Goal: Task Accomplishment & Management: Complete application form

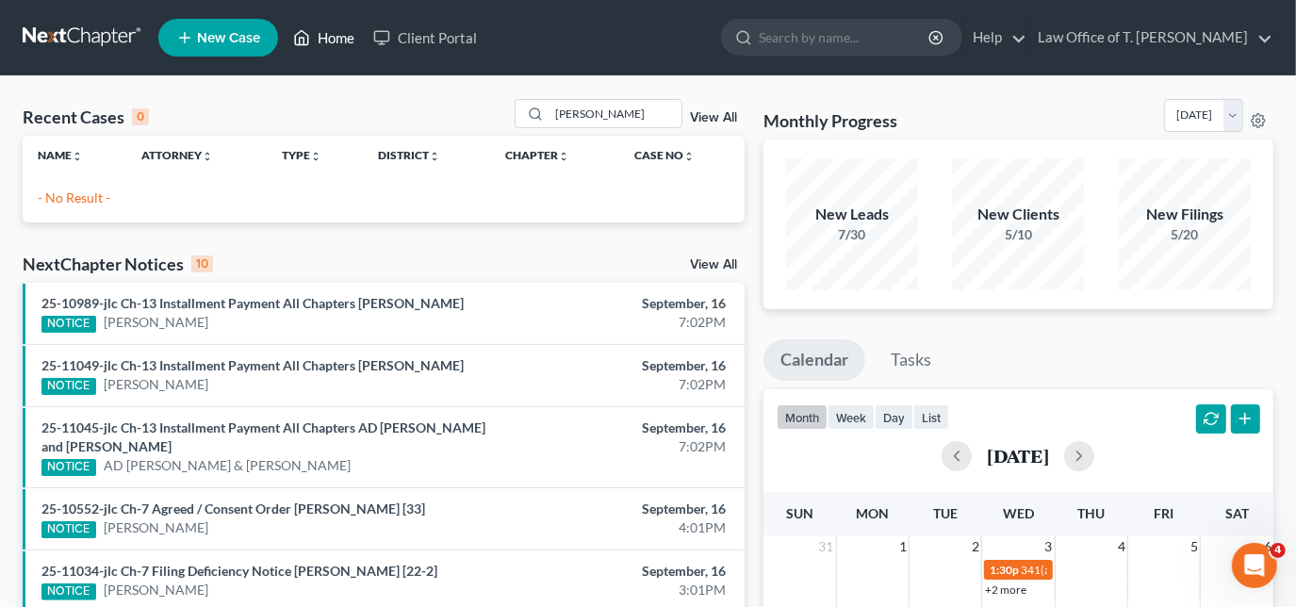
click at [323, 37] on link "Home" at bounding box center [324, 38] width 80 height 34
drag, startPoint x: 602, startPoint y: 110, endPoint x: 513, endPoint y: 110, distance: 89.5
click at [513, 110] on div "Recent Cases 0 [PERSON_NAME] View All" at bounding box center [384, 117] width 722 height 37
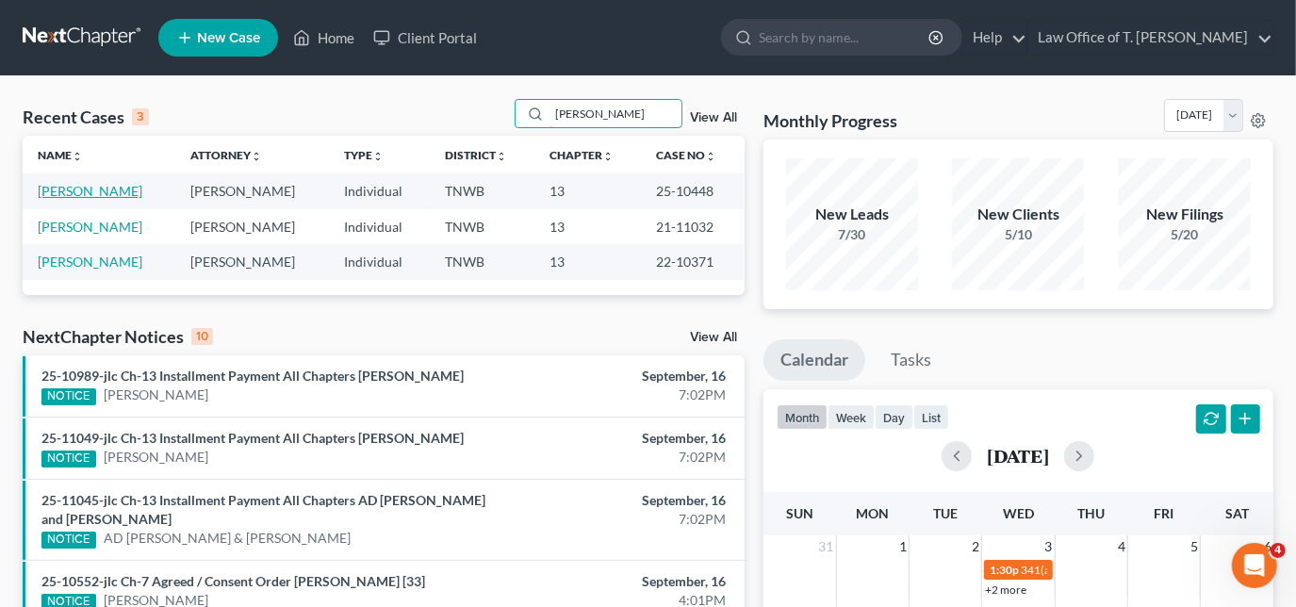
type input "[PERSON_NAME]"
click at [70, 188] on link "[PERSON_NAME]" at bounding box center [90, 191] width 105 height 16
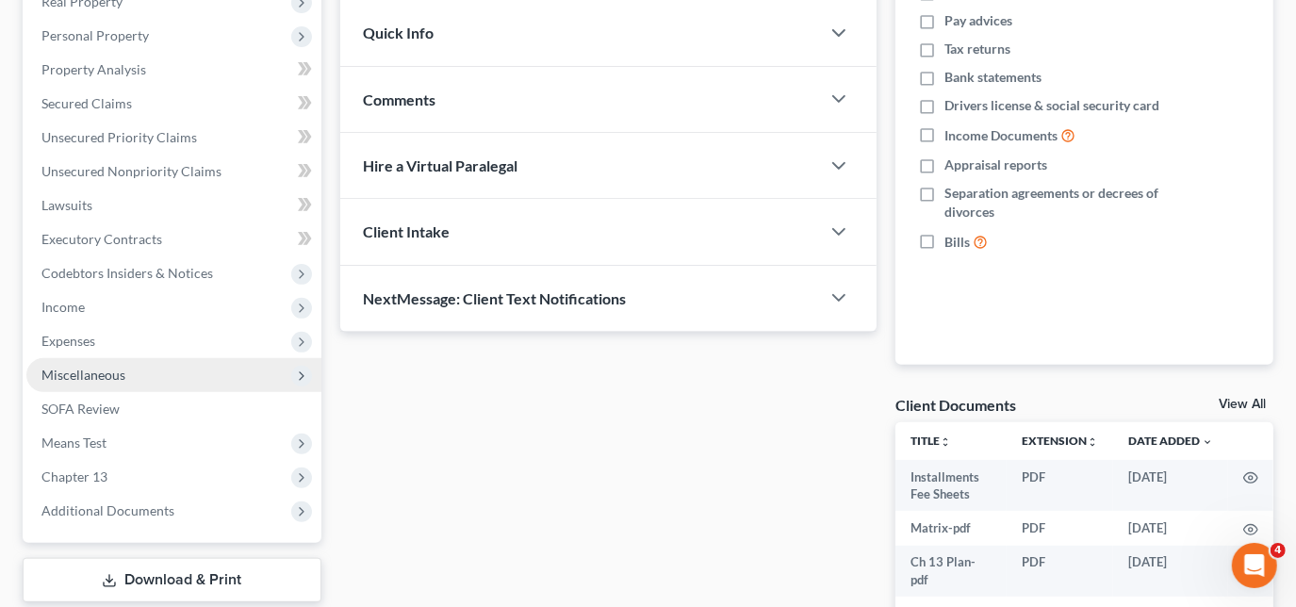
scroll to position [342, 0]
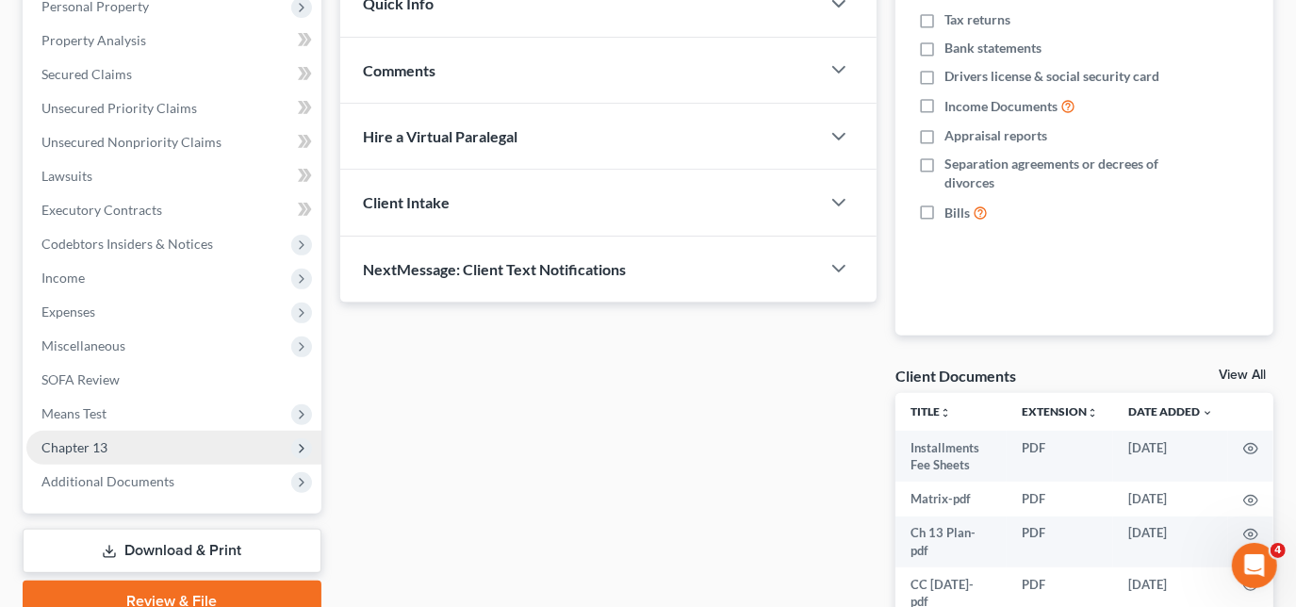
click at [109, 450] on span "Chapter 13" at bounding box center [173, 448] width 295 height 34
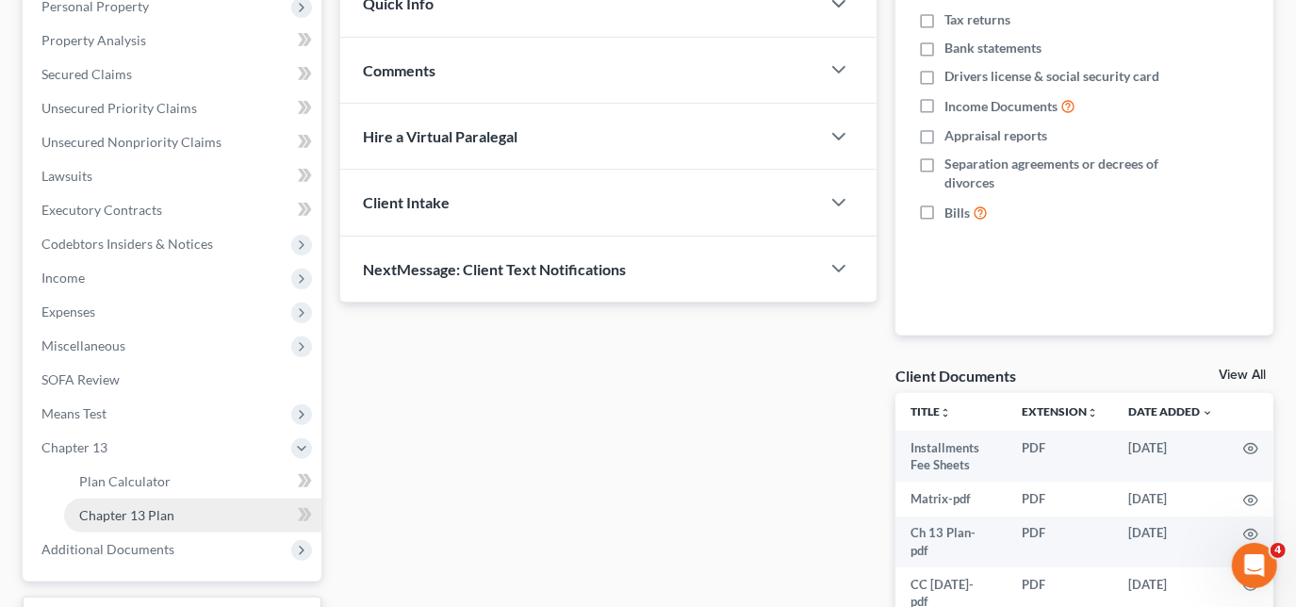
click at [208, 513] on link "Chapter 13 Plan" at bounding box center [192, 516] width 257 height 34
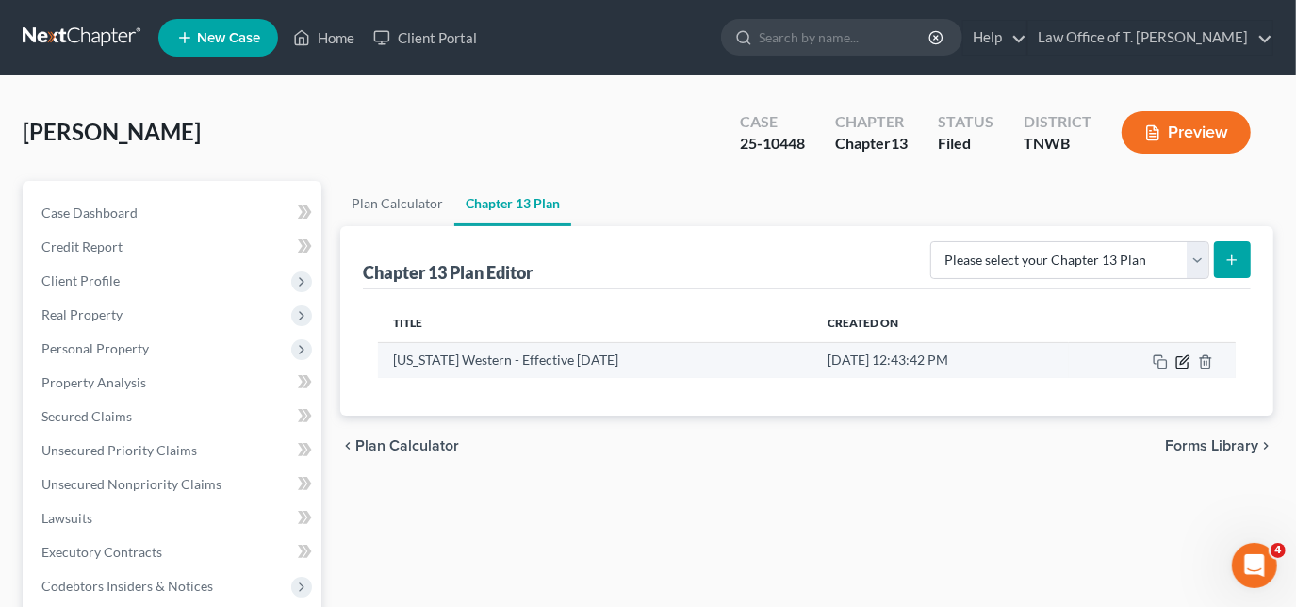
click at [1178, 356] on icon "button" at bounding box center [1182, 361] width 15 height 15
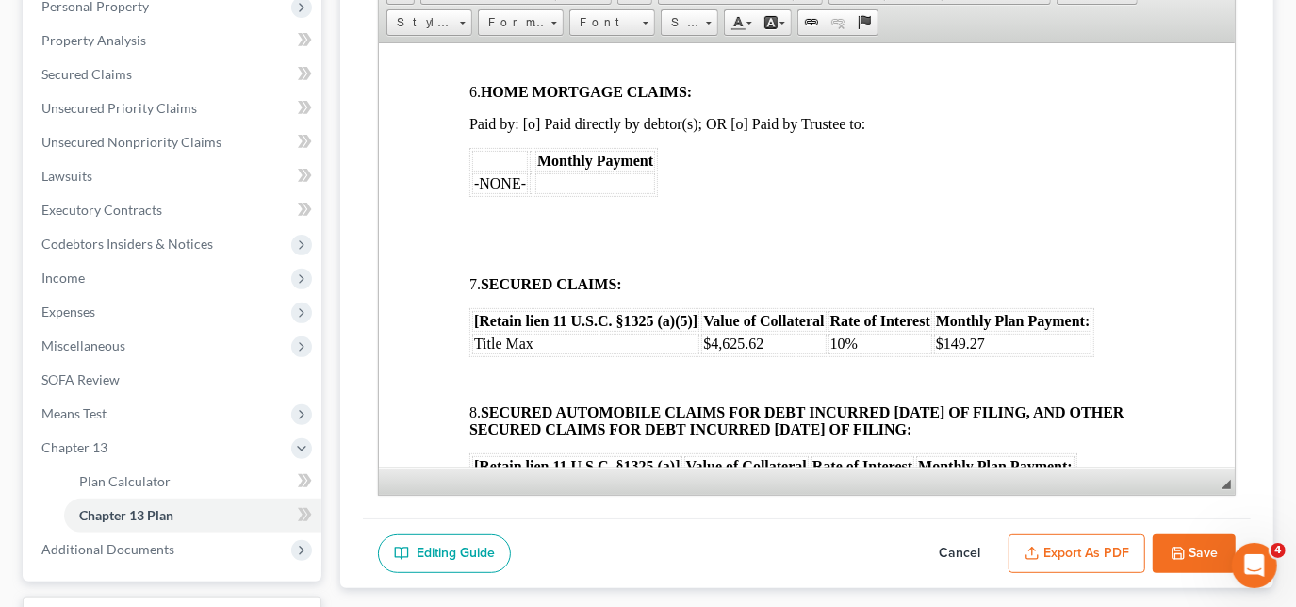
scroll to position [1456, 0]
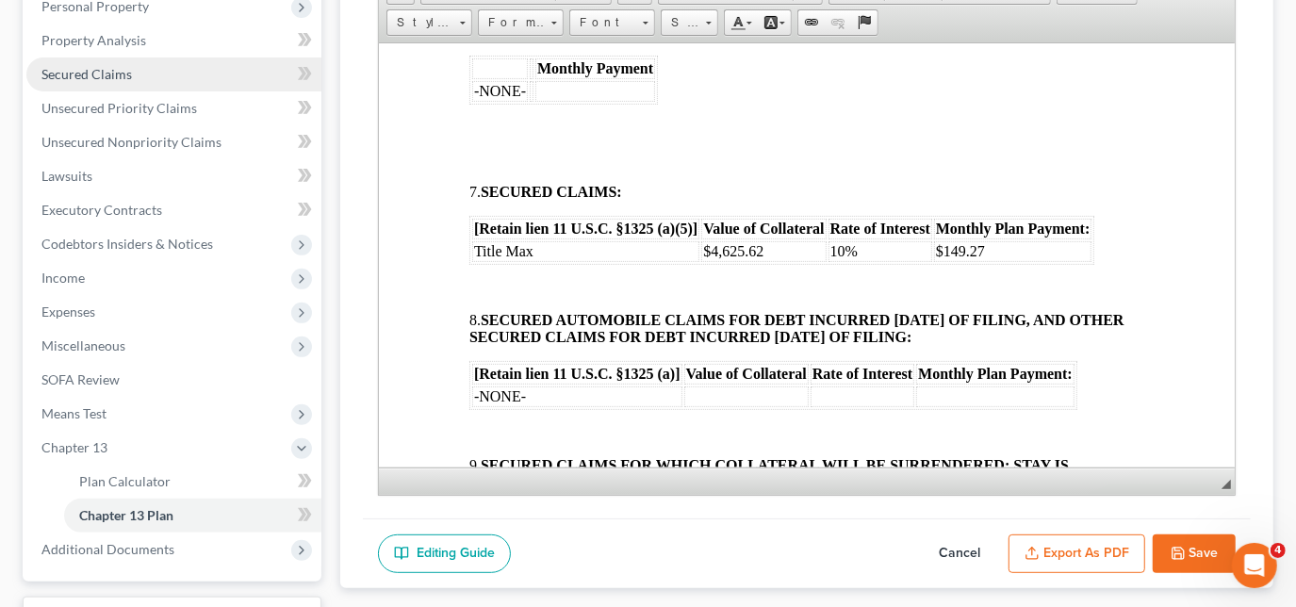
click at [116, 74] on span "Secured Claims" at bounding box center [86, 74] width 90 height 16
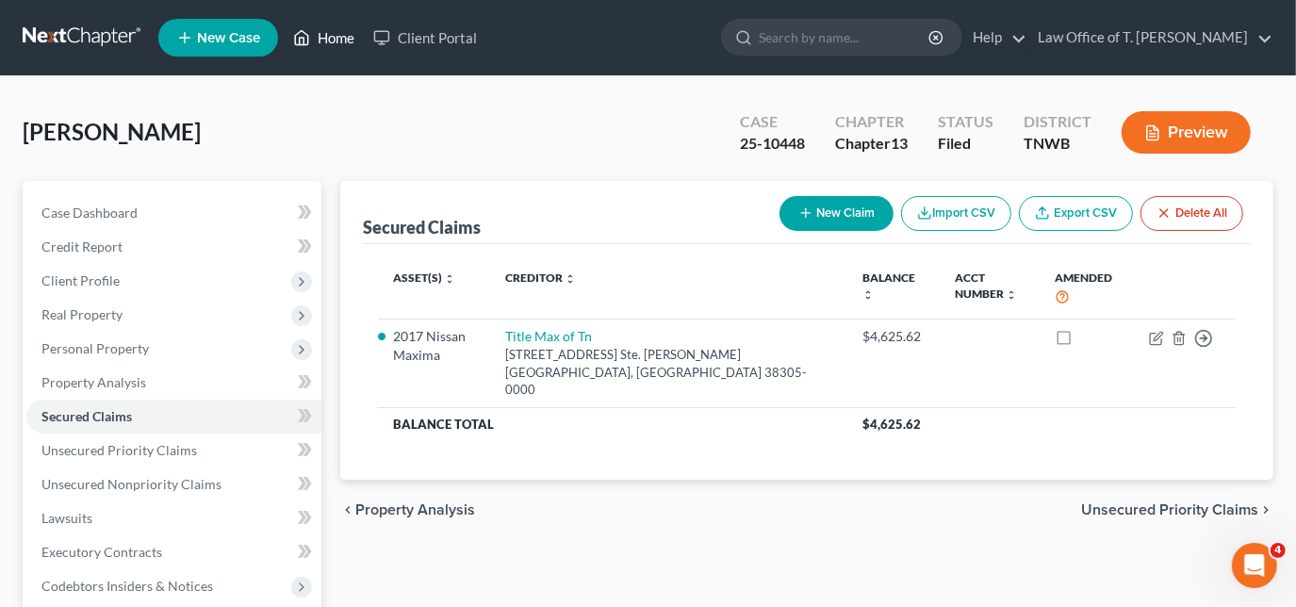
click at [322, 40] on link "Home" at bounding box center [324, 38] width 80 height 34
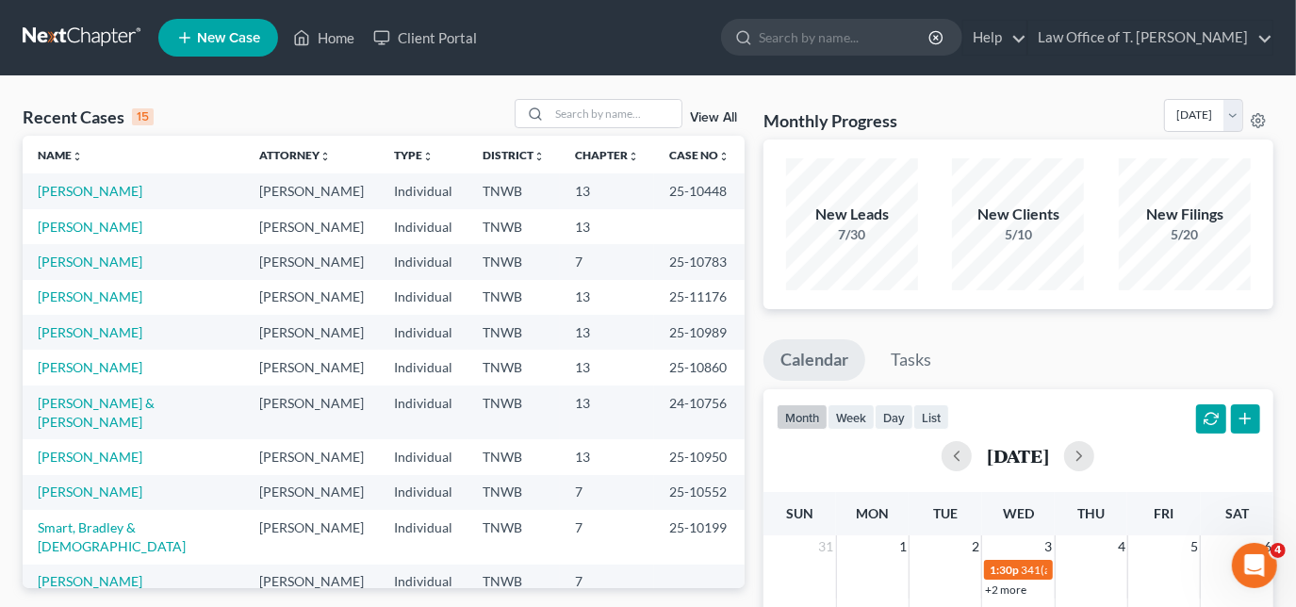
click at [233, 47] on link "New Case" at bounding box center [218, 38] width 120 height 38
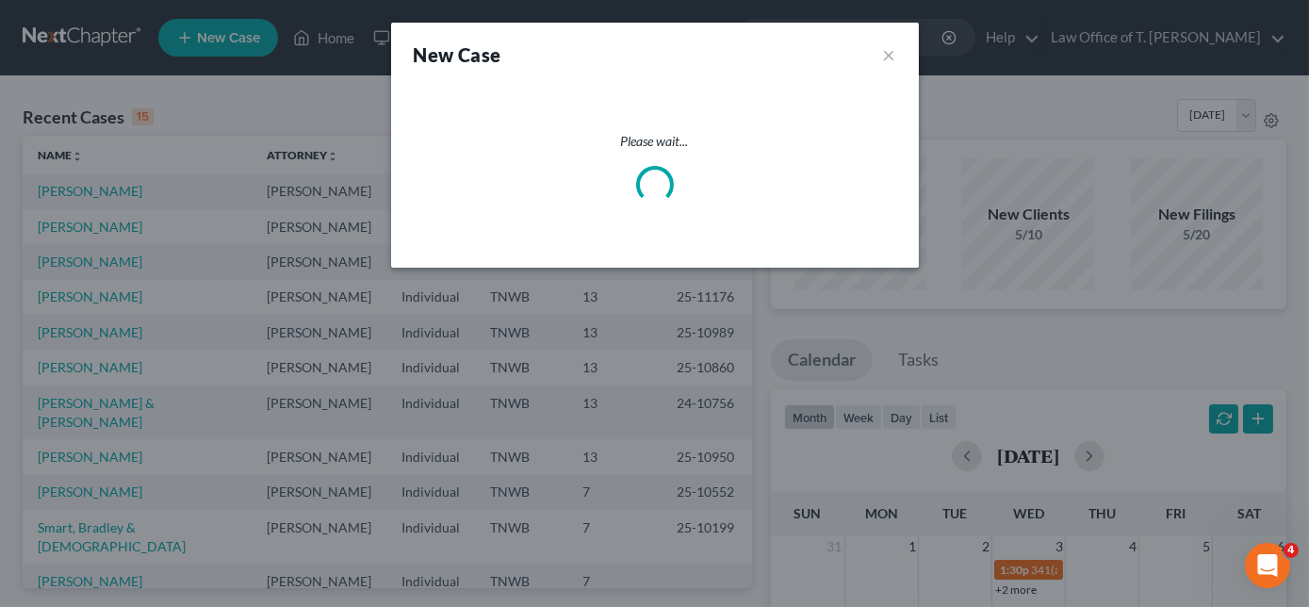
select select "76"
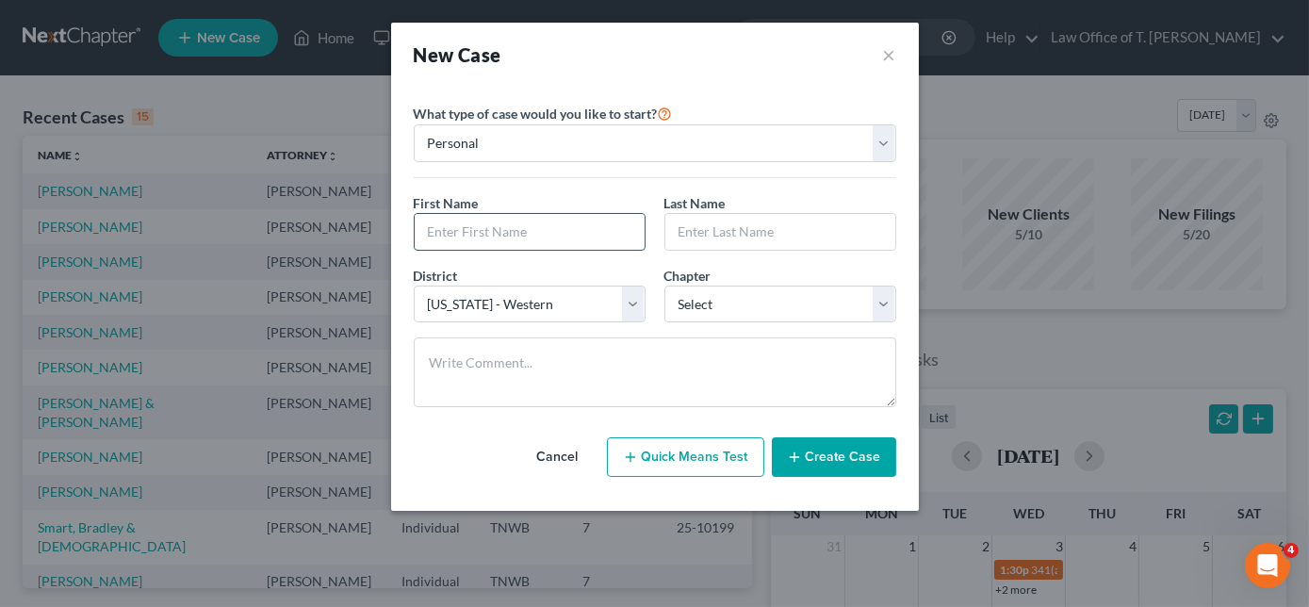
click at [515, 231] on input "text" at bounding box center [530, 232] width 230 height 36
type input "[PERSON_NAME]"
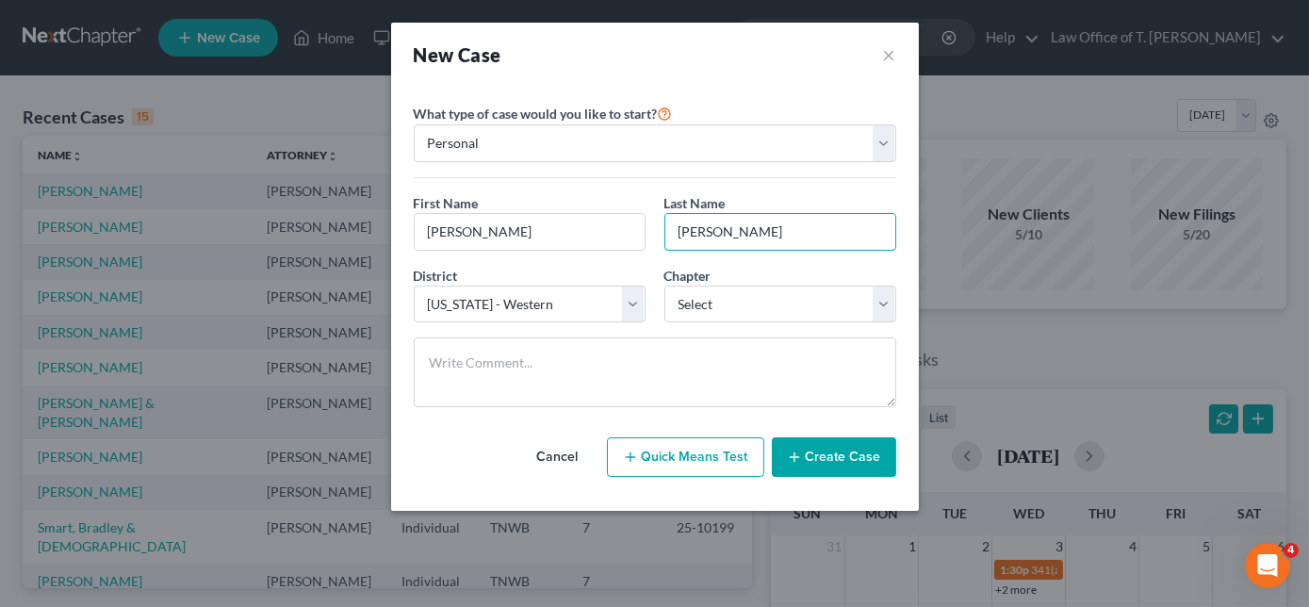
type input "[PERSON_NAME]"
click at [746, 279] on div "Chapter * Select 7 11 12 13" at bounding box center [780, 294] width 251 height 57
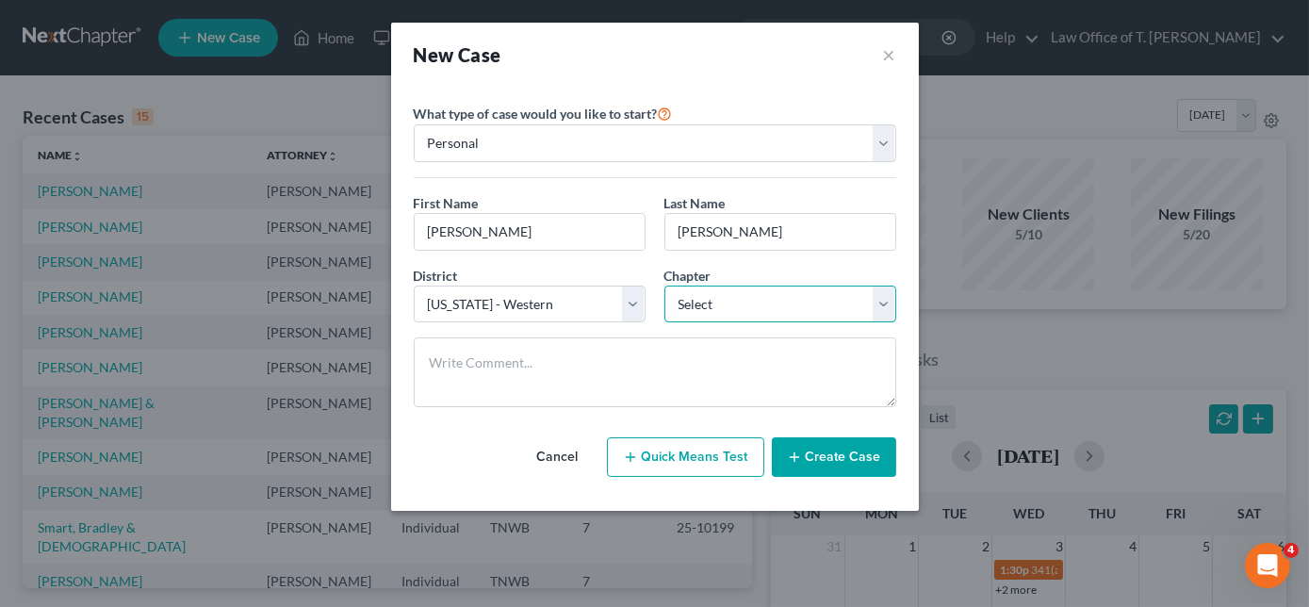
click at [748, 287] on select "Select 7 11 12 13" at bounding box center [780, 305] width 232 height 38
select select "3"
click at [664, 286] on select "Select 7 11 12 13" at bounding box center [780, 305] width 232 height 38
click at [565, 237] on input "[PERSON_NAME]" at bounding box center [530, 232] width 230 height 36
type input "[PERSON_NAME]"
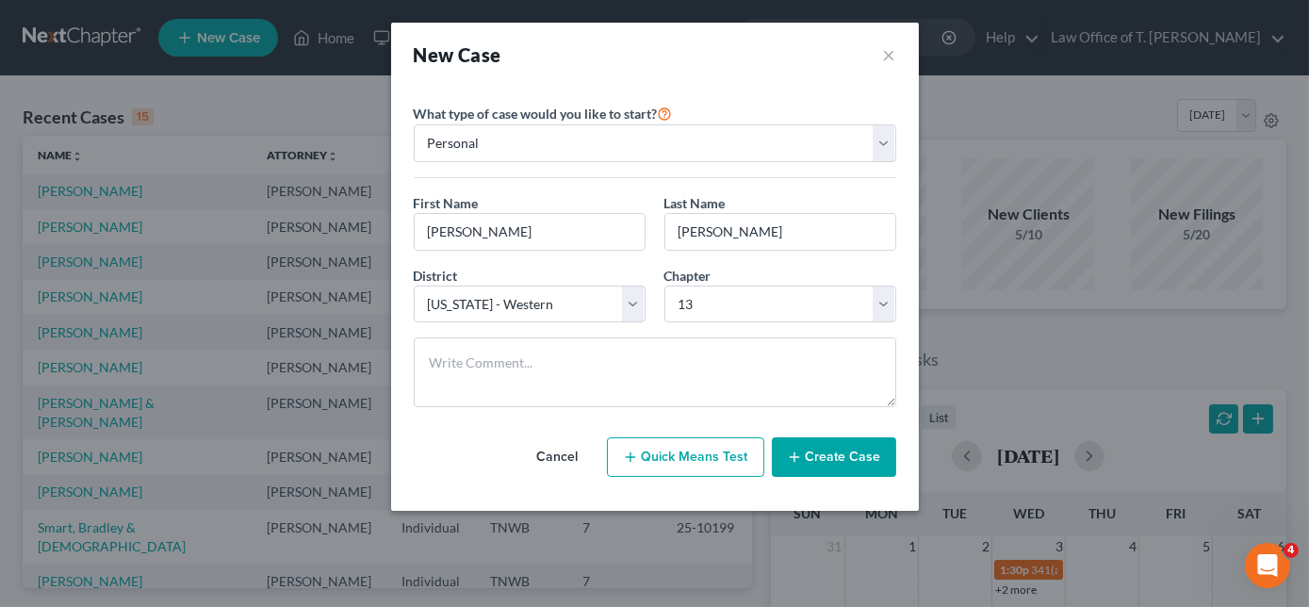
click at [822, 452] on button "Create Case" at bounding box center [834, 457] width 124 height 40
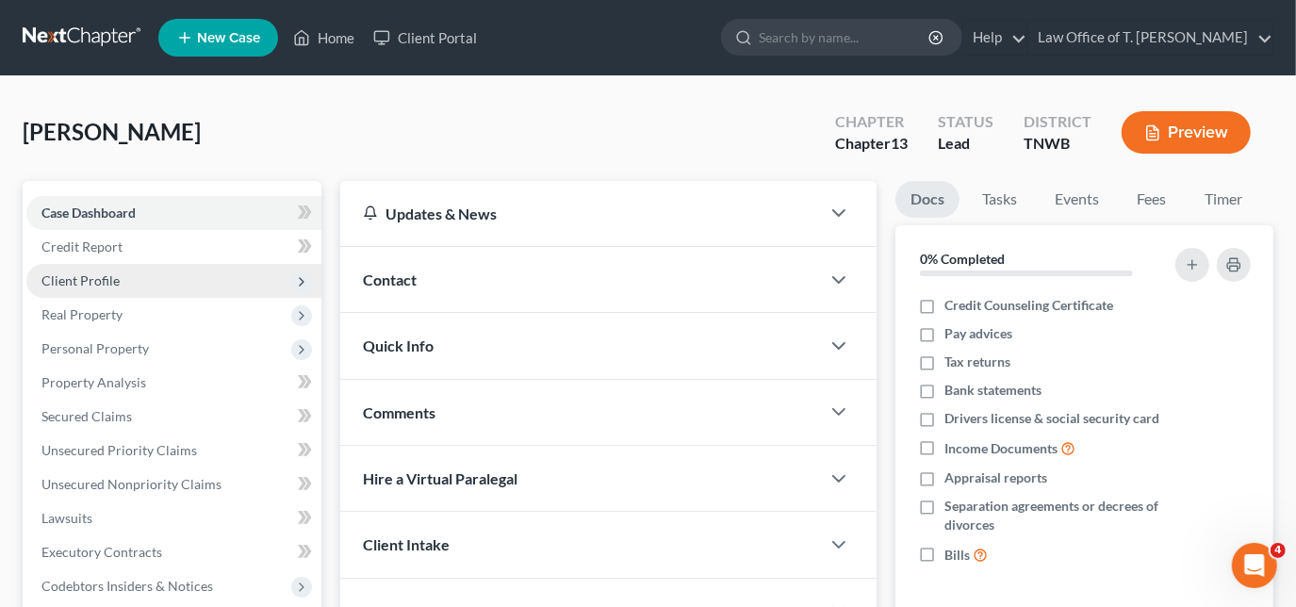
click at [109, 279] on span "Client Profile" at bounding box center [80, 280] width 78 height 16
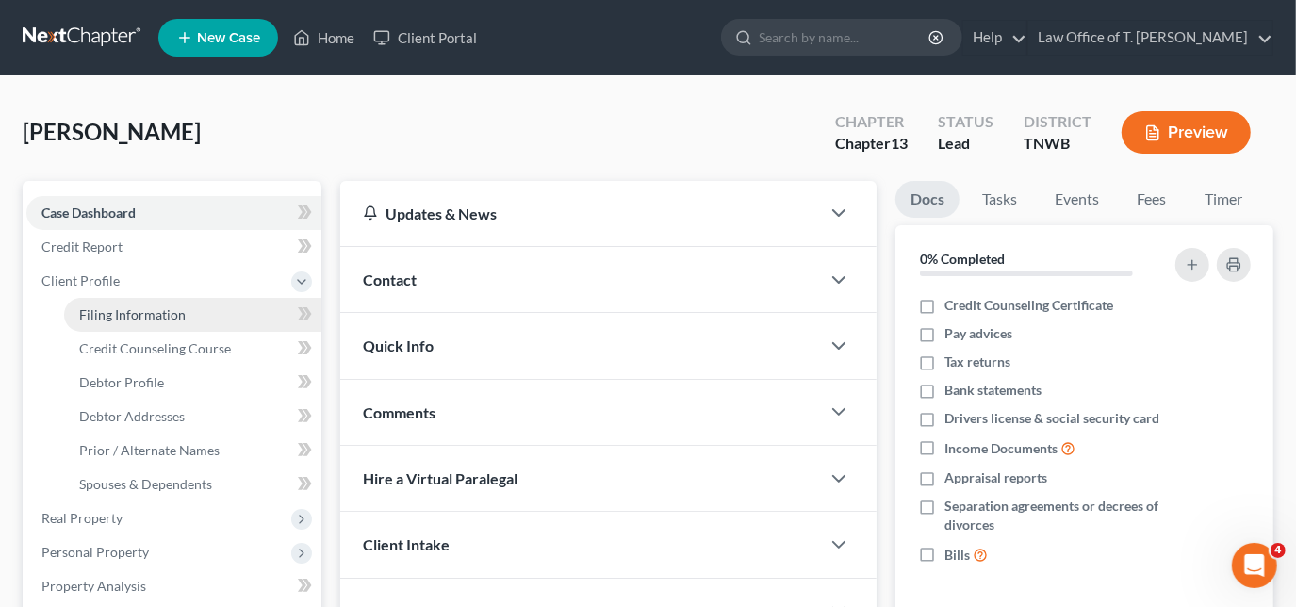
click at [187, 319] on link "Filing Information" at bounding box center [192, 315] width 257 height 34
select select "1"
select select "0"
select select "3"
select select "76"
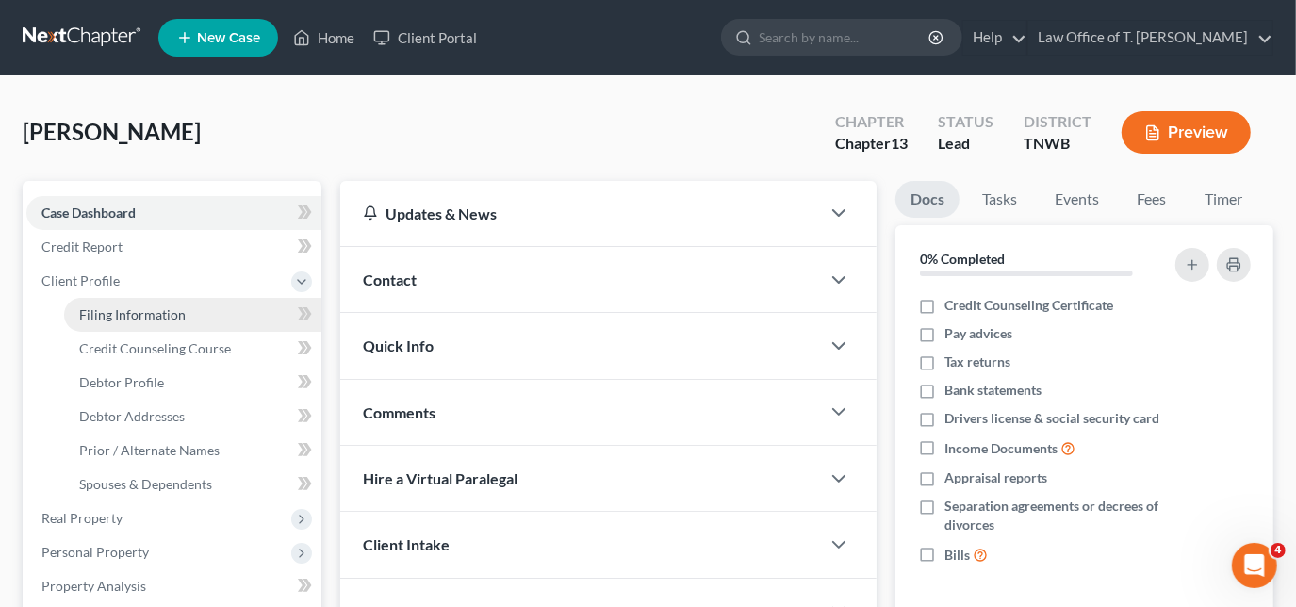
select select "44"
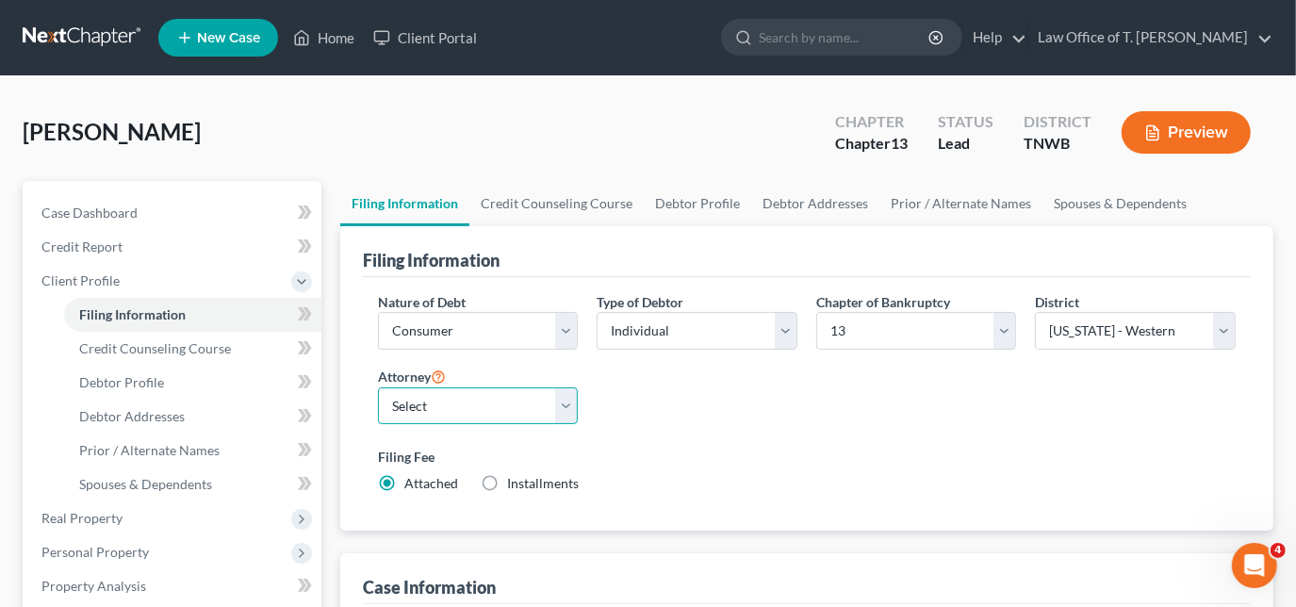
click at [570, 401] on select "Select [PERSON_NAME] - TNWB [PERSON_NAME] - TNMB" at bounding box center [478, 406] width 201 height 38
select select "0"
click at [378, 387] on select "Select [PERSON_NAME] - TNWB [PERSON_NAME] - TNMB" at bounding box center [478, 406] width 201 height 38
click at [507, 484] on label "Installments Installments" at bounding box center [543, 483] width 72 height 19
click at [515, 484] on input "Installments Installments" at bounding box center [521, 480] width 12 height 12
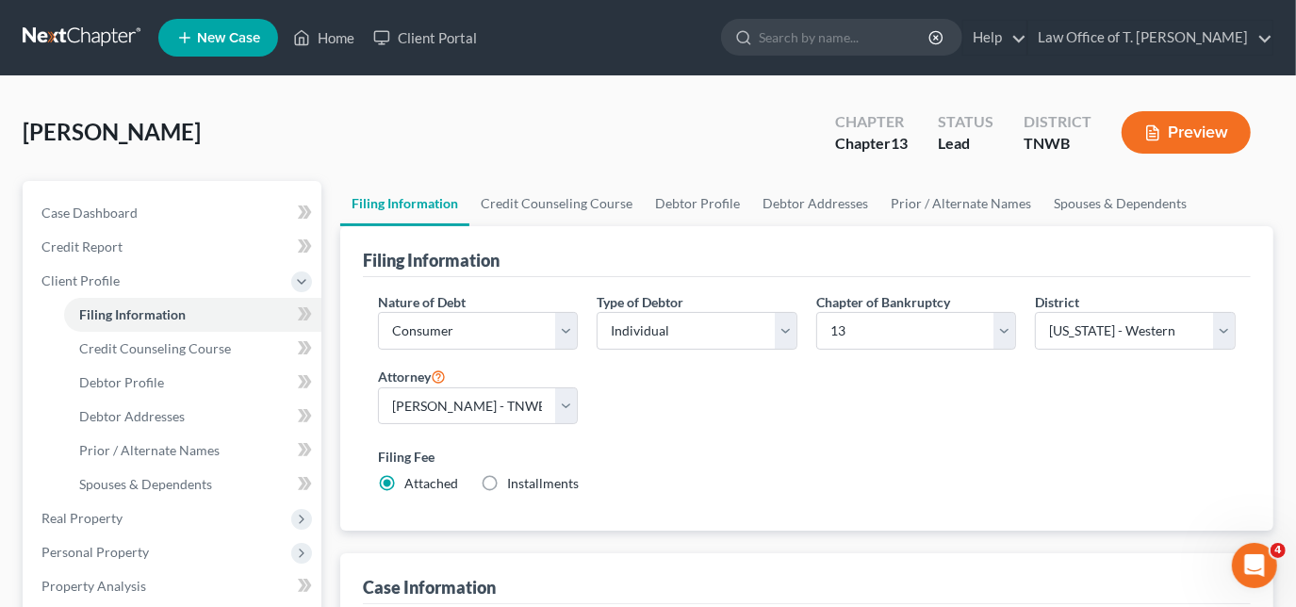
radio input "true"
radio input "false"
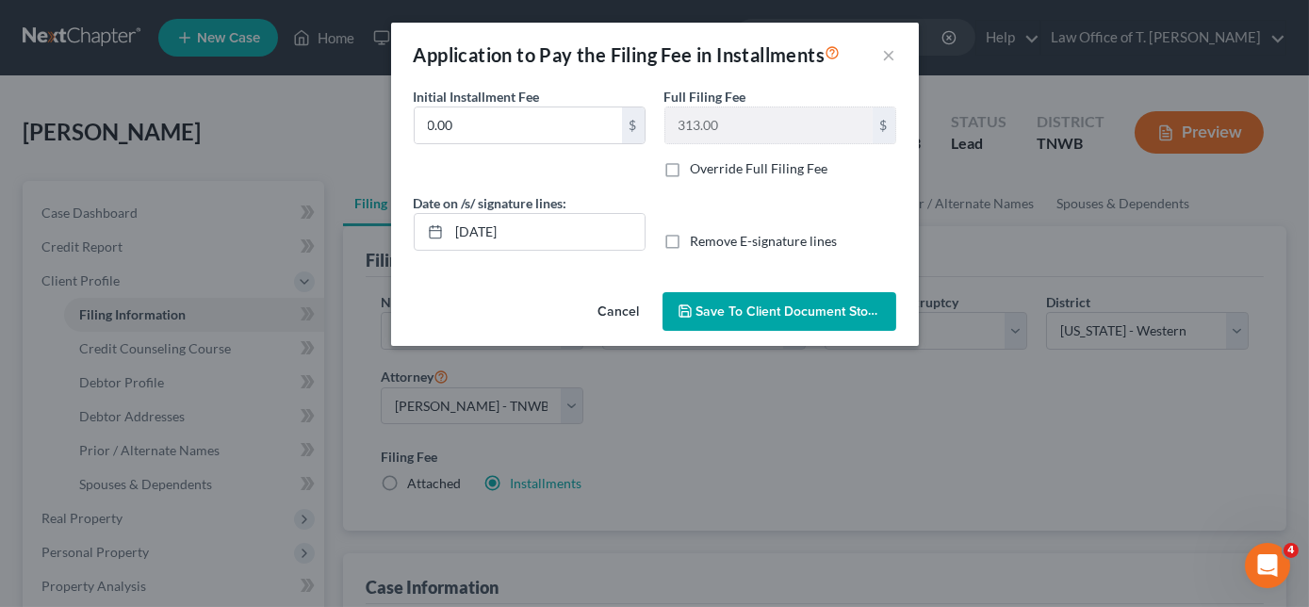
click at [752, 320] on button "Save to Client Document Storage" at bounding box center [780, 312] width 234 height 40
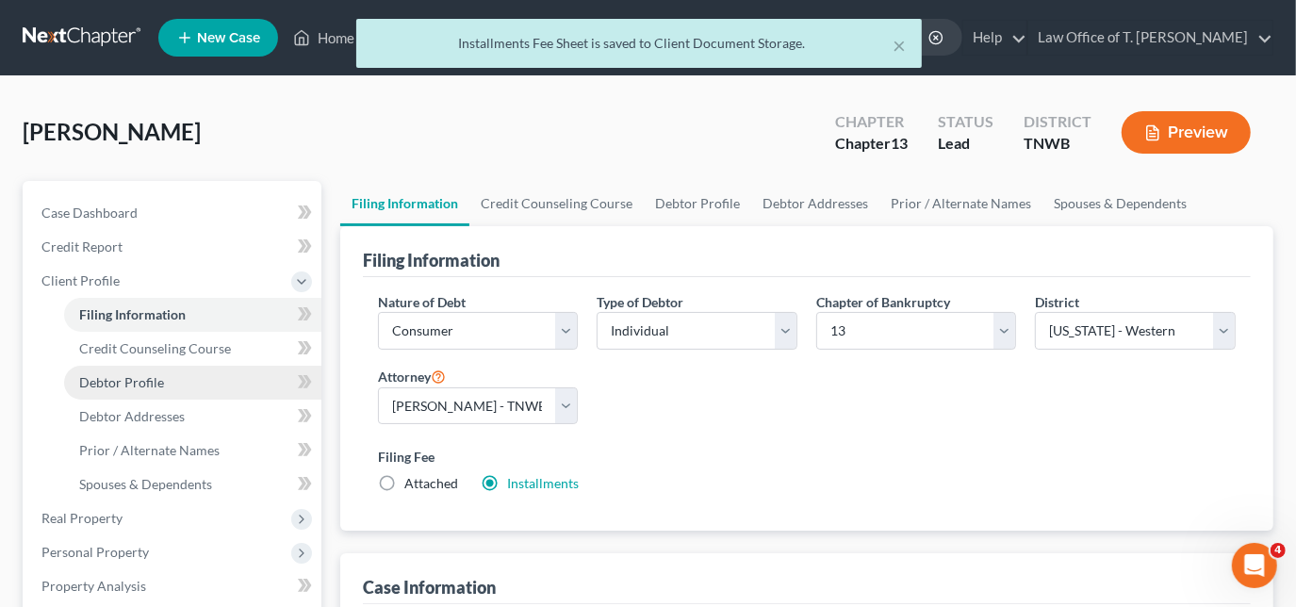
click at [143, 383] on span "Debtor Profile" at bounding box center [121, 382] width 85 height 16
select select "0"
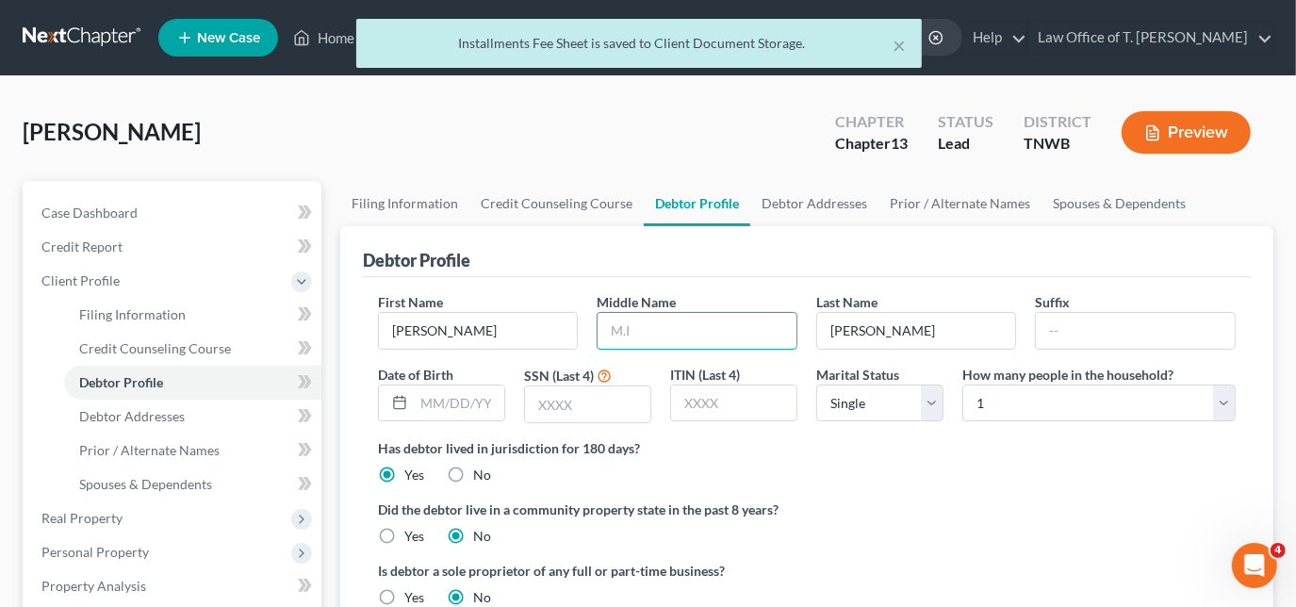
drag, startPoint x: 662, startPoint y: 324, endPoint x: 700, endPoint y: 283, distance: 56.7
click at [666, 318] on input "text" at bounding box center [696, 331] width 199 height 36
type input "L"
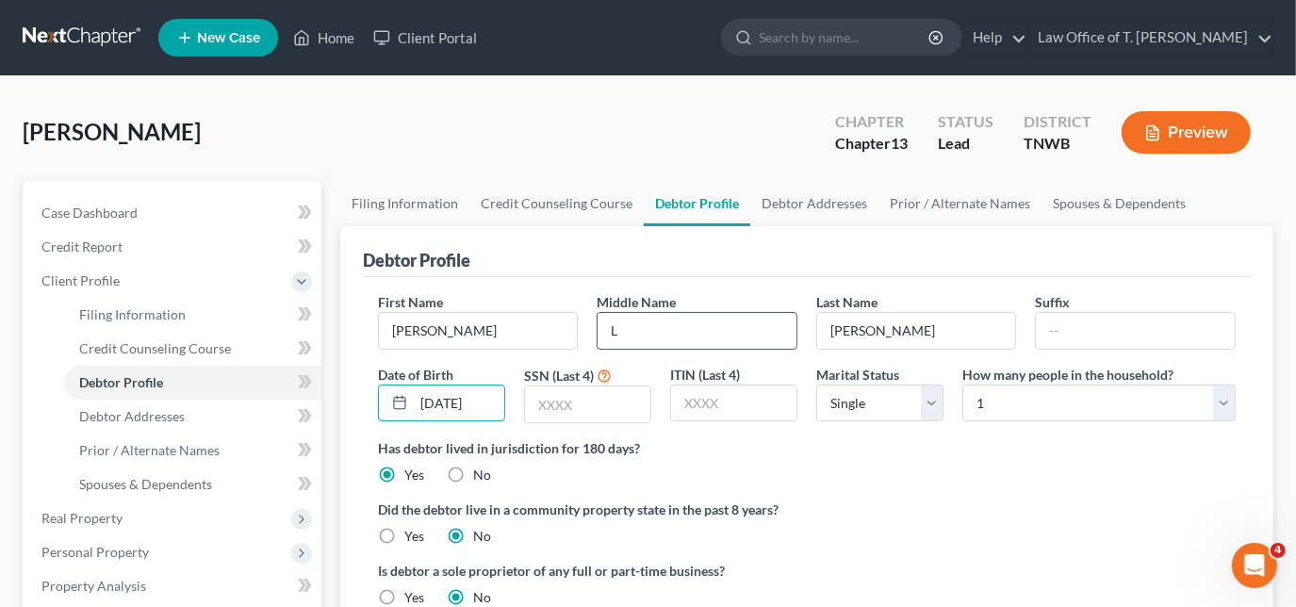
type input "[DATE]"
type input "0992"
click at [927, 401] on select "Select Single Married Separated Divorced Widowed" at bounding box center [879, 404] width 127 height 38
select select "1"
click at [816, 385] on select "Select Single Married Separated Divorced Widowed" at bounding box center [879, 404] width 127 height 38
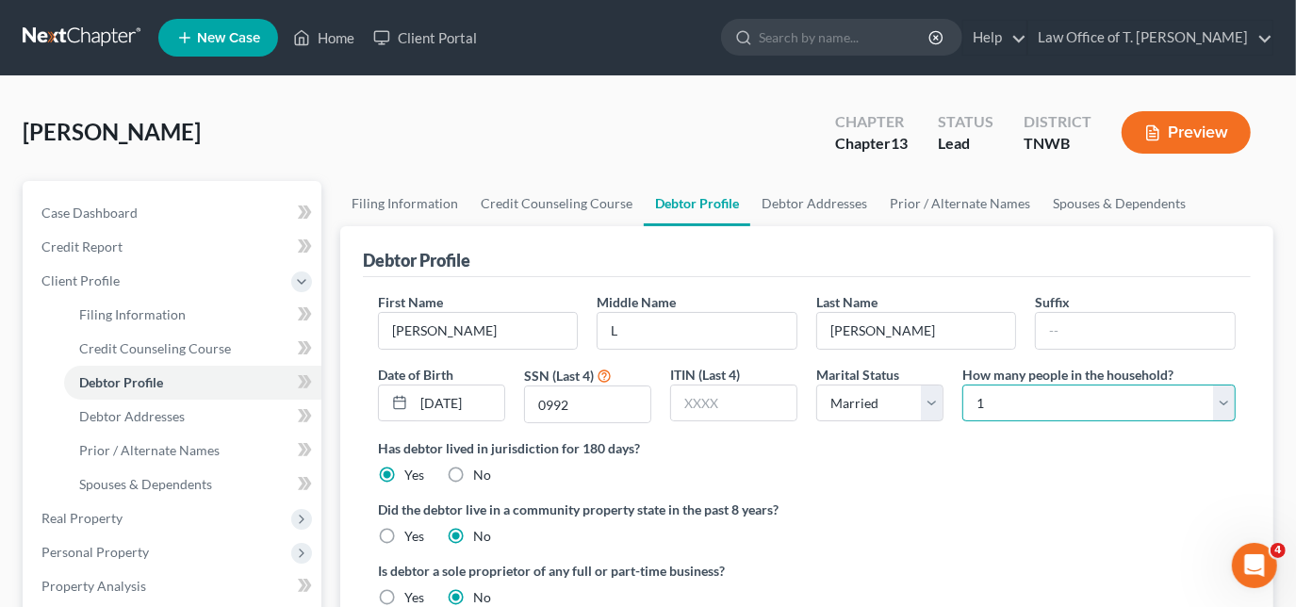
click at [1065, 405] on select "Select 1 2 3 4 5 6 7 8 9 10 11 12 13 14 15 16 17 18 19 20" at bounding box center [1098, 404] width 273 height 38
select select "1"
click at [962, 385] on select "Select 1 2 3 4 5 6 7 8 9 10 11 12 13 14 15 16 17 18 19 20" at bounding box center [1098, 404] width 273 height 38
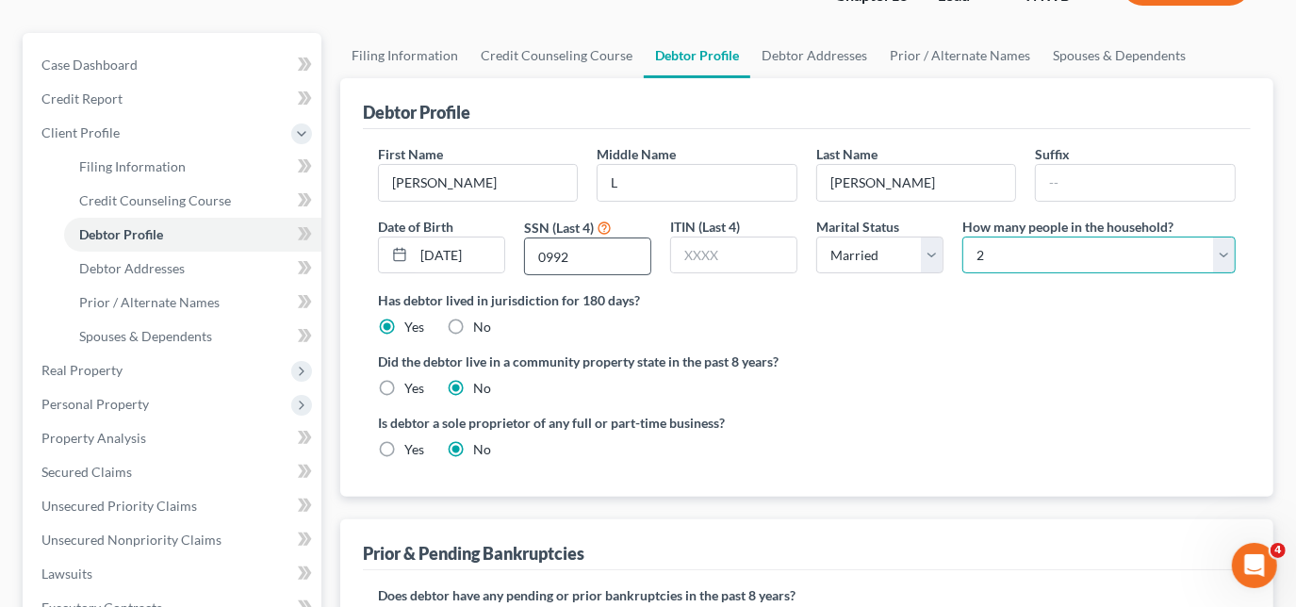
scroll to position [256, 0]
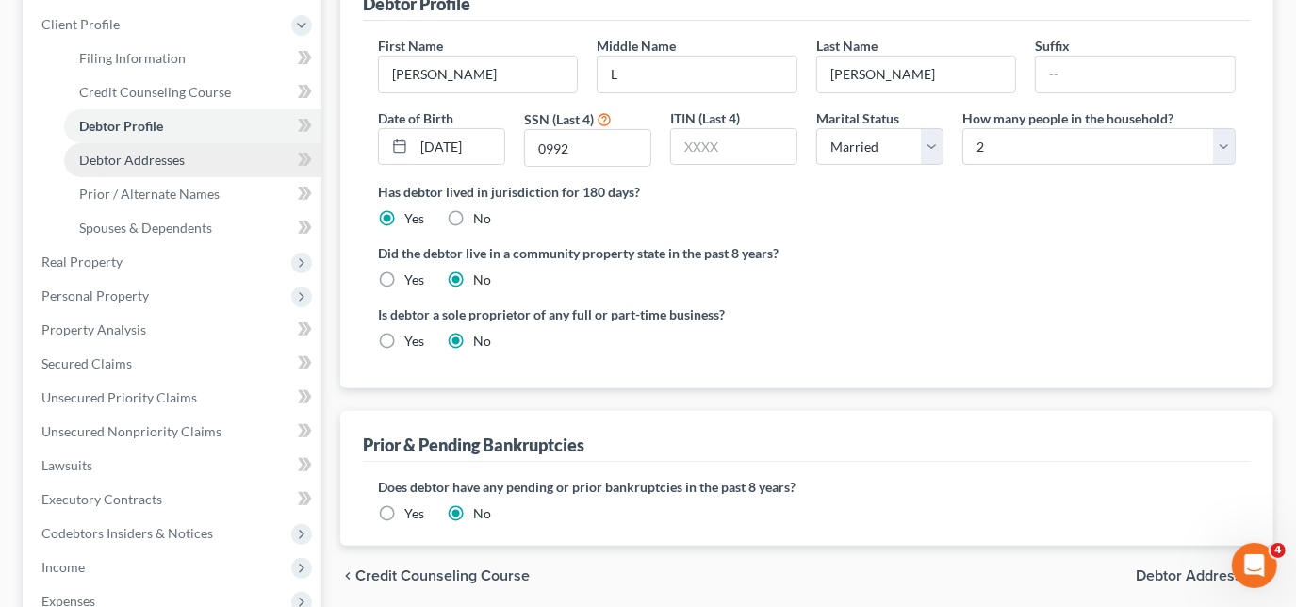
click at [178, 165] on span "Debtor Addresses" at bounding box center [132, 160] width 106 height 16
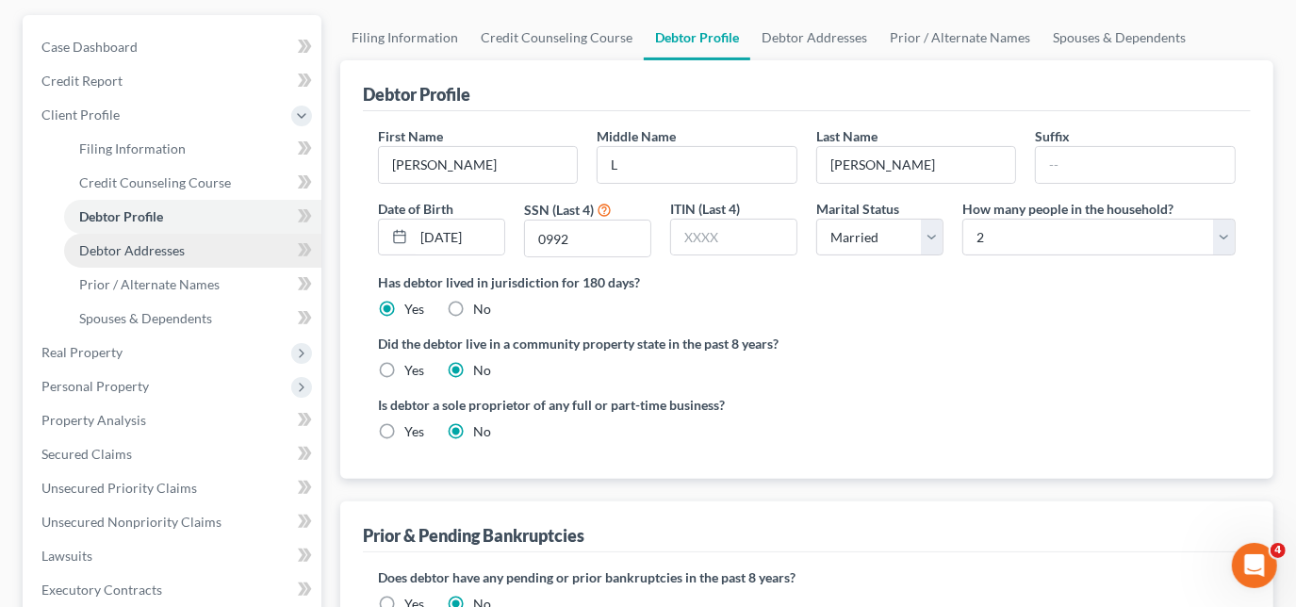
select select "0"
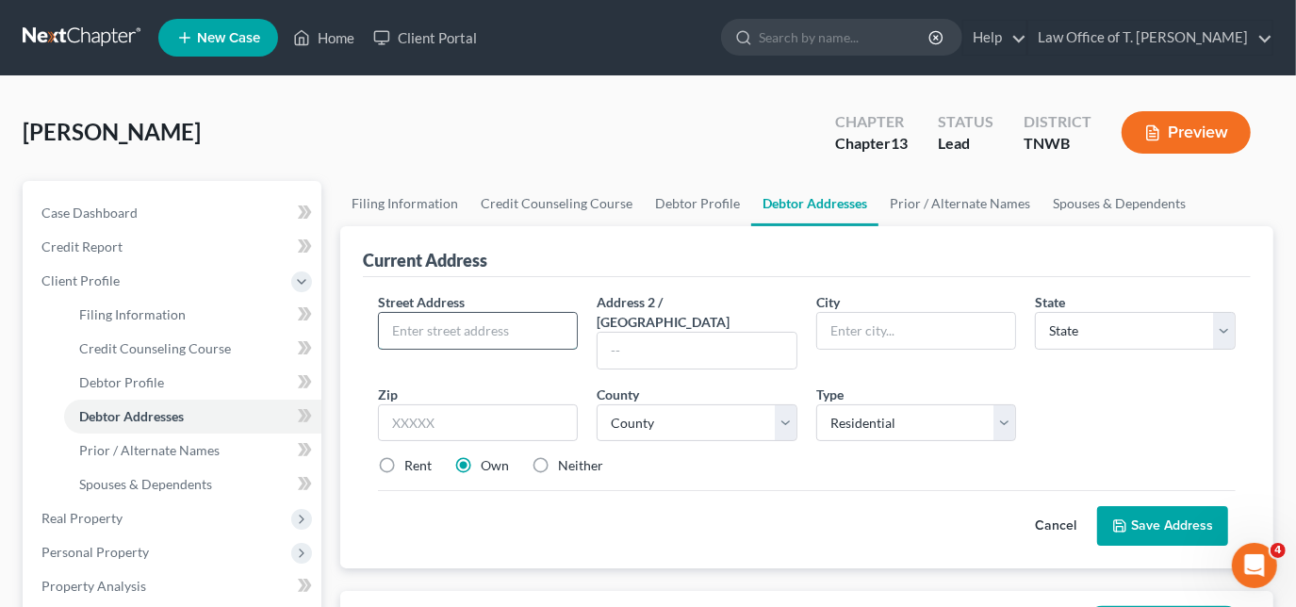
click at [466, 326] on input "text" at bounding box center [478, 331] width 199 height 36
type input "[STREET_ADDRESS][PERSON_NAME]"
type input "[PERSON_NAME]"
select select "44"
type input "38363"
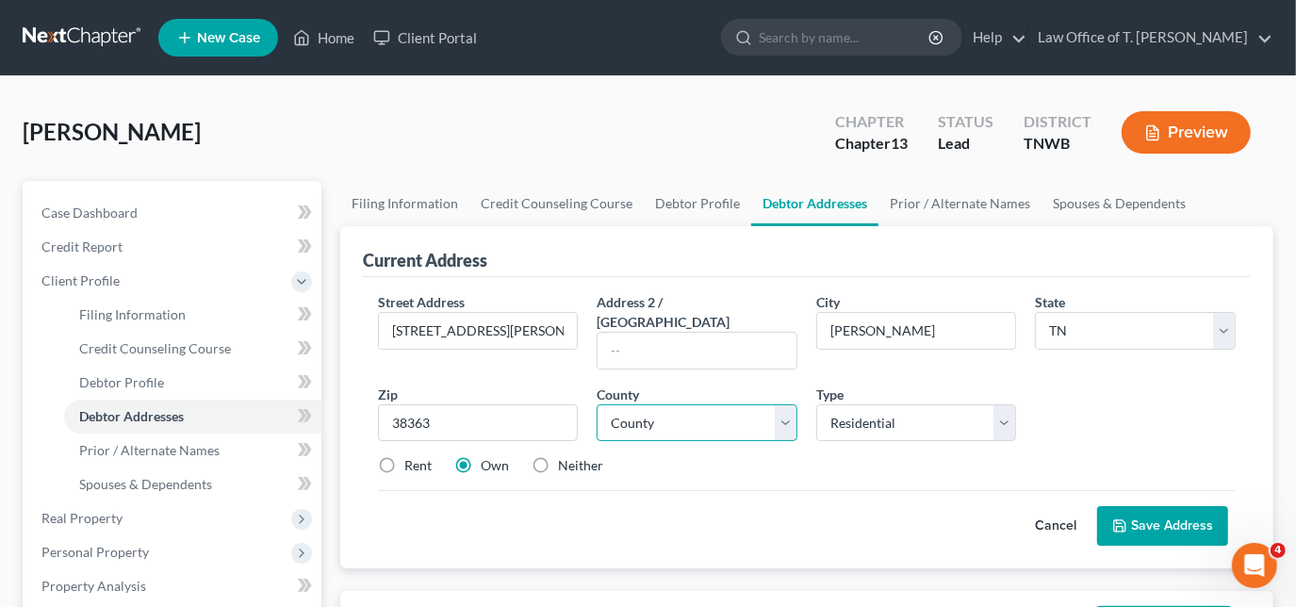
click at [765, 404] on select "County [GEOGRAPHIC_DATA] [GEOGRAPHIC_DATA] [GEOGRAPHIC_DATA] [GEOGRAPHIC_DATA] …" at bounding box center [697, 423] width 201 height 38
select select "20"
click at [597, 404] on select "County [GEOGRAPHIC_DATA] [GEOGRAPHIC_DATA] [GEOGRAPHIC_DATA] [GEOGRAPHIC_DATA] …" at bounding box center [697, 423] width 201 height 38
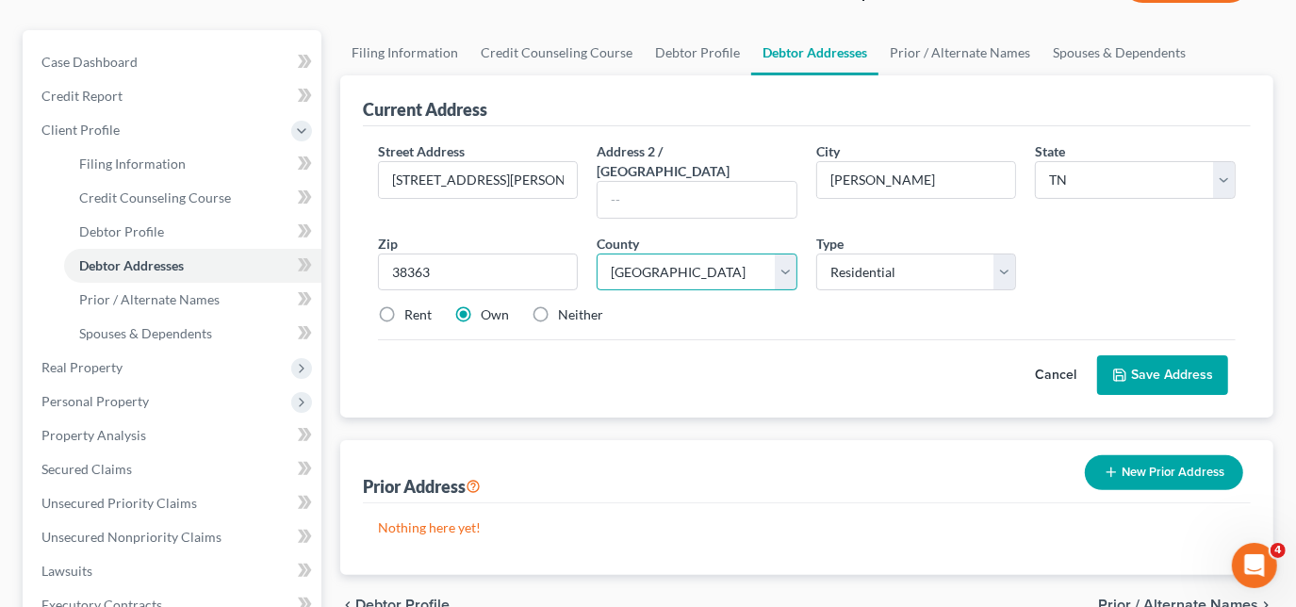
scroll to position [171, 0]
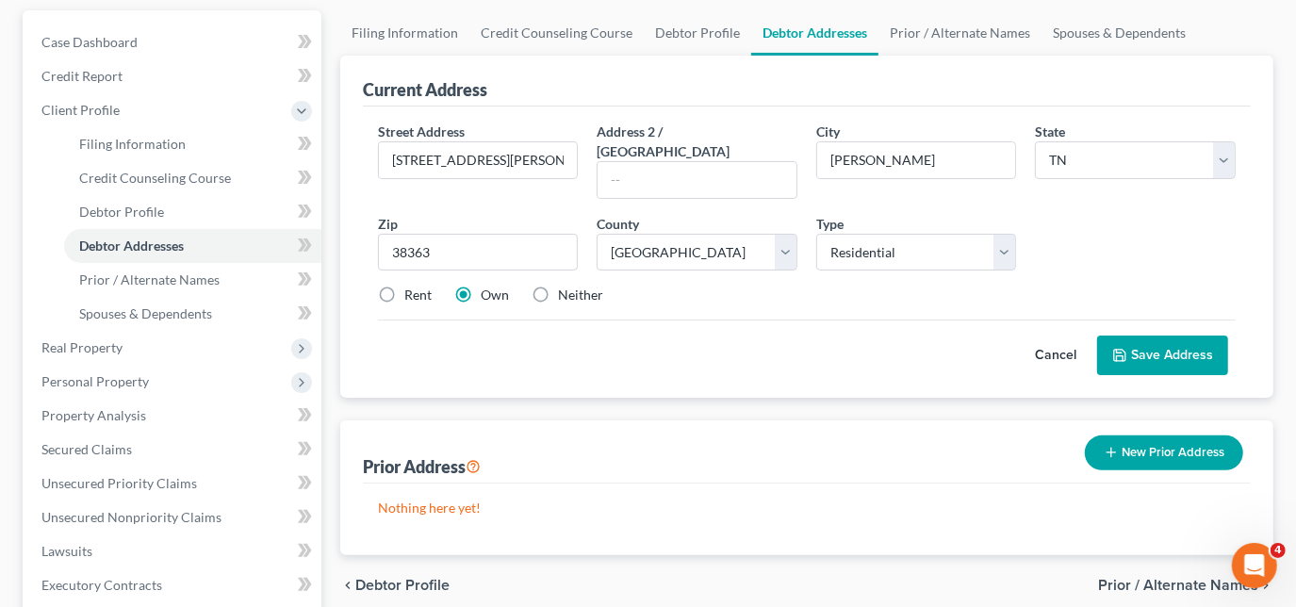
click at [1140, 335] on button "Save Address" at bounding box center [1162, 355] width 131 height 40
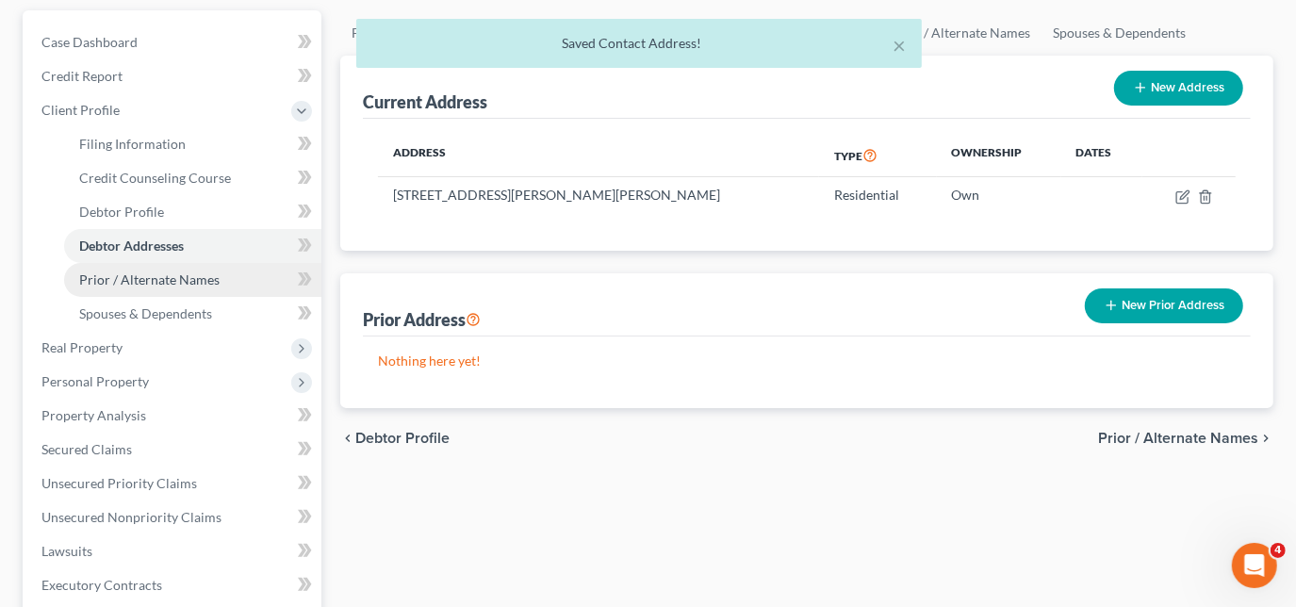
click at [166, 278] on span "Prior / Alternate Names" at bounding box center [149, 279] width 140 height 16
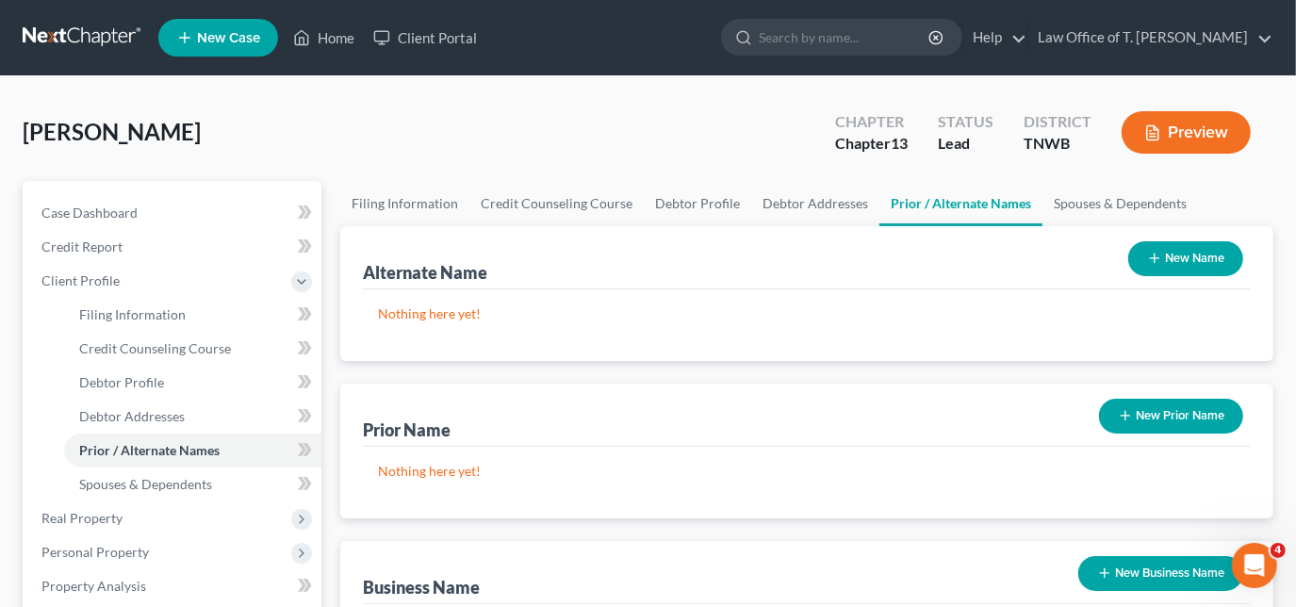
click at [1176, 254] on button "New Name" at bounding box center [1185, 258] width 115 height 35
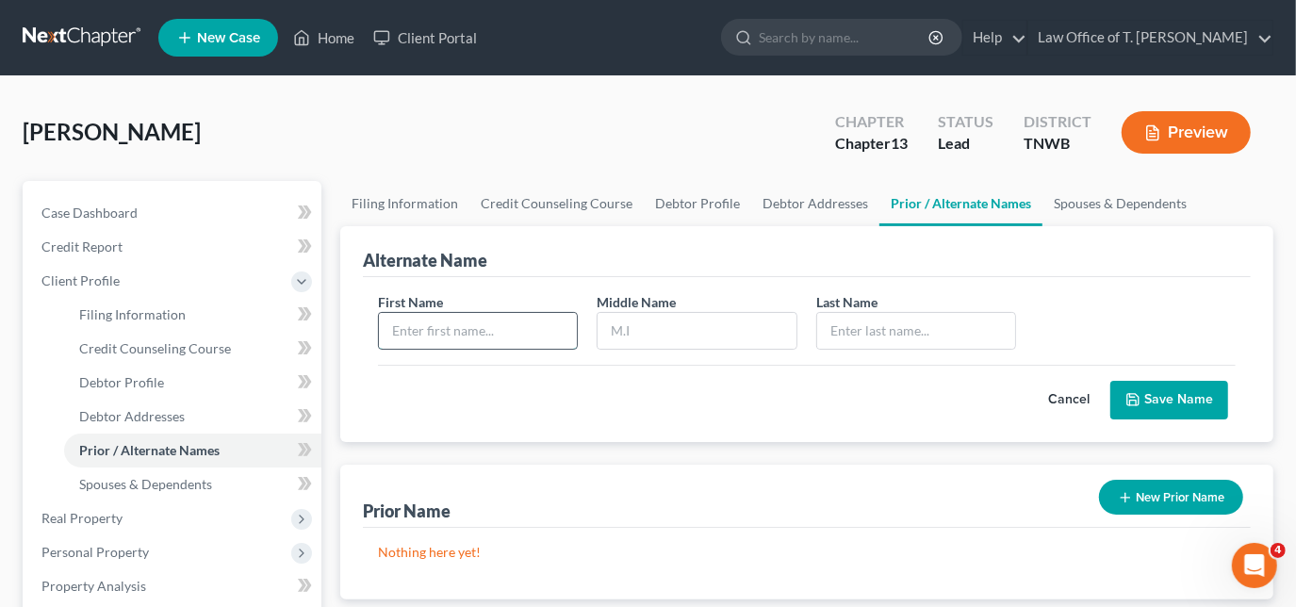
click at [500, 343] on input "text" at bounding box center [478, 331] width 199 height 36
type input "[PERSON_NAME]"
type input "P"
type input "[PERSON_NAME]"
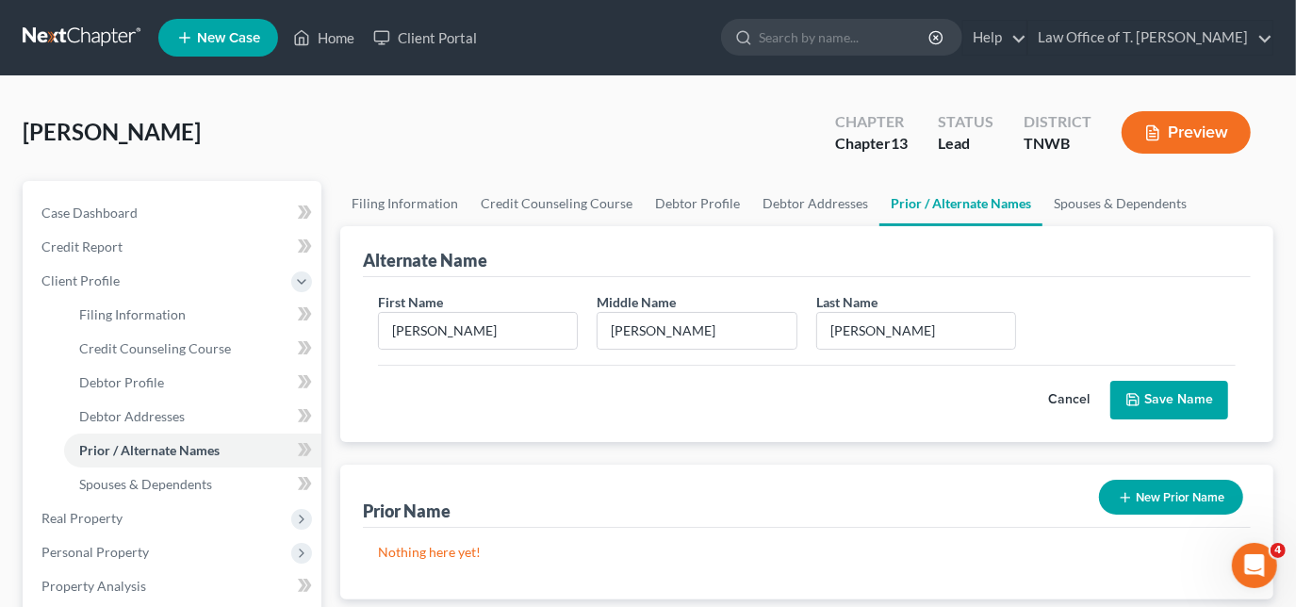
click at [1154, 406] on button "Save Name" at bounding box center [1169, 401] width 118 height 40
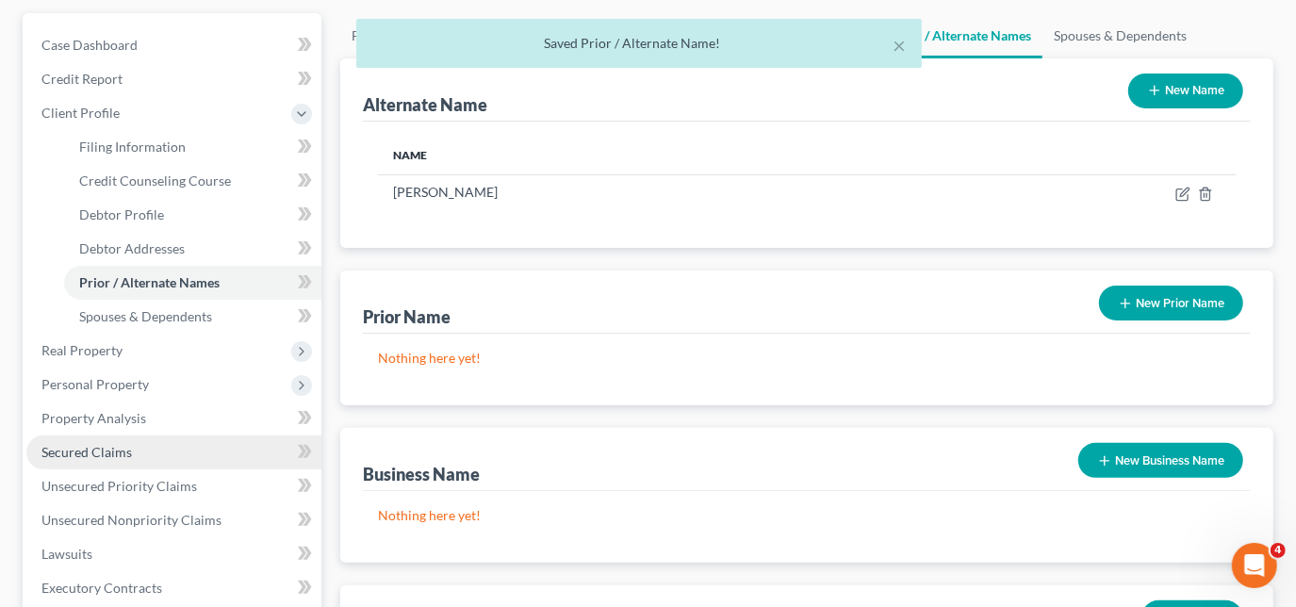
scroll to position [171, 0]
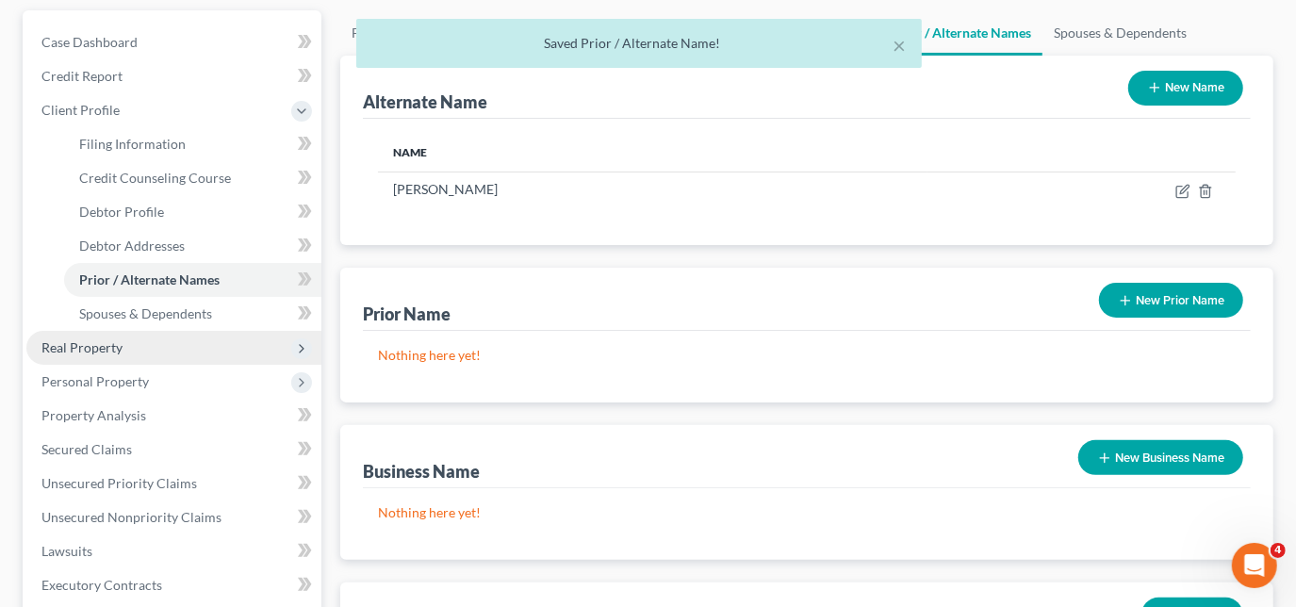
click at [89, 349] on span "Real Property" at bounding box center [81, 347] width 81 height 16
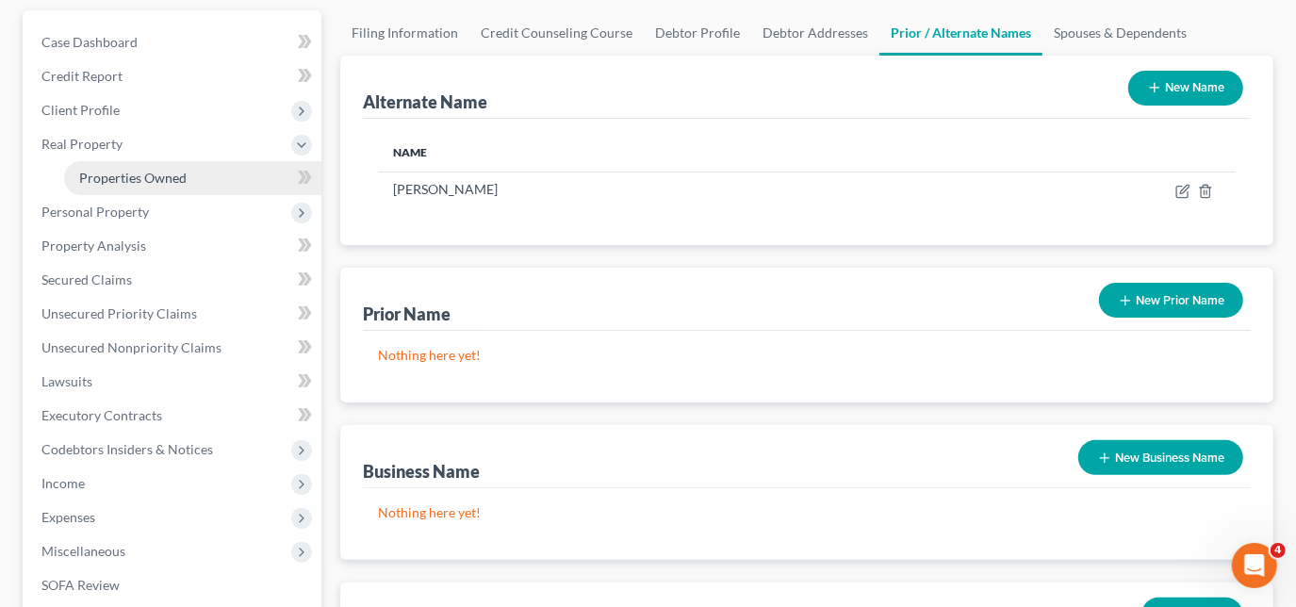
click at [148, 183] on span "Properties Owned" at bounding box center [132, 178] width 107 height 16
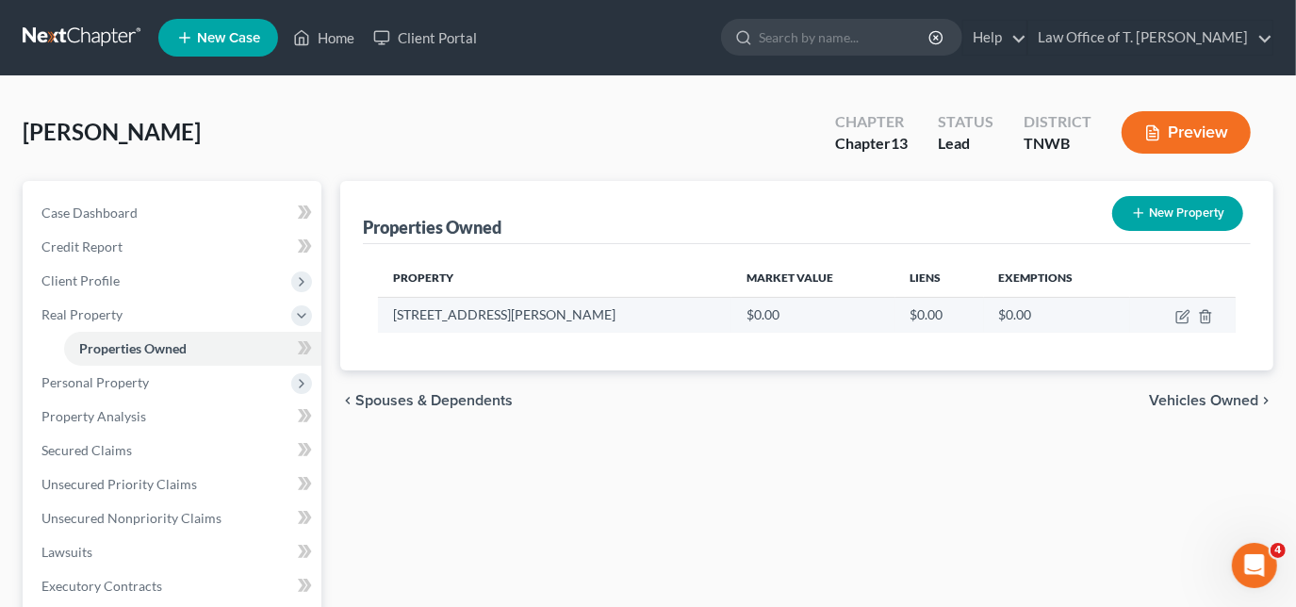
click at [1172, 317] on td at bounding box center [1183, 315] width 106 height 36
click at [1178, 314] on icon "button" at bounding box center [1182, 316] width 15 height 15
select select "44"
select select "20"
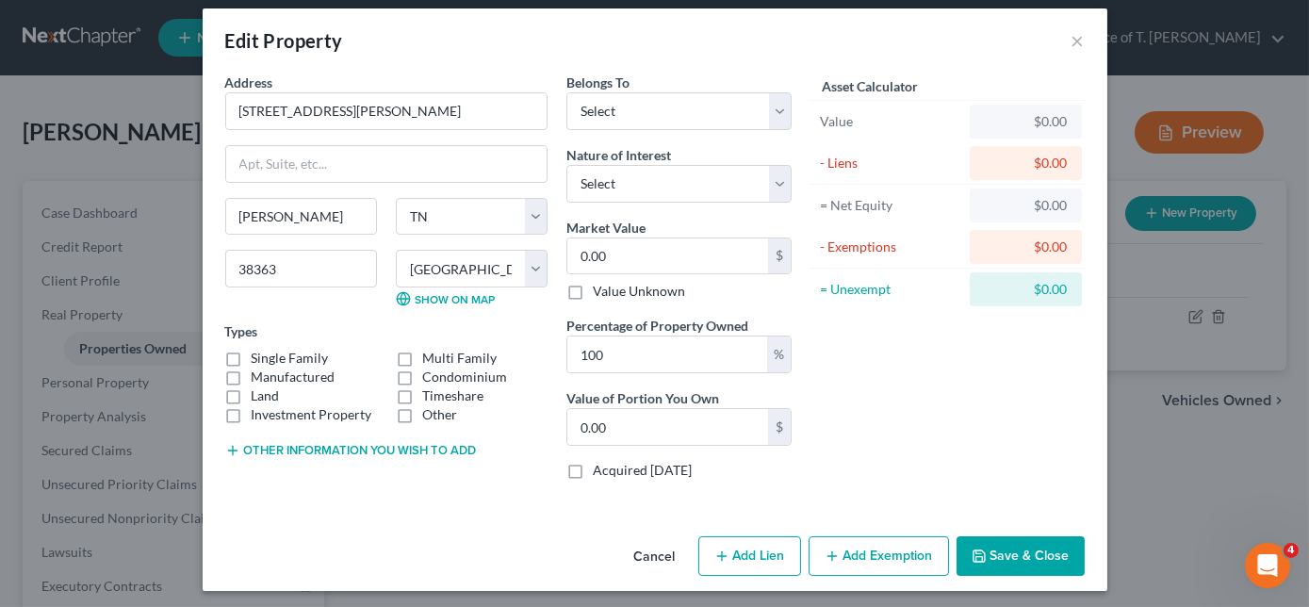
scroll to position [17, 0]
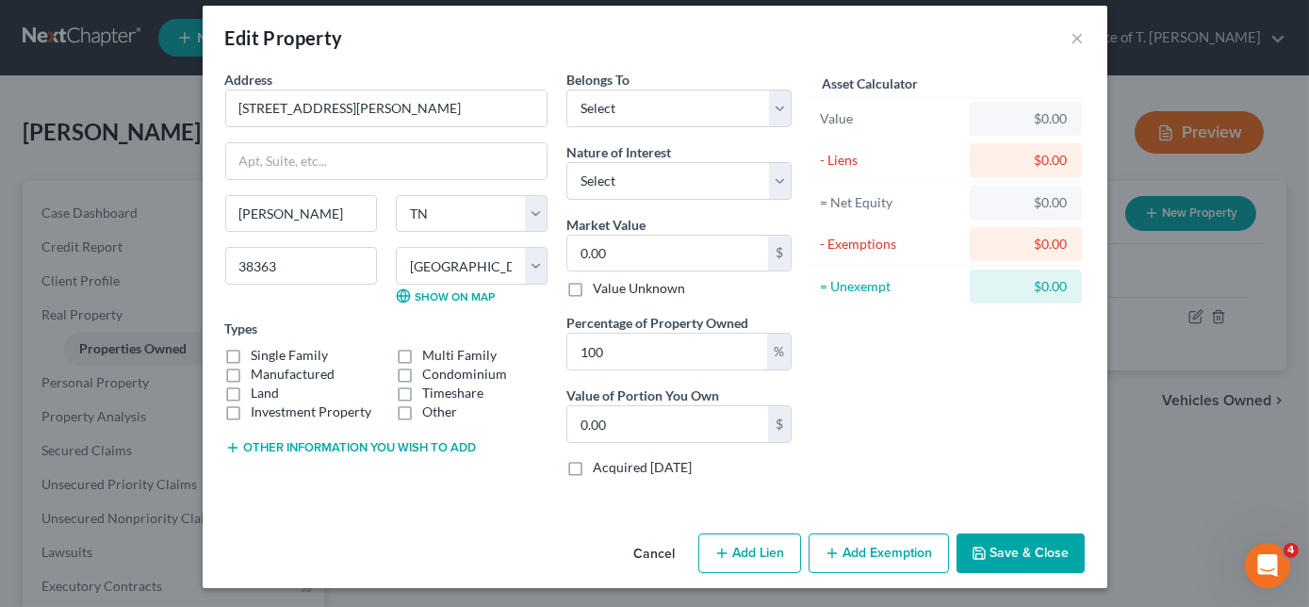
click at [754, 566] on button "Add Lien" at bounding box center [749, 553] width 103 height 40
select select "0"
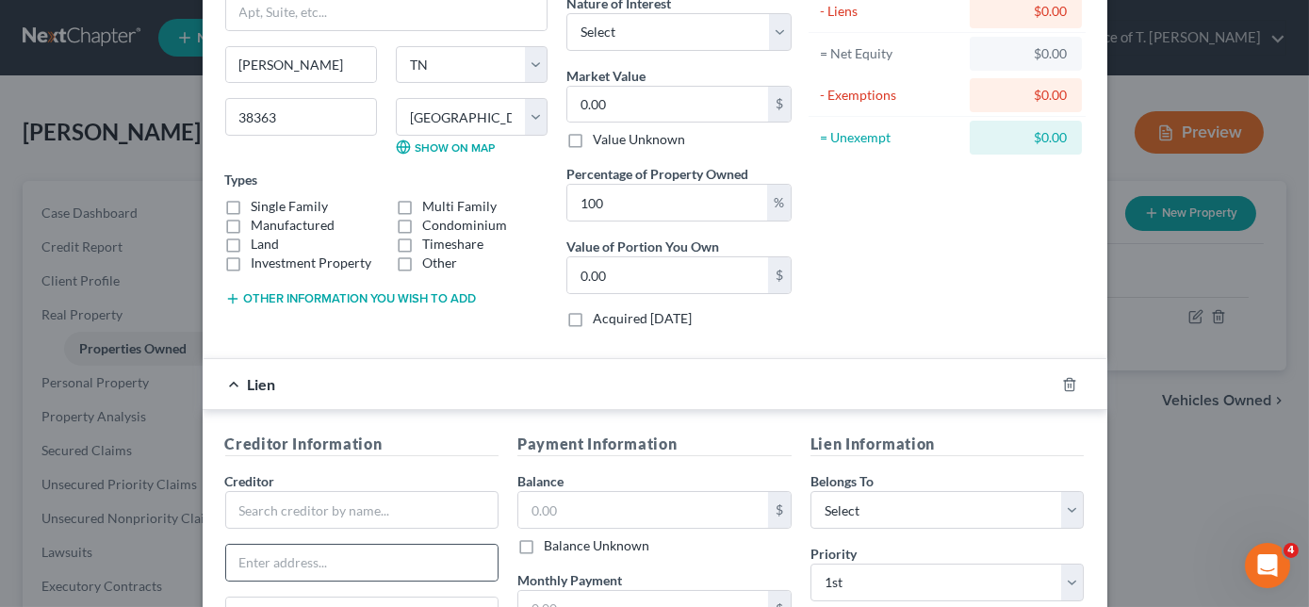
scroll to position [188, 0]
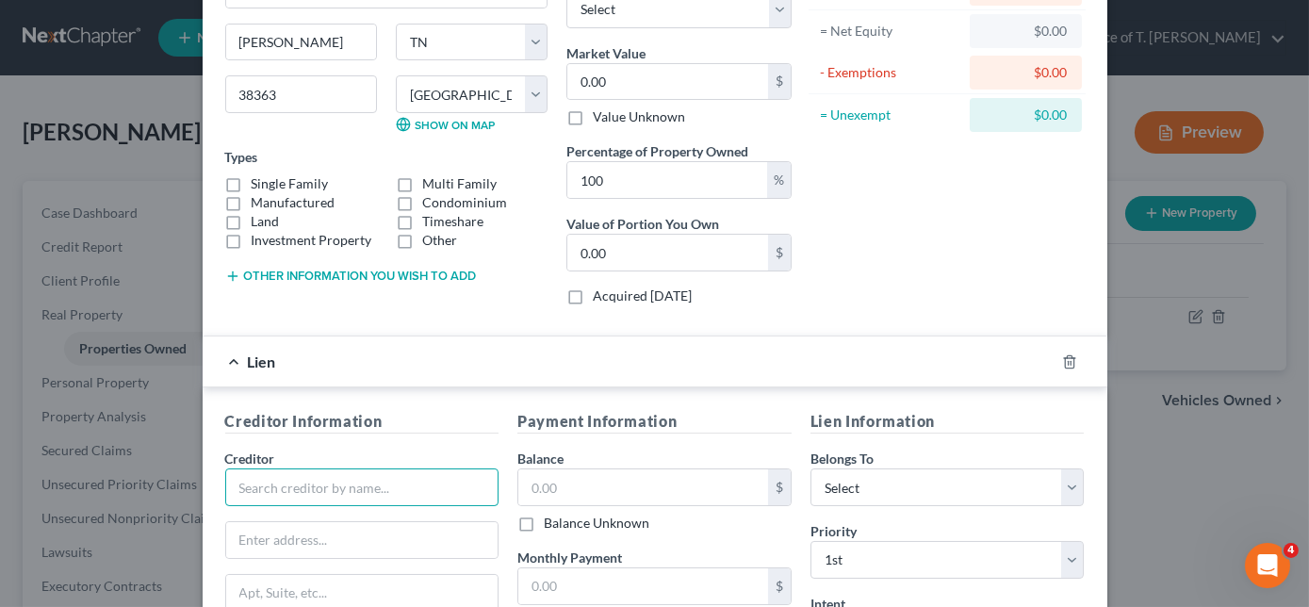
click at [391, 486] on input "text" at bounding box center [362, 487] width 274 height 38
type input "Rural 1st"
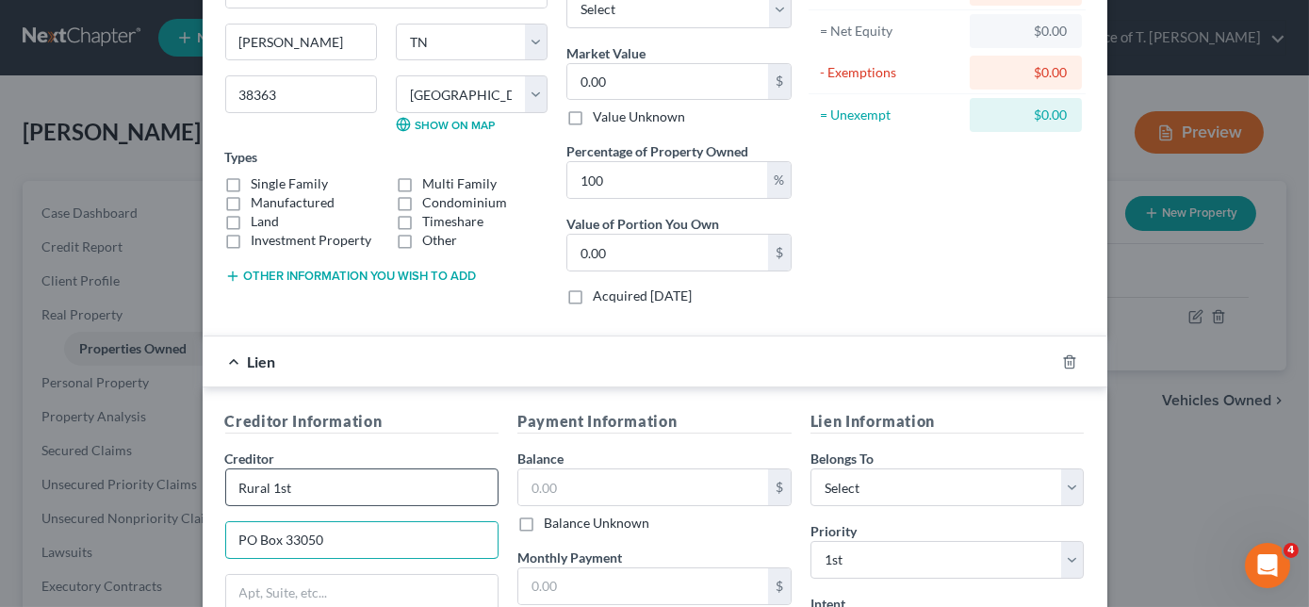
type input "PO Box 33050"
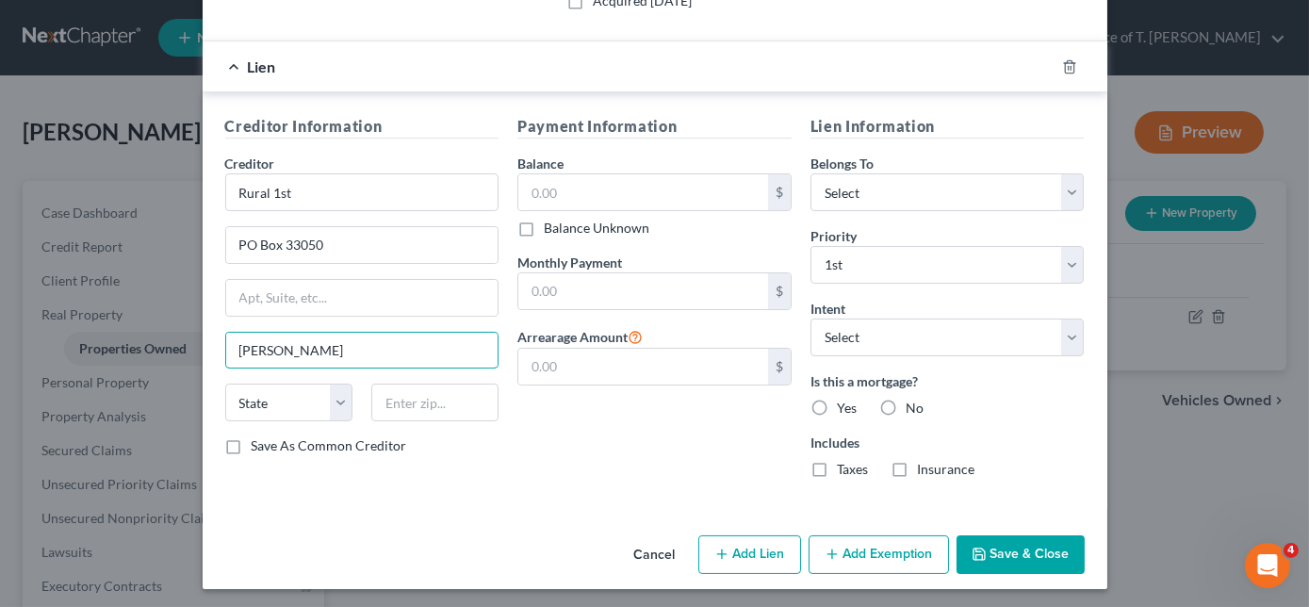
type input "[PERSON_NAME]"
select select "44"
type input "38363"
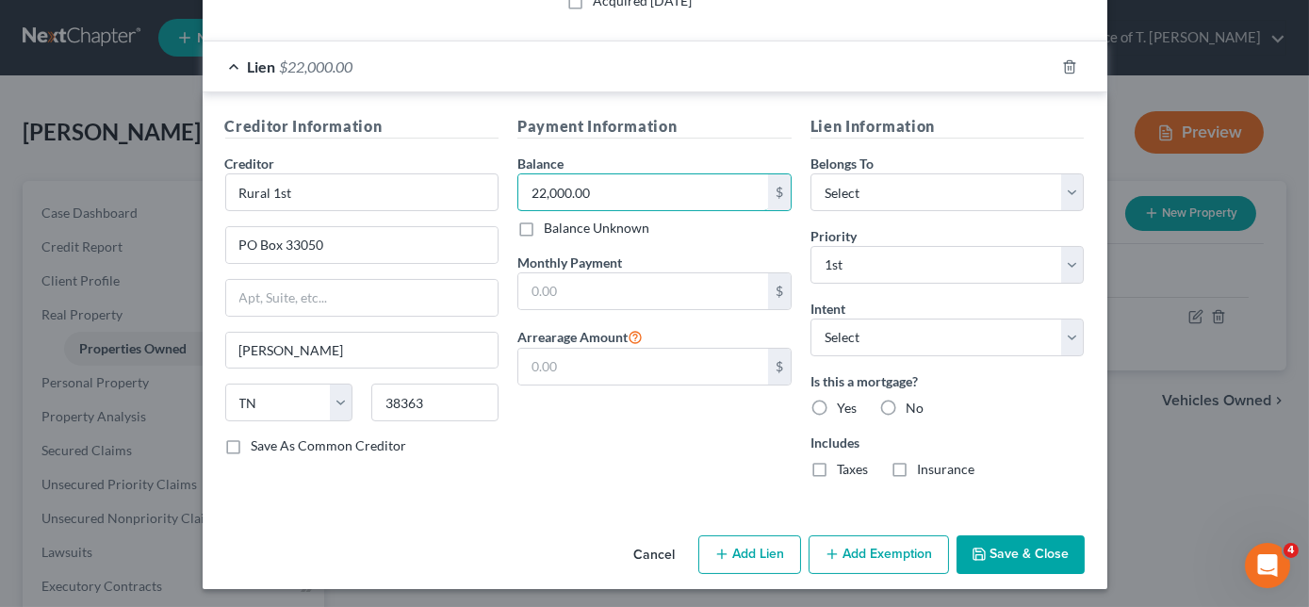
type input "22,000.00"
click at [837, 404] on label "Yes" at bounding box center [847, 408] width 20 height 19
click at [844, 404] on input "Yes" at bounding box center [850, 405] width 12 height 12
radio input "true"
click at [1004, 546] on button "Save & Close" at bounding box center [1021, 555] width 128 height 40
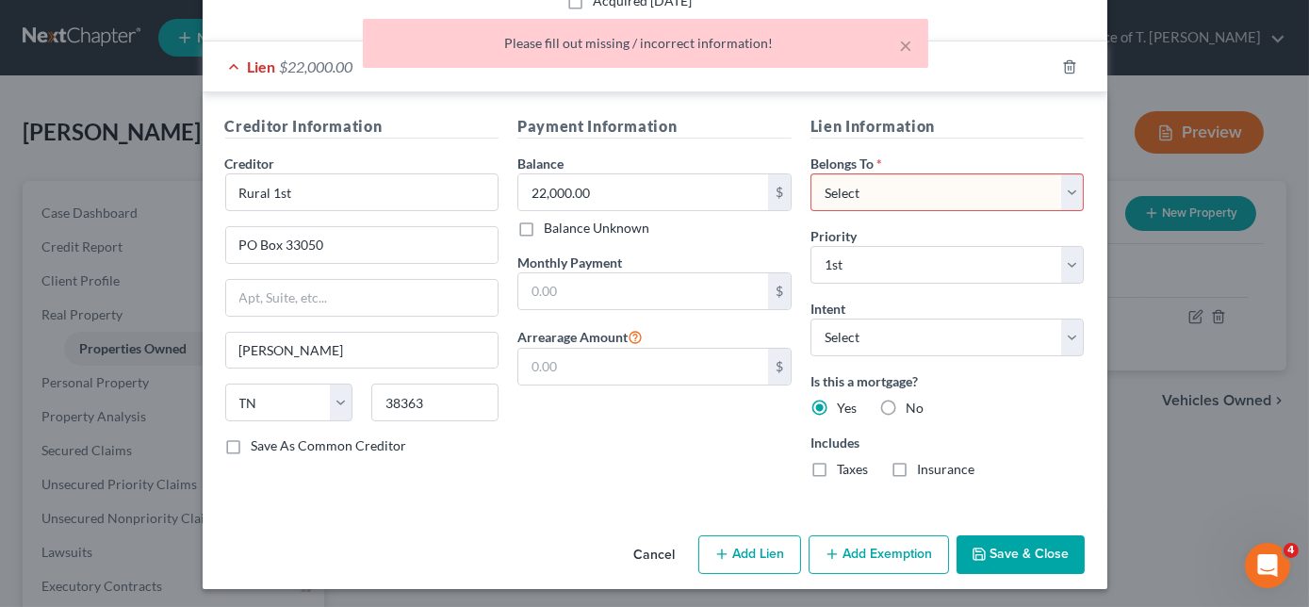
click at [1014, 454] on div "Includes Taxes Insurance" at bounding box center [947, 456] width 274 height 46
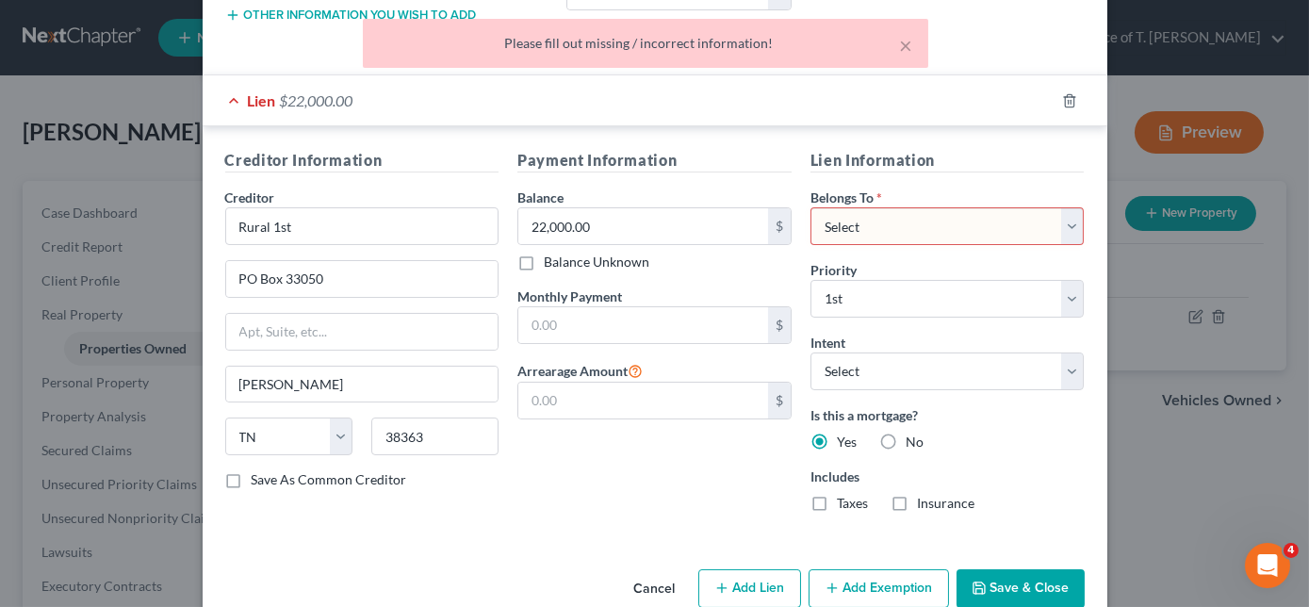
scroll to position [398, 0]
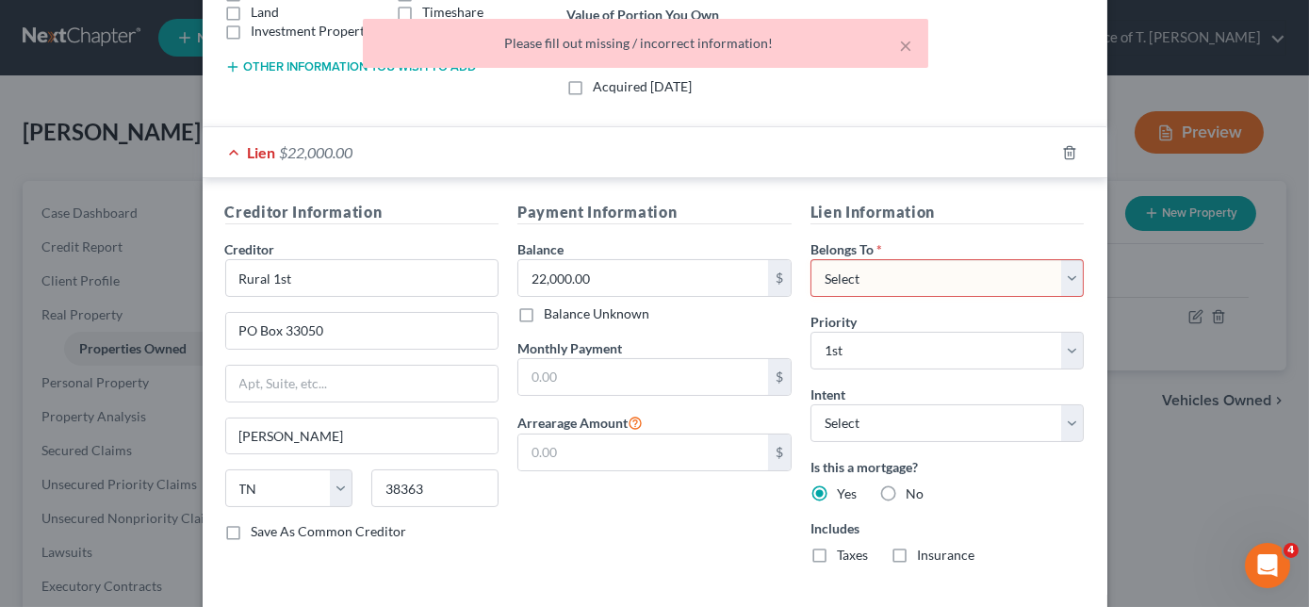
click at [929, 271] on select "Select Debtor 1 Only Debtor 2 Only Debtor 1 And Debtor 2 Only At Least One Of T…" at bounding box center [947, 278] width 274 height 38
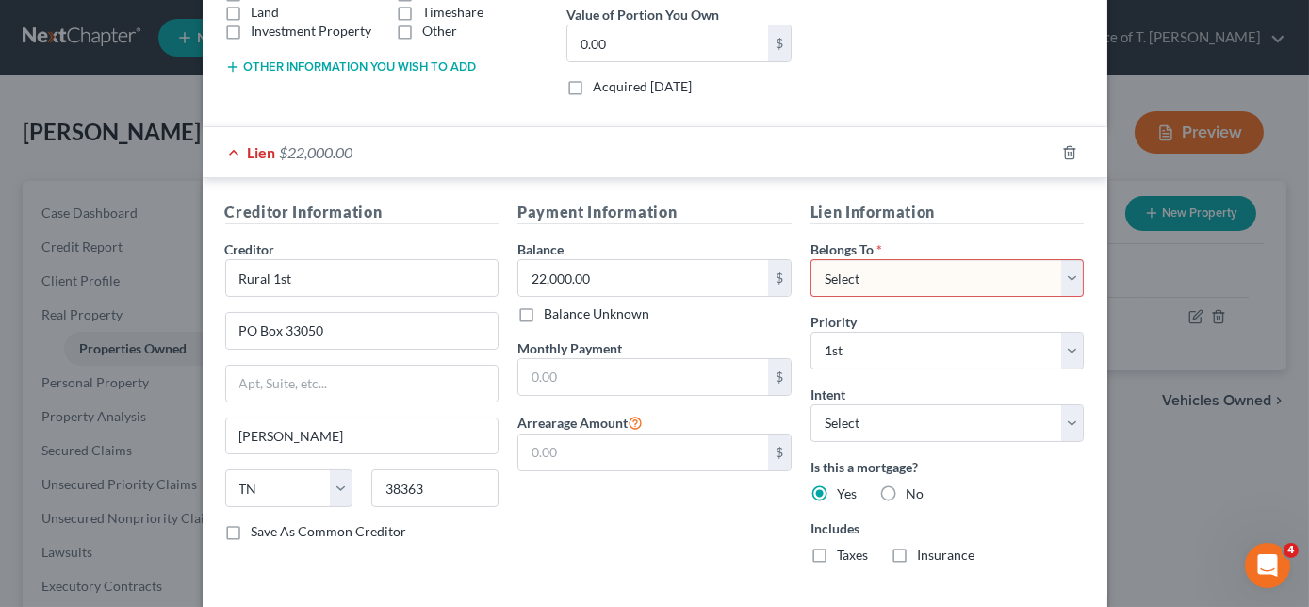
select select "0"
click at [810, 259] on select "Select Debtor 1 Only Debtor 2 Only Debtor 1 And Debtor 2 Only At Least One Of T…" at bounding box center [947, 278] width 274 height 38
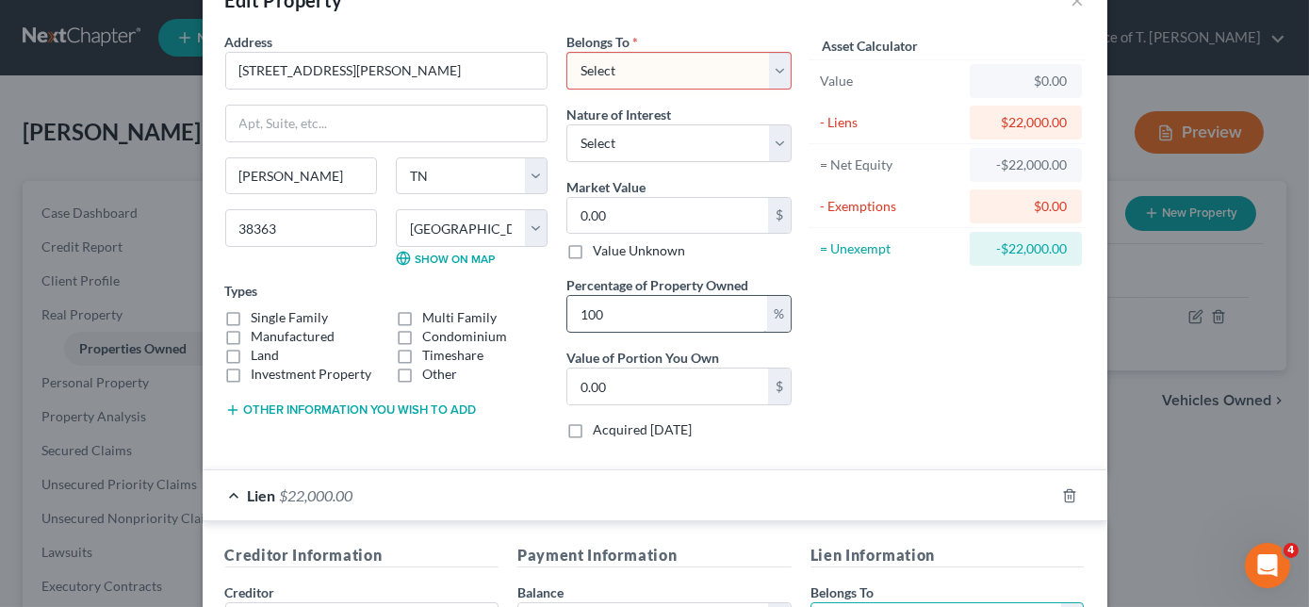
scroll to position [0, 0]
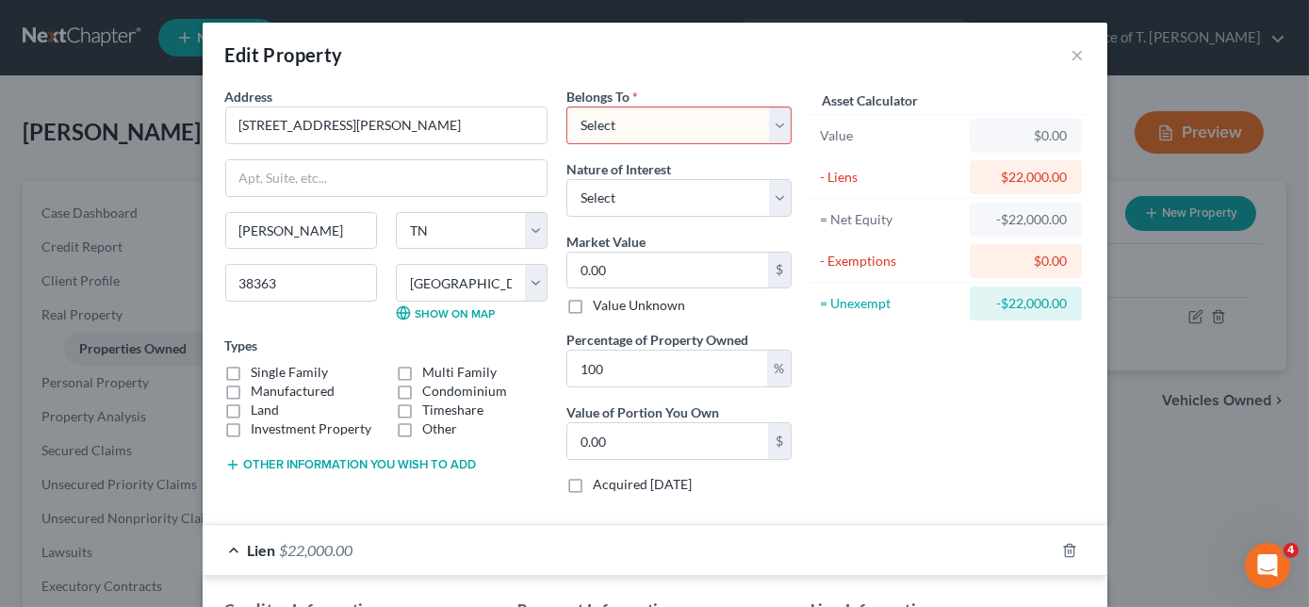
click at [663, 128] on select "Select Debtor 1 Only Debtor 2 Only Debtor 1 And Debtor 2 Only At Least One Of T…" at bounding box center [678, 125] width 225 height 38
select select "0"
click at [566, 106] on select "Select Debtor 1 Only Debtor 2 Only Debtor 1 And Debtor 2 Only At Least One Of T…" at bounding box center [678, 125] width 225 height 38
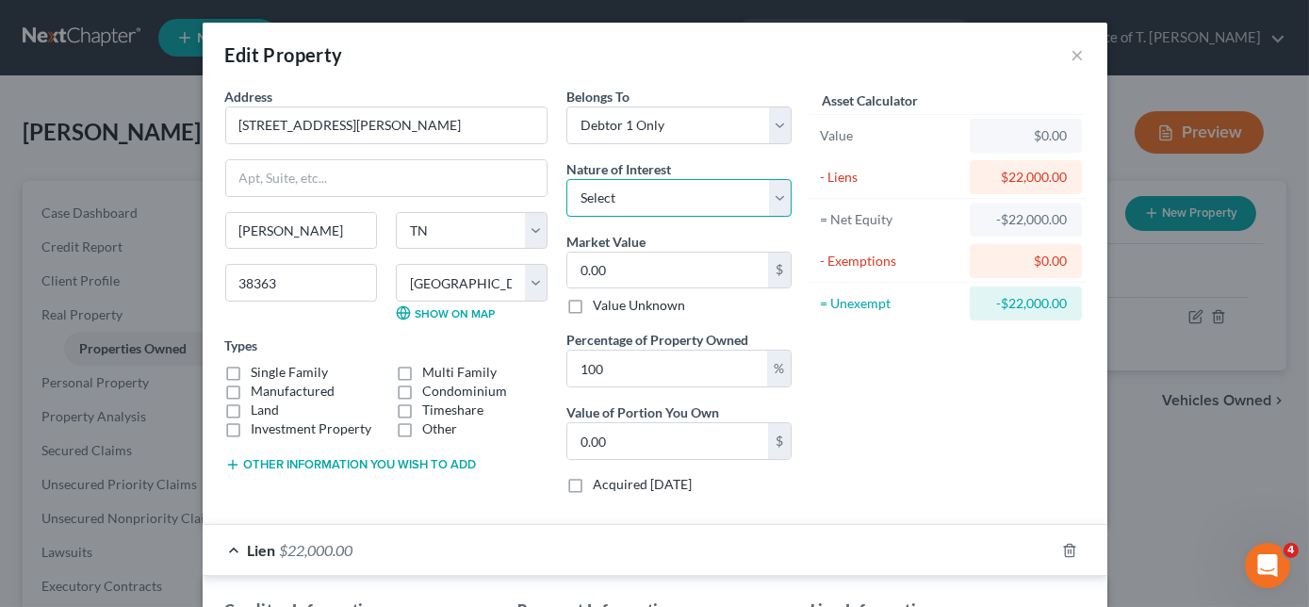
click at [650, 188] on select "Select Fee Simple Joint Tenant Life Estate Equitable Interest Future Interest T…" at bounding box center [678, 198] width 225 height 38
select select "0"
click at [566, 179] on select "Select Fee Simple Joint Tenant Life Estate Equitable Interest Future Interest T…" at bounding box center [678, 198] width 225 height 38
click at [650, 276] on input "0.00" at bounding box center [667, 271] width 201 height 36
type input "1"
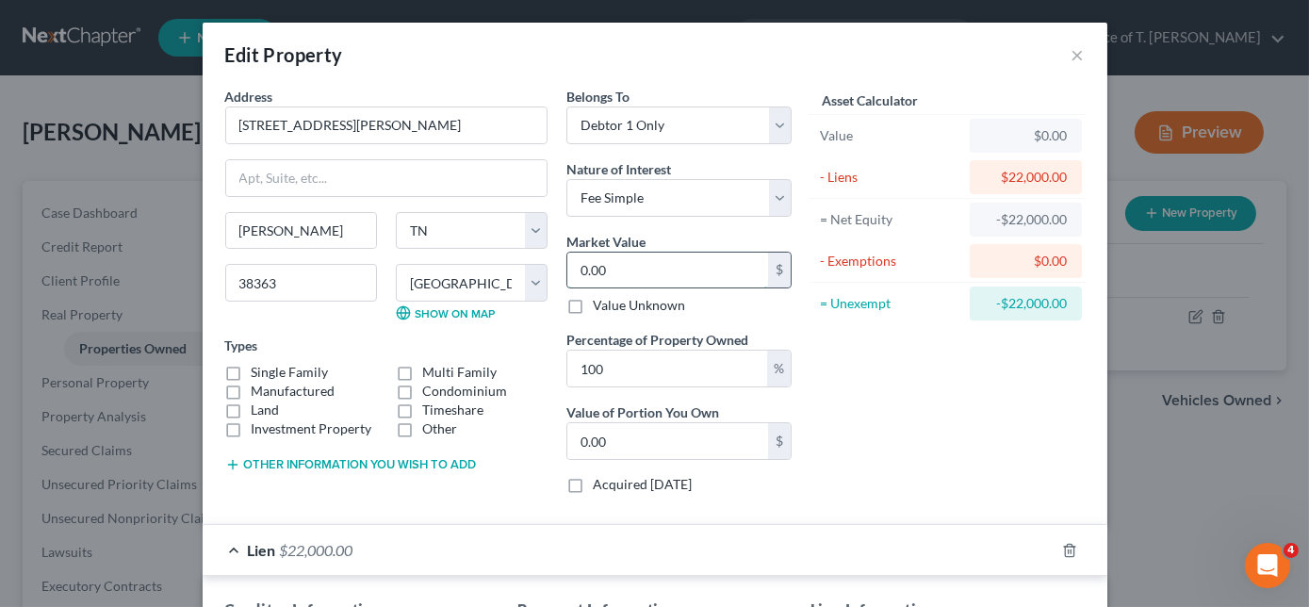
type input "1.00"
type input "14"
type input "14.00"
type input "144"
type input "144.00"
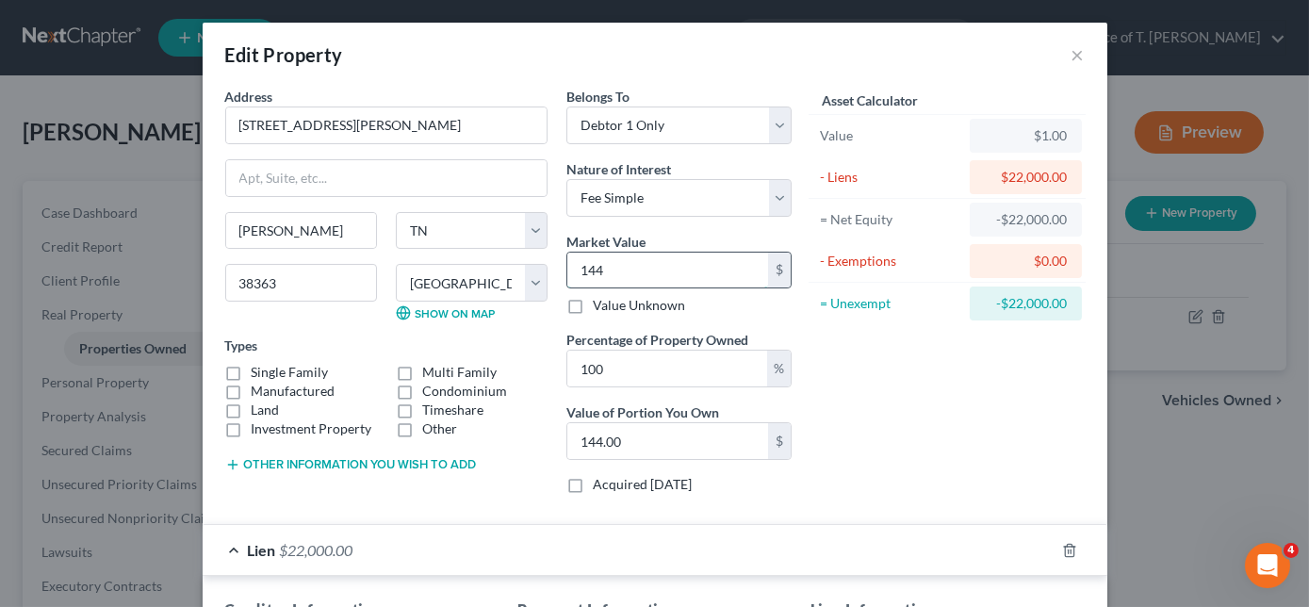
type input "1442"
type input "1,442.00"
type input "1,4420"
type input "14,420.00"
type input "14,4200"
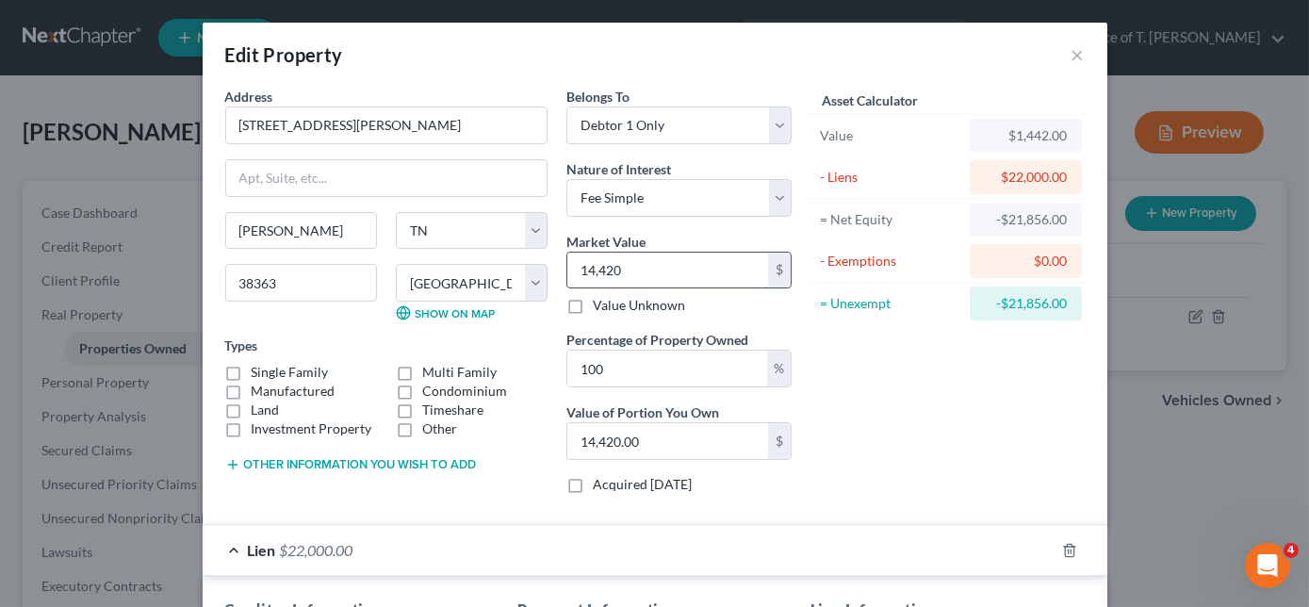
type input "144,200.00"
click at [252, 368] on label "Single Family" at bounding box center [290, 372] width 77 height 19
click at [259, 368] on input "Single Family" at bounding box center [265, 369] width 12 height 12
checkbox input "true"
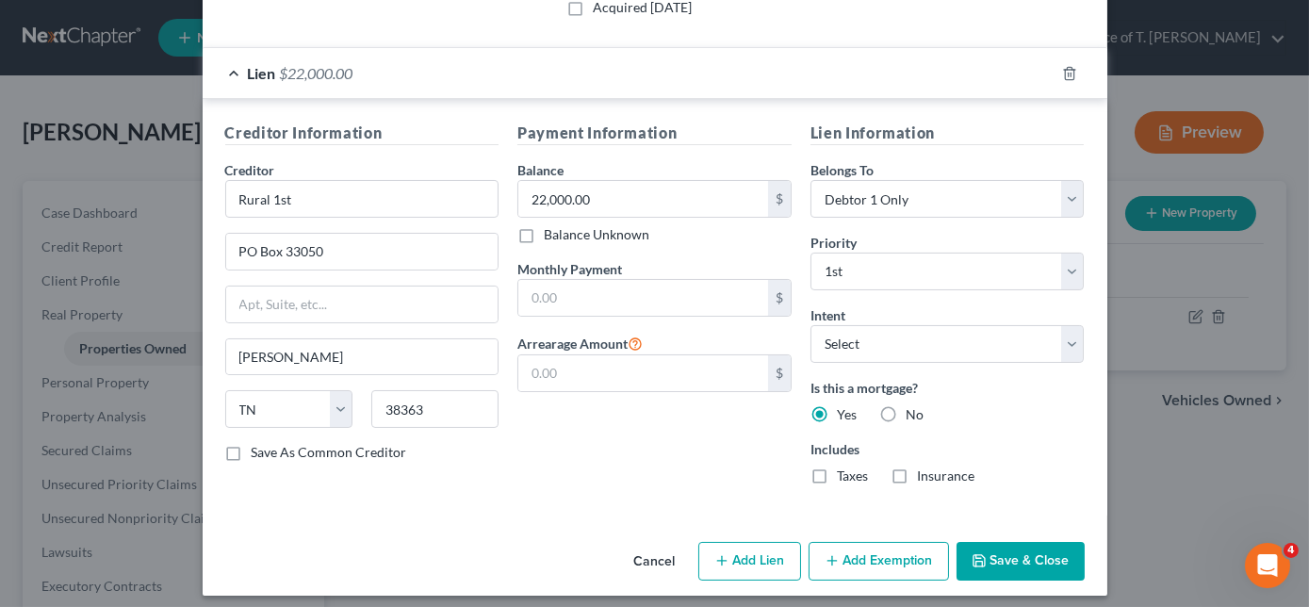
scroll to position [483, 0]
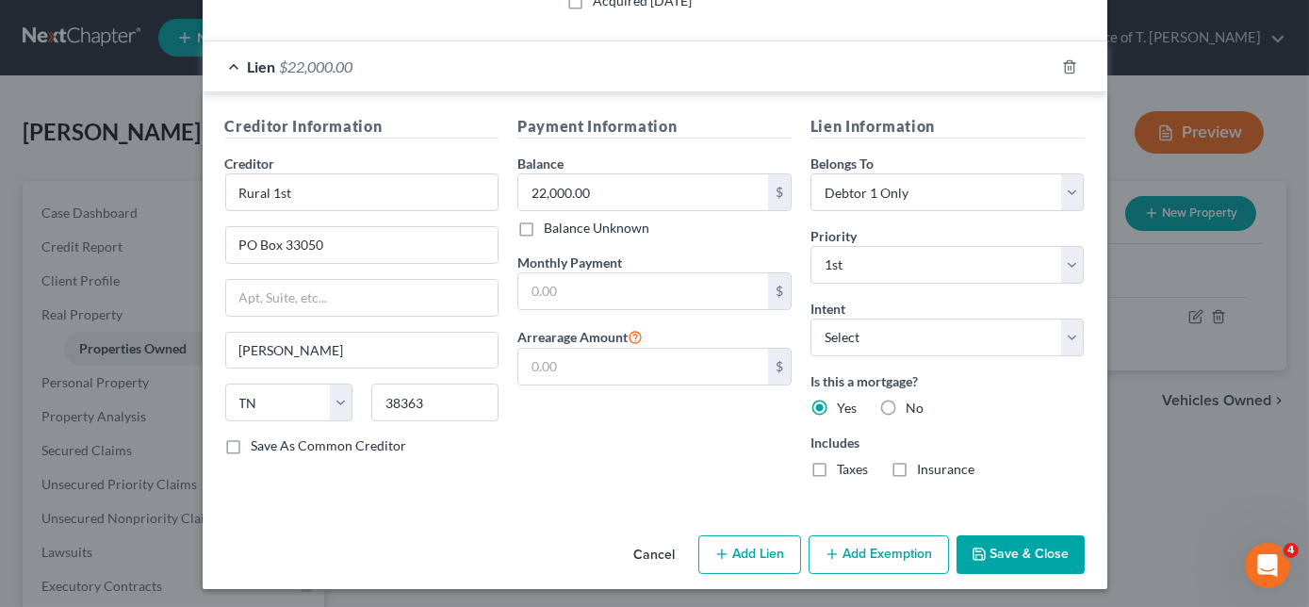
click at [851, 545] on button "Add Exemption" at bounding box center [879, 555] width 140 height 40
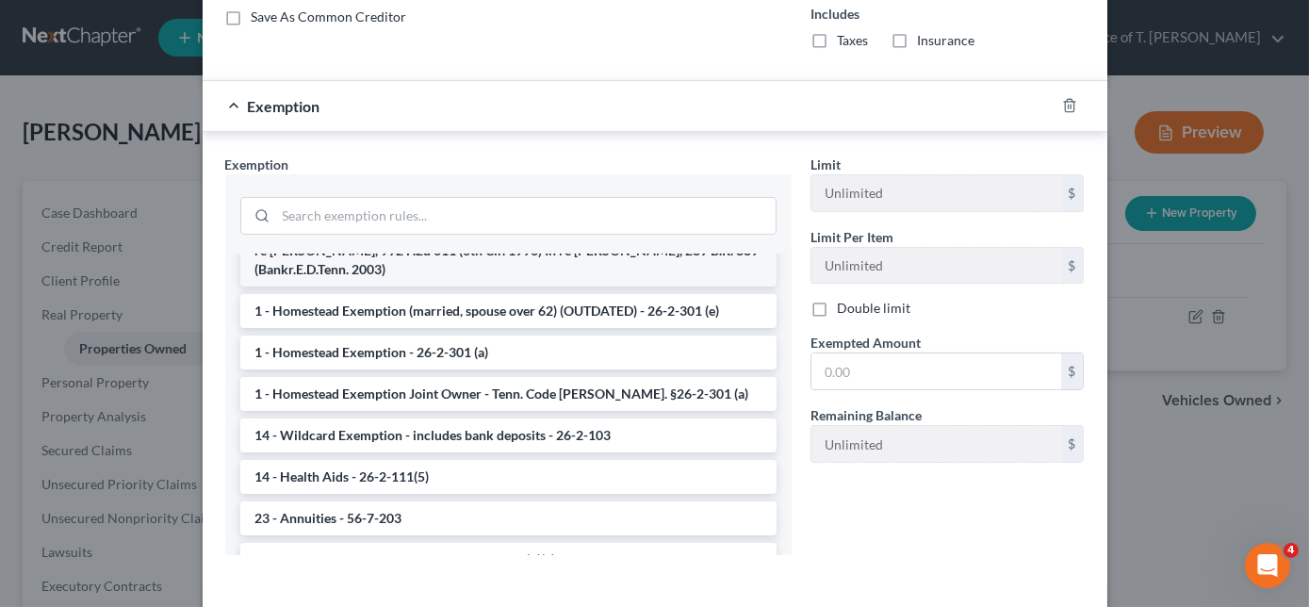
scroll to position [171, 0]
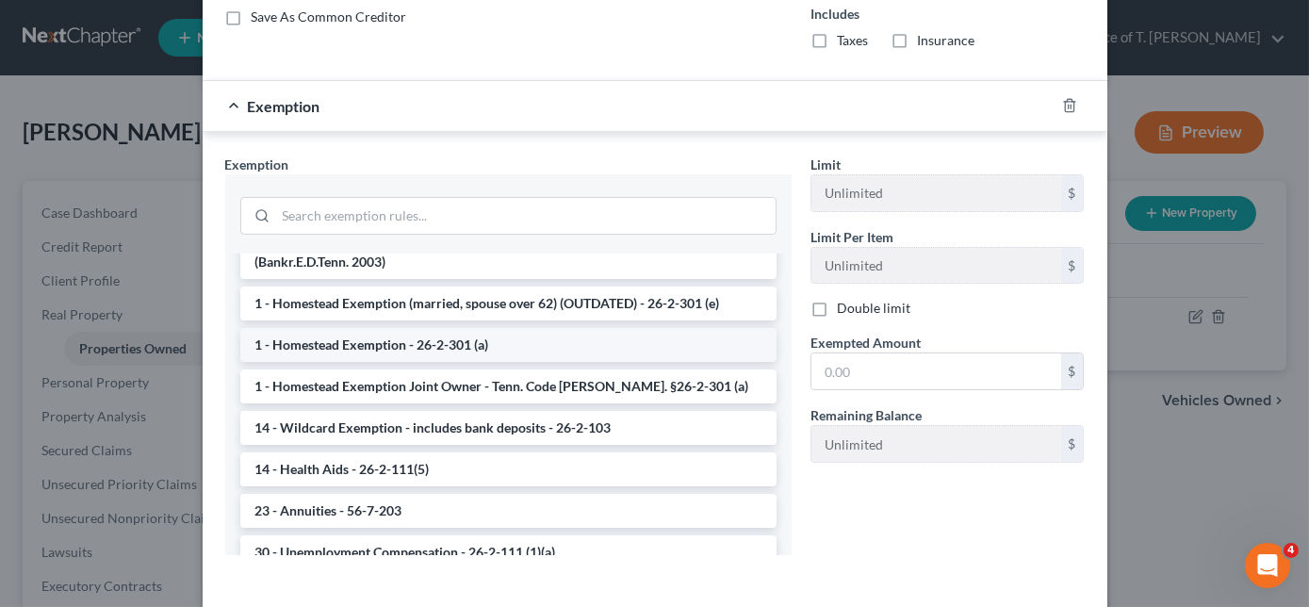
click at [401, 347] on li "1 - Homestead Exemption - 26-2-301 (a)" at bounding box center [508, 345] width 536 height 34
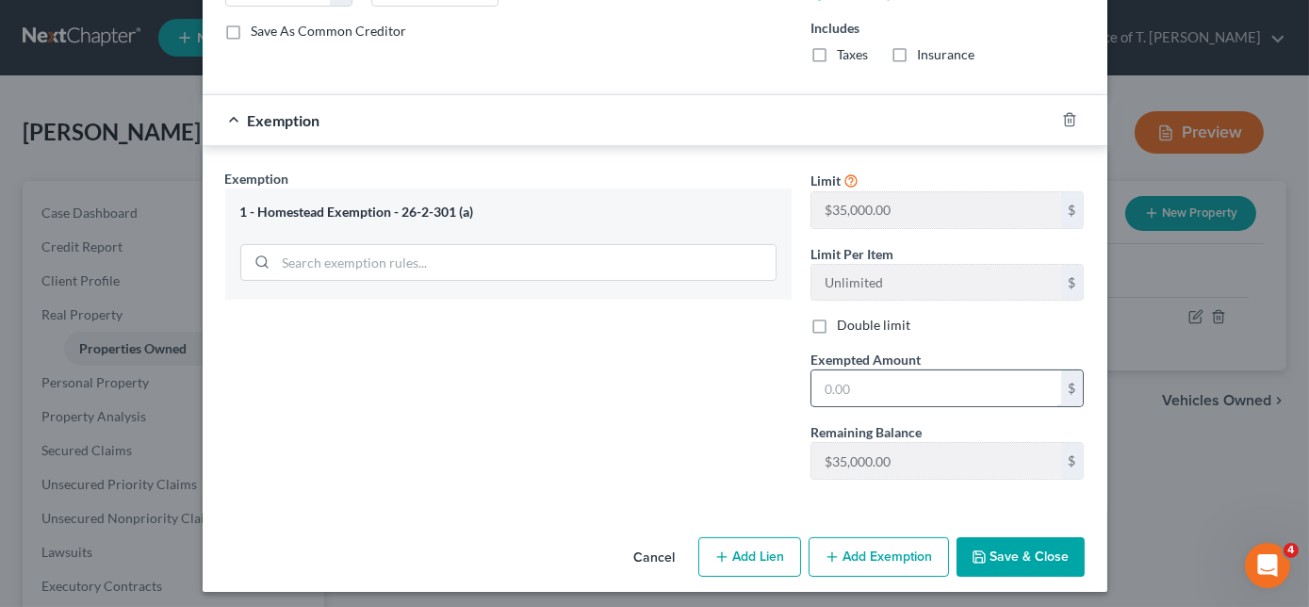
click at [907, 386] on input "text" at bounding box center [936, 388] width 250 height 36
type input "35,000.00"
click at [996, 552] on button "Save & Close" at bounding box center [1021, 557] width 128 height 40
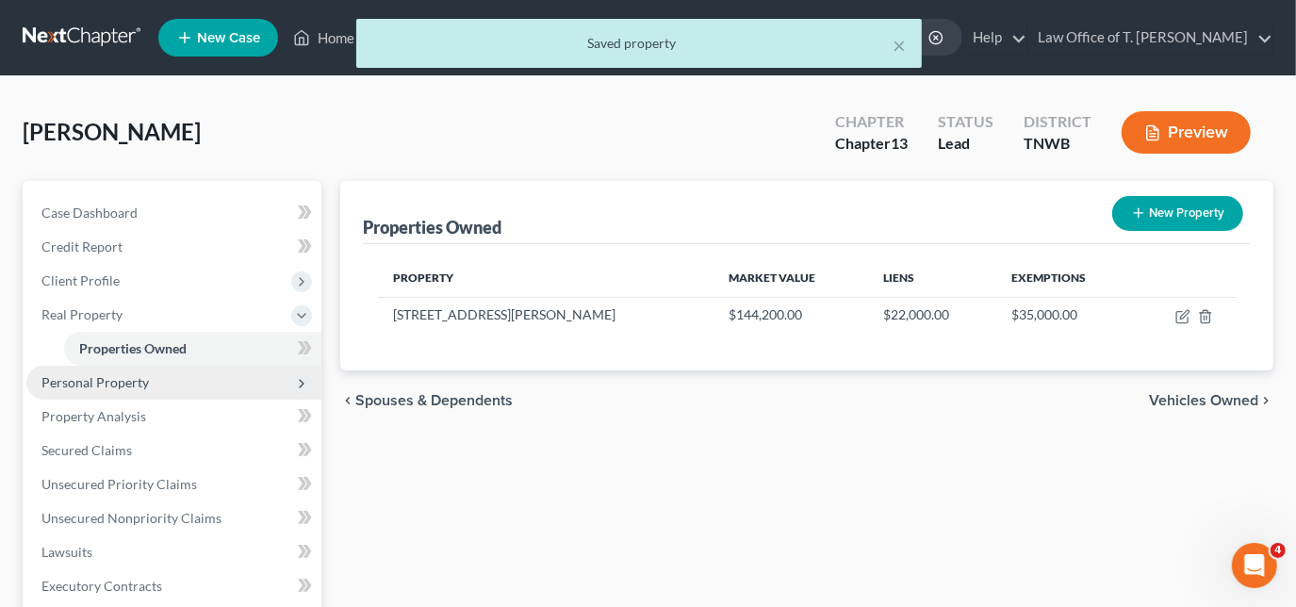
click at [128, 382] on span "Personal Property" at bounding box center [94, 382] width 107 height 16
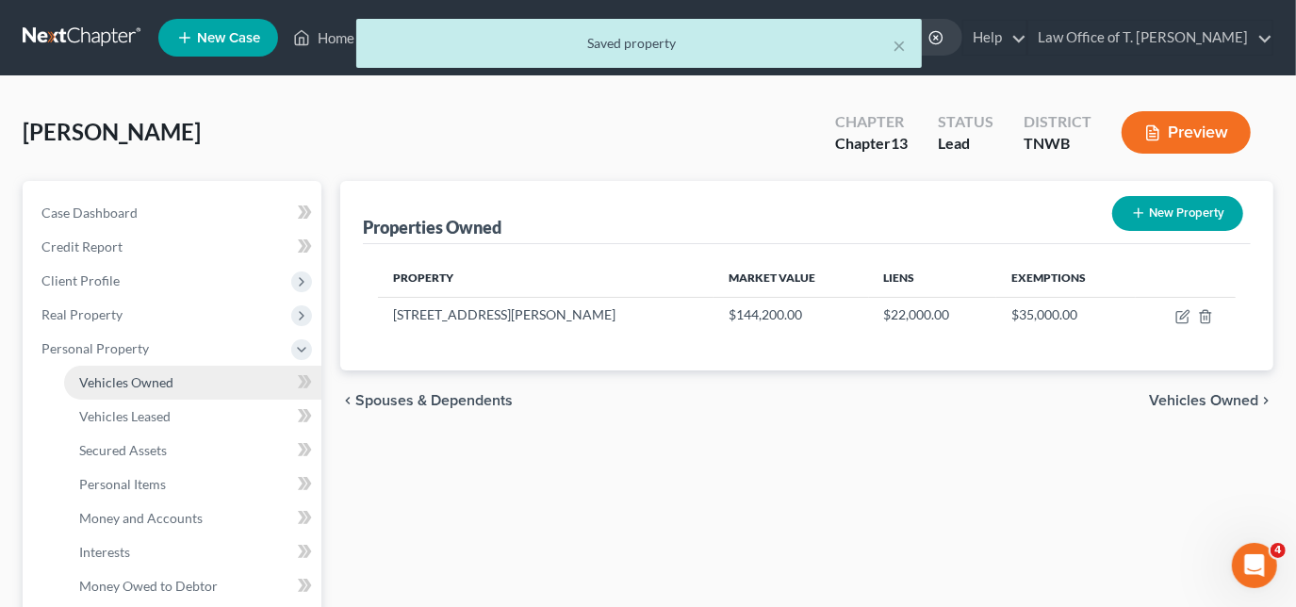
click at [154, 389] on span "Vehicles Owned" at bounding box center [126, 382] width 94 height 16
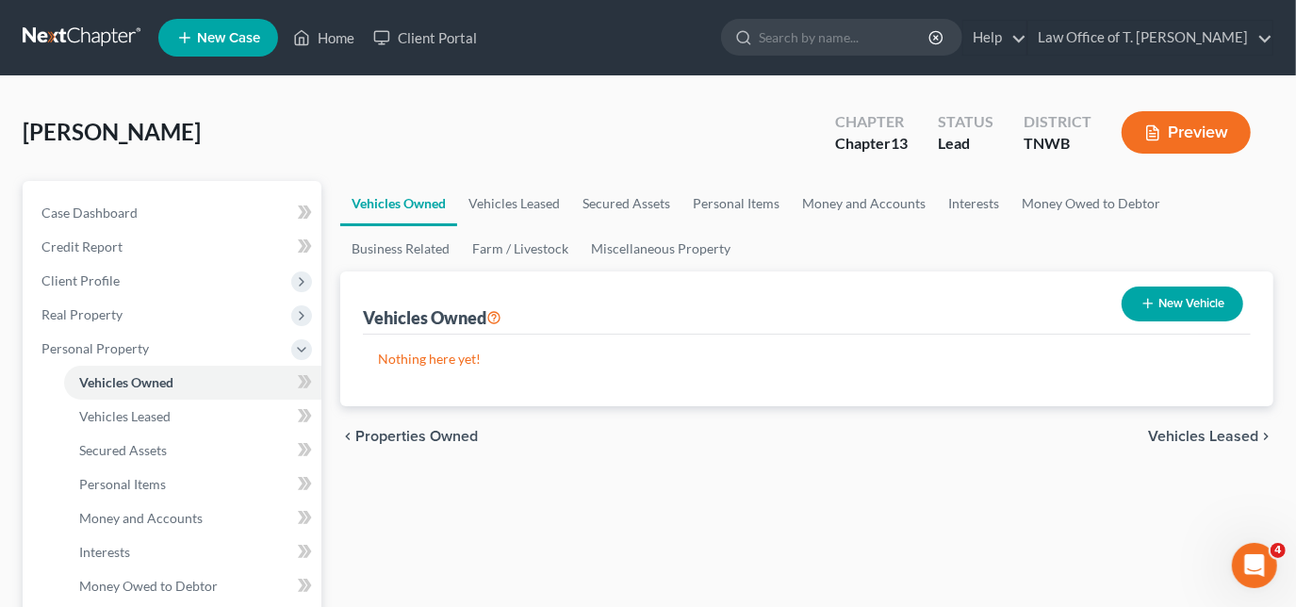
click at [1184, 299] on button "New Vehicle" at bounding box center [1182, 303] width 122 height 35
select select "0"
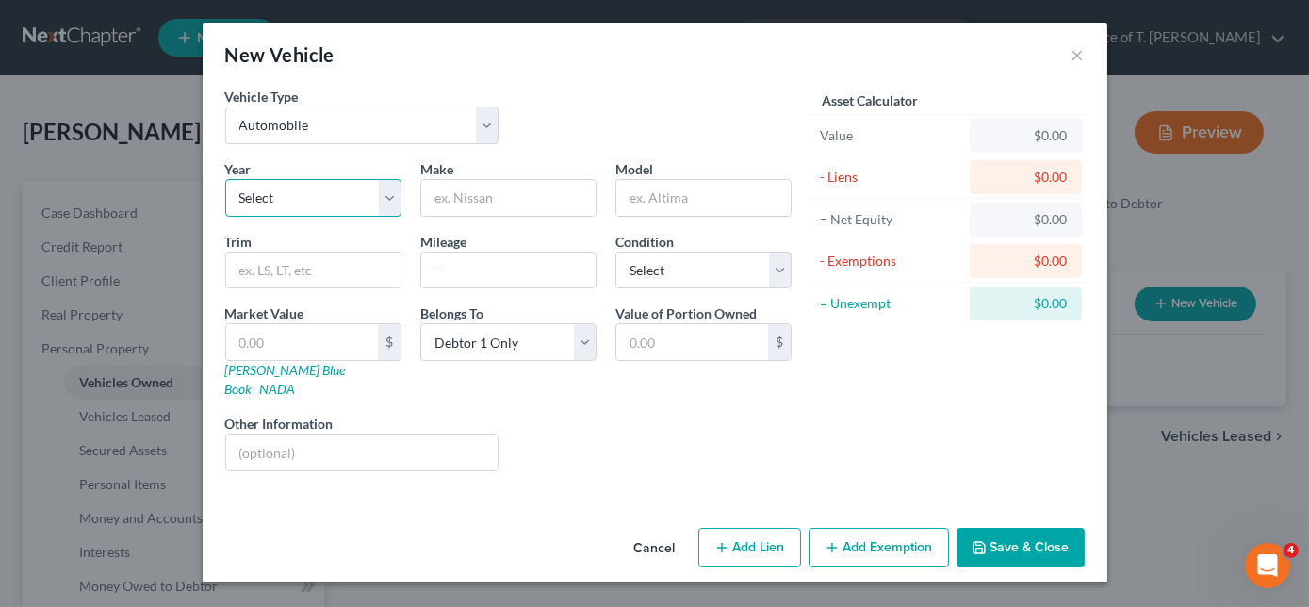
click at [354, 204] on select "Select 2026 2025 2024 2023 2022 2021 2020 2019 2018 2017 2016 2015 2014 2013 20…" at bounding box center [313, 198] width 176 height 38
select select "2"
click at [225, 179] on select "Select 2026 2025 2024 2023 2022 2021 2020 2019 2018 2017 2016 2015 2014 2013 20…" at bounding box center [313, 198] width 176 height 38
click at [457, 205] on input "text" at bounding box center [508, 198] width 174 height 36
type input "Chevrolet"
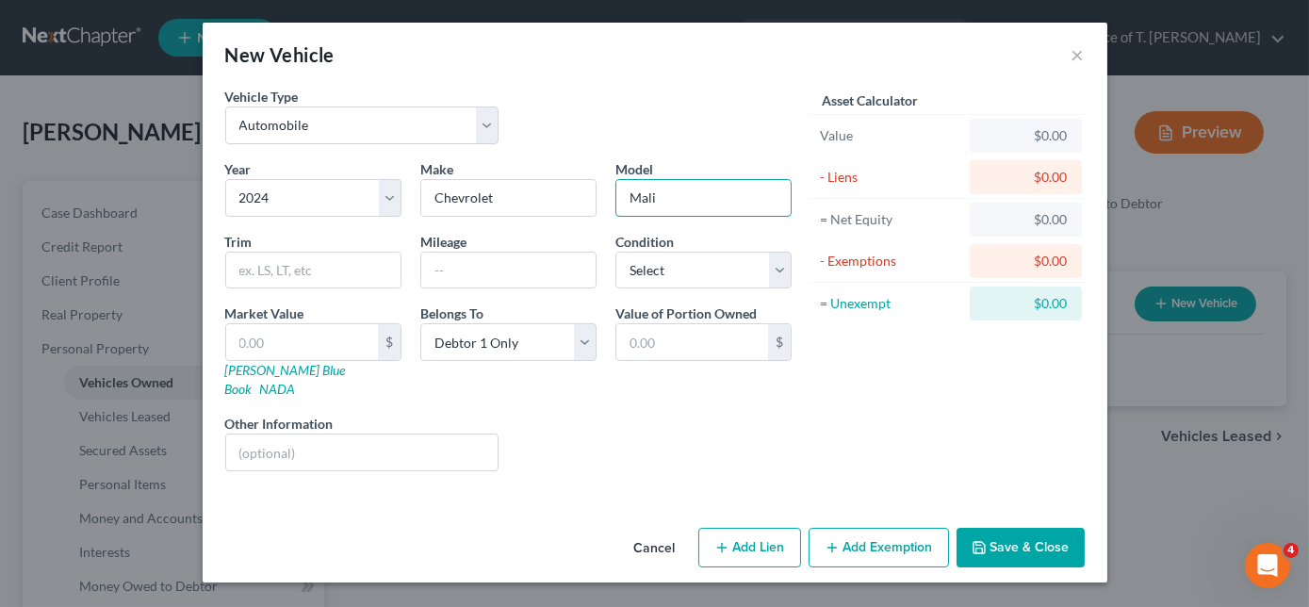
type input "Malibu"
type input "32000"
click at [768, 249] on div "Condition Select Excellent Very Good Good Fair Poor" at bounding box center [703, 260] width 195 height 57
click at [765, 270] on select "Select Excellent Very Good Good Fair Poor" at bounding box center [703, 271] width 176 height 38
select select "2"
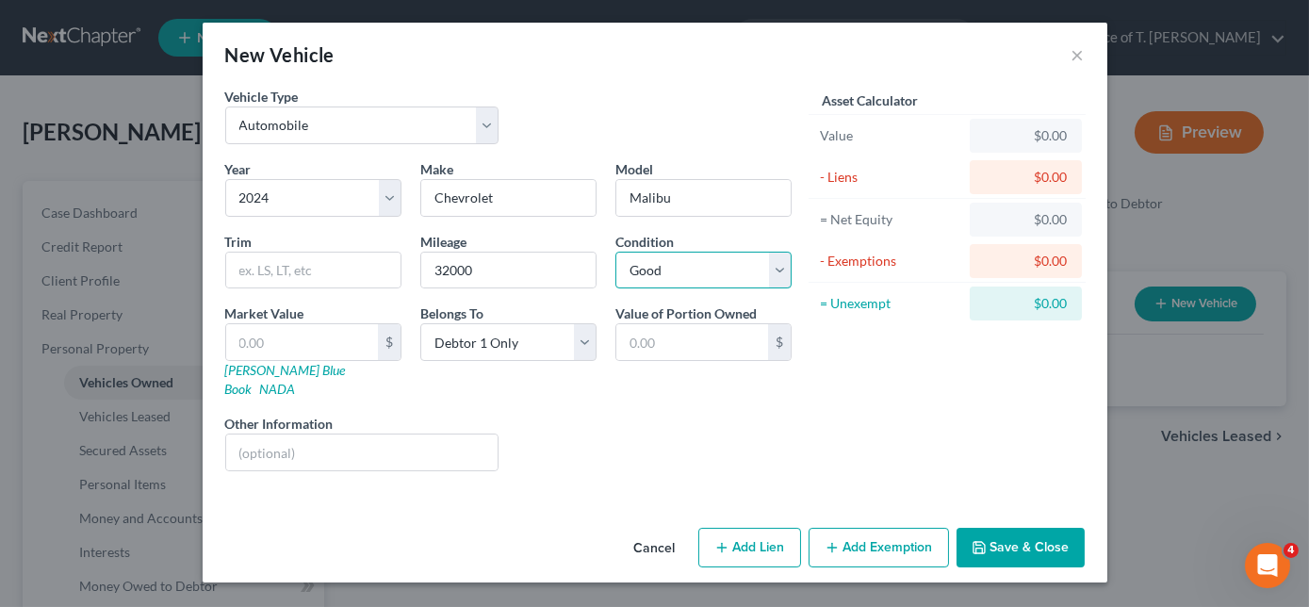
click at [615, 252] on select "Select Excellent Very Good Good Fair Poor" at bounding box center [703, 271] width 176 height 38
click at [296, 381] on link "NADA" at bounding box center [278, 389] width 36 height 16
drag, startPoint x: 315, startPoint y: 343, endPoint x: 303, endPoint y: 339, distance: 12.8
click at [315, 343] on input "text" at bounding box center [302, 342] width 152 height 36
type input "1"
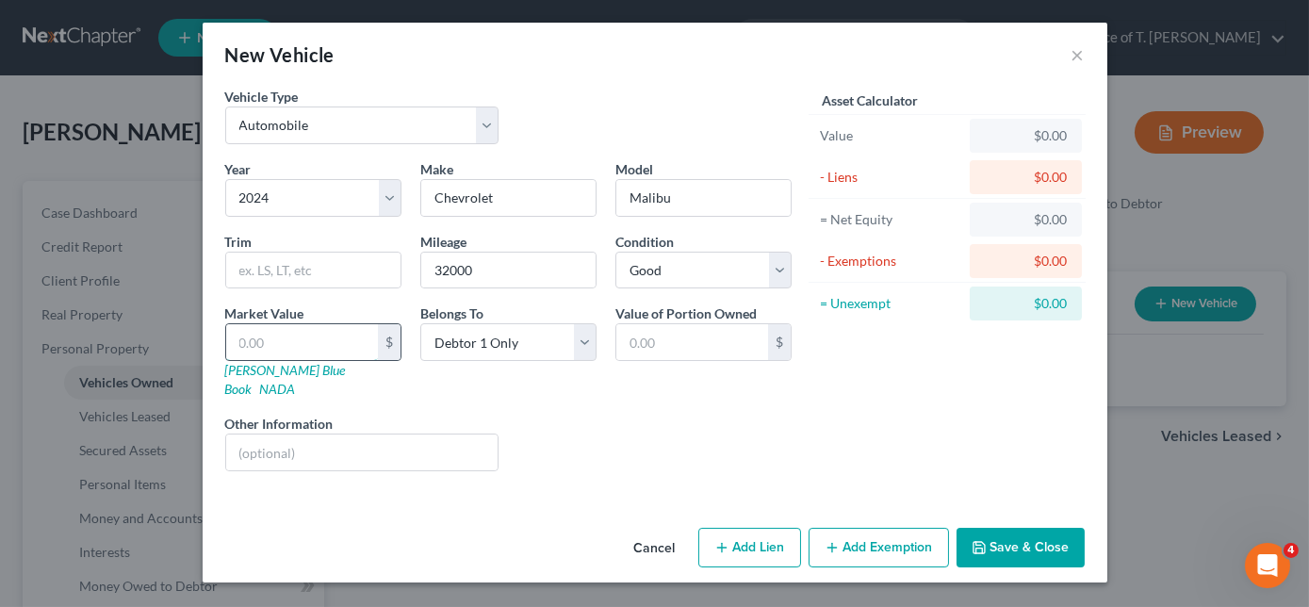
type input "1.00"
type input "19"
type input "19.00"
type input "192"
type input "192.00"
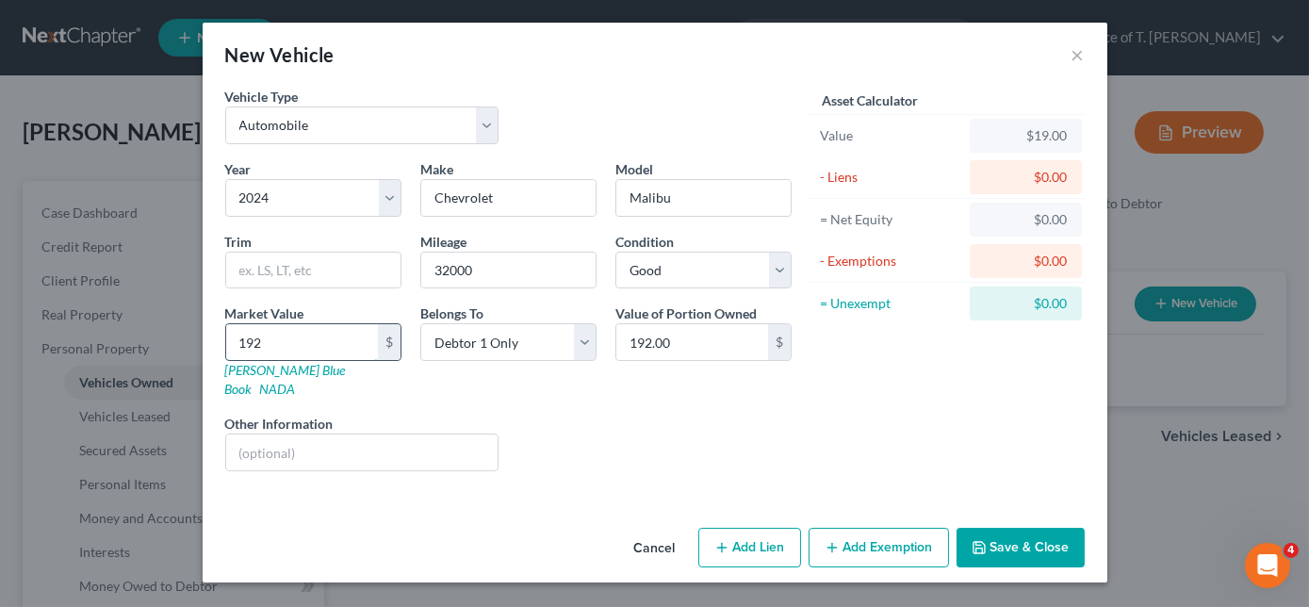
type input "1920"
type input "1,920.00"
type input "1,9200"
type input "19,200.00"
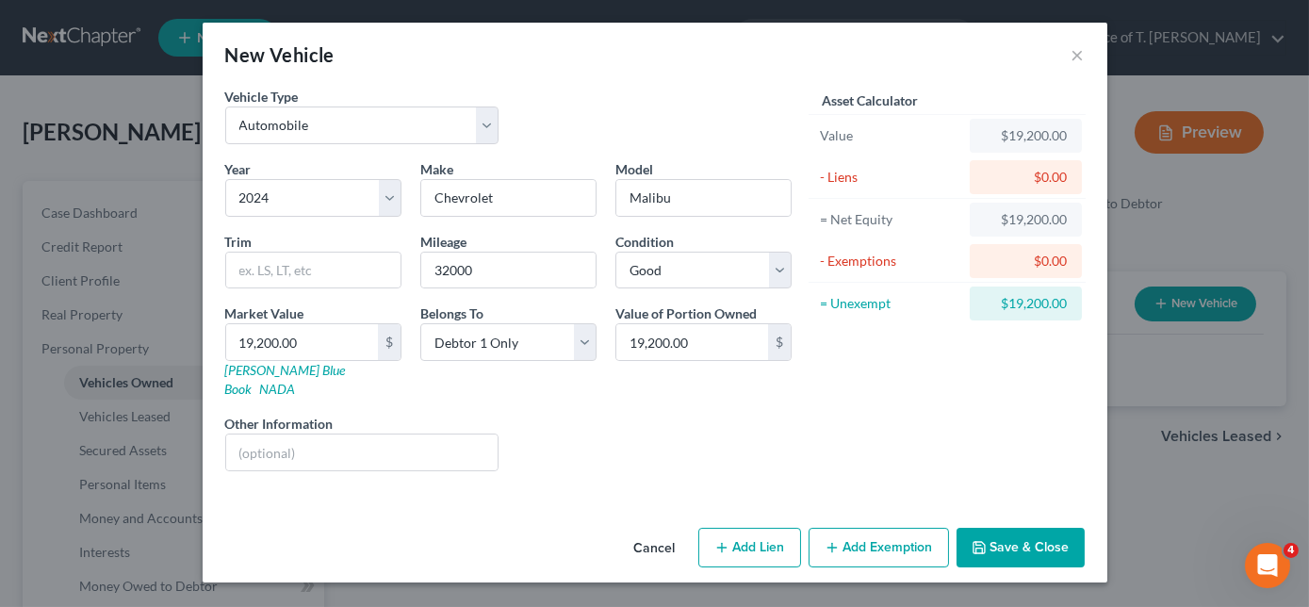
click at [1025, 528] on button "Save & Close" at bounding box center [1021, 548] width 128 height 40
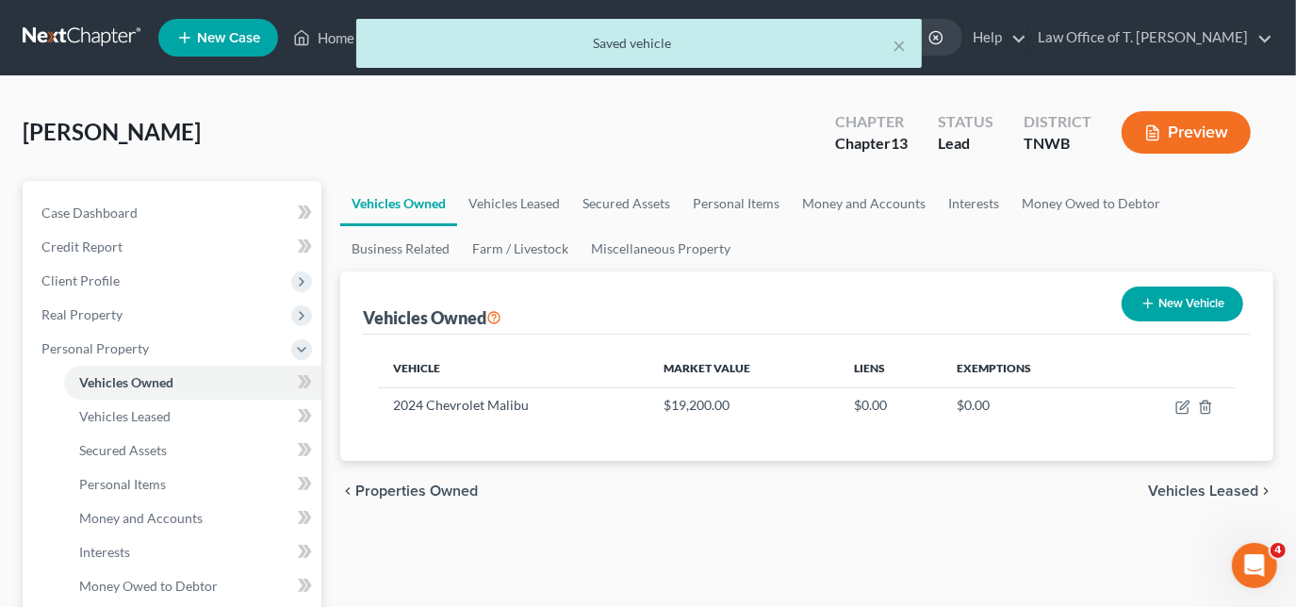
click at [1161, 302] on button "New Vehicle" at bounding box center [1182, 303] width 122 height 35
select select "0"
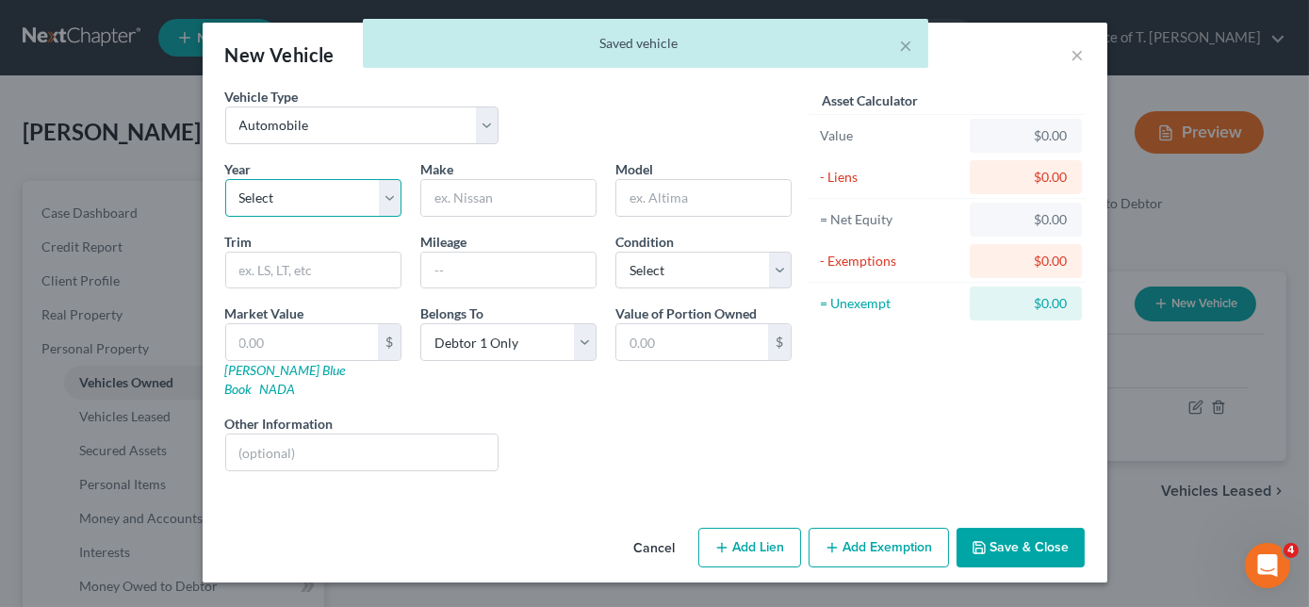
click at [309, 192] on select "Select 2026 2025 2024 2023 2022 2021 2020 2019 2018 2017 2016 2015 2014 2013 20…" at bounding box center [313, 198] width 176 height 38
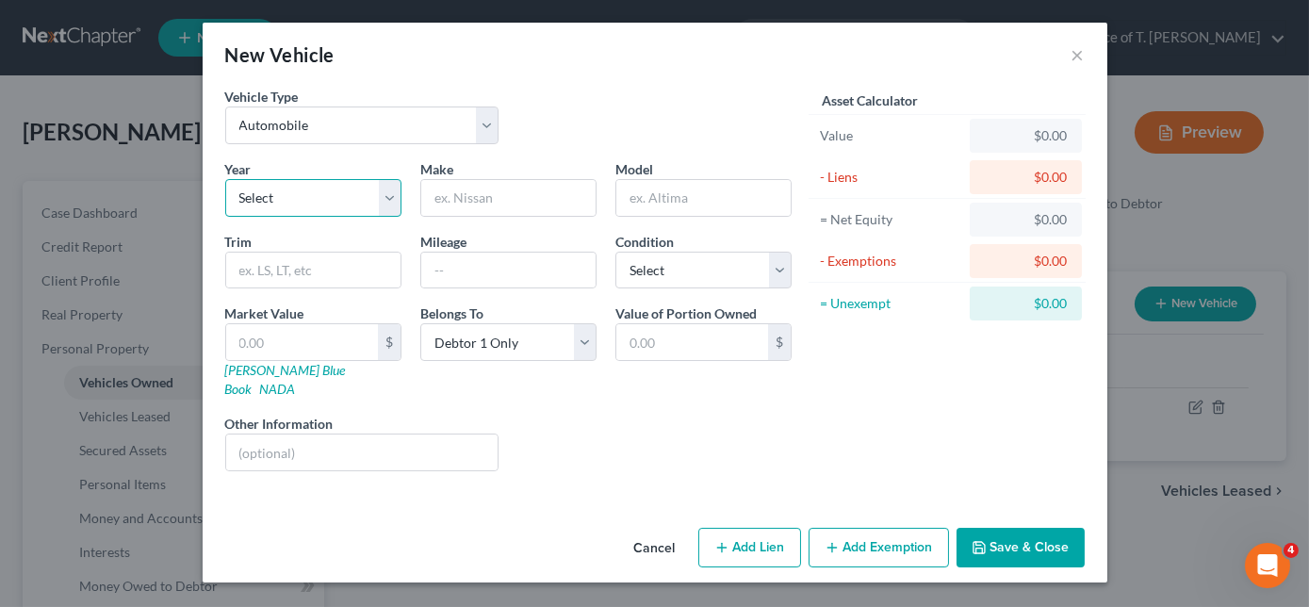
select select "41"
click at [225, 179] on select "Select 2026 2025 2024 2023 2022 2021 2020 2019 2018 2017 2016 2015 2014 2013 20…" at bounding box center [313, 198] width 176 height 38
click at [505, 173] on div "Make *" at bounding box center [508, 187] width 195 height 57
click at [505, 192] on input "text" at bounding box center [508, 198] width 174 height 36
type input "Chevrolet"
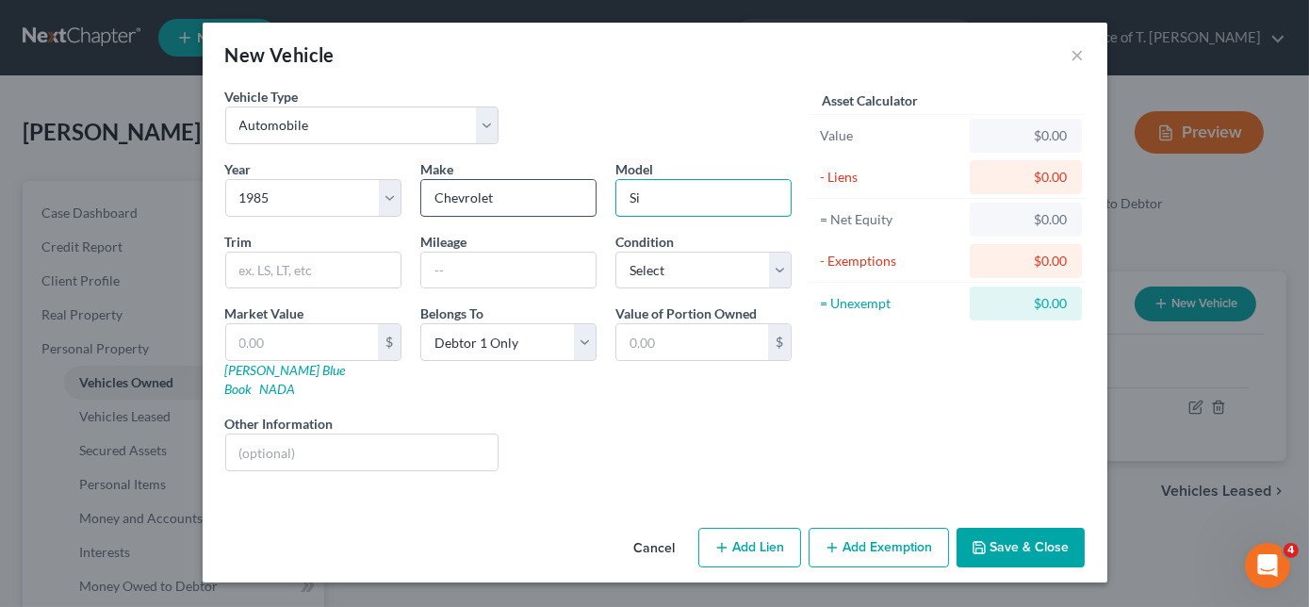
type input "S"
type input "C10"
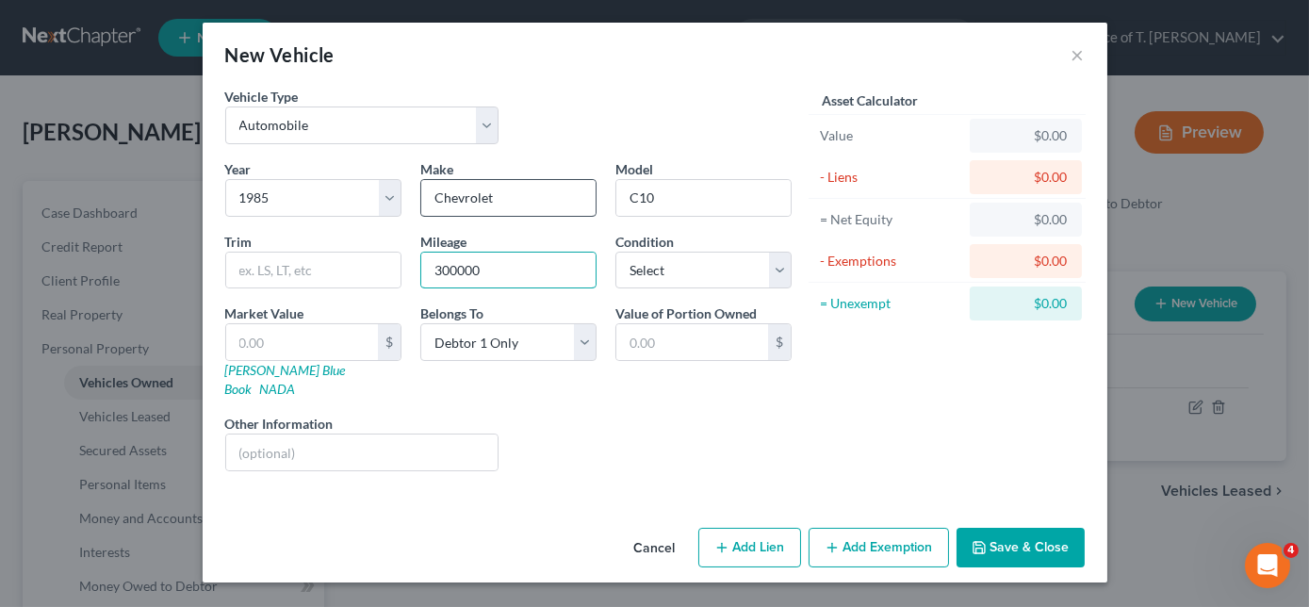
type input "300000"
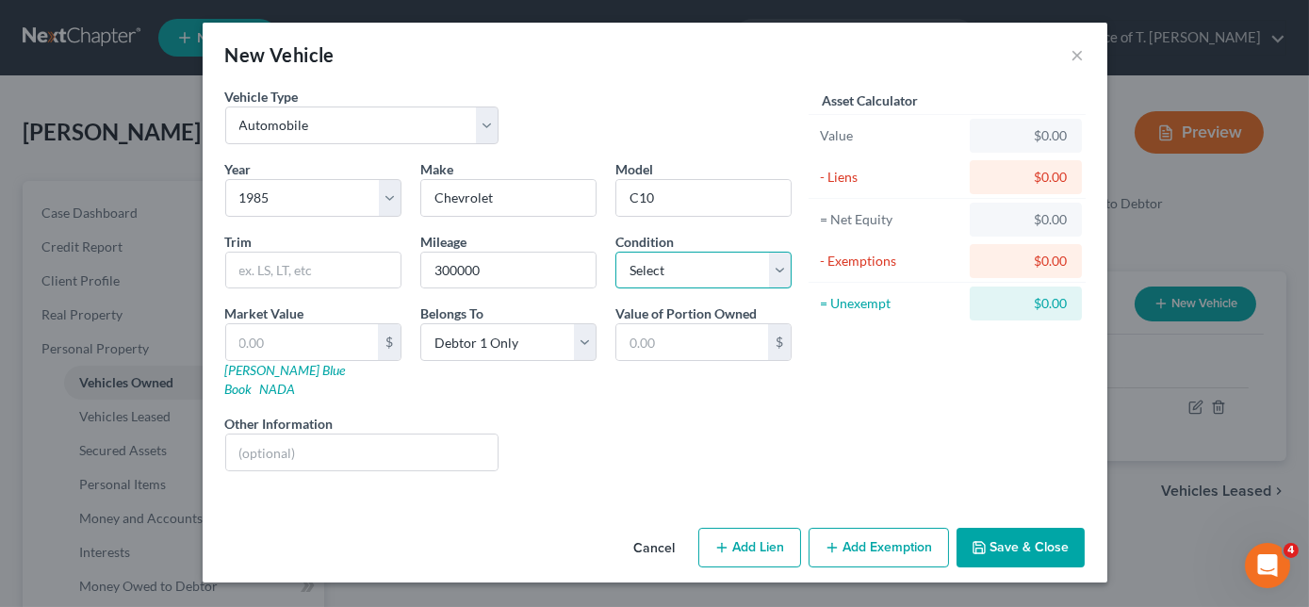
click at [696, 261] on select "Select Excellent Very Good Good Fair Poor" at bounding box center [703, 271] width 176 height 38
select select "4"
click at [615, 252] on select "Select Excellent Very Good Good Fair Poor" at bounding box center [703, 271] width 176 height 38
click at [314, 347] on input "text" at bounding box center [302, 342] width 152 height 36
type input "1"
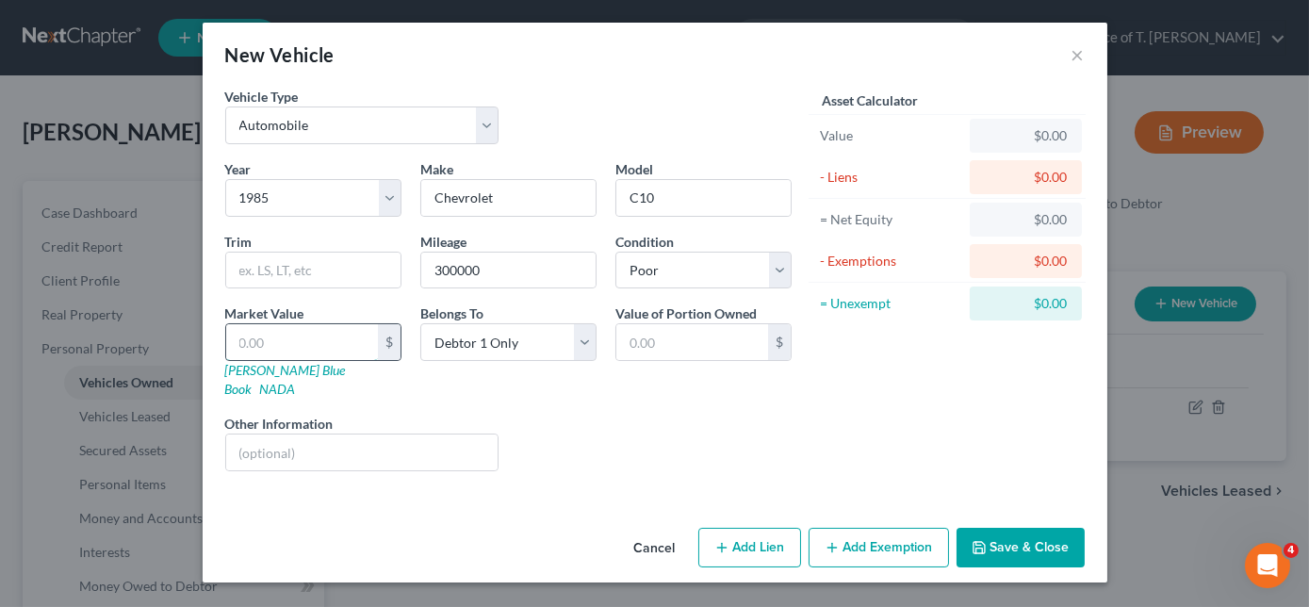
type input "1.00"
type input "10"
type input "10.00"
type input "100"
type input "100.00"
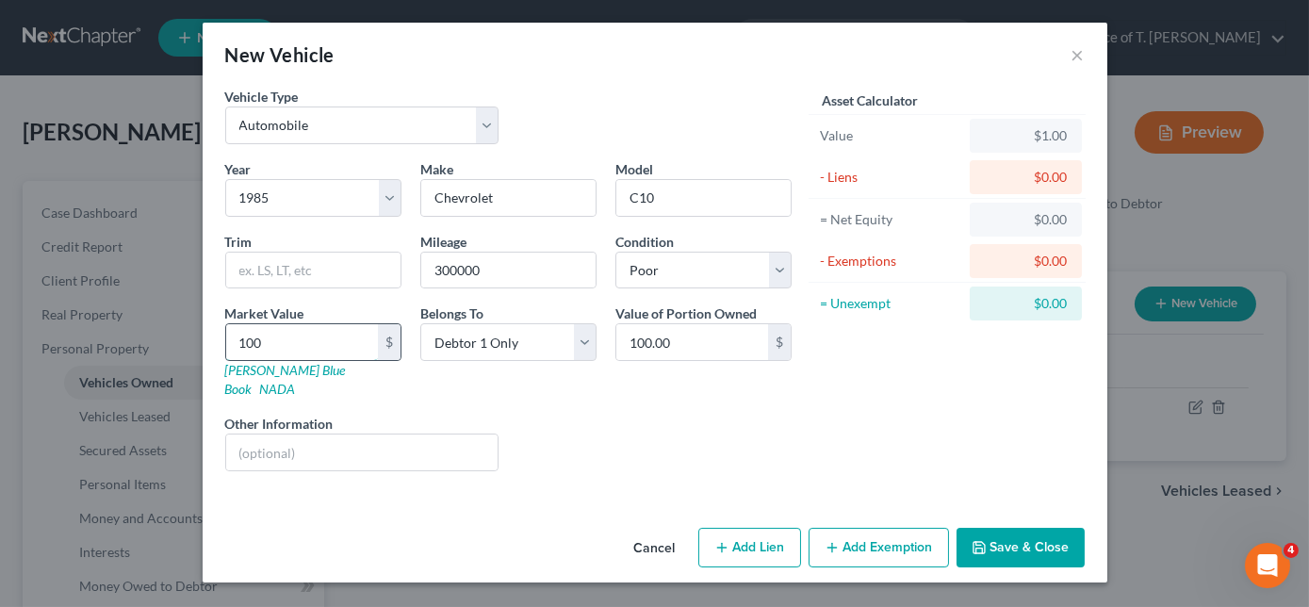
type input "1000"
type input "1,000.00"
click at [1030, 528] on button "Save & Close" at bounding box center [1021, 548] width 128 height 40
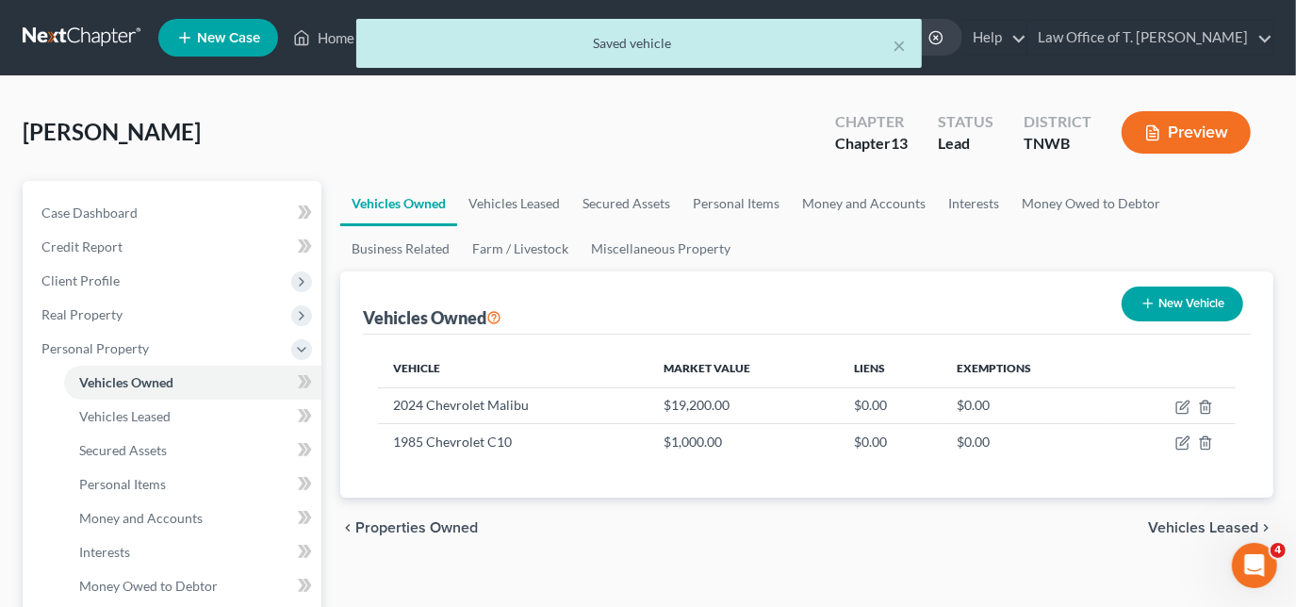
click at [1208, 298] on button "New Vehicle" at bounding box center [1182, 303] width 122 height 35
select select "0"
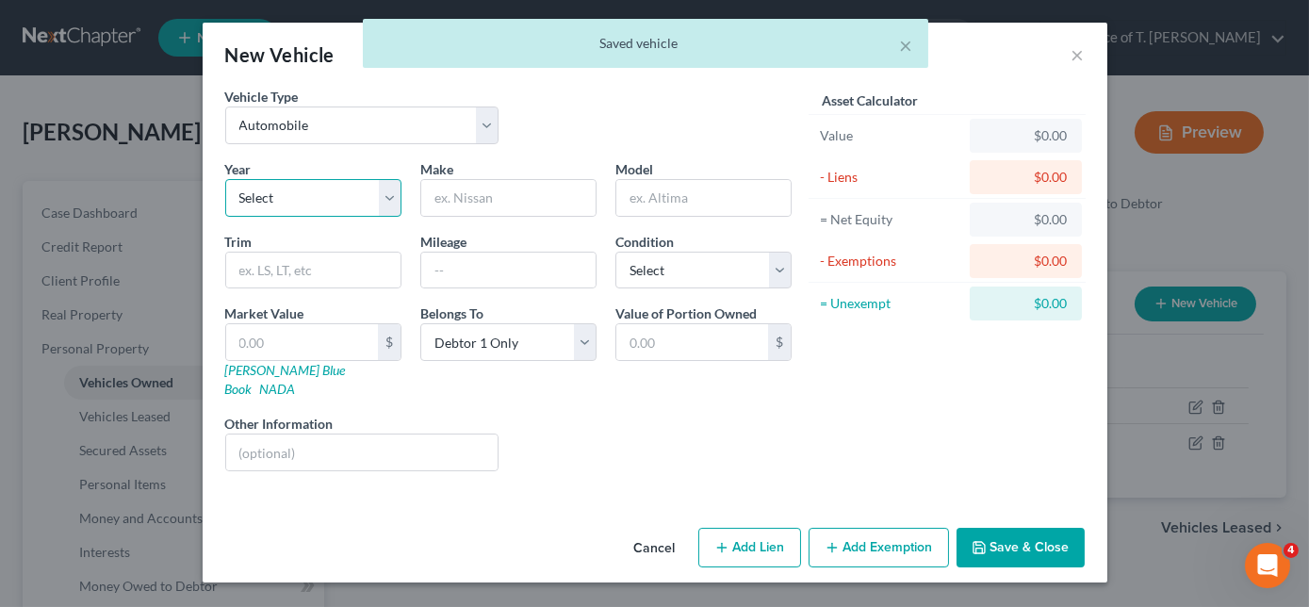
click at [335, 191] on select "Select 2026 2025 2024 2023 2022 2021 2020 2019 2018 2017 2016 2015 2014 2013 20…" at bounding box center [313, 198] width 176 height 38
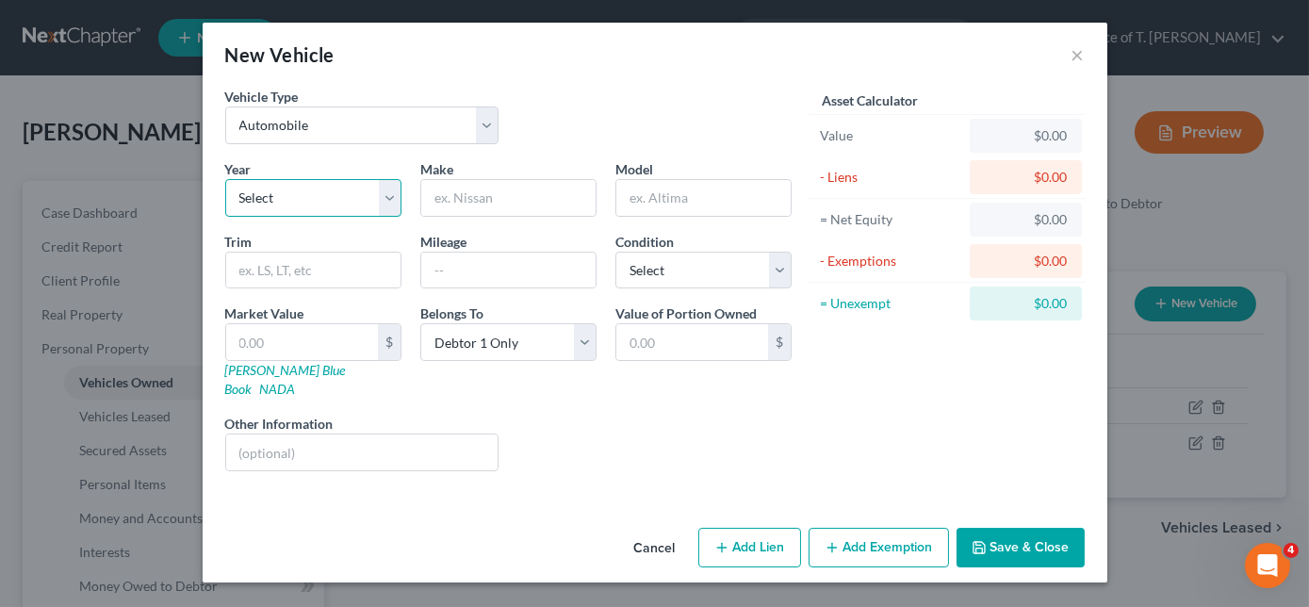
select select "27"
click at [225, 179] on select "Select 2026 2025 2024 2023 2022 2021 2020 2019 2018 2017 2016 2015 2014 2013 20…" at bounding box center [313, 198] width 176 height 38
click at [516, 189] on input "text" at bounding box center [508, 198] width 174 height 36
click at [516, 189] on input "C" at bounding box center [508, 198] width 174 height 36
type input "Chevrolet"
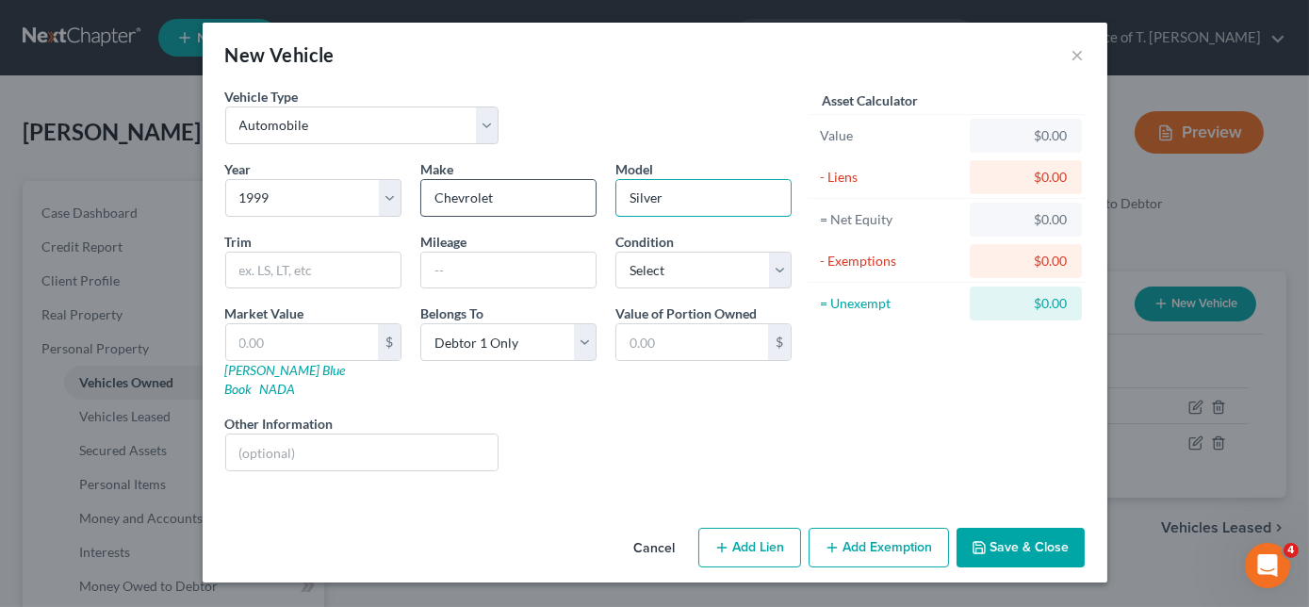
type input "Silverado"
type input "2500"
type input "1"
type input "1.00"
type input "10"
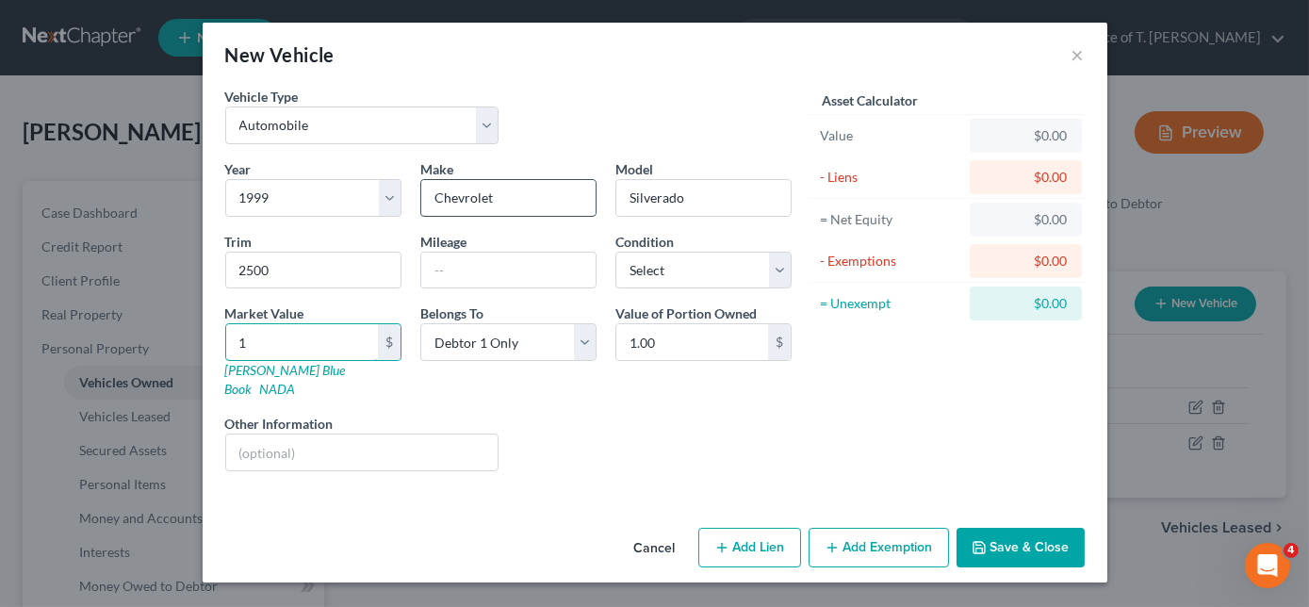
type input "10.00"
type input "1"
type input "1.00"
type input "15"
type input "15.00"
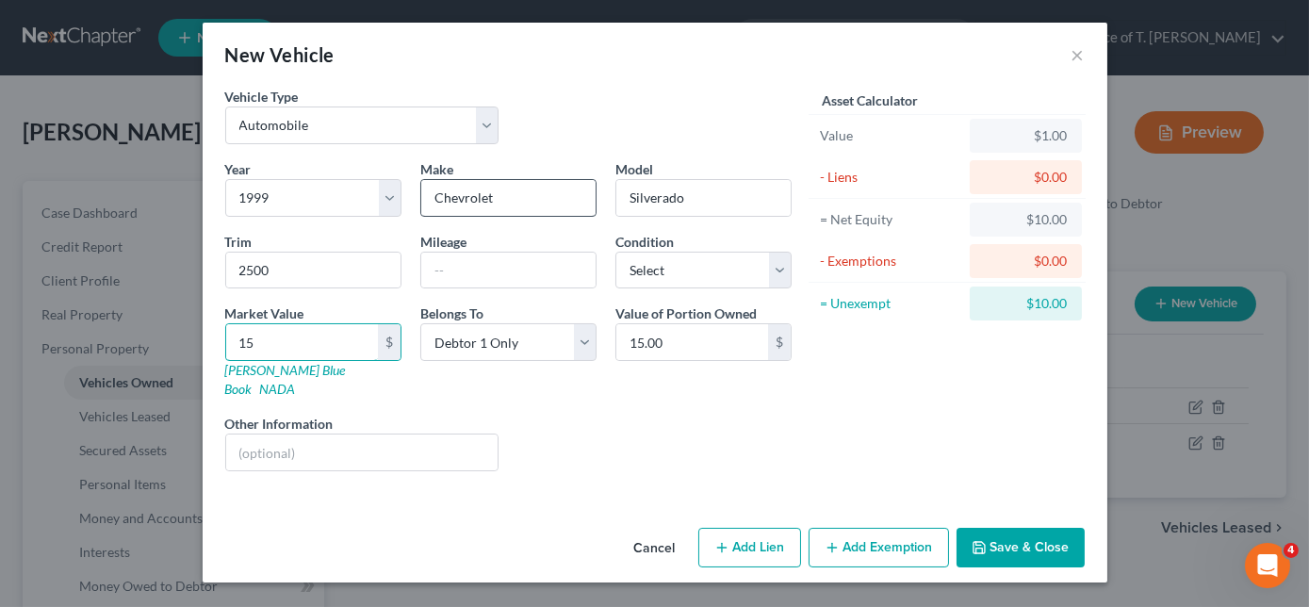
type input "150"
type input "150.00"
type input "1500"
type input "1,500.00"
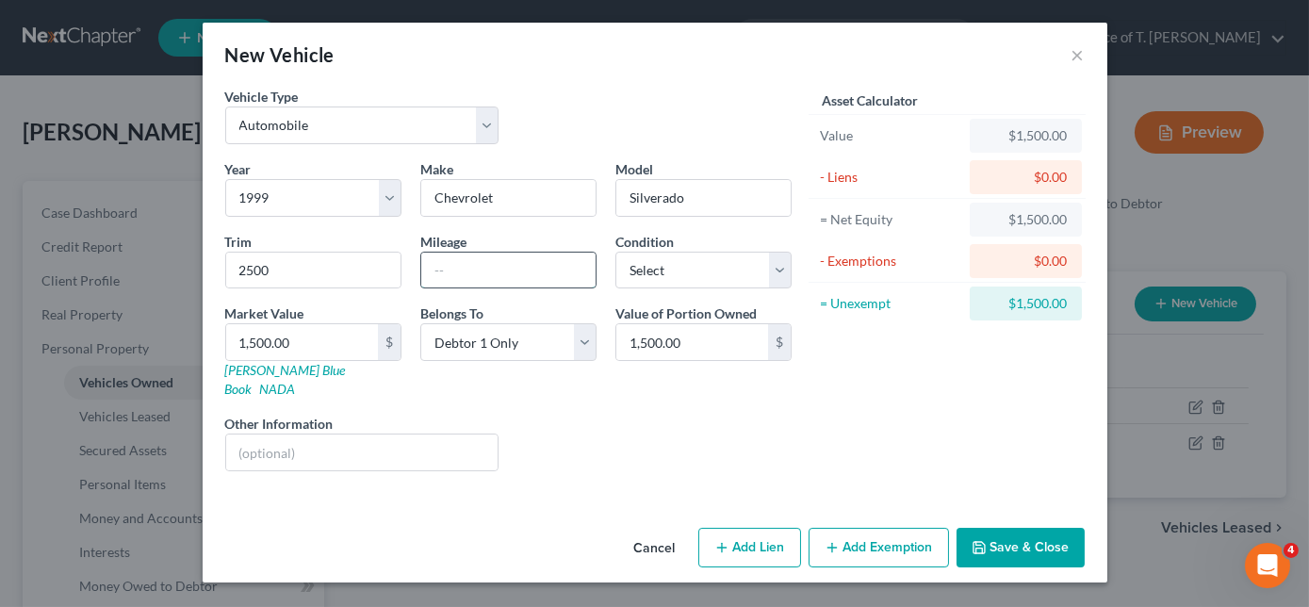
click at [515, 263] on input "text" at bounding box center [508, 271] width 174 height 36
type input "500000"
drag, startPoint x: 664, startPoint y: 258, endPoint x: 663, endPoint y: 270, distance: 12.3
click at [664, 258] on select "Select Excellent Very Good Good Fair Poor" at bounding box center [703, 271] width 176 height 38
select select "4"
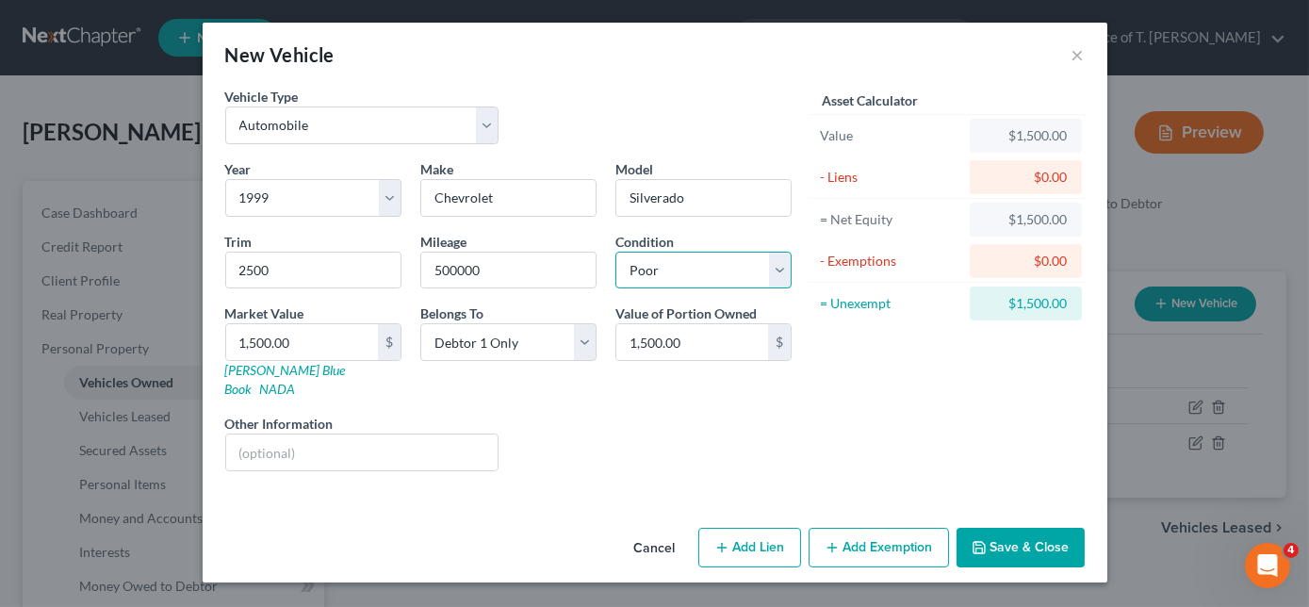
click at [615, 252] on select "Select Excellent Very Good Good Fair Poor" at bounding box center [703, 271] width 176 height 38
click at [1021, 528] on button "Save & Close" at bounding box center [1021, 548] width 128 height 40
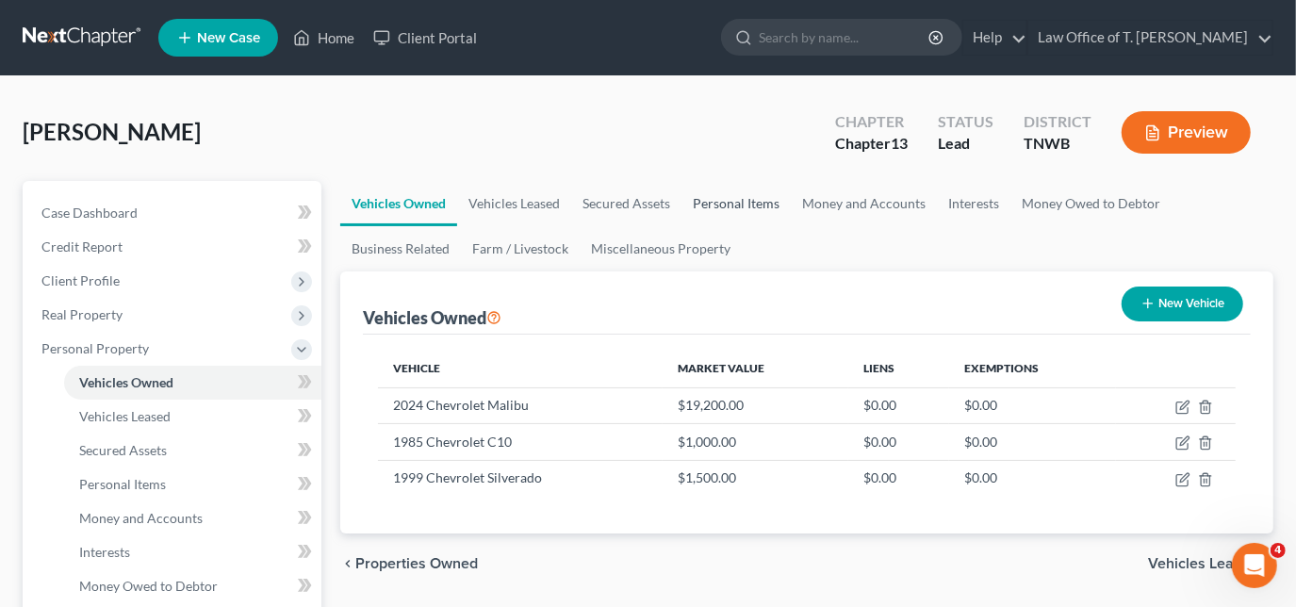
click at [727, 202] on link "Personal Items" at bounding box center [735, 203] width 109 height 45
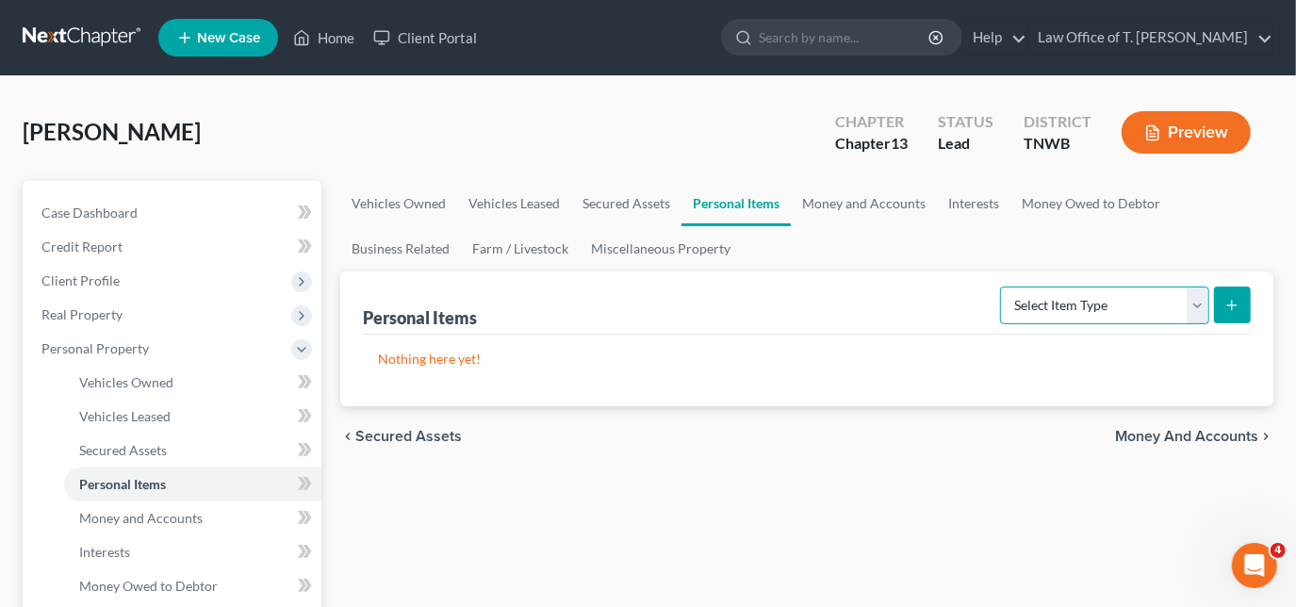
click at [1201, 302] on select "Select Item Type Clothing Collectibles Of Value Electronics Firearms Household …" at bounding box center [1104, 305] width 209 height 38
select select "clothing"
click at [1003, 286] on select "Select Item Type Clothing Collectibles Of Value Electronics Firearms Household …" at bounding box center [1104, 305] width 209 height 38
click at [1265, 289] on div "Personal Items Select Item Type Clothing Collectibles Of Value Electronics Fire…" at bounding box center [806, 338] width 933 height 135
click at [1246, 294] on button "submit" at bounding box center [1232, 304] width 37 height 37
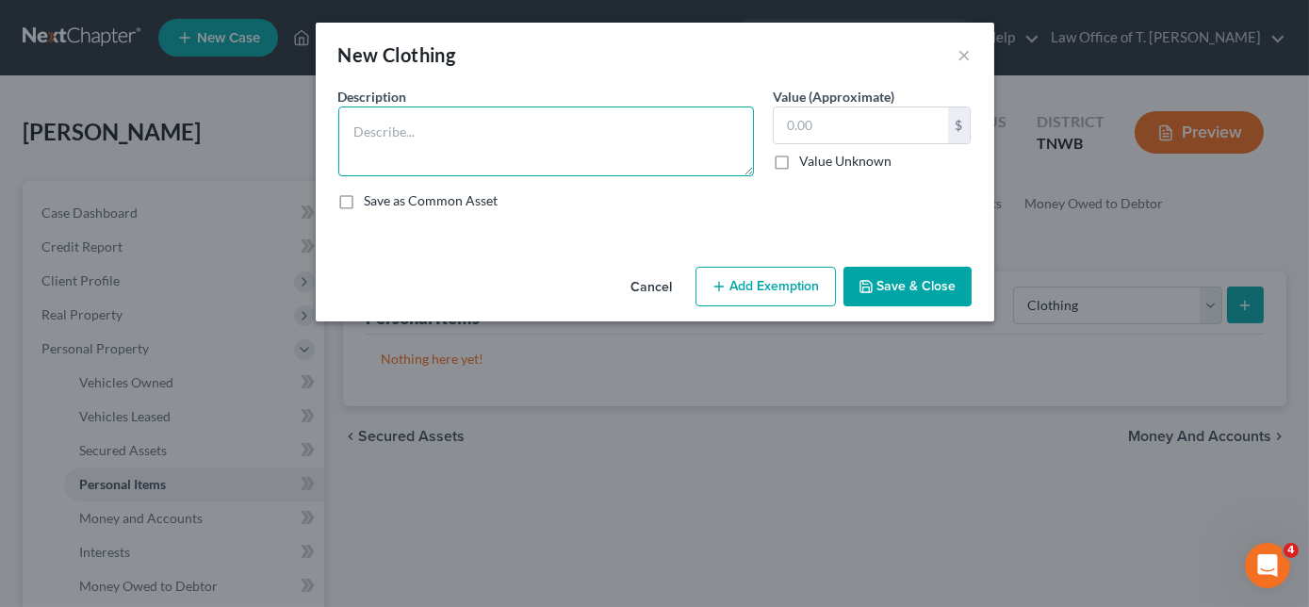
click at [671, 136] on textarea at bounding box center [546, 141] width 416 height 70
type textarea "clothing"
type input "200.00"
drag, startPoint x: 923, startPoint y: 275, endPoint x: 985, endPoint y: 286, distance: 63.1
click at [923, 276] on button "Save & Close" at bounding box center [907, 287] width 128 height 40
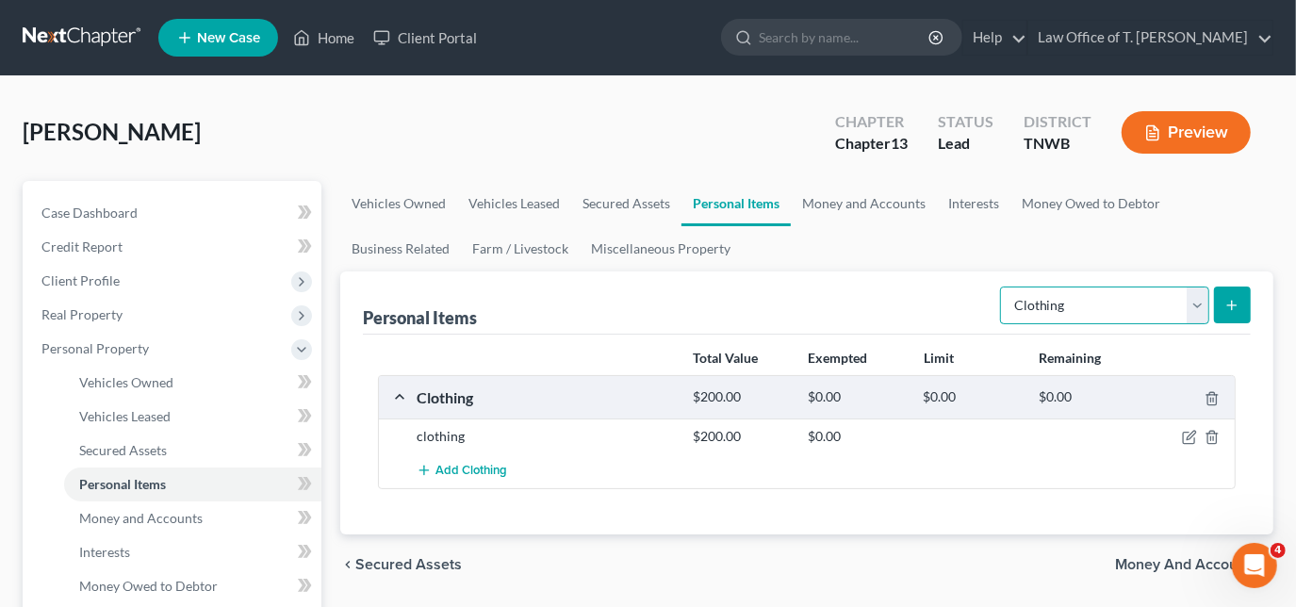
click at [1199, 309] on select "Select Item Type Clothing Collectibles Of Value Electronics Firearms Household …" at bounding box center [1104, 305] width 209 height 38
select select "electronics"
click at [1003, 286] on select "Select Item Type Clothing Collectibles Of Value Electronics Firearms Household …" at bounding box center [1104, 305] width 209 height 38
click at [1231, 303] on icon "submit" at bounding box center [1231, 305] width 15 height 15
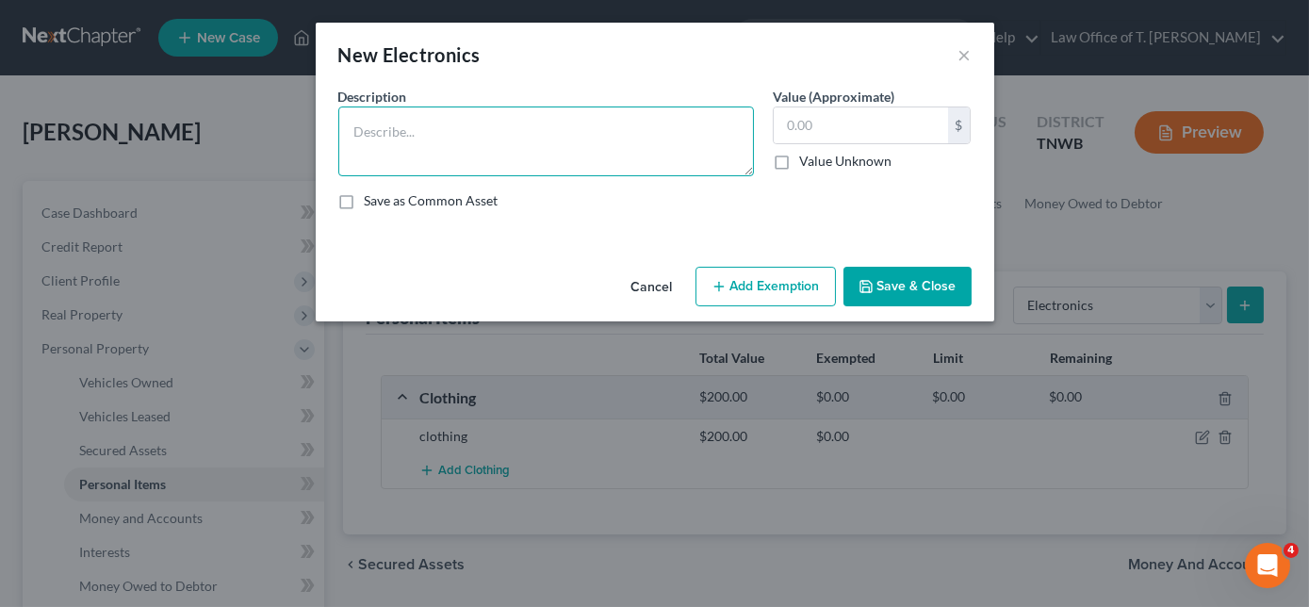
click at [628, 144] on textarea at bounding box center [546, 141] width 416 height 70
drag, startPoint x: 639, startPoint y: 145, endPoint x: 608, endPoint y: 201, distance: 63.7
click at [608, 201] on div "Description * 52 inch TV - $175.00 Value (Approximate) $ Value Unknown Balance …" at bounding box center [655, 156] width 652 height 139
type textarea "52 inch TV - $175.00 32 inch TV - $75.00 laptop - $200.00"
click at [849, 123] on input "text" at bounding box center [861, 125] width 174 height 36
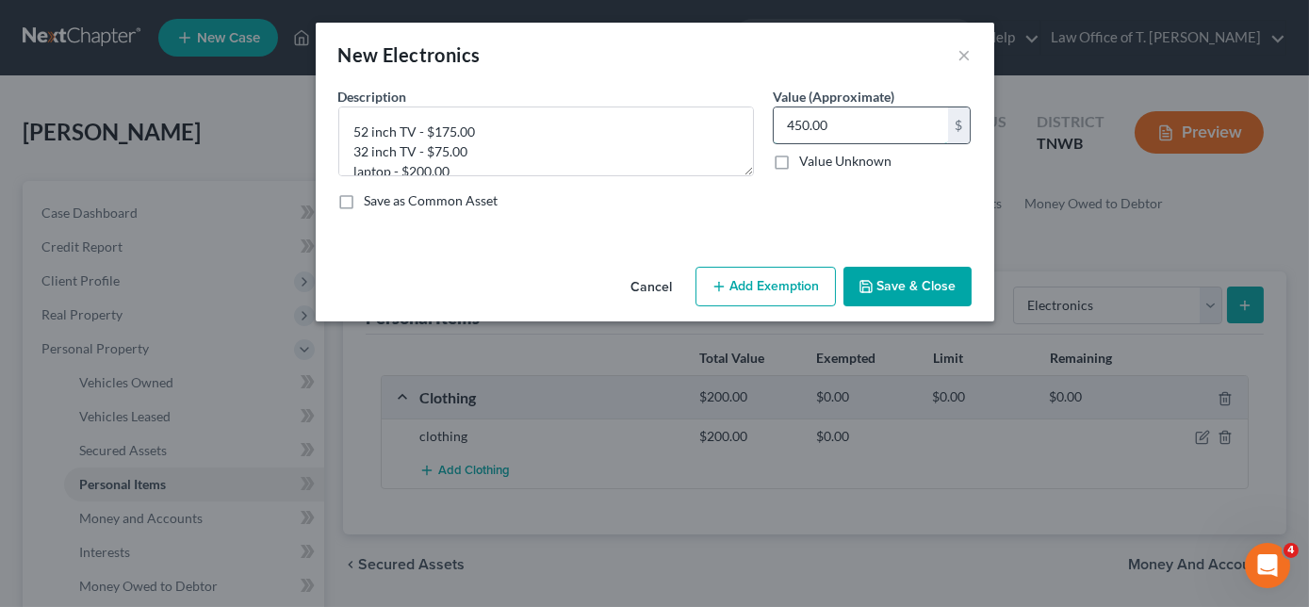
type input "450.00"
click at [891, 278] on button "Save & Close" at bounding box center [907, 287] width 128 height 40
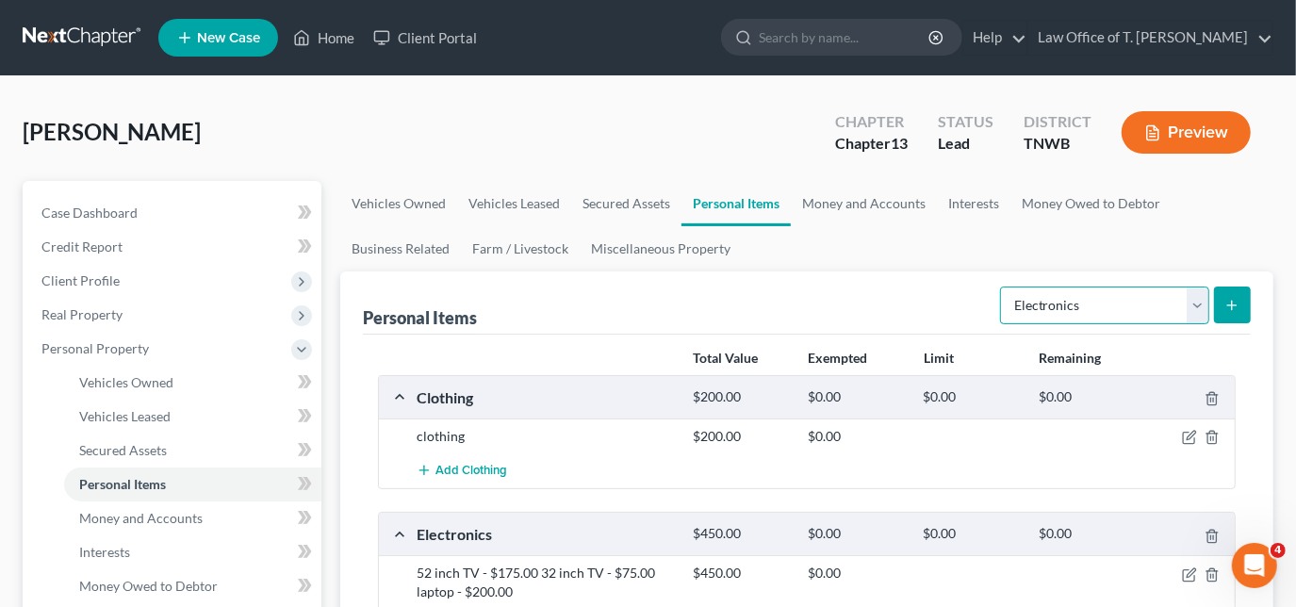
click at [1197, 307] on select "Select Item Type Clothing Collectibles Of Value Electronics Firearms Household …" at bounding box center [1104, 305] width 209 height 38
select select "firearms"
click at [1003, 286] on select "Select Item Type Clothing Collectibles Of Value Electronics Firearms Household …" at bounding box center [1104, 305] width 209 height 38
click at [1241, 303] on button "submit" at bounding box center [1232, 304] width 37 height 37
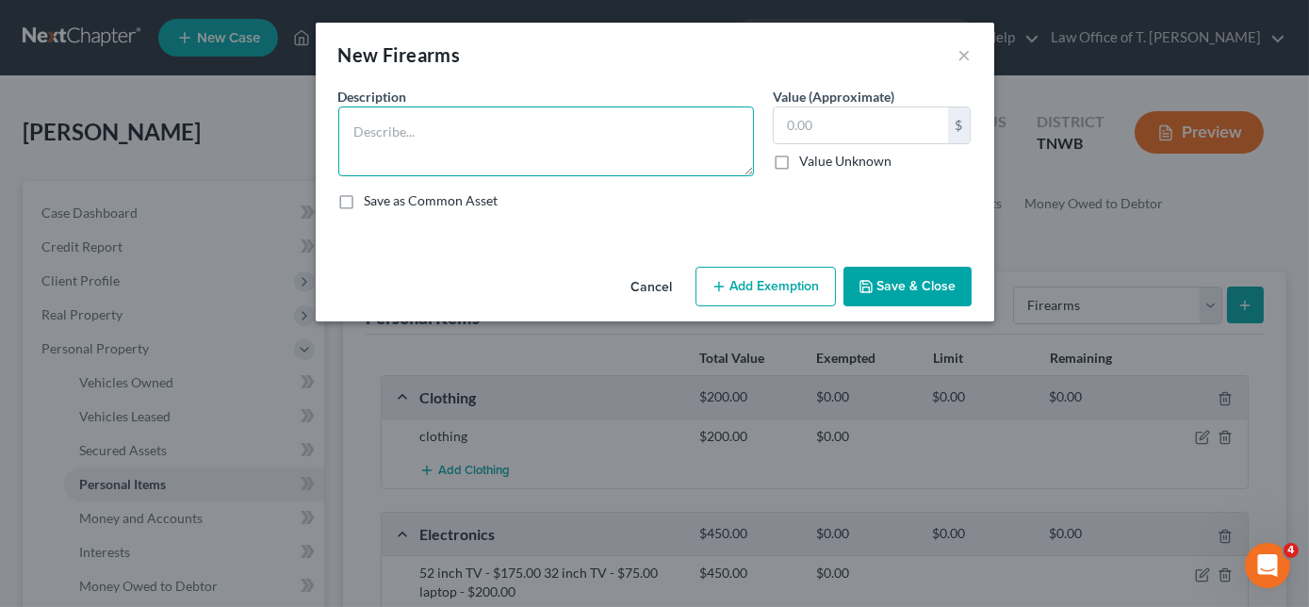
click at [474, 123] on textarea at bounding box center [546, 141] width 416 height 70
click at [478, 124] on textarea at bounding box center [546, 141] width 416 height 70
click at [374, 151] on textarea "20 gauge shotgun - $75 308 - $150" at bounding box center [546, 141] width 416 height 70
click at [349, 155] on textarea "20 gauge shotgun - $75 308 rifle - $150" at bounding box center [546, 141] width 416 height 70
click at [489, 146] on textarea "20 gauge shotgun - $75 .308 rifle - $150" at bounding box center [546, 141] width 416 height 70
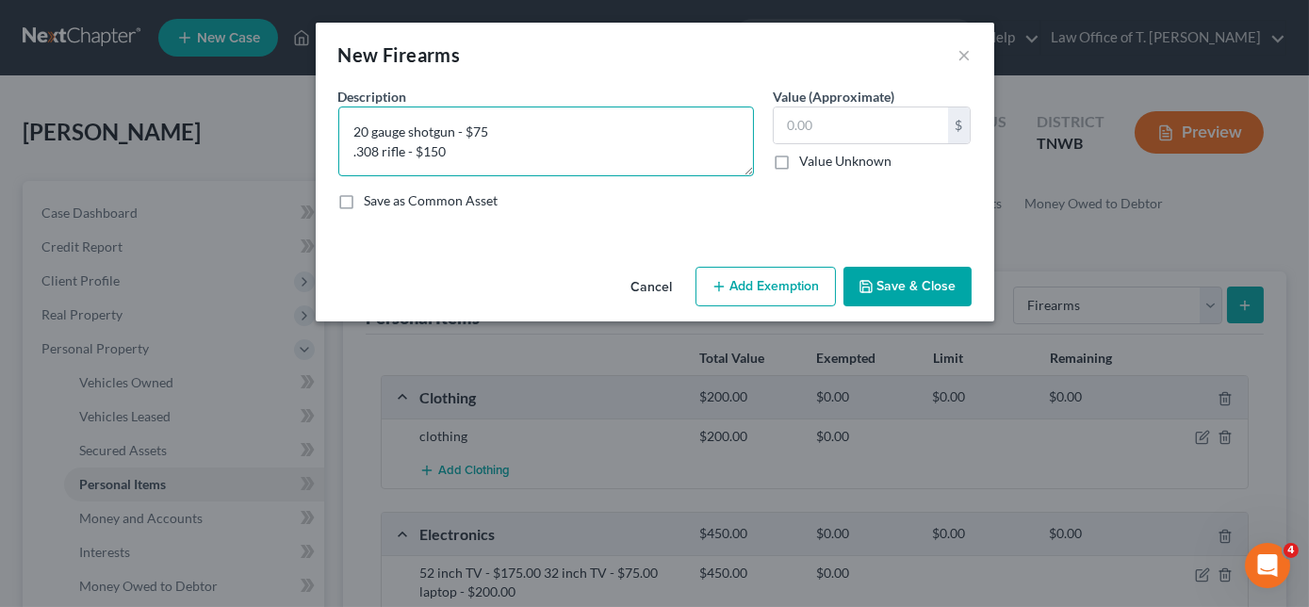
scroll to position [3, 0]
click at [457, 149] on textarea "20 gauge shotgun - $75 .308 rifle - $150 AR 15 - $400.00" at bounding box center [546, 141] width 416 height 70
click at [494, 130] on textarea "20 gauge shotgun - $75 .308 rifle - $150.00 AR 15 - $400.00" at bounding box center [546, 141] width 416 height 70
click at [498, 133] on textarea "20 gauge shotgun - $75.00 .308 rifle - $150.00 AR 15 - $400.00" at bounding box center [546, 141] width 416 height 70
click at [492, 158] on textarea "20 gauge shotgun - $75.00 .308 rifle - $150.00 AR 15 - $400.00" at bounding box center [546, 141] width 416 height 70
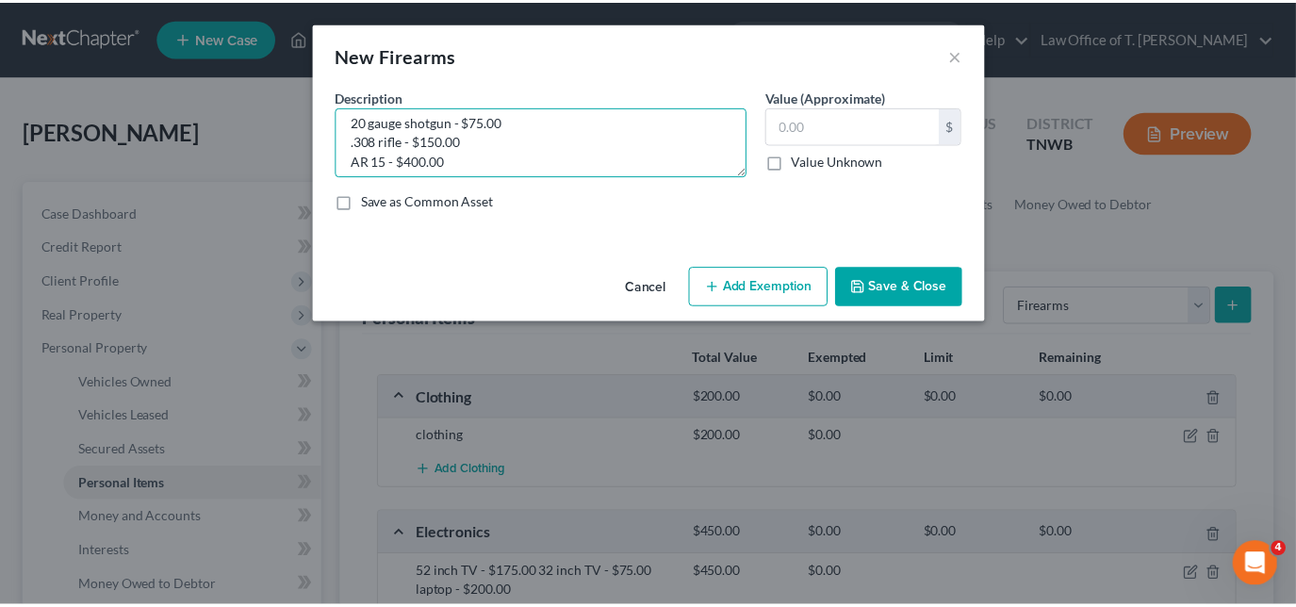
scroll to position [0, 0]
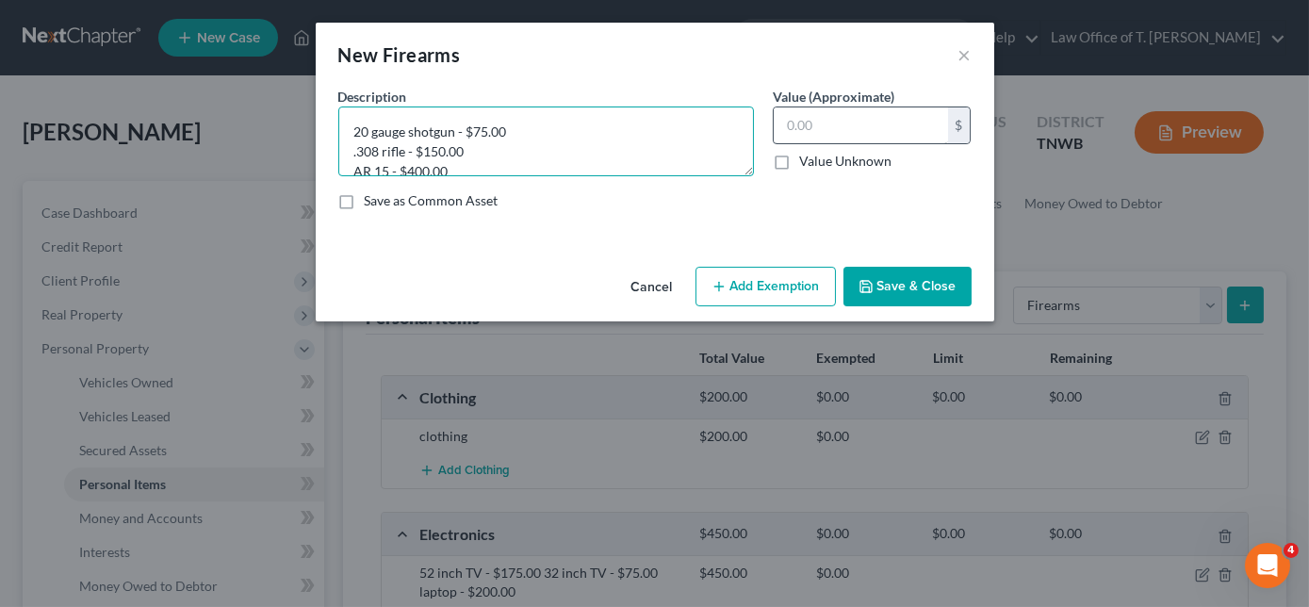
type textarea "20 gauge shotgun - $75.00 .308 rifle - $150.00 AR 15 - $400.00 9mm handgun - $7…"
click at [875, 128] on input "text" at bounding box center [861, 125] width 174 height 36
click at [877, 123] on input "700.00" at bounding box center [861, 125] width 174 height 36
type input "700.00"
click at [915, 273] on button "Save & Close" at bounding box center [907, 287] width 128 height 40
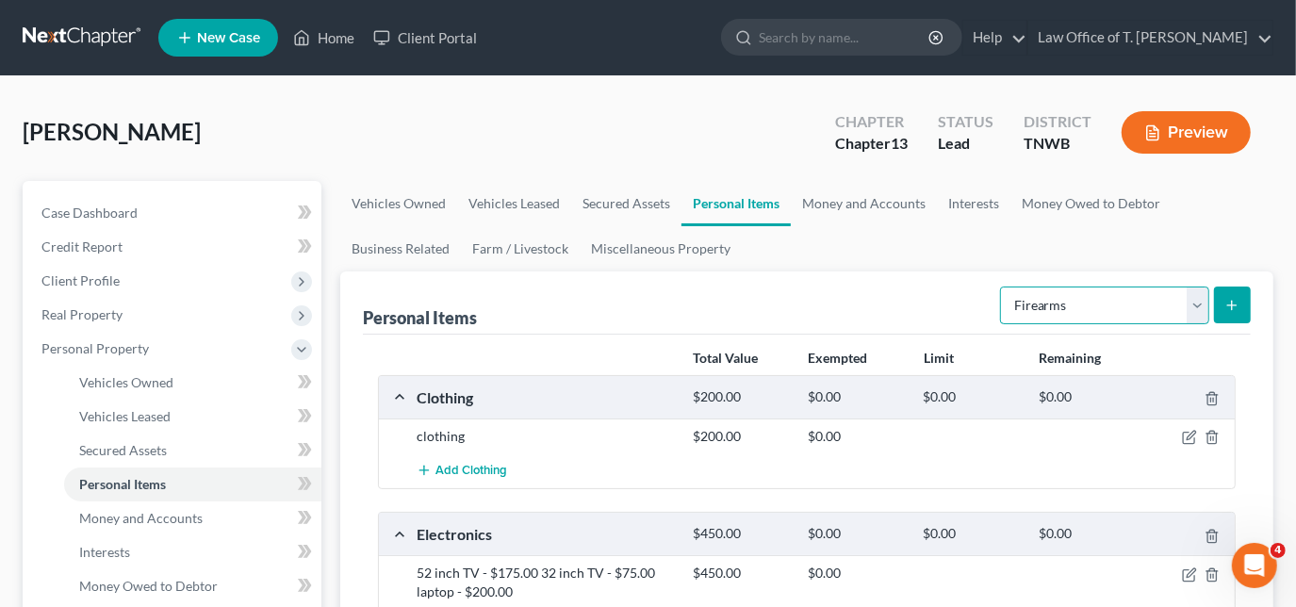
click at [1197, 301] on select "Select Item Type Clothing Collectibles Of Value Electronics Firearms Household …" at bounding box center [1104, 305] width 209 height 38
select select "household_goods"
click at [1003, 286] on select "Select Item Type Clothing Collectibles Of Value Electronics Firearms Household …" at bounding box center [1104, 305] width 209 height 38
click at [1233, 306] on icon "submit" at bounding box center [1231, 305] width 15 height 15
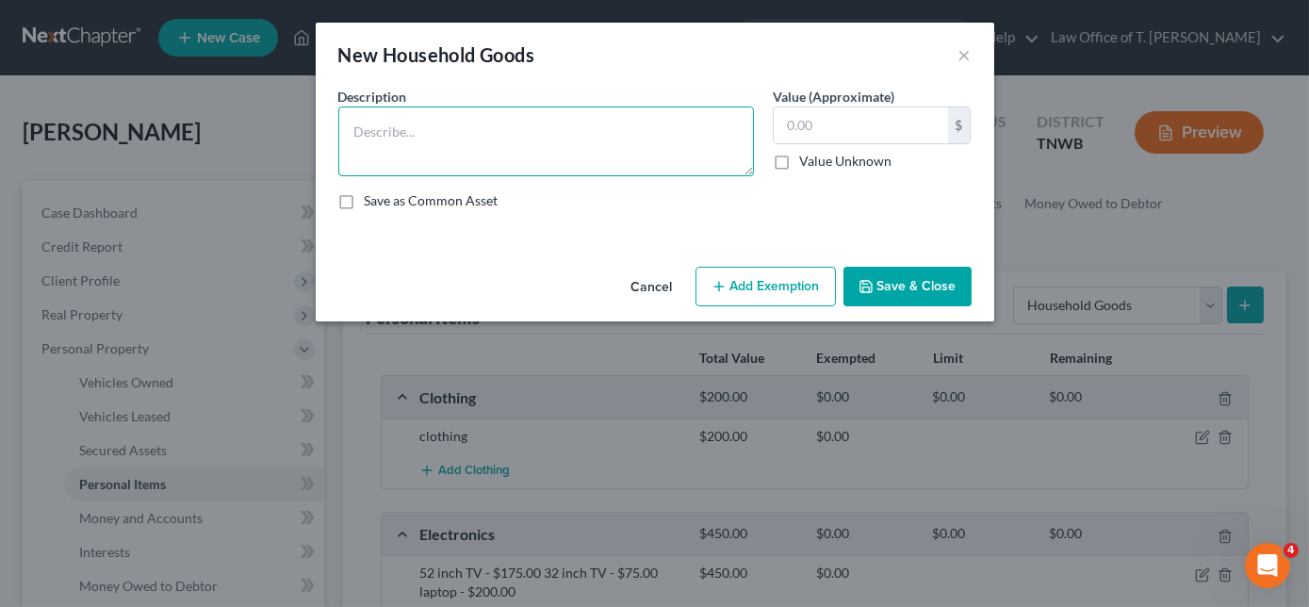
click at [510, 145] on textarea at bounding box center [546, 141] width 416 height 70
type textarea "misc household goods and furniture"
type input "1,000.00"
click at [962, 286] on button "Save & Close" at bounding box center [907, 287] width 128 height 40
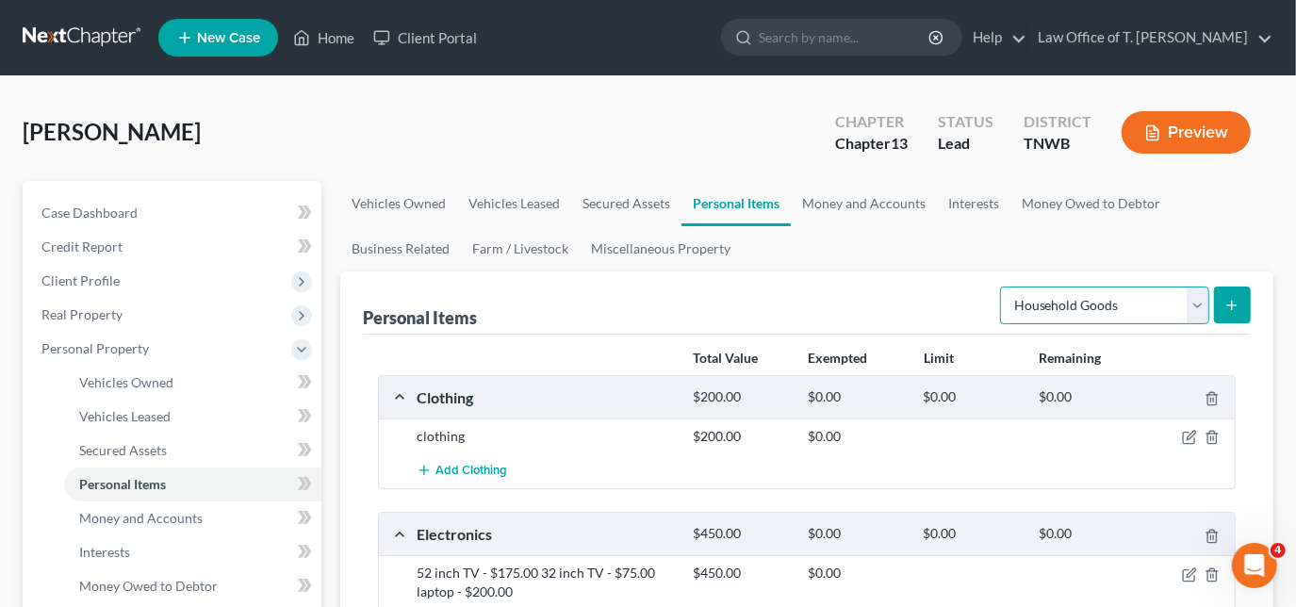
click at [1196, 310] on select "Select Item Type Clothing Collectibles Of Value Electronics Firearms Household …" at bounding box center [1104, 305] width 209 height 38
click at [842, 206] on link "Money and Accounts" at bounding box center [864, 203] width 146 height 45
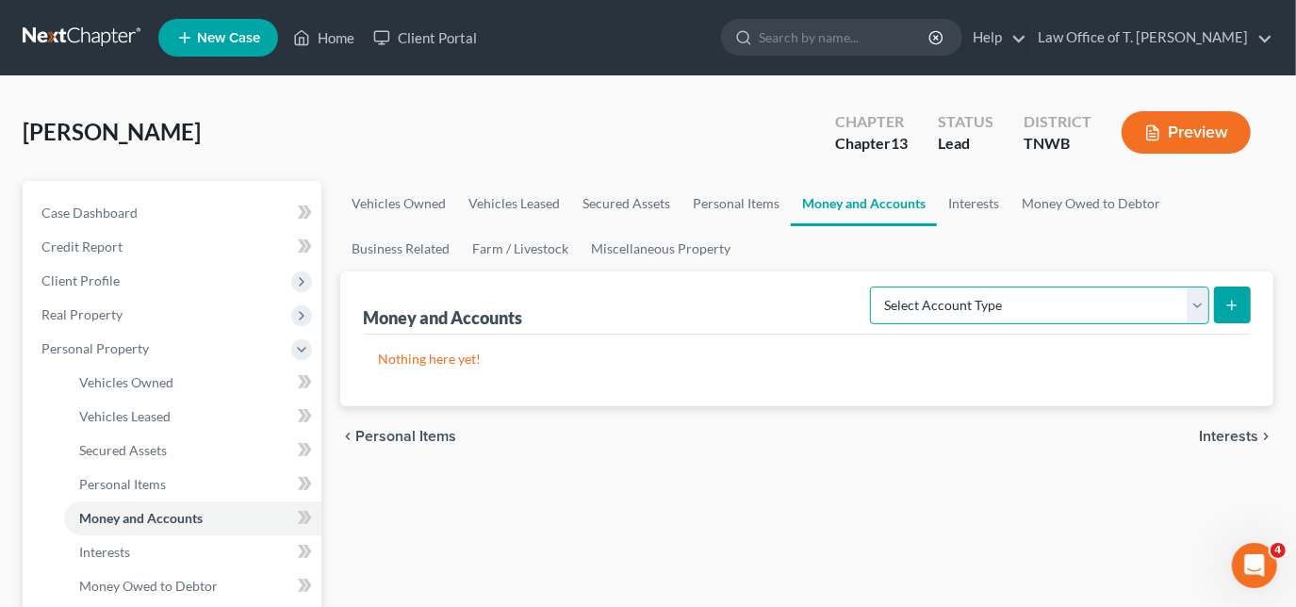
click at [1189, 304] on select "Select Account Type Brokerage Cash on Hand Certificates of Deposit Checking Acc…" at bounding box center [1039, 305] width 339 height 38
select select "checking"
click at [875, 286] on select "Select Account Type Brokerage Cash on Hand Certificates of Deposit Checking Acc…" at bounding box center [1039, 305] width 339 height 38
click at [1229, 302] on icon "submit" at bounding box center [1231, 305] width 15 height 15
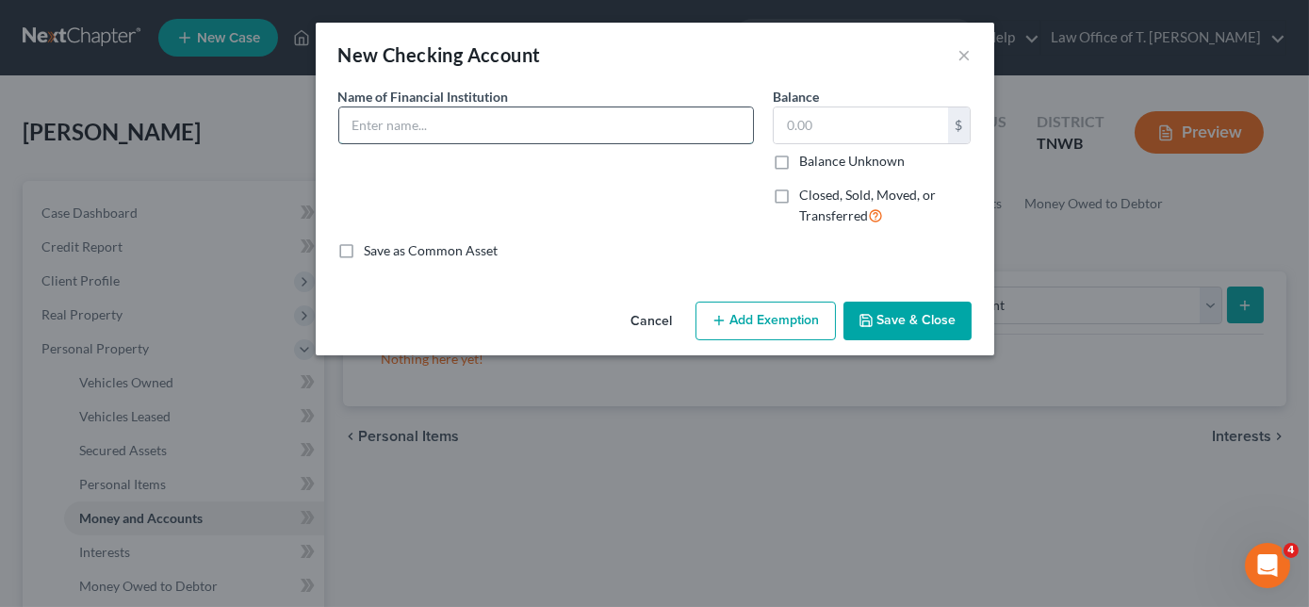
click at [608, 136] on input "text" at bounding box center [546, 125] width 414 height 36
type input "Ally Bank"
click at [535, 121] on input "Ally Bank" at bounding box center [546, 125] width 414 height 36
type input "20.00"
click at [890, 318] on button "Save & Close" at bounding box center [907, 322] width 128 height 40
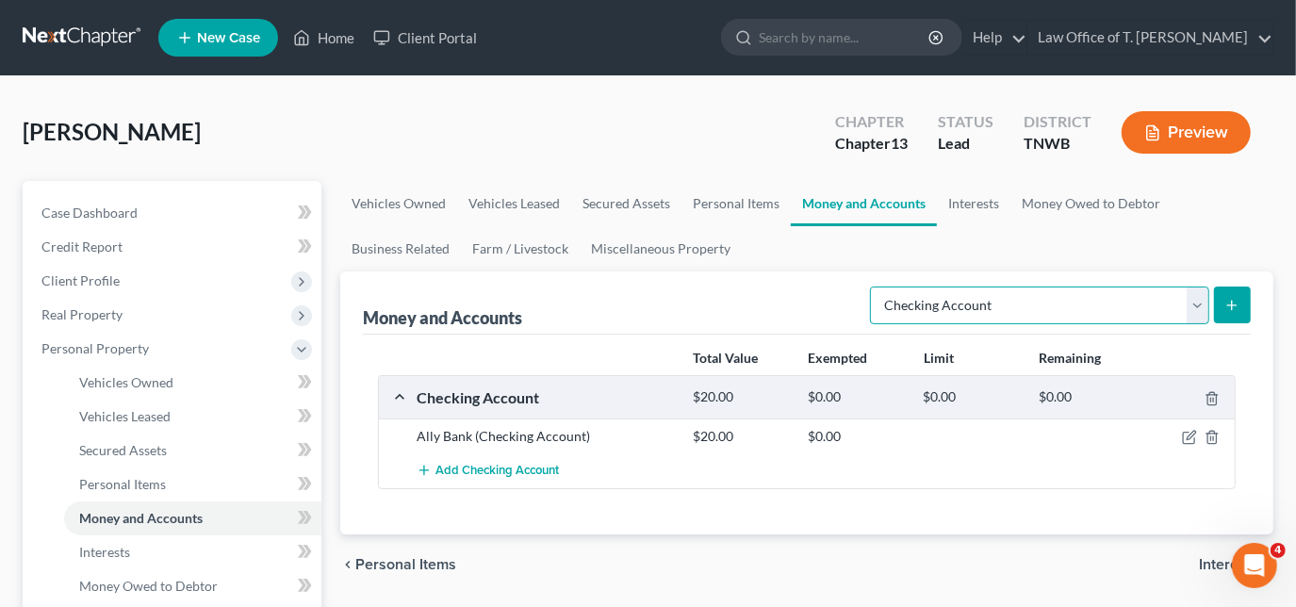
click at [1199, 315] on select "Select Account Type Brokerage Cash on Hand Certificates of Deposit Checking Acc…" at bounding box center [1039, 305] width 339 height 38
select select "savings"
click at [875, 286] on select "Select Account Type Brokerage Cash on Hand Certificates of Deposit Checking Acc…" at bounding box center [1039, 305] width 339 height 38
click at [1231, 309] on icon "submit" at bounding box center [1231, 305] width 15 height 15
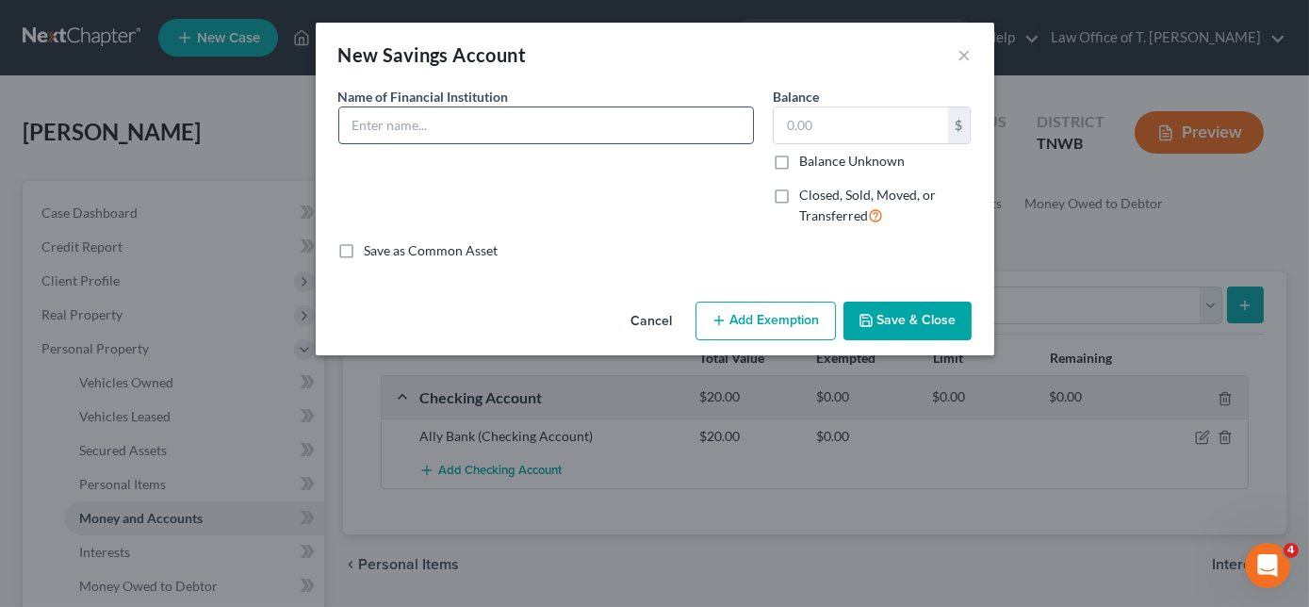
click at [503, 128] on input "text" at bounding box center [546, 125] width 414 height 36
type input "Ally Bank"
type input "5.00"
click at [888, 317] on button "Save & Close" at bounding box center [907, 322] width 128 height 40
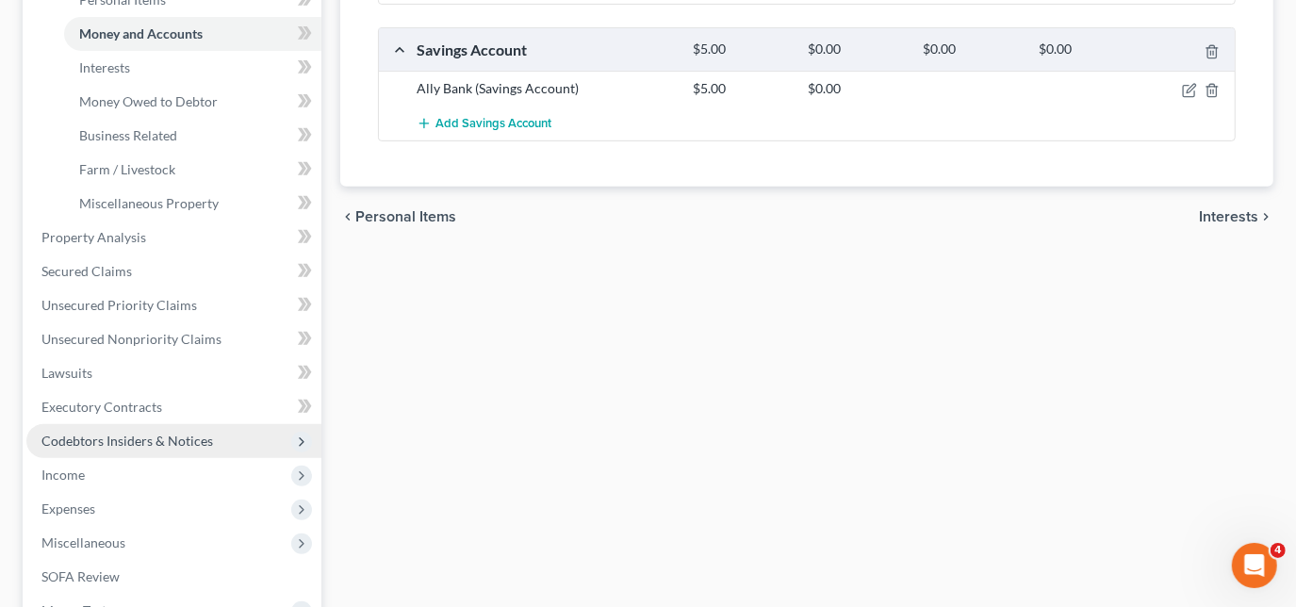
scroll to position [514, 0]
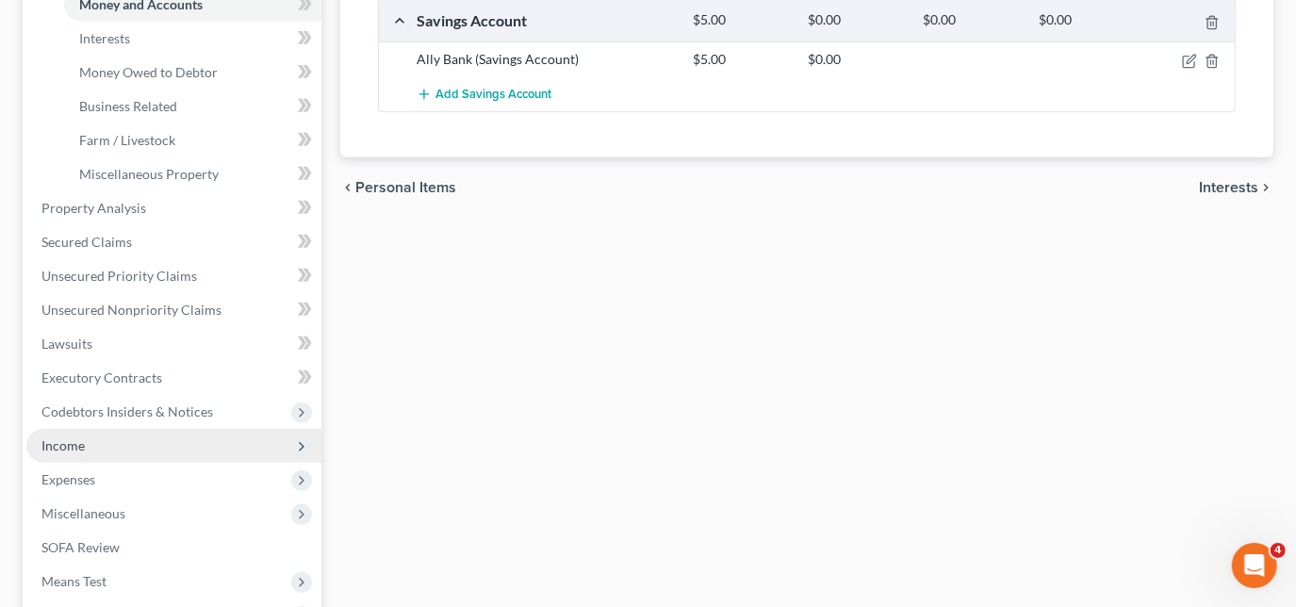
click at [105, 451] on span "Income" at bounding box center [173, 446] width 295 height 34
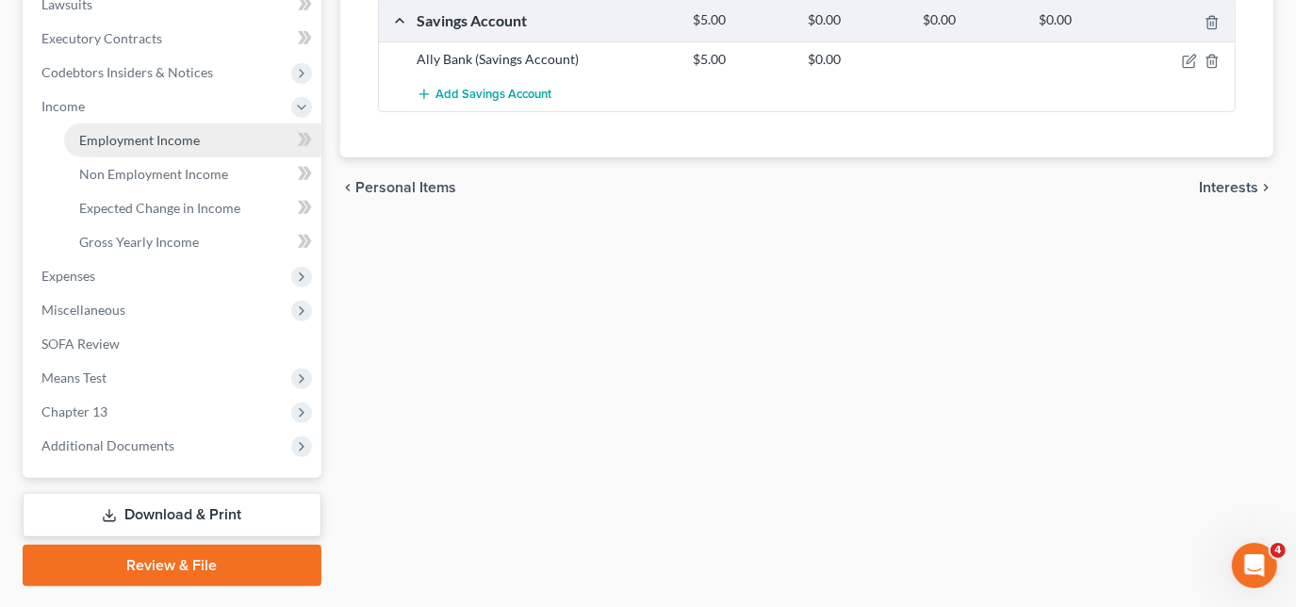
click at [205, 142] on link "Employment Income" at bounding box center [192, 140] width 257 height 34
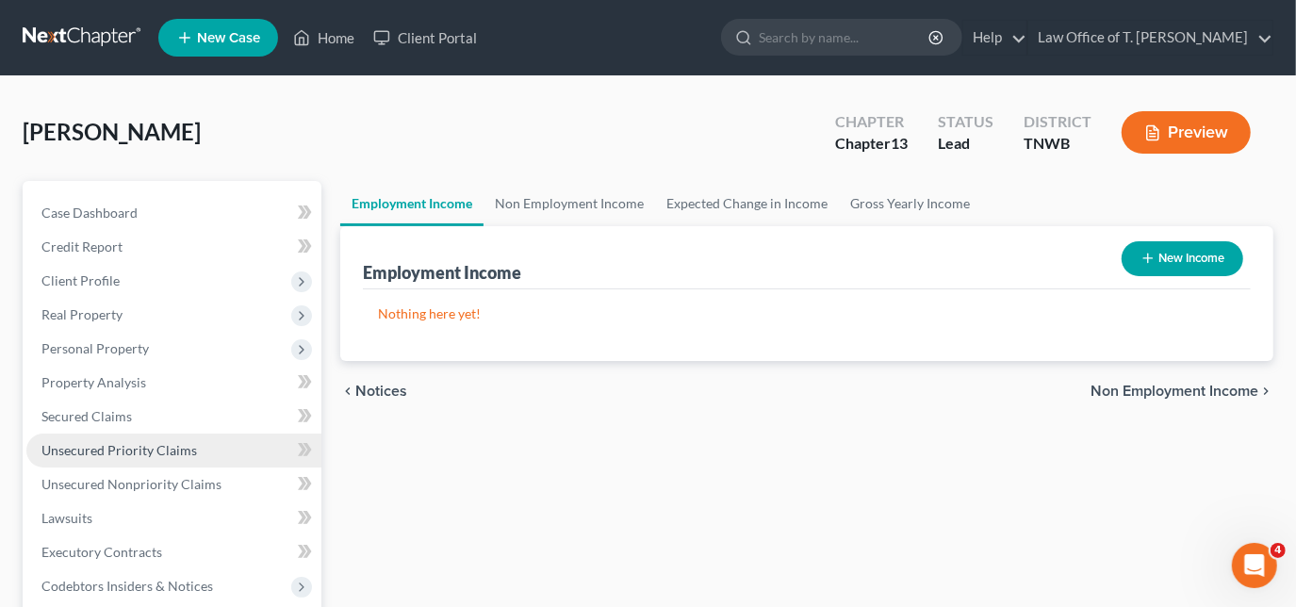
scroll to position [85, 0]
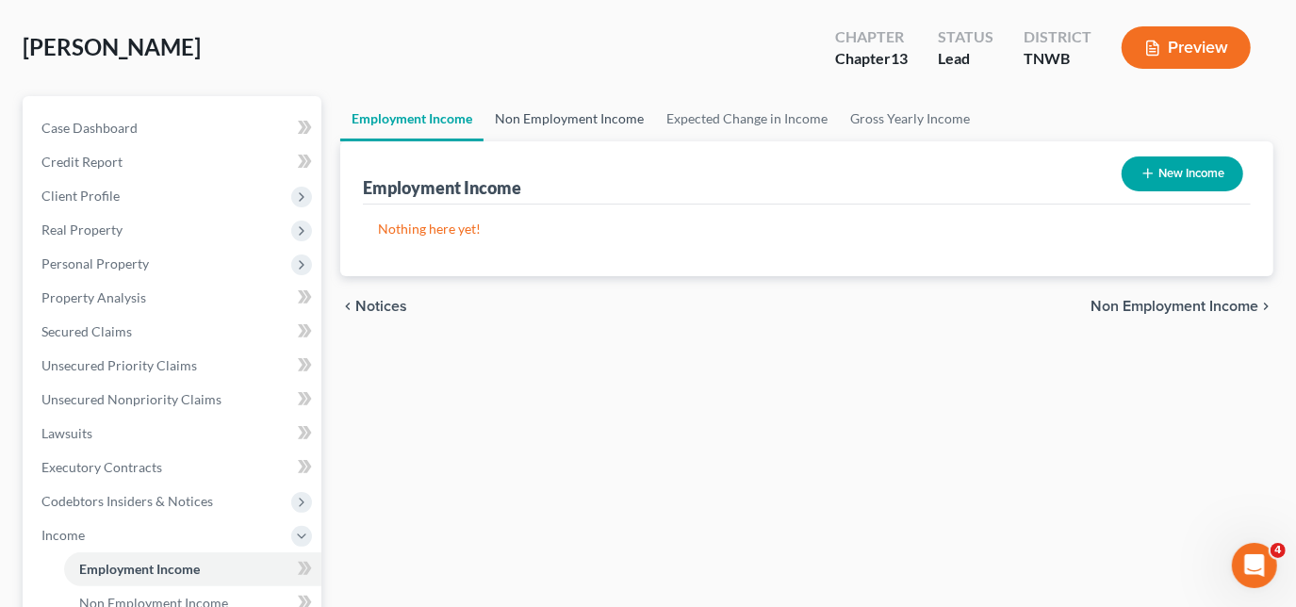
click at [563, 110] on link "Non Employment Income" at bounding box center [569, 118] width 172 height 45
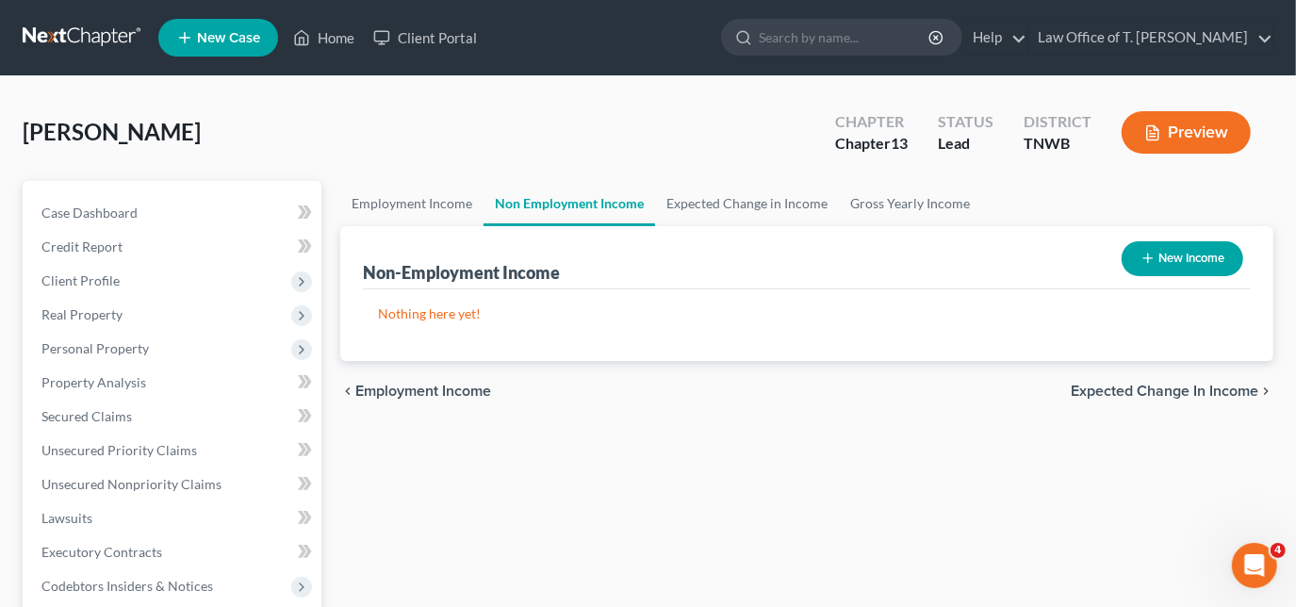
click at [1143, 252] on icon "button" at bounding box center [1147, 258] width 15 height 15
select select "0"
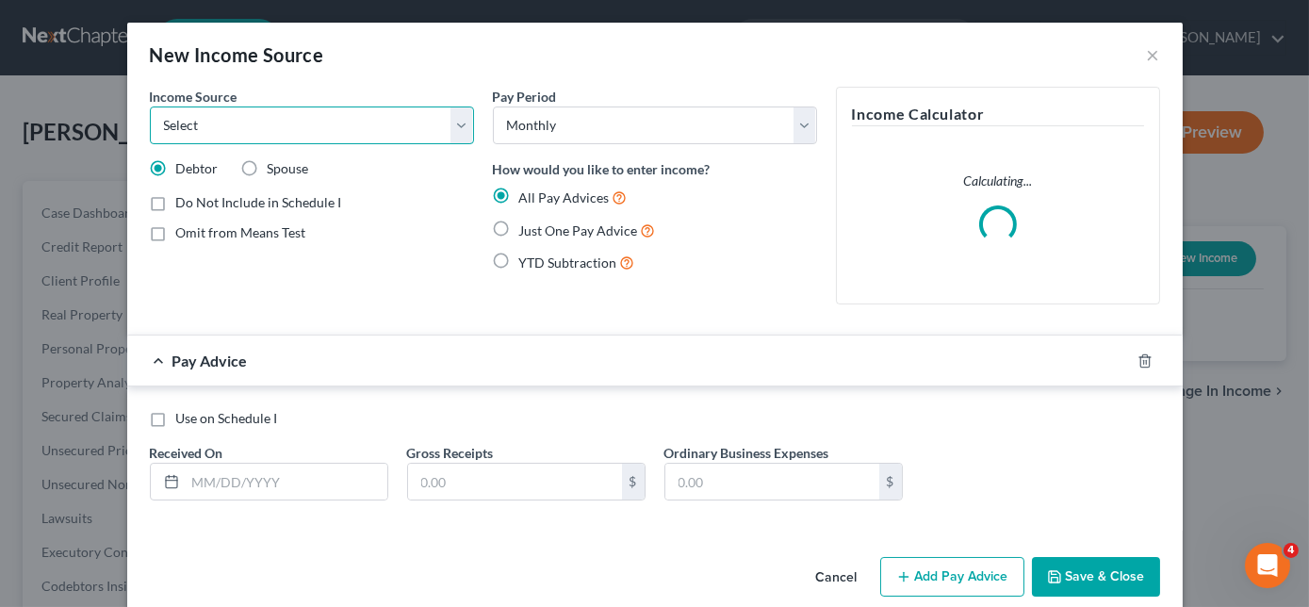
click at [332, 135] on select "Select Unemployment Disability (from employer) Pension Retirement Social Securi…" at bounding box center [312, 125] width 324 height 38
select select "13"
click at [150, 106] on select "Select Unemployment Disability (from employer) Pension Retirement Social Securi…" at bounding box center [312, 125] width 324 height 38
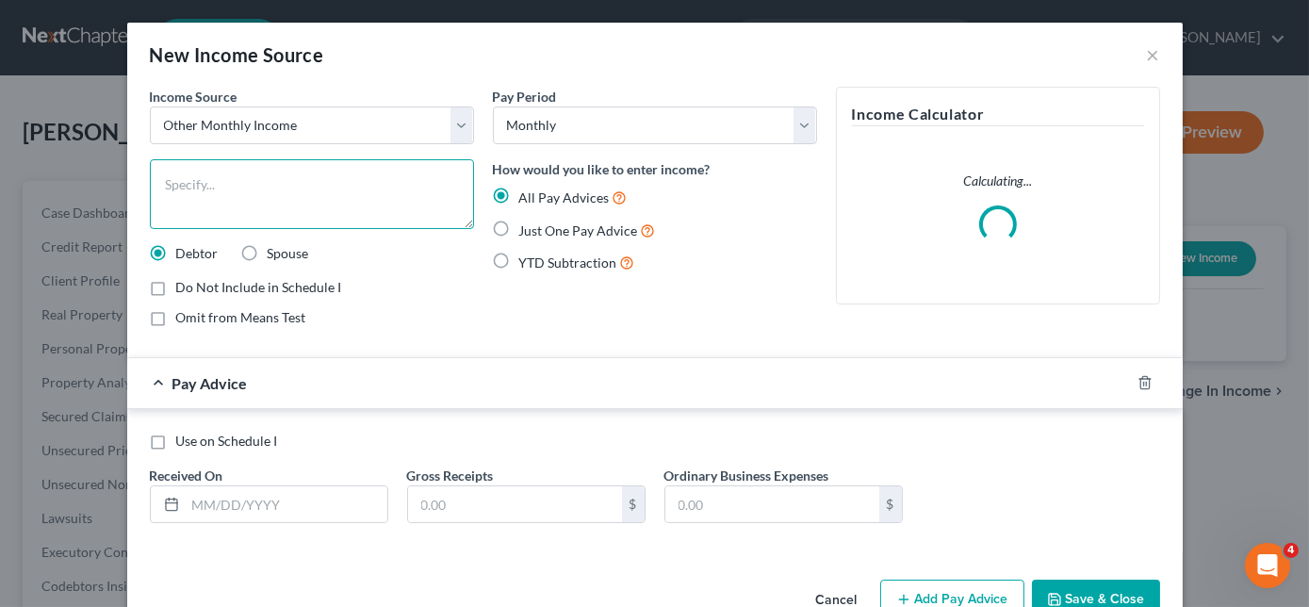
click at [308, 183] on textarea at bounding box center [312, 194] width 324 height 70
type textarea "wife's monthly income"
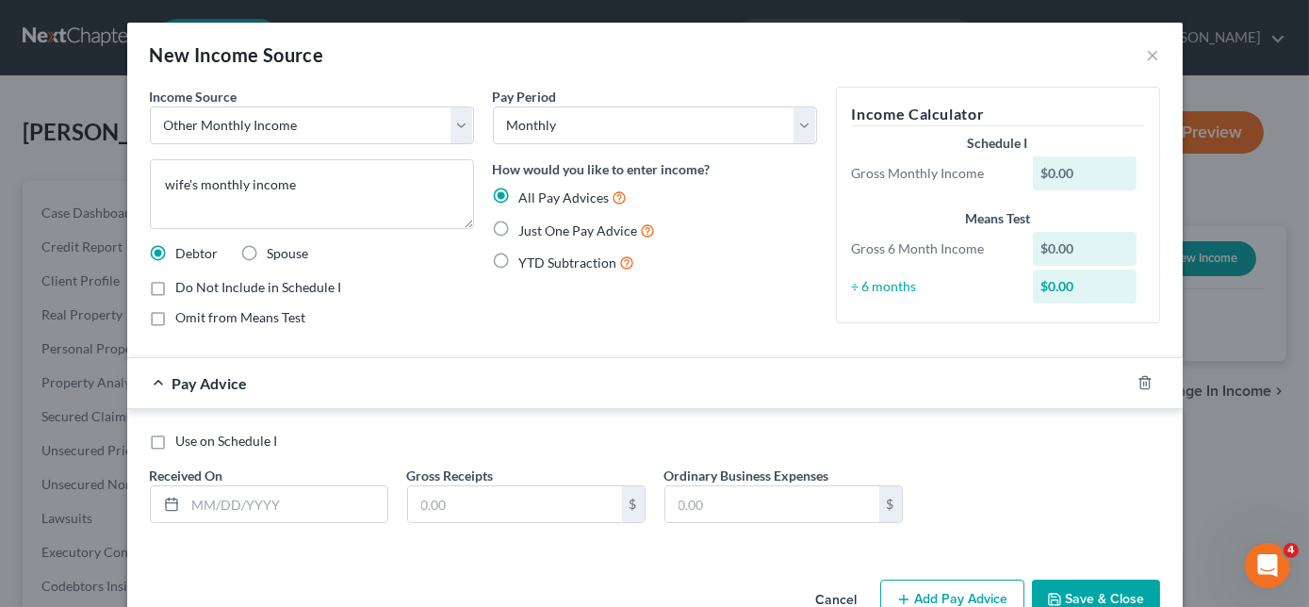
click at [519, 228] on label "Just One Pay Advice" at bounding box center [587, 231] width 137 height 22
click at [527, 228] on input "Just One Pay Advice" at bounding box center [533, 226] width 12 height 12
radio input "true"
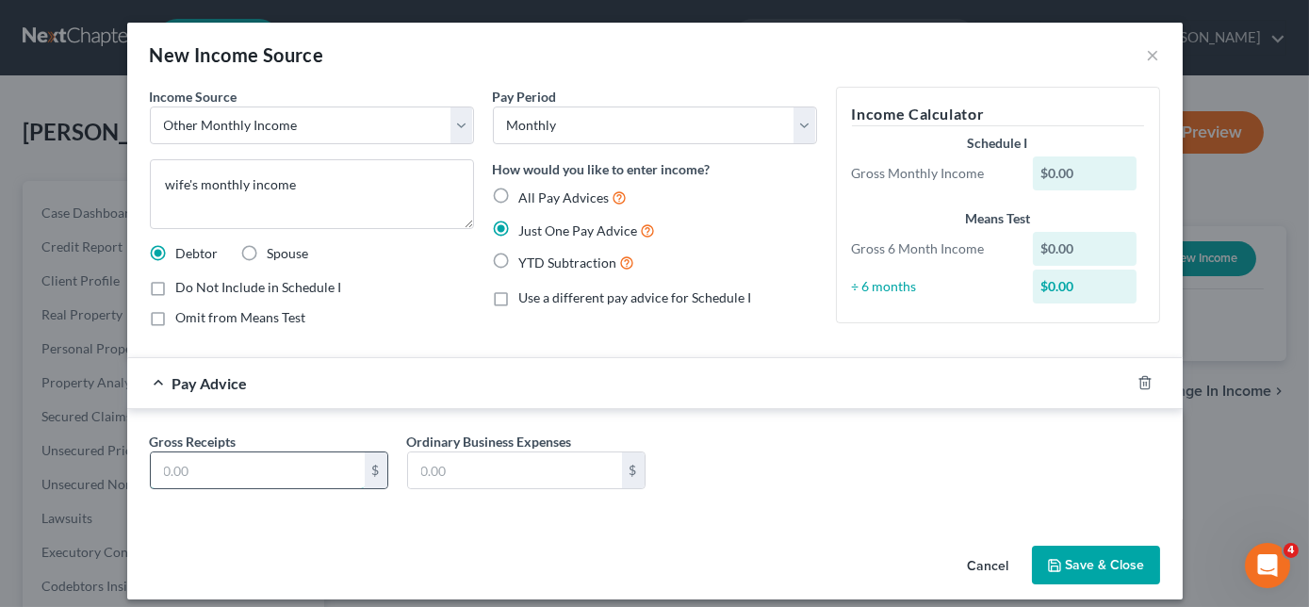
click at [207, 472] on input "text" at bounding box center [258, 470] width 214 height 36
type input "1,800.00"
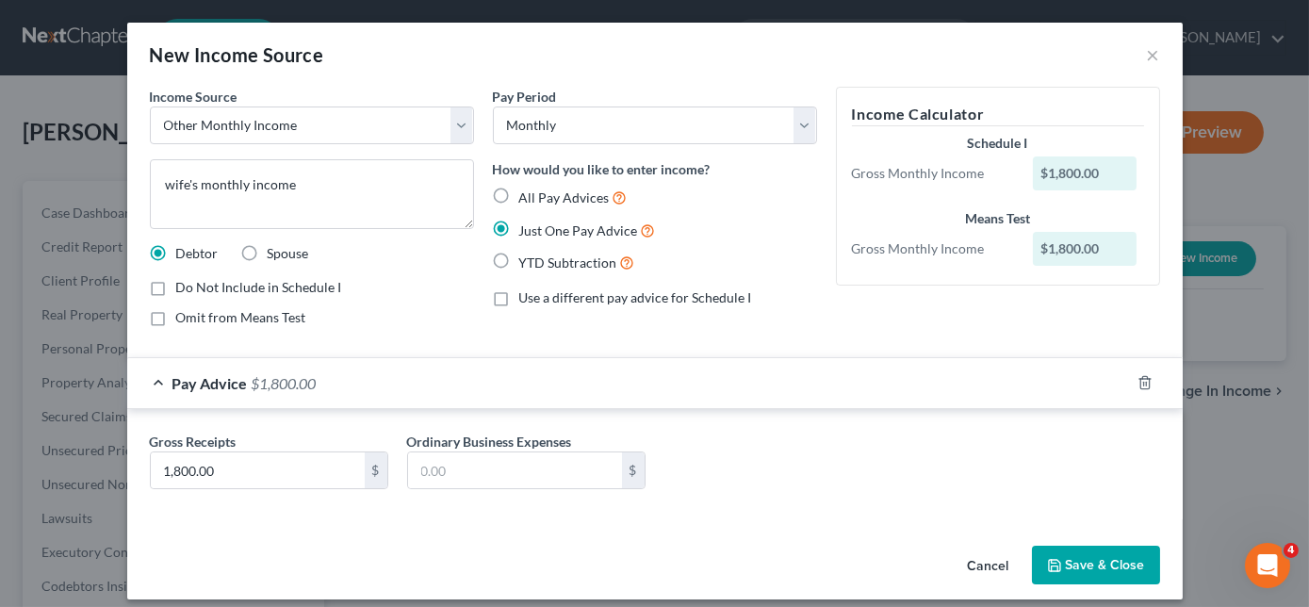
click at [1065, 554] on button "Save & Close" at bounding box center [1096, 566] width 128 height 40
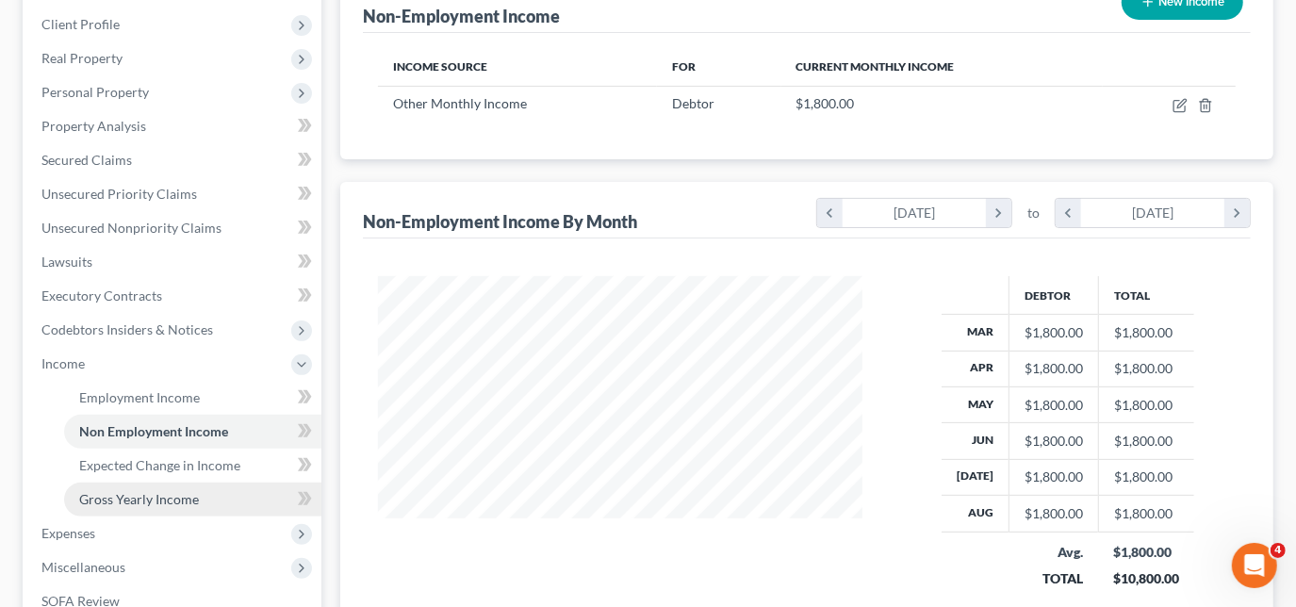
scroll to position [342, 0]
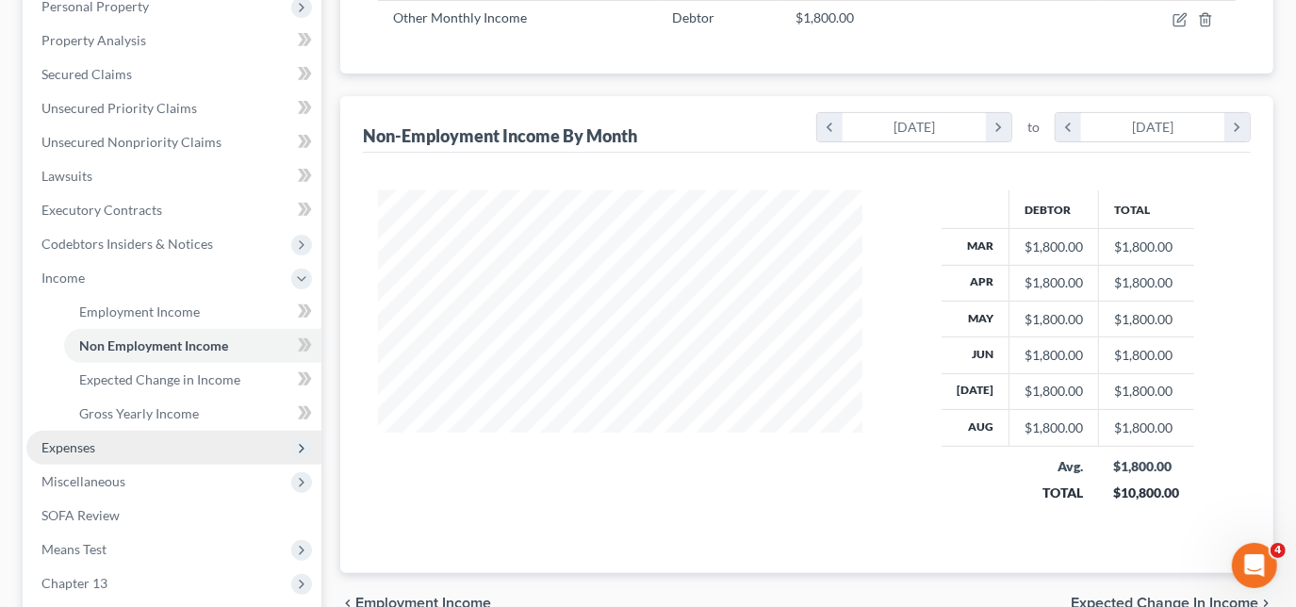
click at [107, 438] on span "Expenses" at bounding box center [173, 448] width 295 height 34
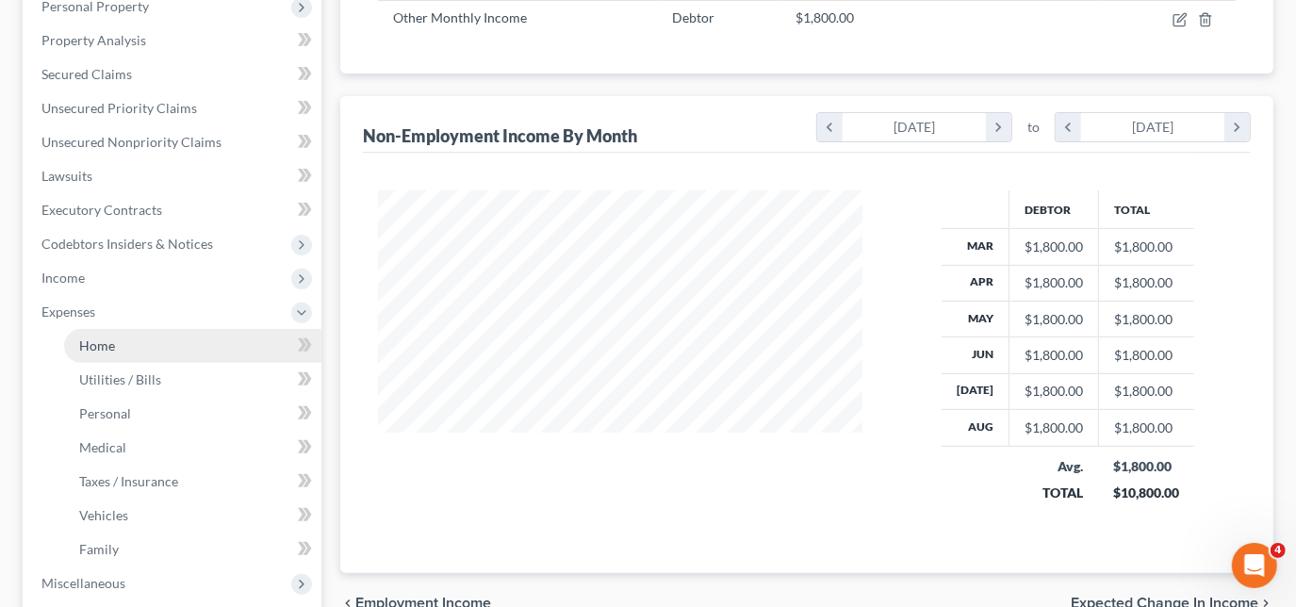
click at [139, 347] on link "Home" at bounding box center [192, 346] width 257 height 34
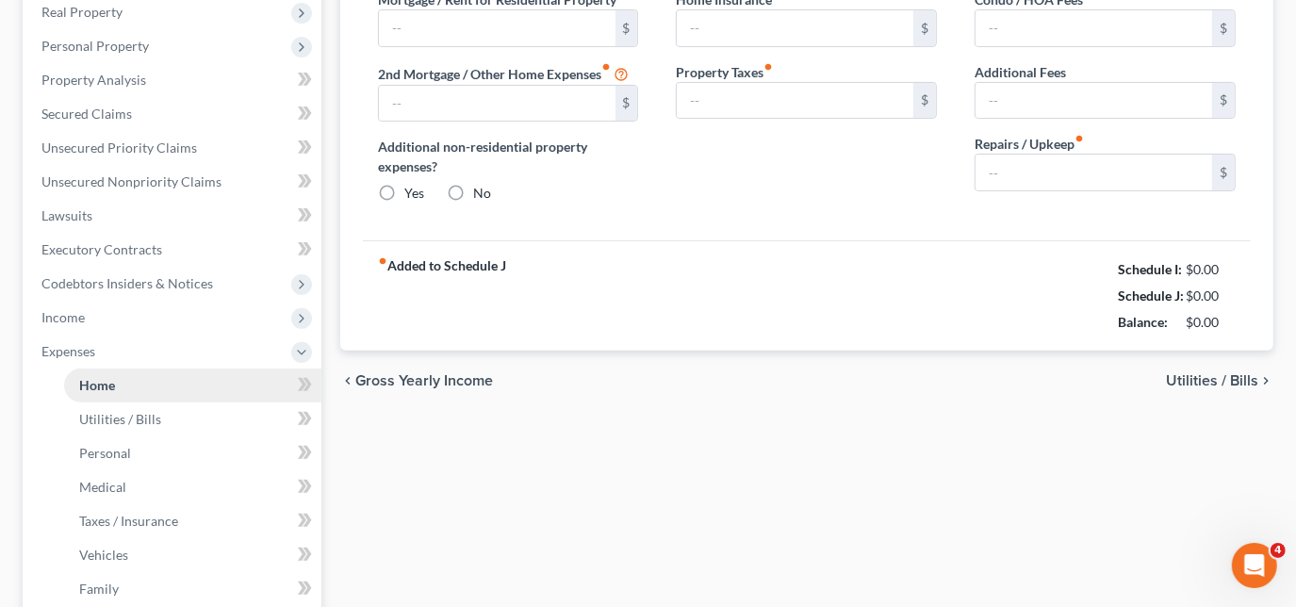
type input "0.00"
radio input "true"
type input "0.00"
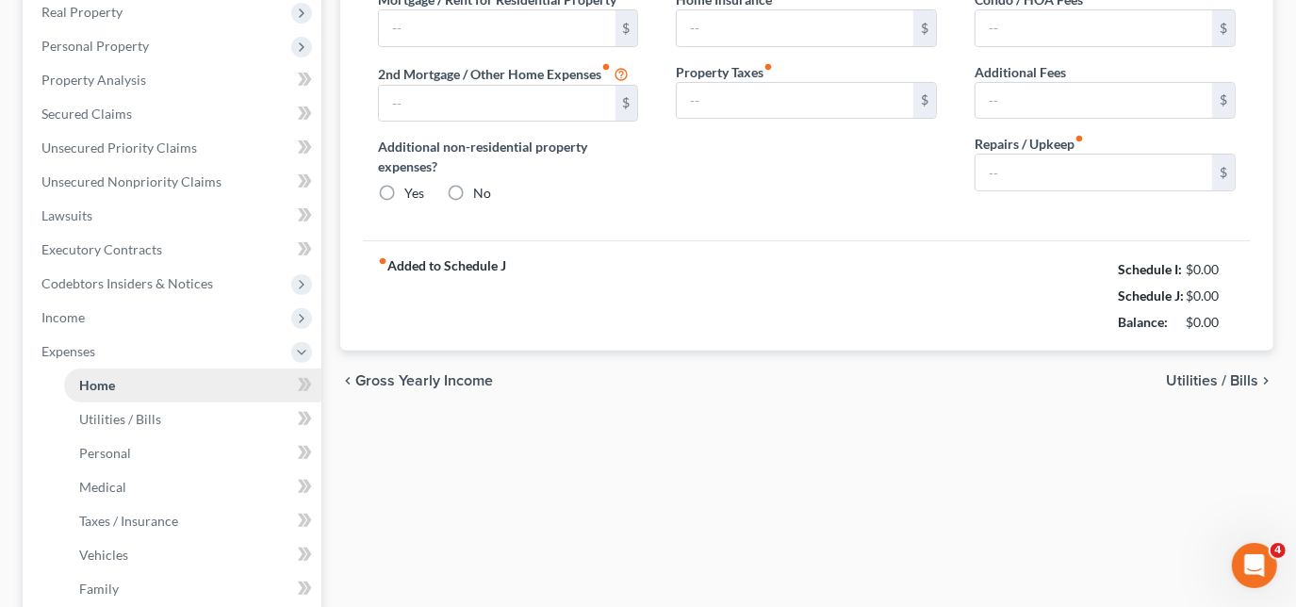
type input "0.00"
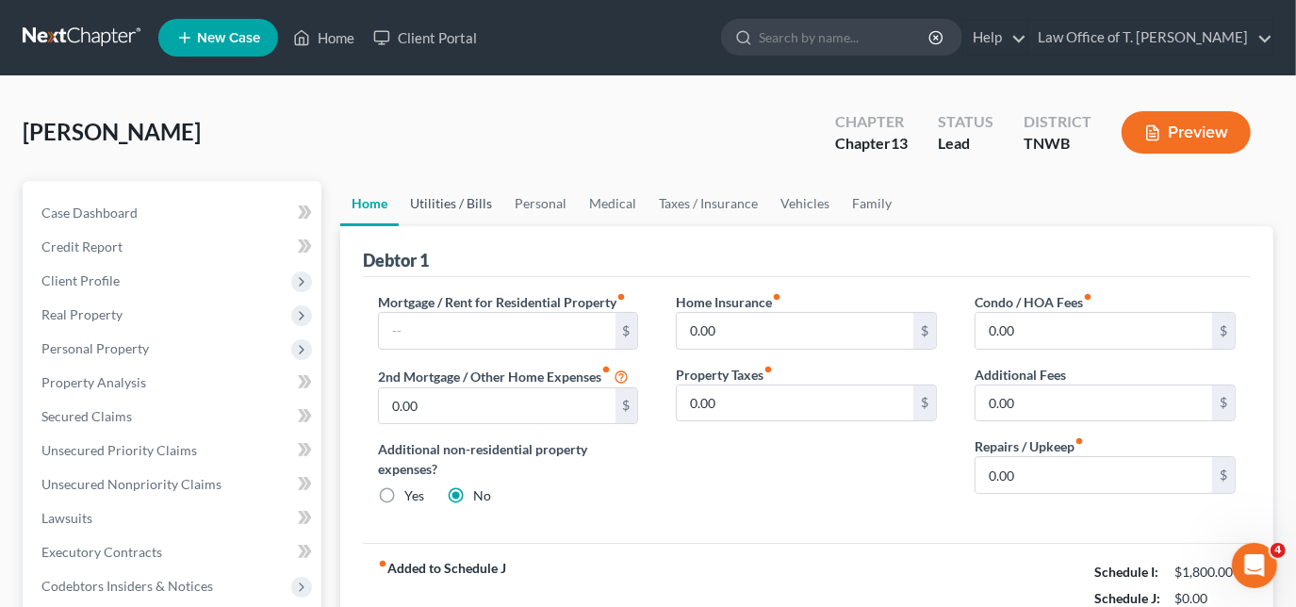
click at [449, 206] on link "Utilities / Bills" at bounding box center [451, 203] width 105 height 45
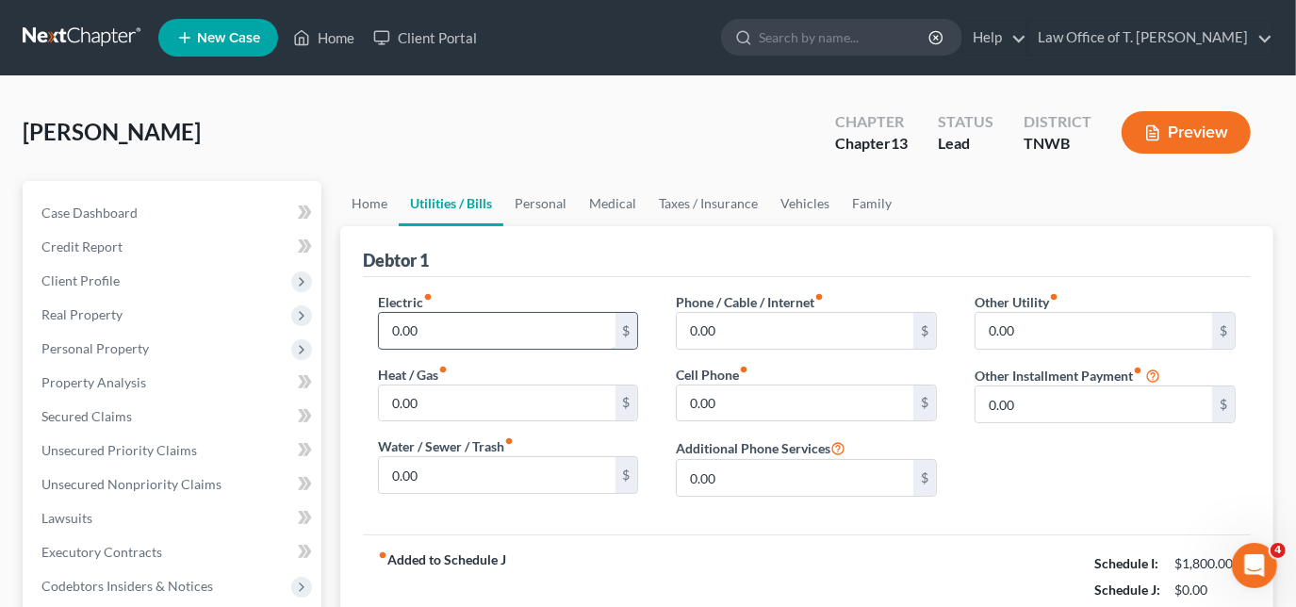
click at [452, 331] on input "0.00" at bounding box center [497, 331] width 237 height 36
type input "180.00"
type input "120.00"
click at [742, 405] on input "27.00" at bounding box center [795, 403] width 237 height 36
click at [744, 406] on input "27.00" at bounding box center [795, 403] width 237 height 36
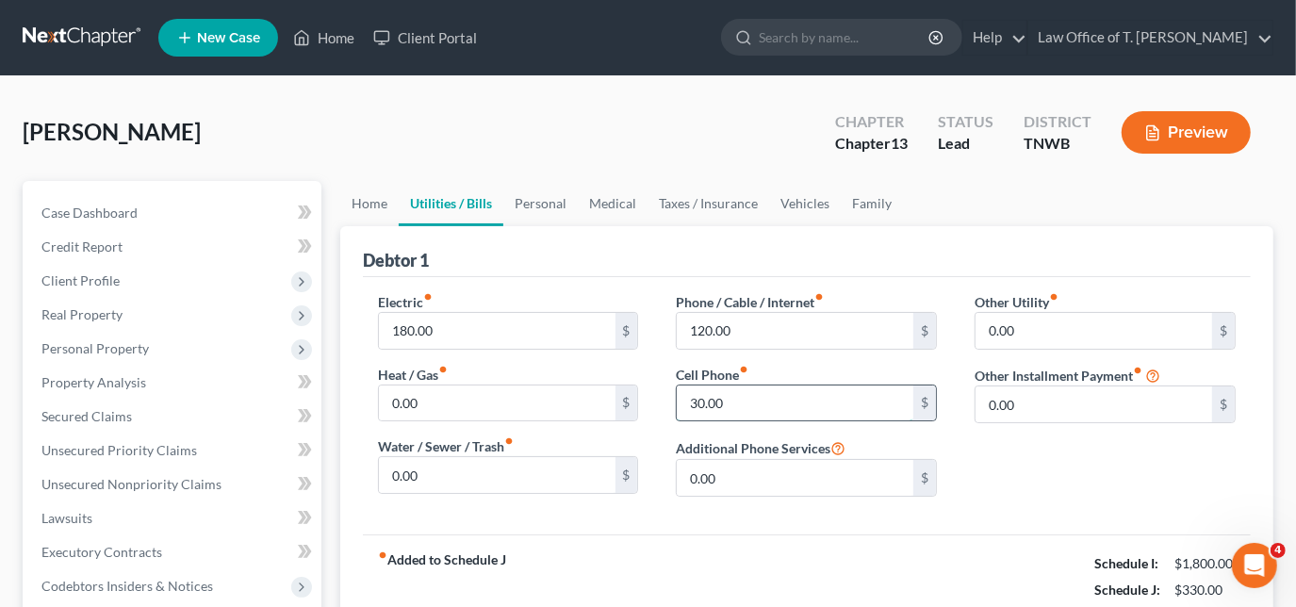
type input "30.00"
click at [545, 201] on link "Personal" at bounding box center [540, 203] width 74 height 45
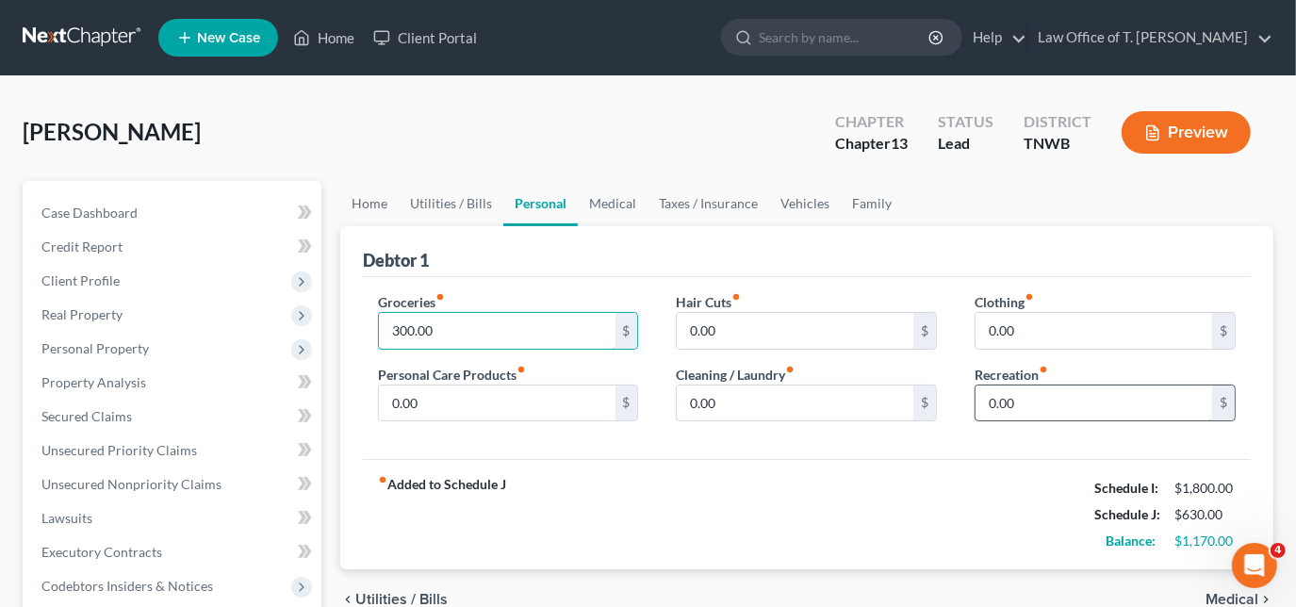
type input "300.00"
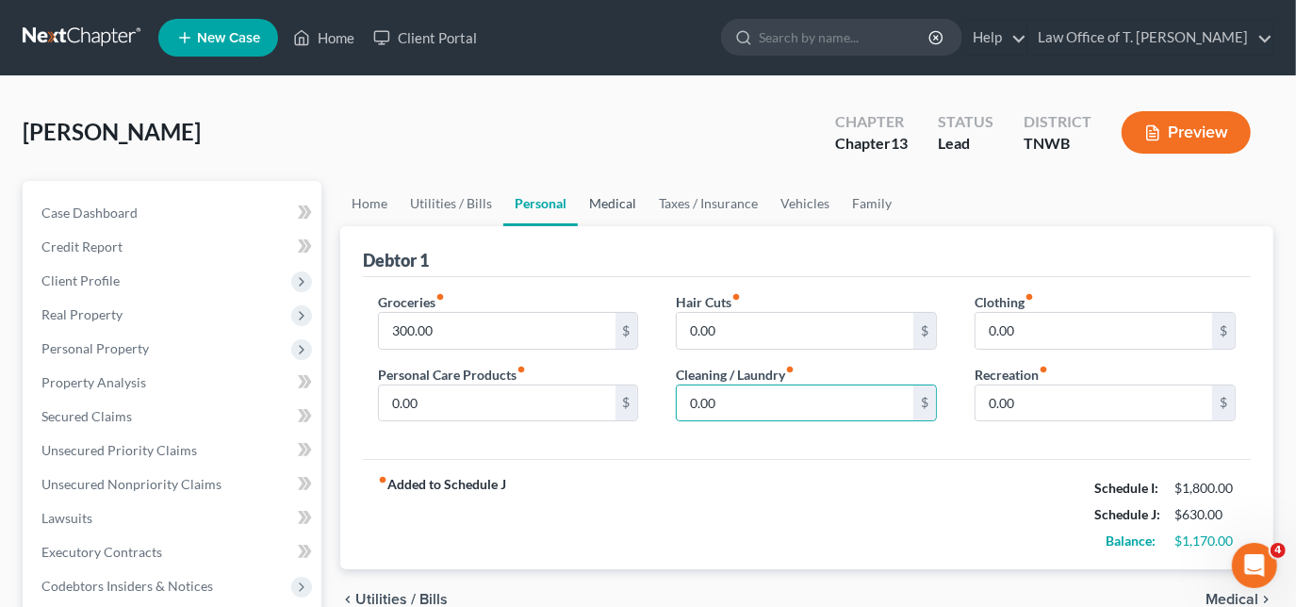
click at [597, 205] on link "Medical" at bounding box center [613, 203] width 70 height 45
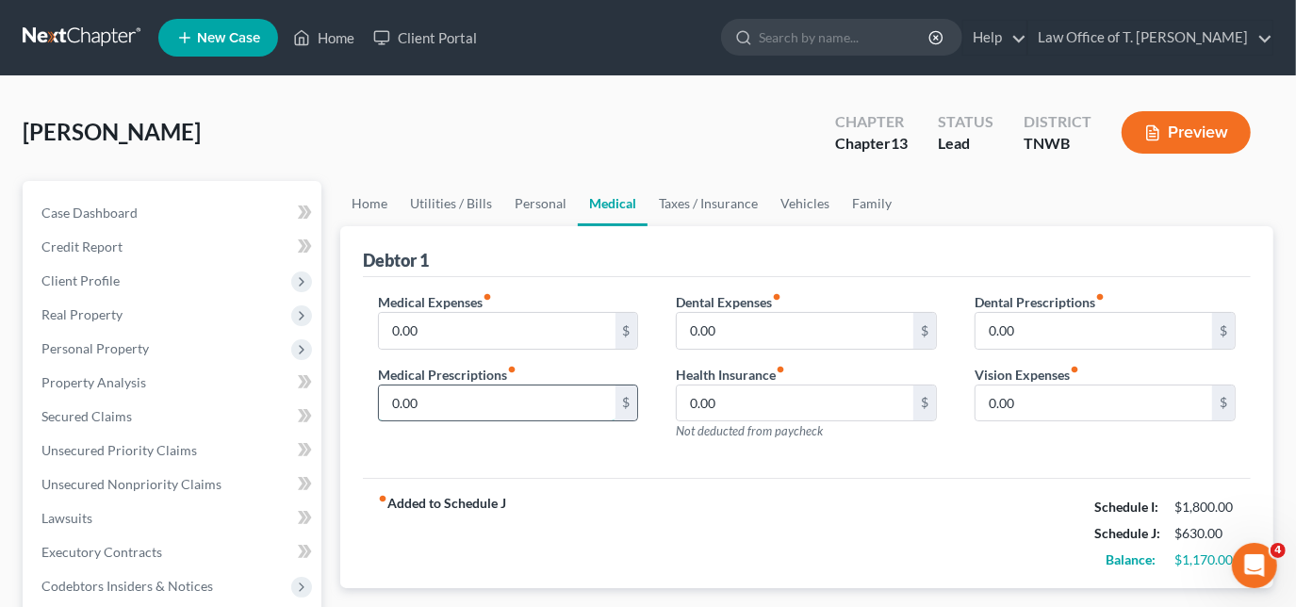
click at [549, 407] on input "0.00" at bounding box center [497, 403] width 237 height 36
type input "60.00"
click at [741, 196] on link "Taxes / Insurance" at bounding box center [708, 203] width 122 height 45
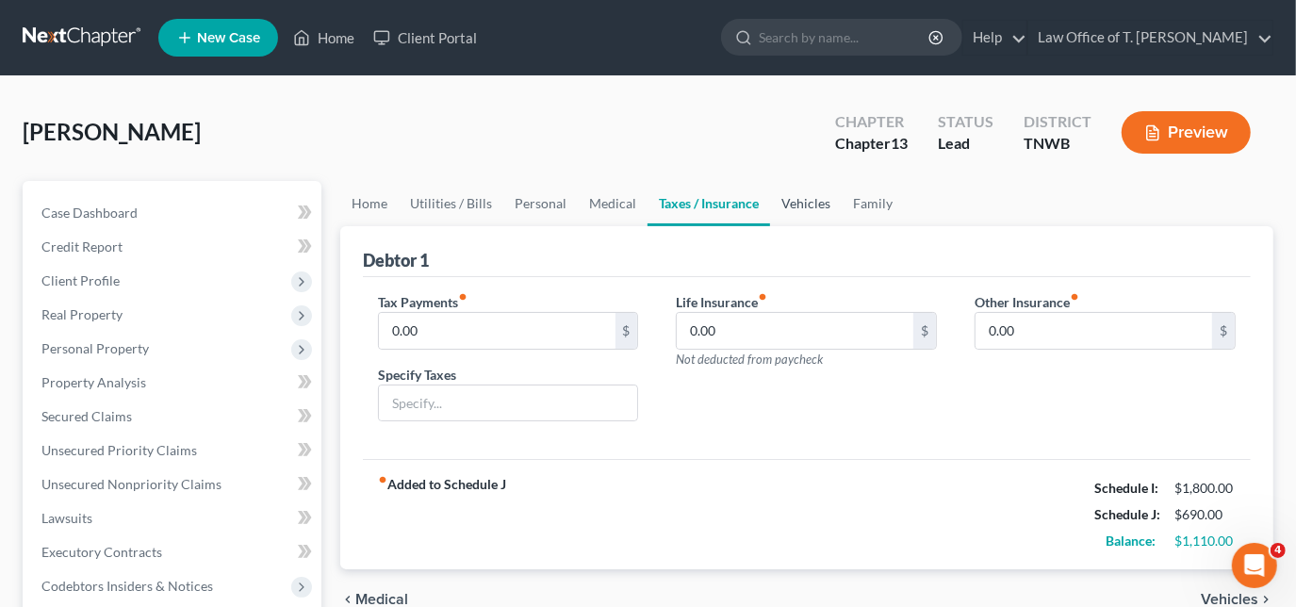
click at [799, 200] on link "Vehicles" at bounding box center [806, 203] width 72 height 45
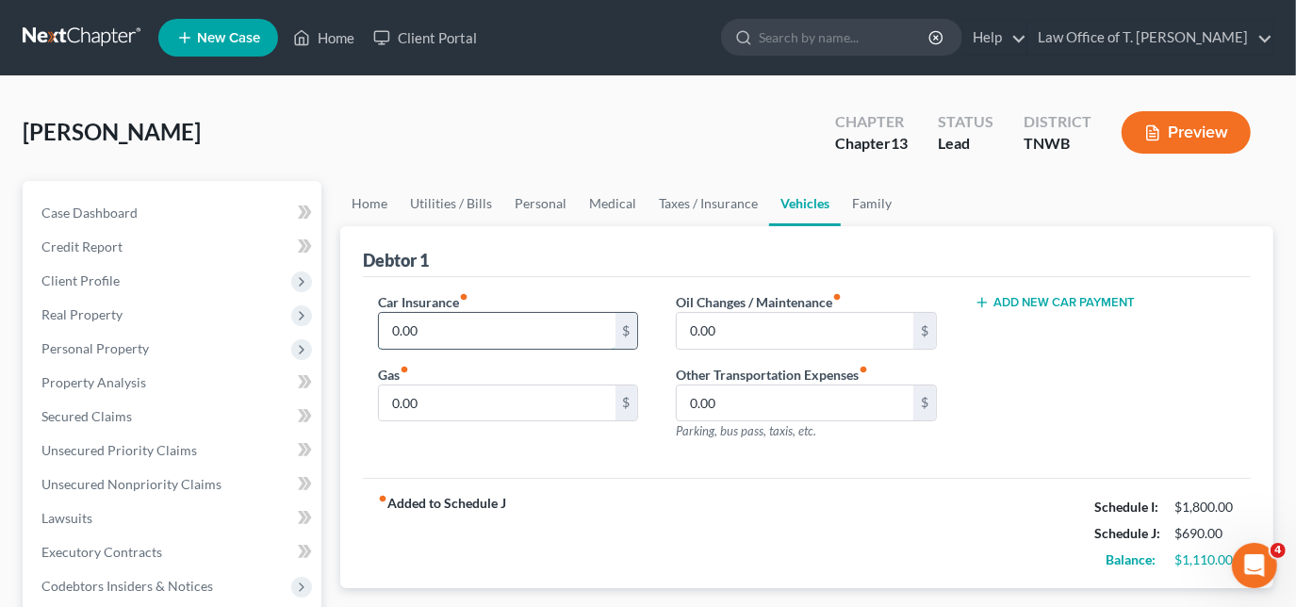
click at [501, 321] on input "0.00" at bounding box center [497, 331] width 237 height 36
type input "100.00"
type input "65.00"
click at [486, 406] on input "0.00" at bounding box center [497, 403] width 237 height 36
type input "150.00"
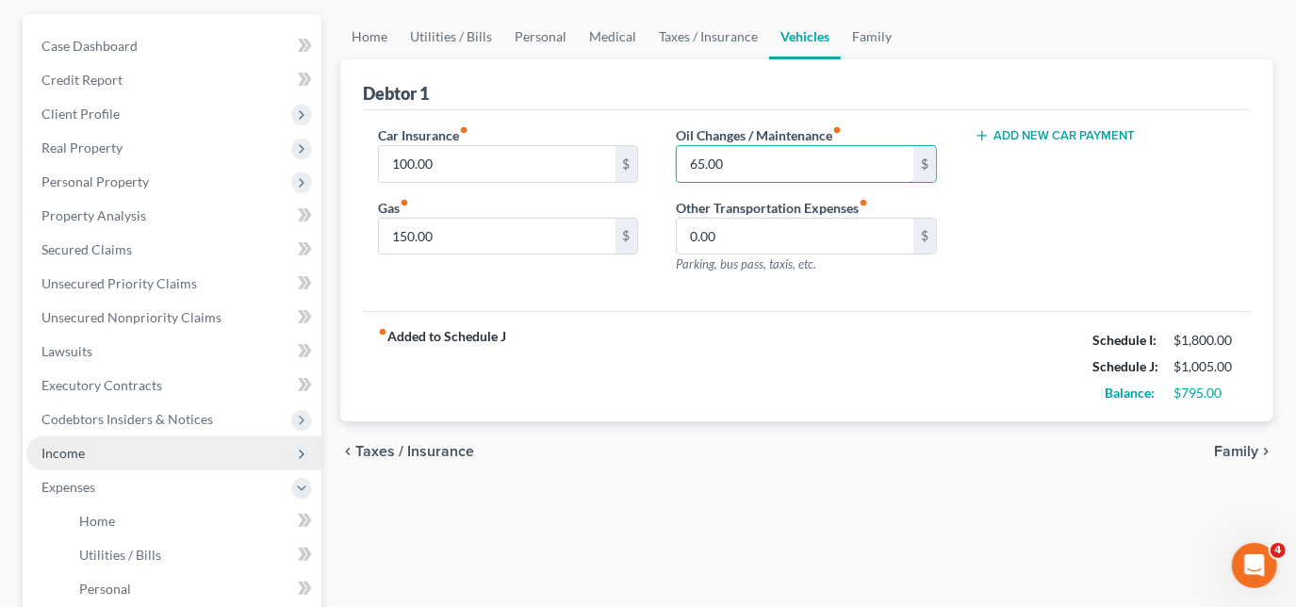
scroll to position [171, 0]
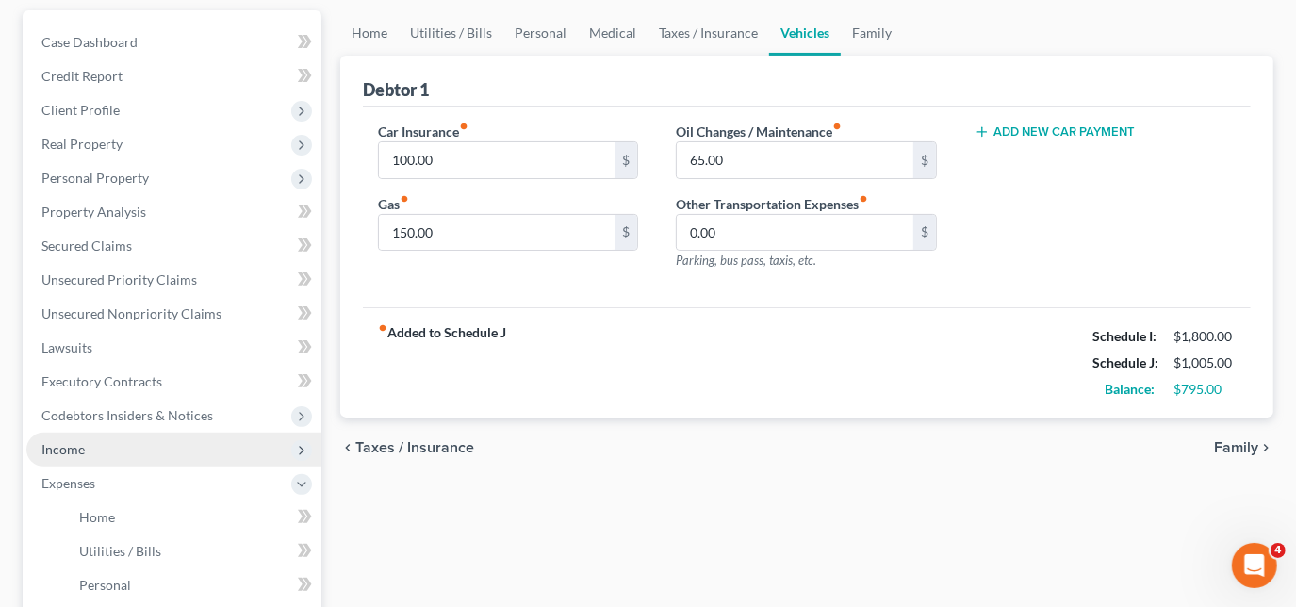
click at [100, 439] on span "Income" at bounding box center [173, 450] width 295 height 34
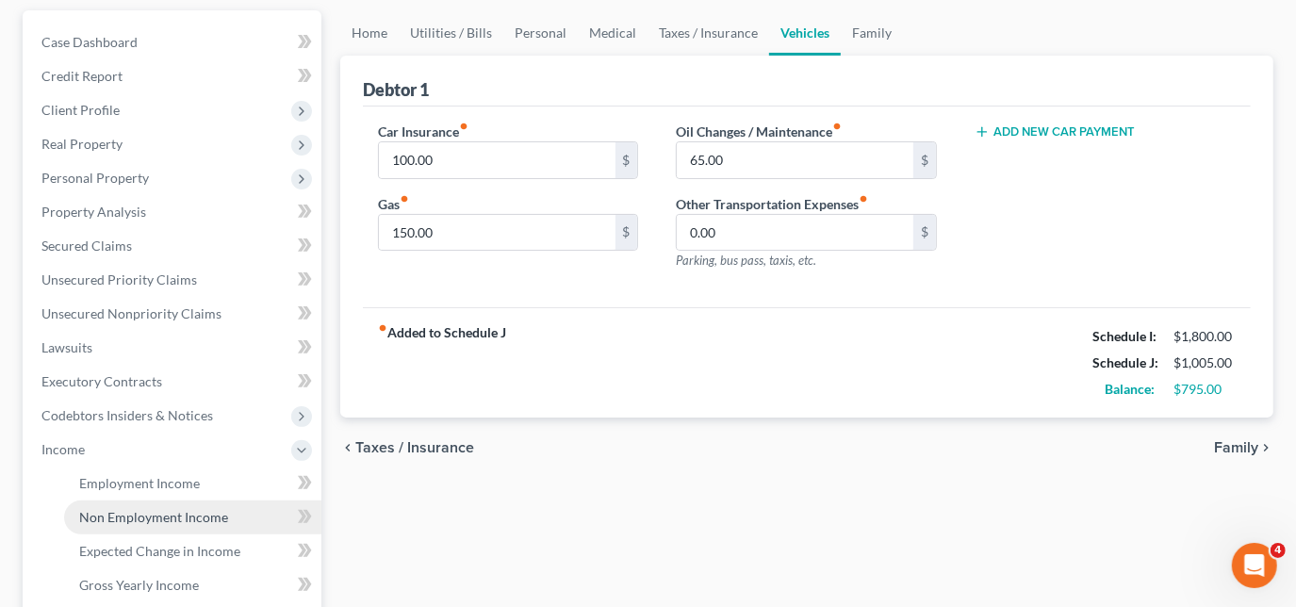
click at [141, 517] on span "Non Employment Income" at bounding box center [153, 517] width 149 height 16
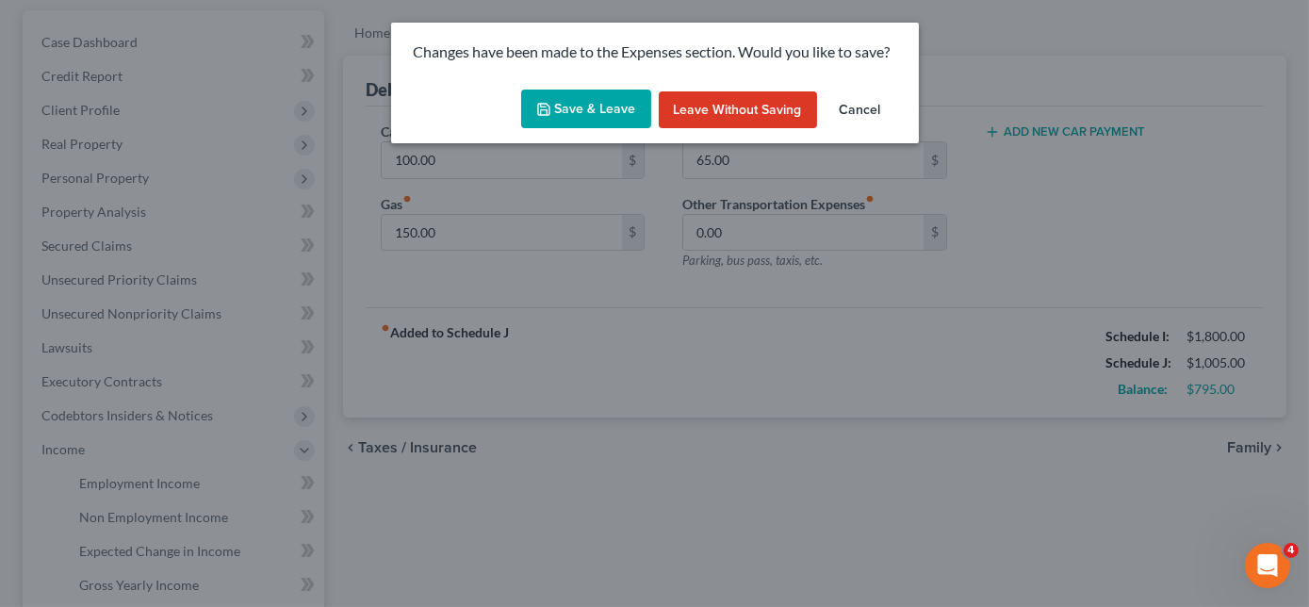
click at [603, 122] on button "Save & Leave" at bounding box center [586, 110] width 130 height 40
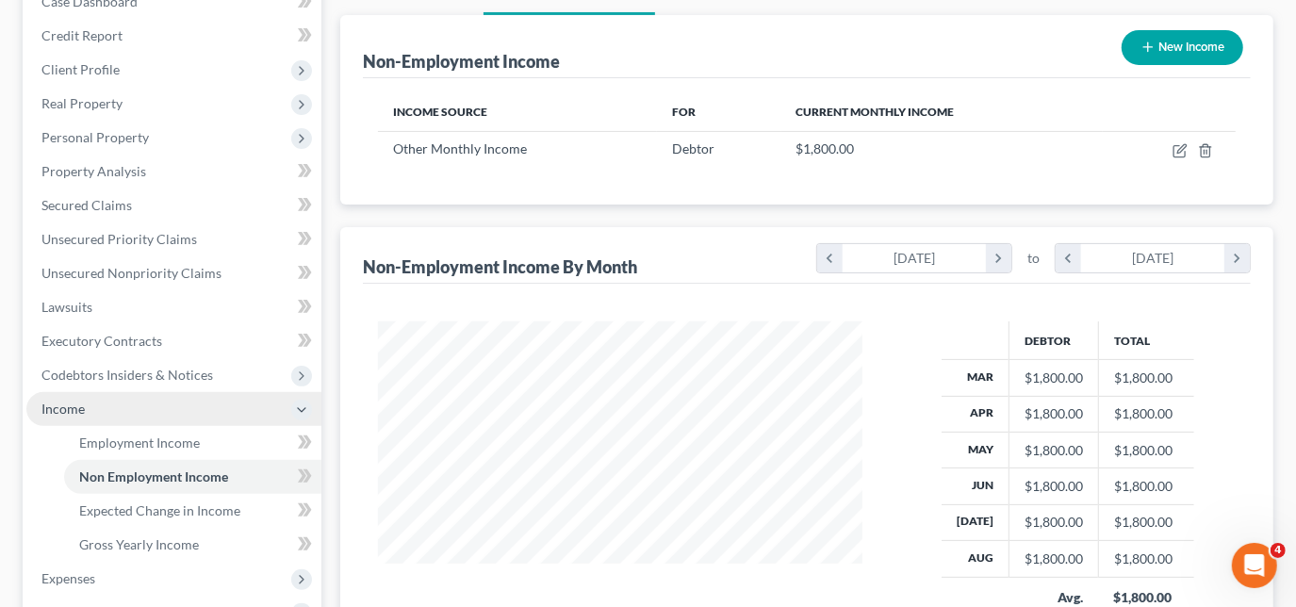
scroll to position [171, 0]
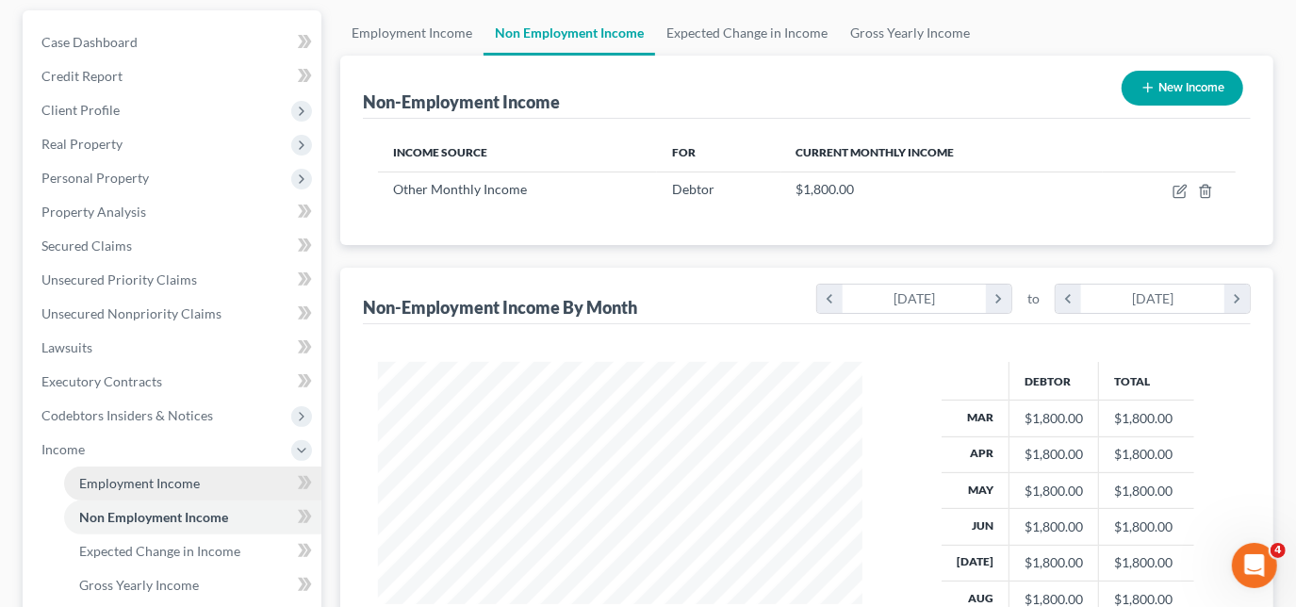
click at [195, 487] on span "Employment Income" at bounding box center [139, 483] width 121 height 16
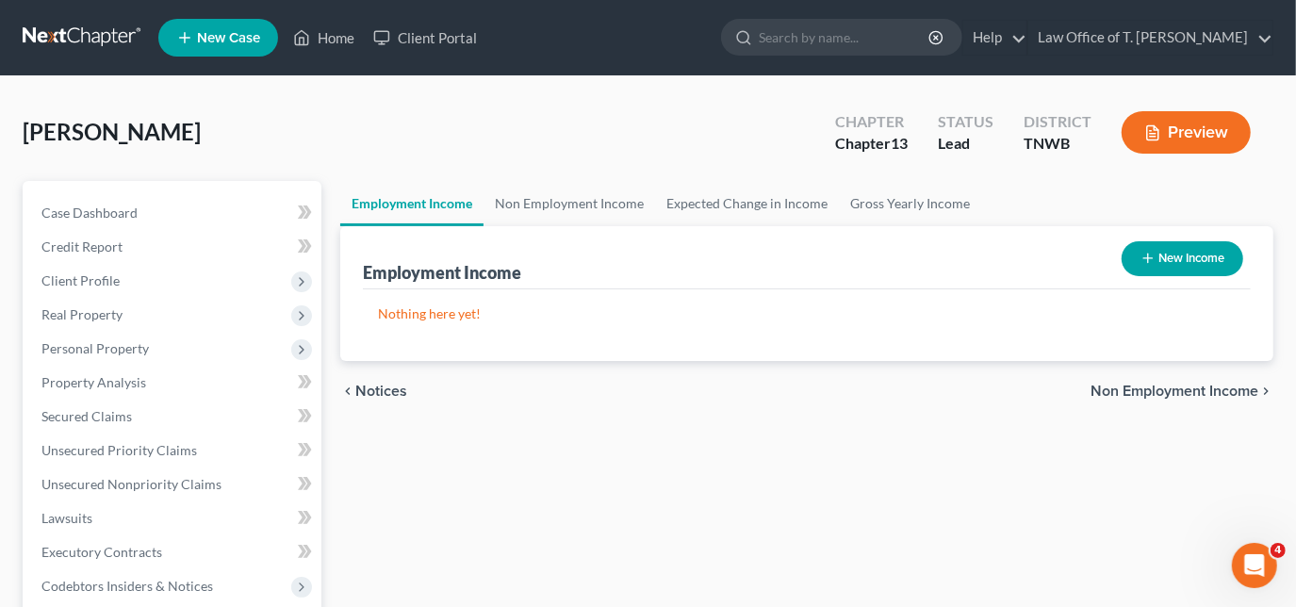
click at [1176, 249] on button "New Income" at bounding box center [1182, 258] width 122 height 35
select select "0"
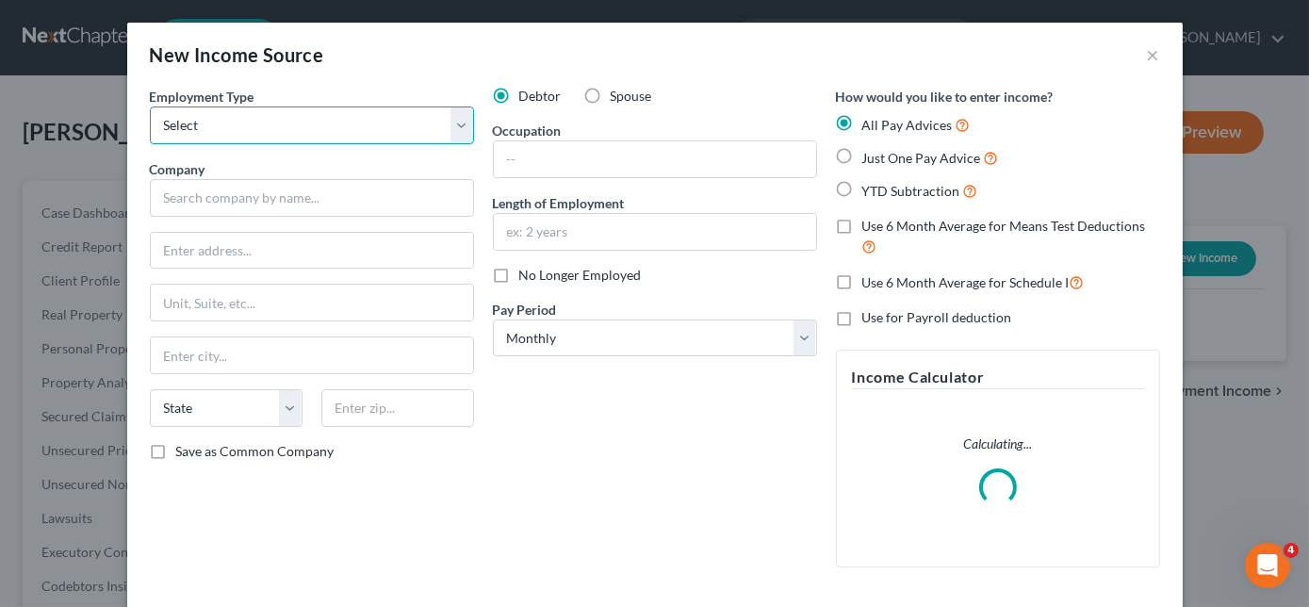
click at [435, 123] on select "Select Full or [DEMOGRAPHIC_DATA] Employment Self Employment" at bounding box center [312, 125] width 324 height 38
select select "0"
click at [150, 106] on select "Select Full or [DEMOGRAPHIC_DATA] Employment Self Employment" at bounding box center [312, 125] width 324 height 38
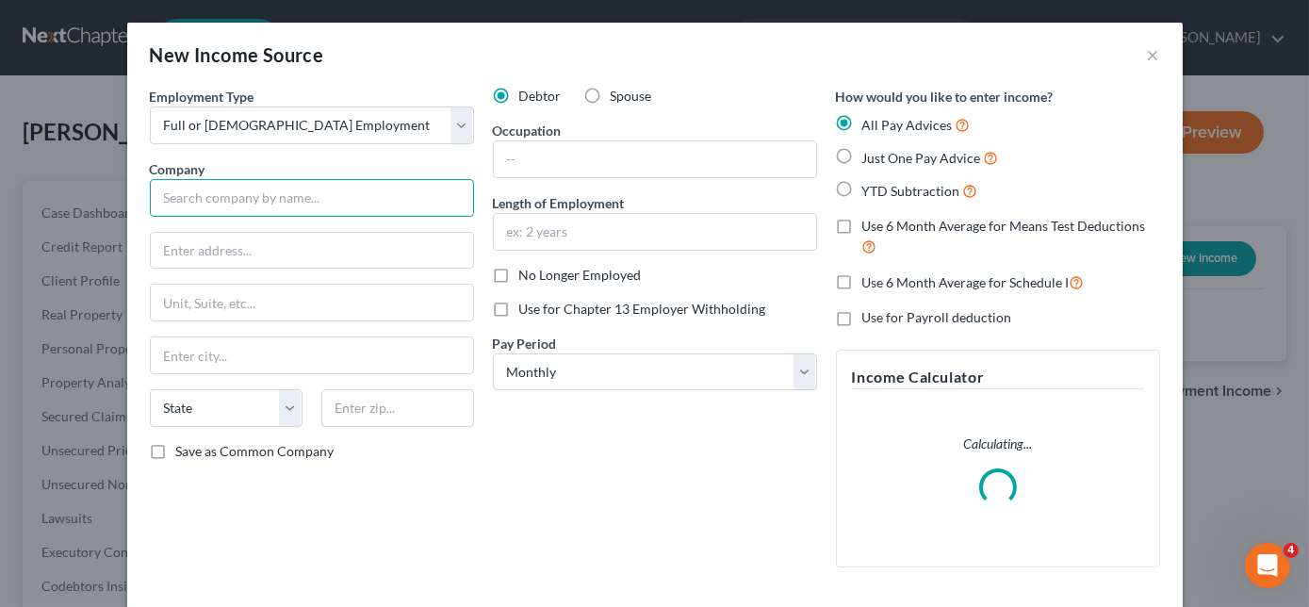
click at [358, 204] on input "text" at bounding box center [312, 198] width 324 height 38
type input "B"
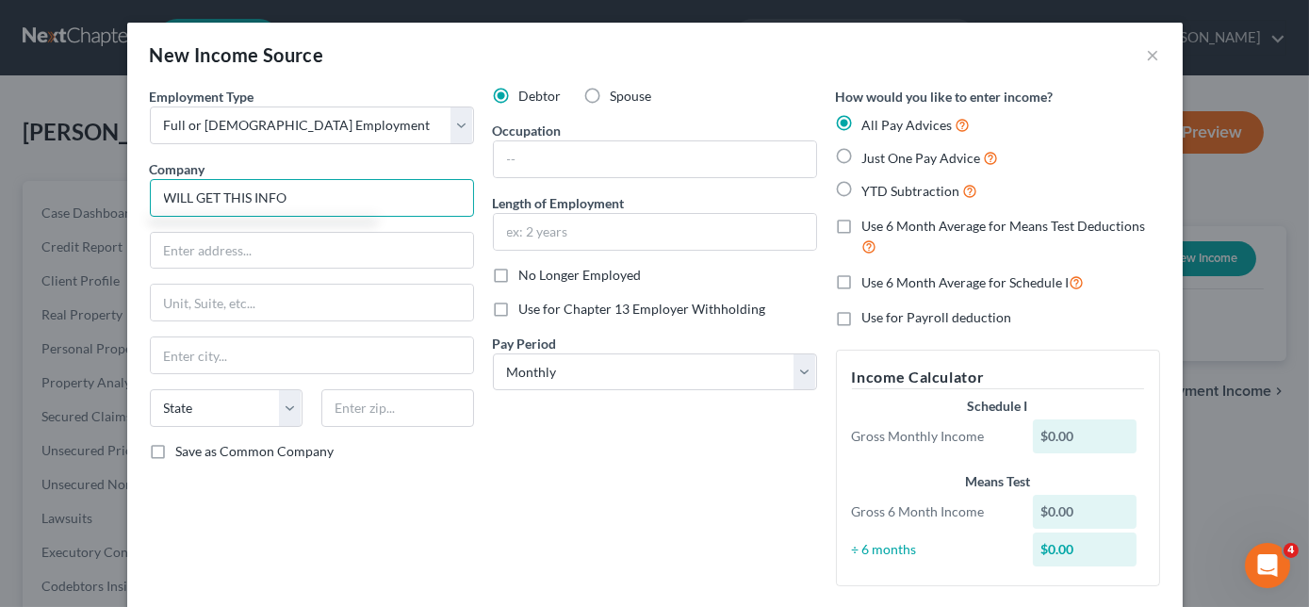
type input "WILL GET THIS INFO"
type input "truck driver"
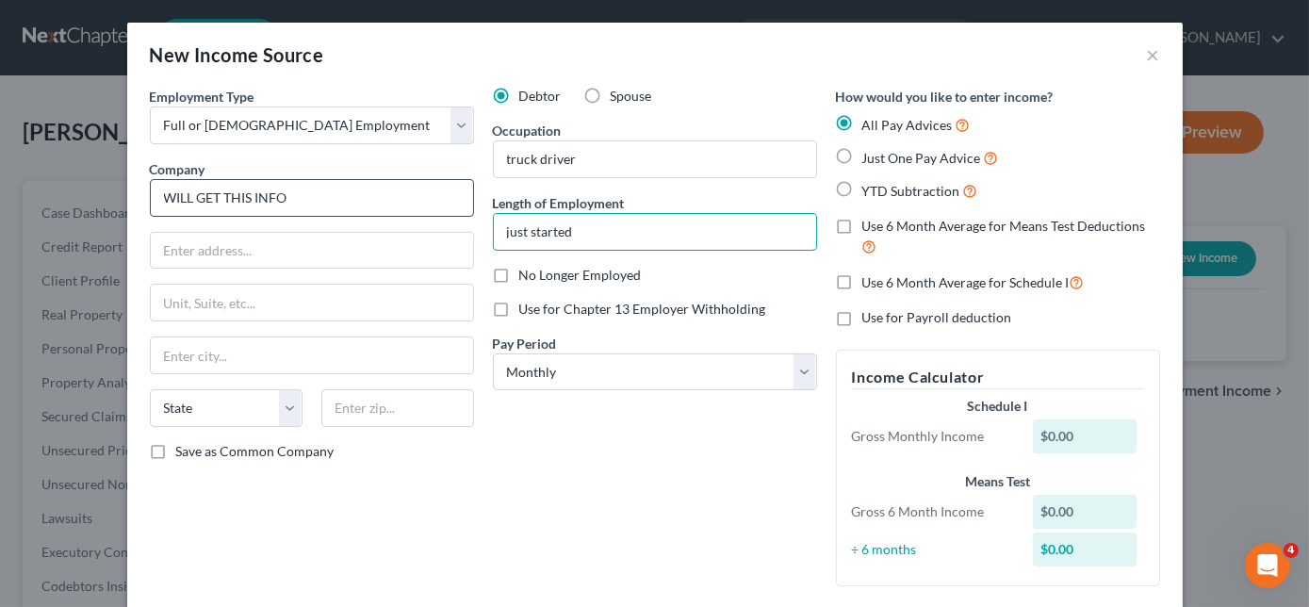
type input "just started"
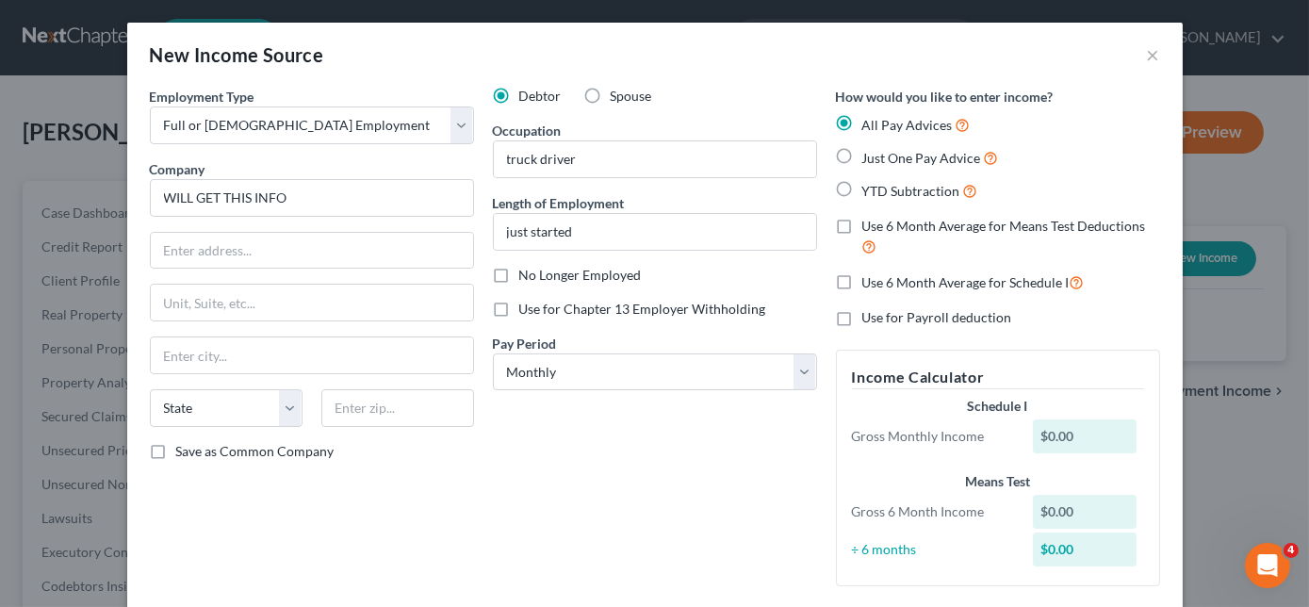
click at [862, 160] on label "Just One Pay Advice" at bounding box center [930, 158] width 137 height 22
click at [870, 159] on input "Just One Pay Advice" at bounding box center [876, 153] width 12 height 12
radio input "true"
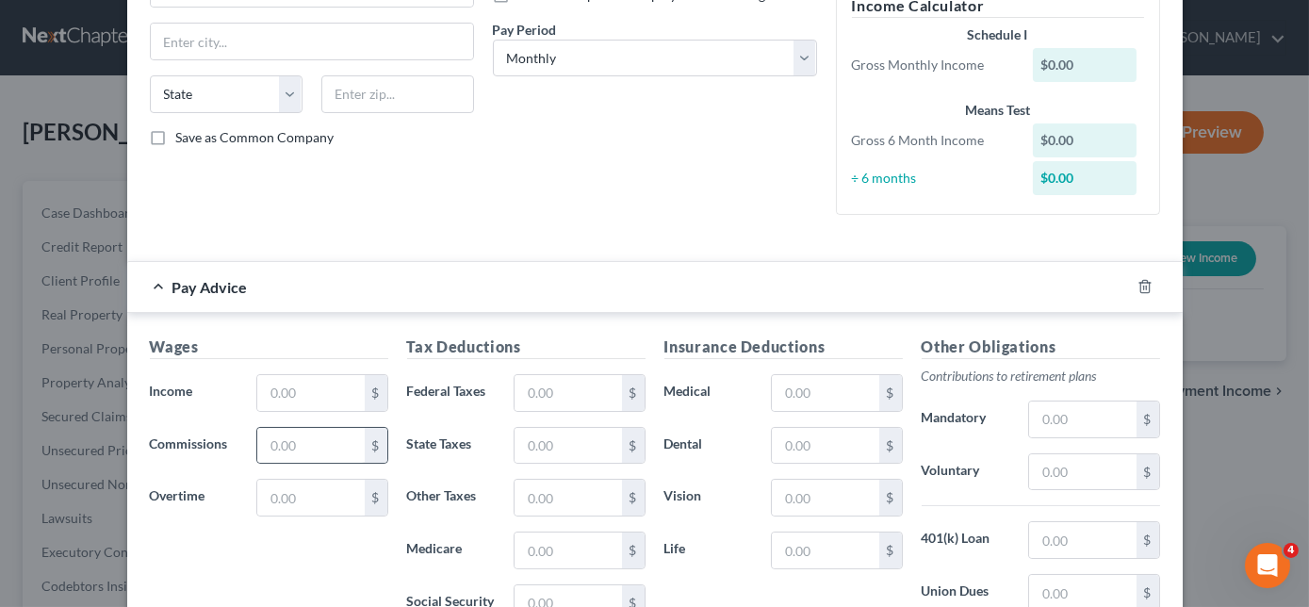
scroll to position [342, 0]
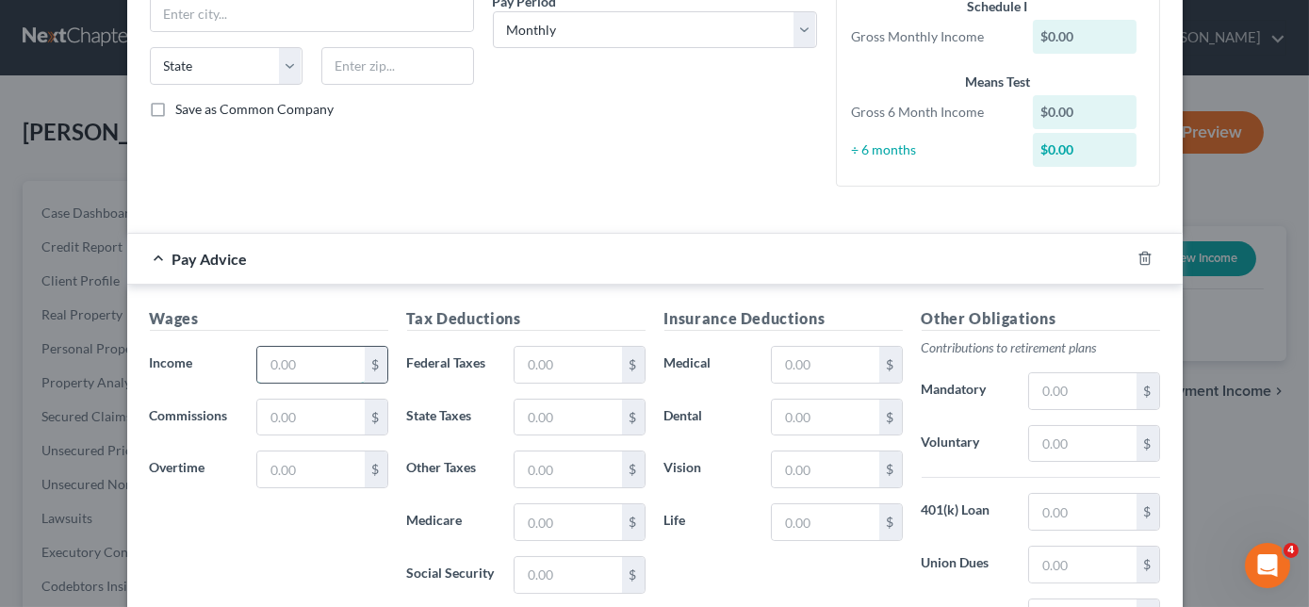
click at [319, 359] on input "text" at bounding box center [310, 365] width 106 height 36
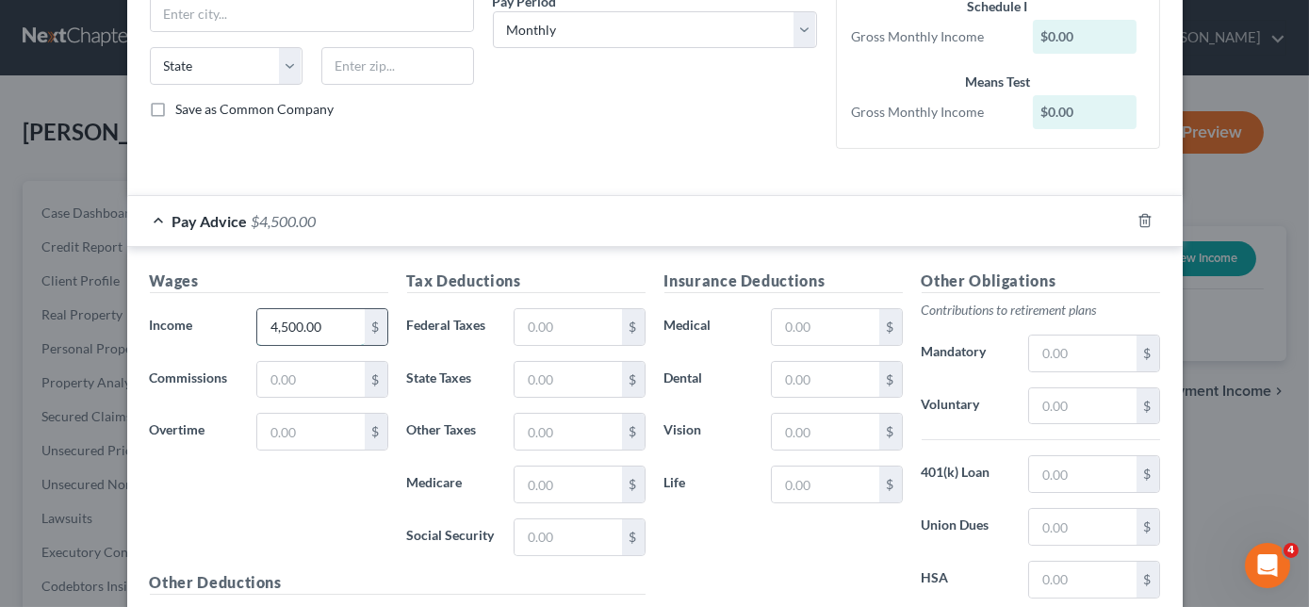
type input "4,500.00"
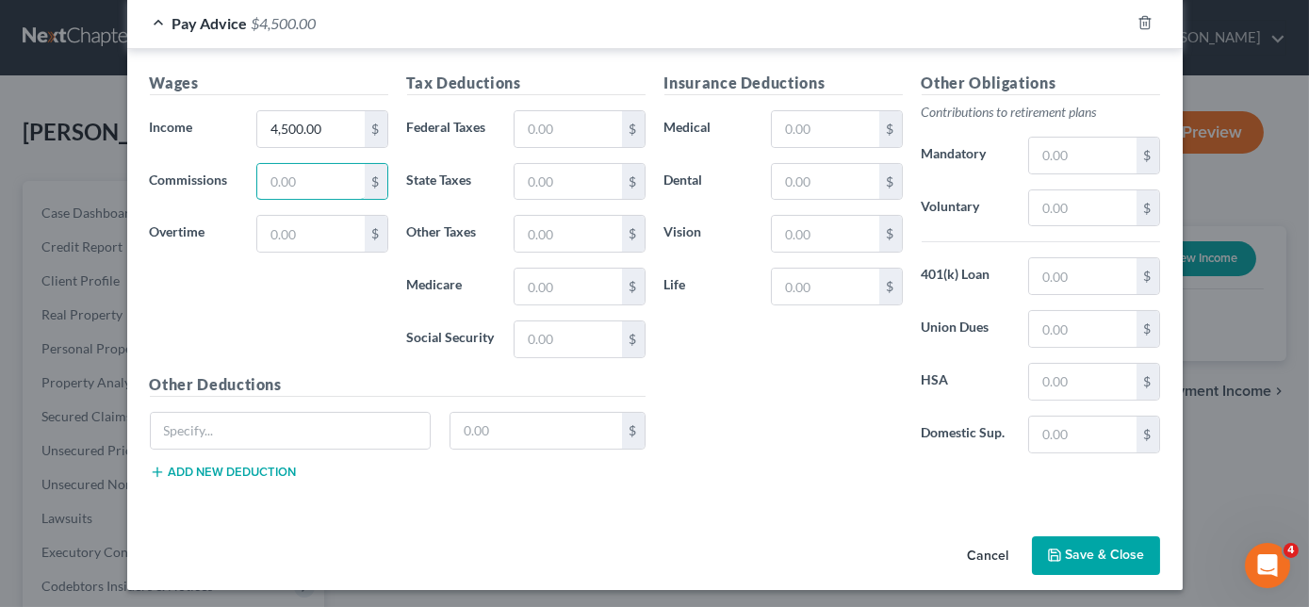
scroll to position [541, 0]
click at [1089, 553] on button "Save & Close" at bounding box center [1096, 555] width 128 height 40
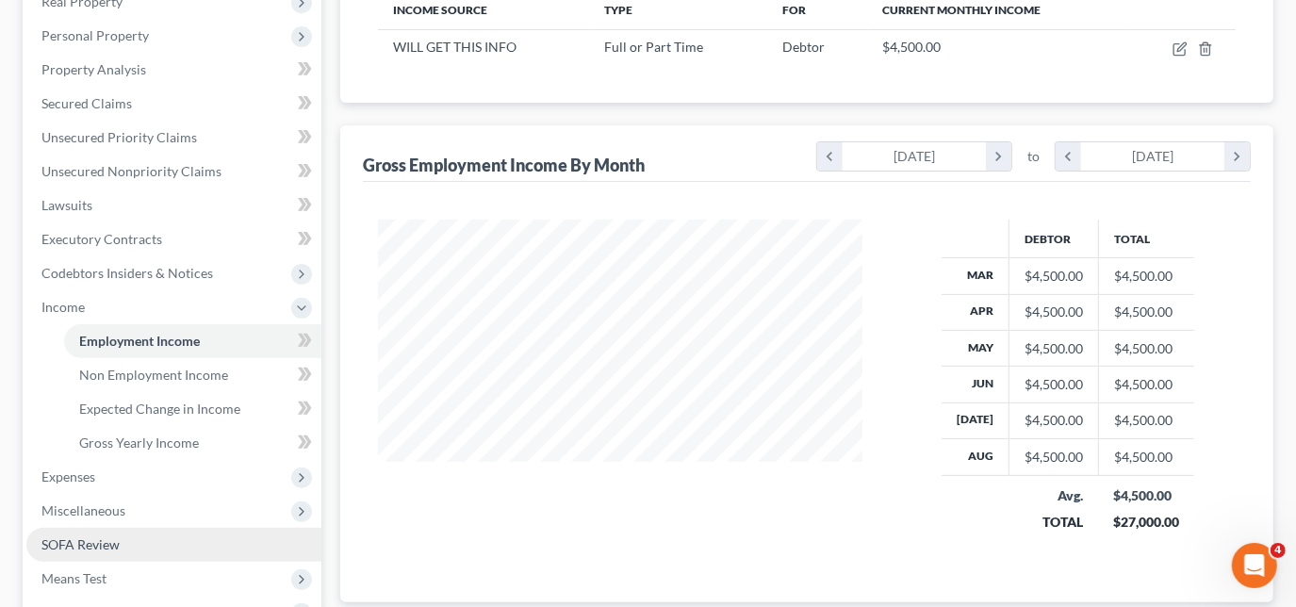
scroll to position [342, 0]
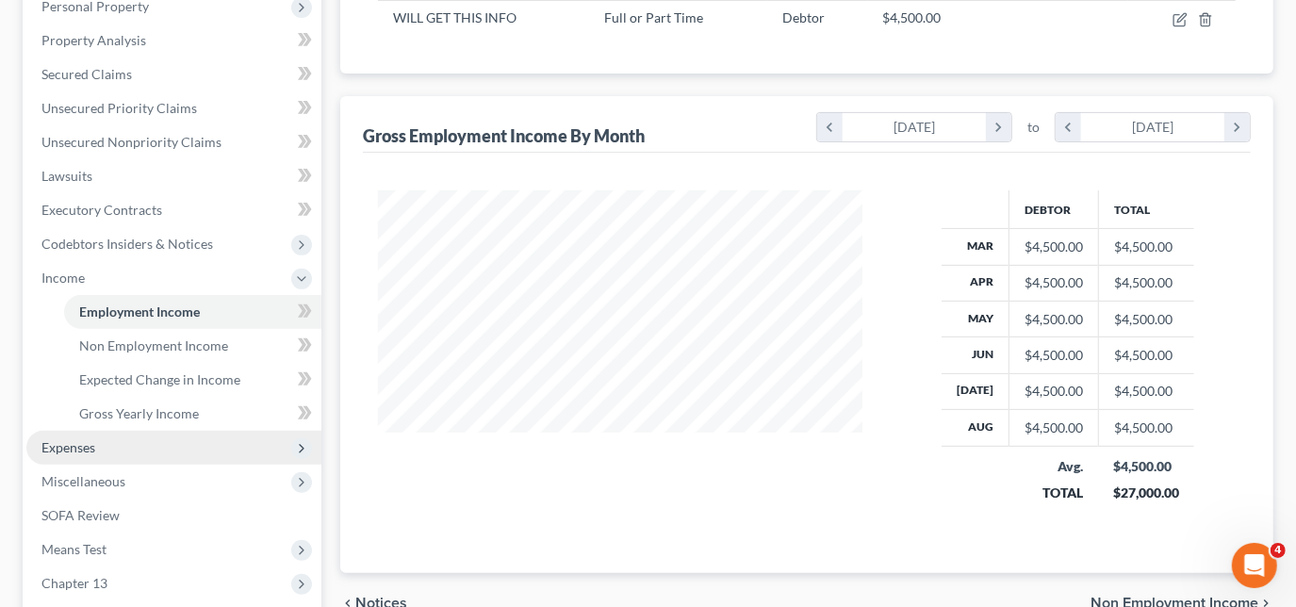
click at [103, 450] on span "Expenses" at bounding box center [173, 448] width 295 height 34
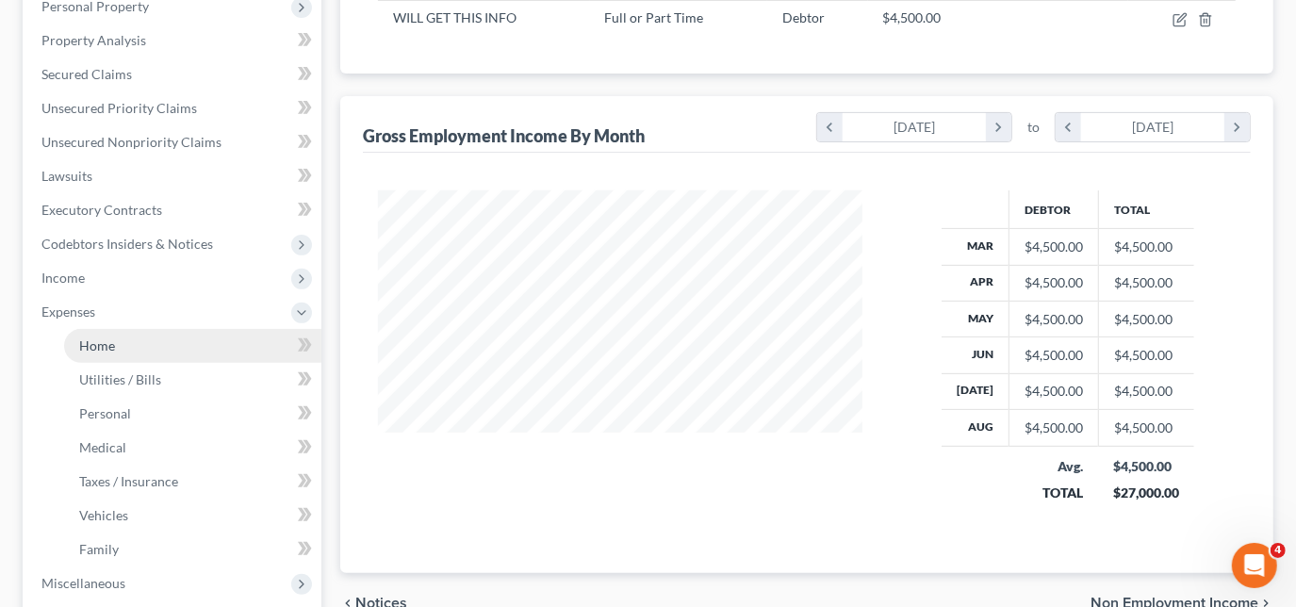
click at [139, 352] on link "Home" at bounding box center [192, 346] width 257 height 34
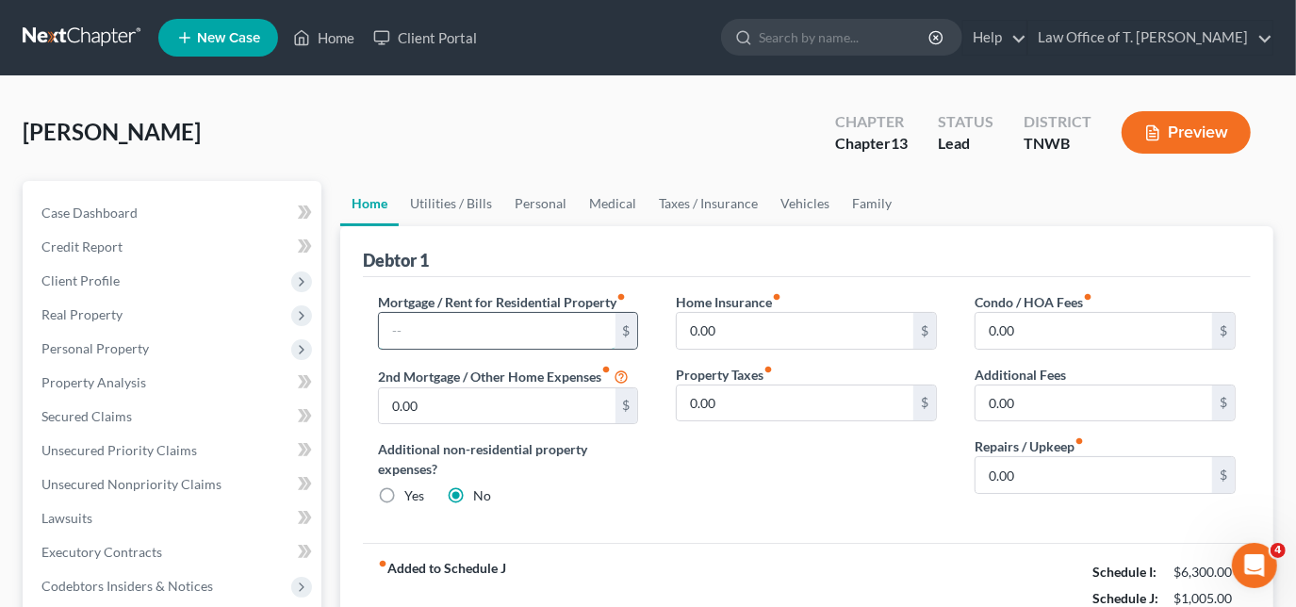
drag, startPoint x: 535, startPoint y: 325, endPoint x: 557, endPoint y: 325, distance: 21.7
click at [535, 325] on input "text" at bounding box center [497, 331] width 237 height 36
click at [435, 201] on link "Utilities / Bills" at bounding box center [451, 203] width 105 height 45
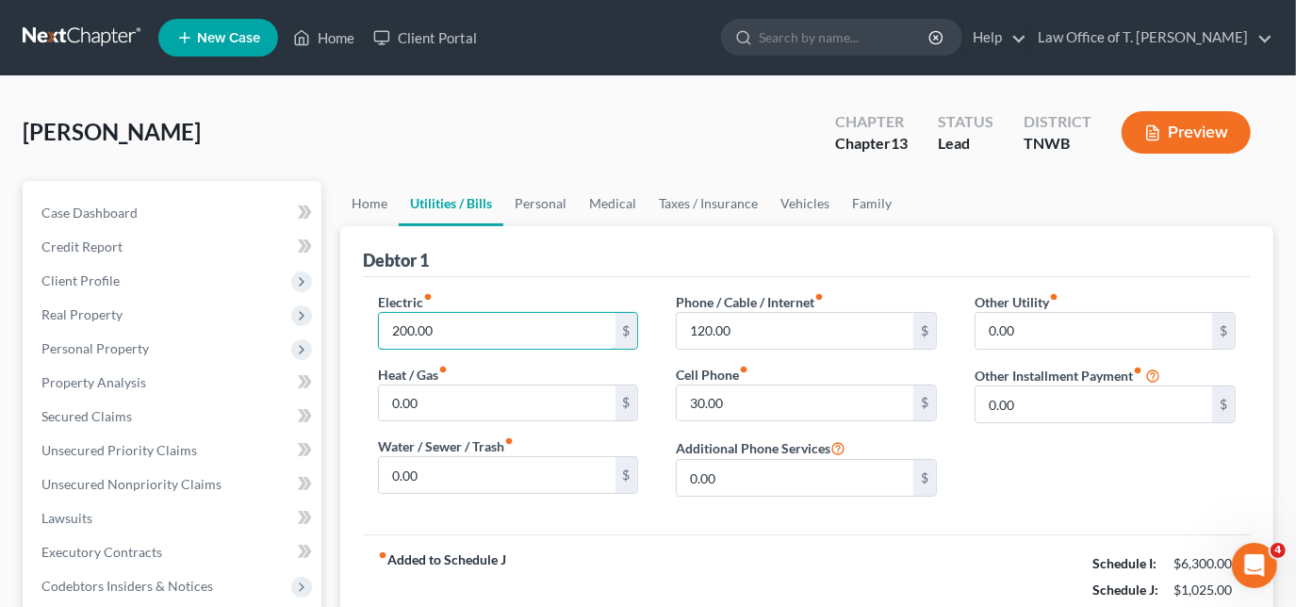
type input "200.00"
click at [541, 205] on link "Personal" at bounding box center [540, 203] width 74 height 45
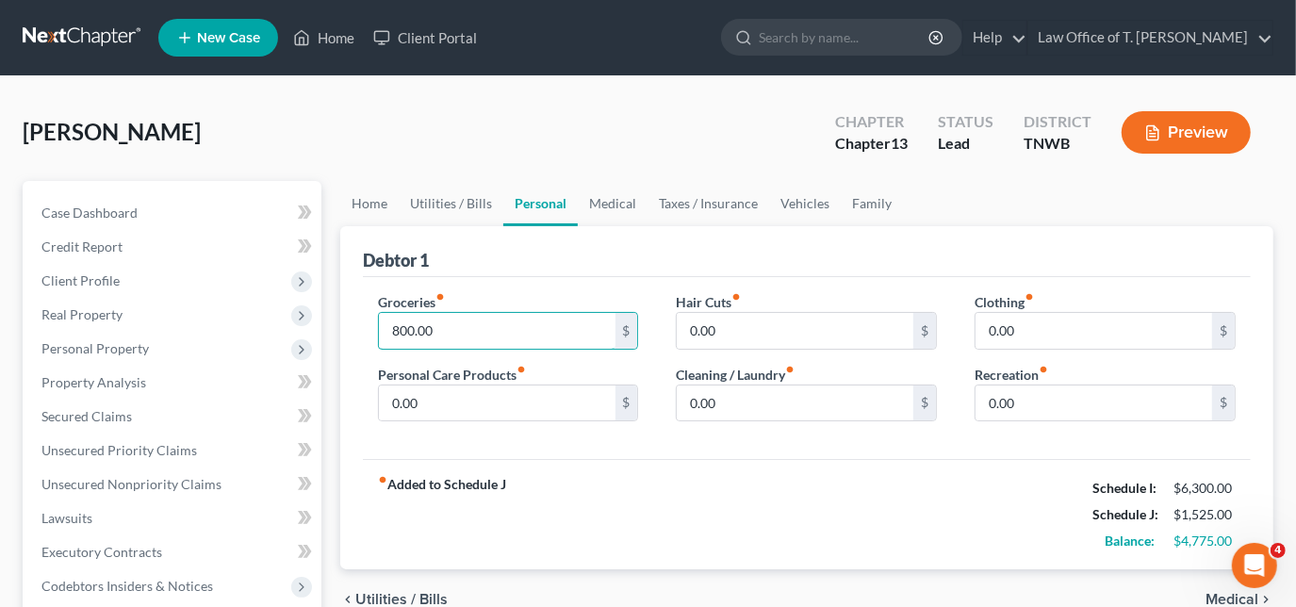
type input "800.00"
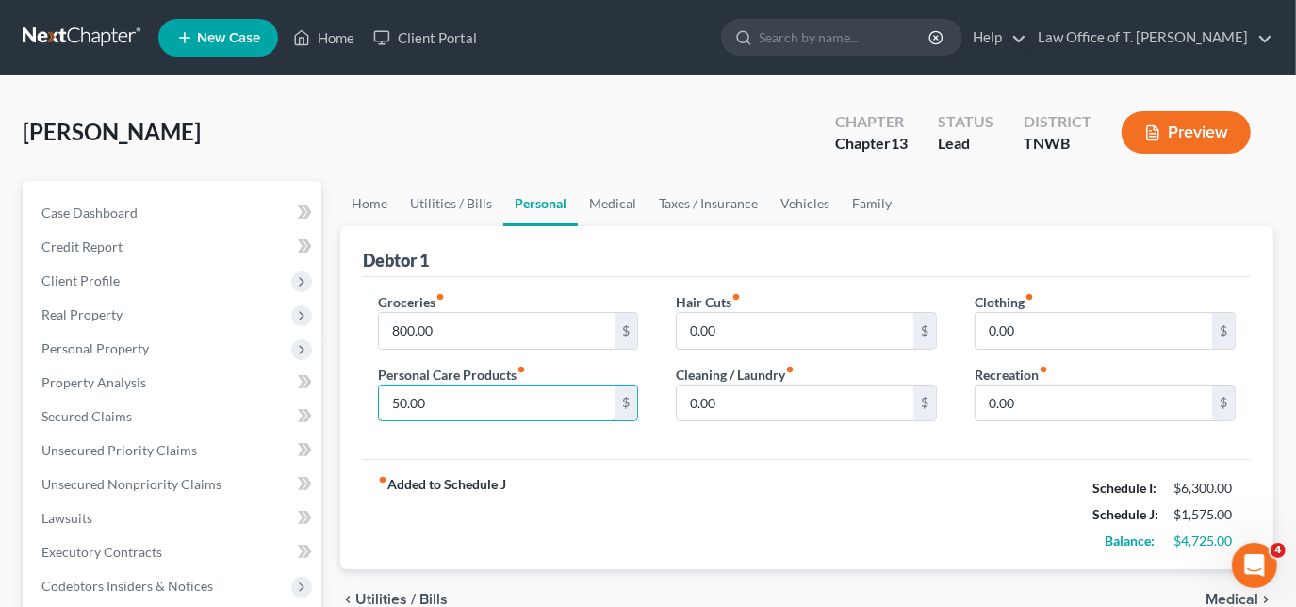
type input "50.00"
click at [862, 204] on link "Family" at bounding box center [872, 203] width 62 height 45
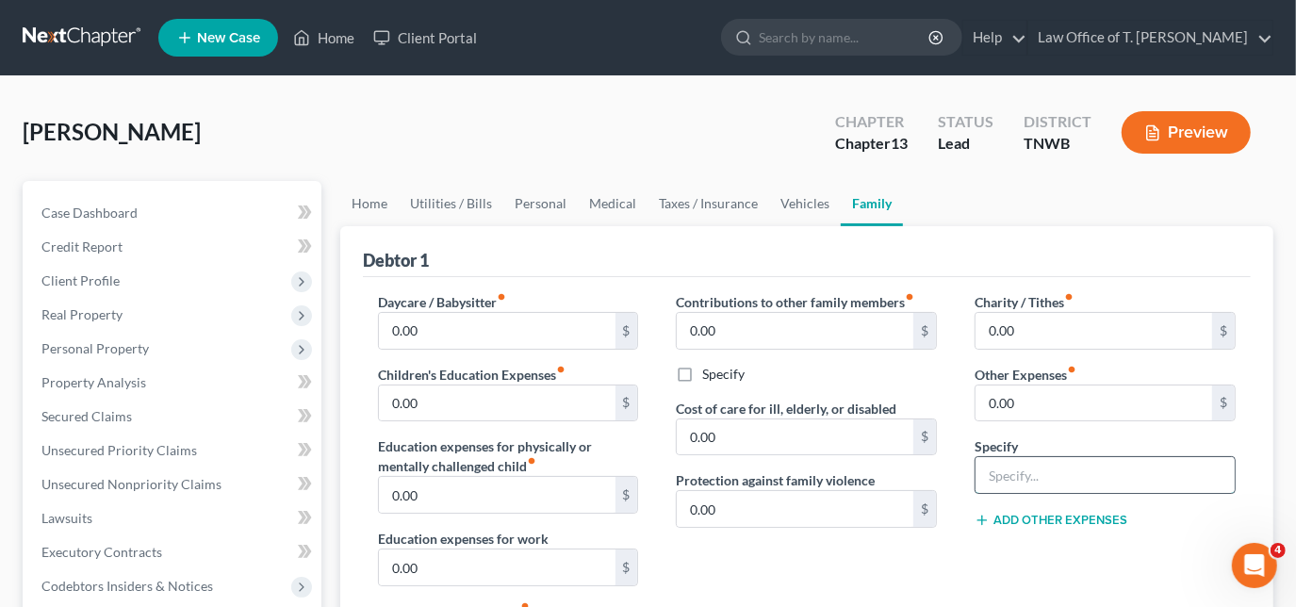
click at [1067, 465] on input "text" at bounding box center [1104, 475] width 259 height 36
type input "wife's personal bills"
click at [1151, 407] on input "0.00" at bounding box center [1093, 403] width 237 height 36
type input "200.00"
click at [469, 187] on link "Utilities / Bills" at bounding box center [451, 203] width 105 height 45
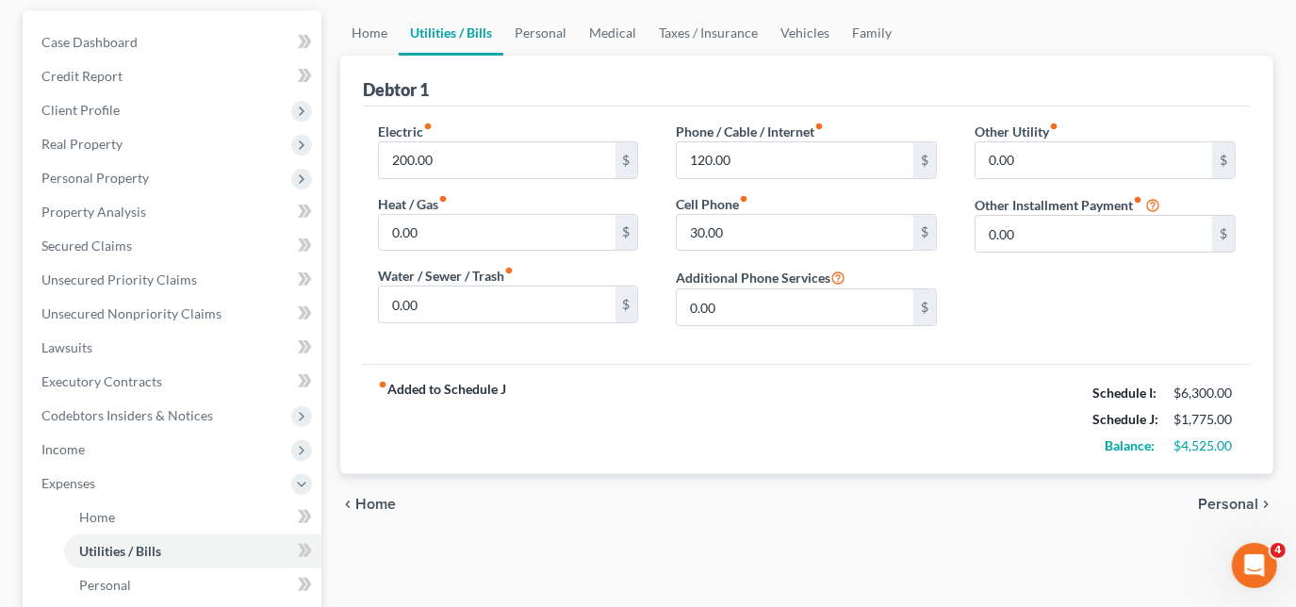
scroll to position [85, 0]
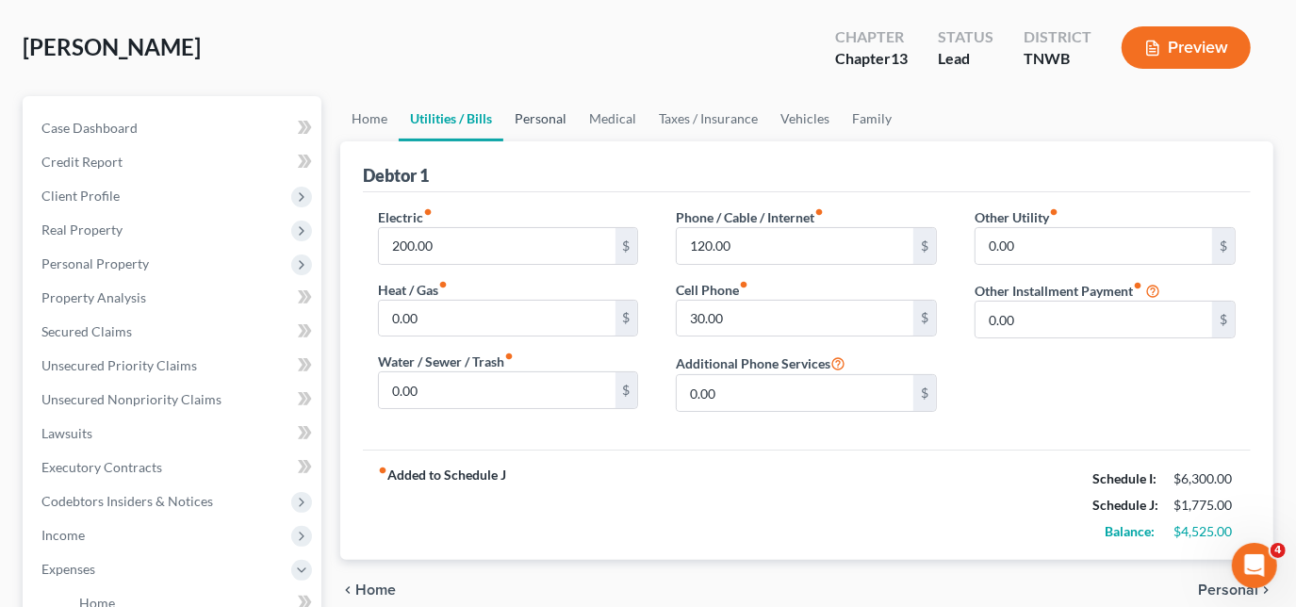
click at [532, 123] on link "Personal" at bounding box center [540, 118] width 74 height 45
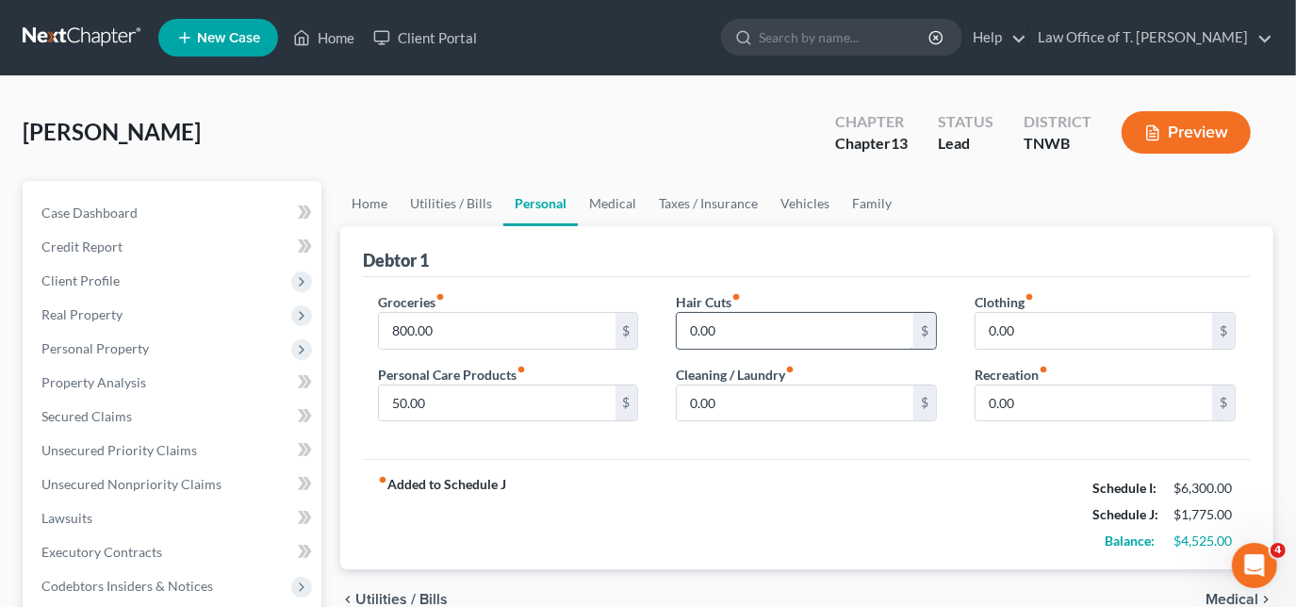
click at [749, 323] on input "0.00" at bounding box center [795, 331] width 237 height 36
type input "75.00"
type input "100.00"
click at [626, 203] on link "Medical" at bounding box center [613, 203] width 70 height 45
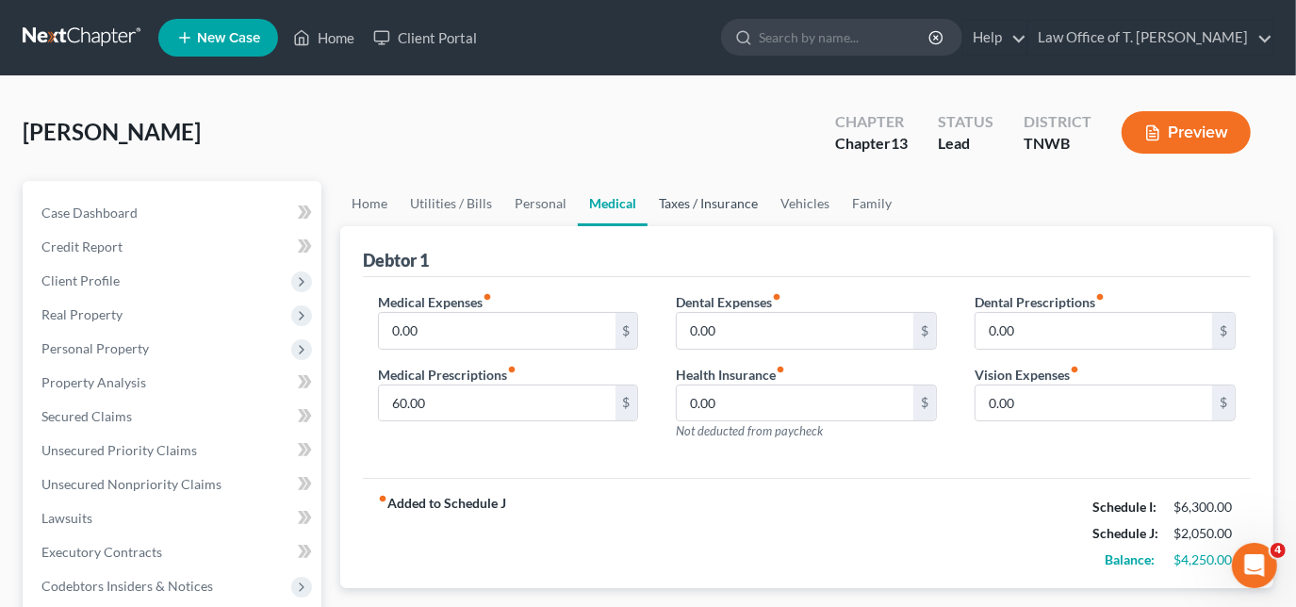
click at [699, 205] on link "Taxes / Insurance" at bounding box center [708, 203] width 122 height 45
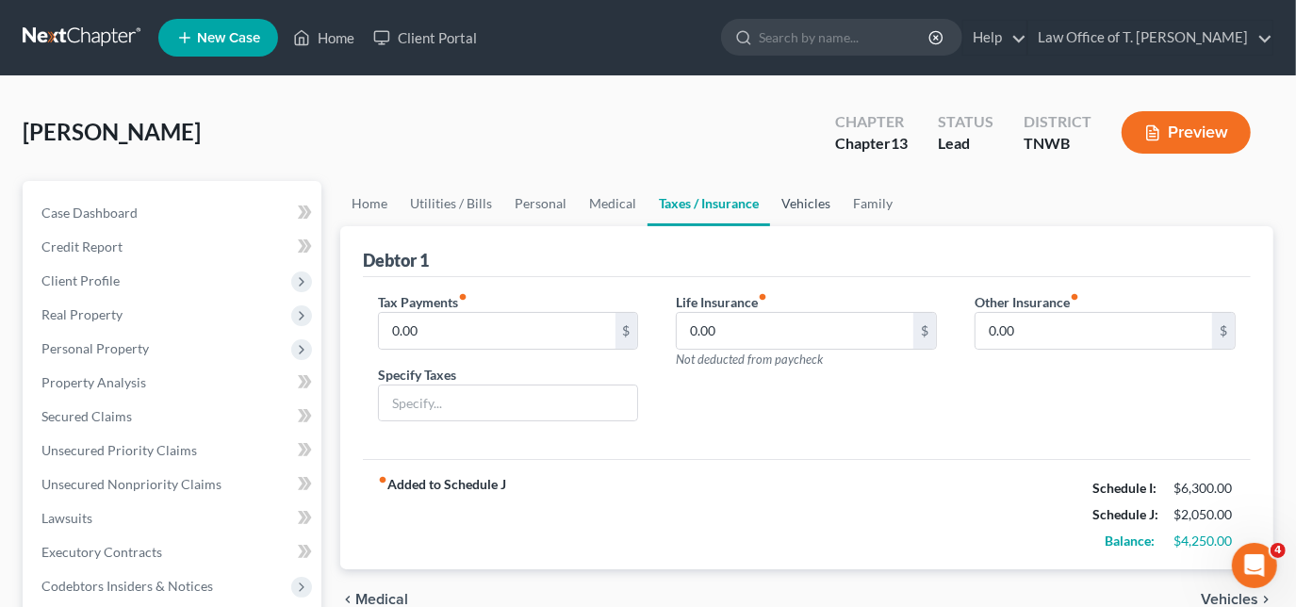
click at [781, 205] on link "Vehicles" at bounding box center [806, 203] width 72 height 45
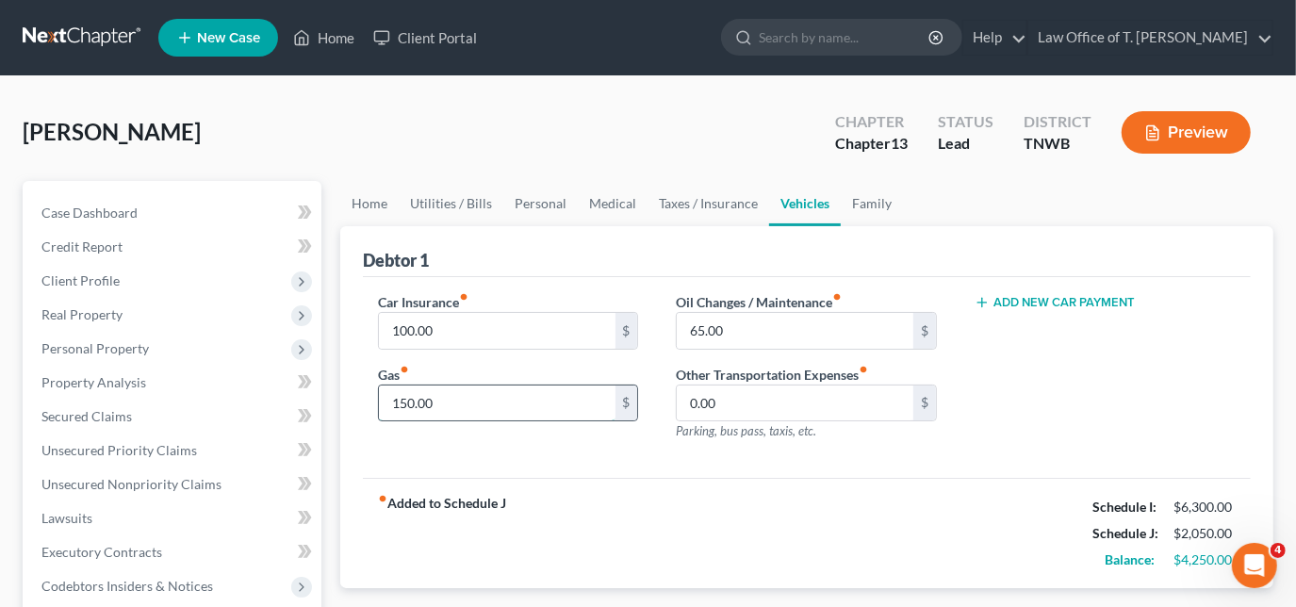
click at [467, 388] on input "150.00" at bounding box center [497, 403] width 237 height 36
type input "200.00"
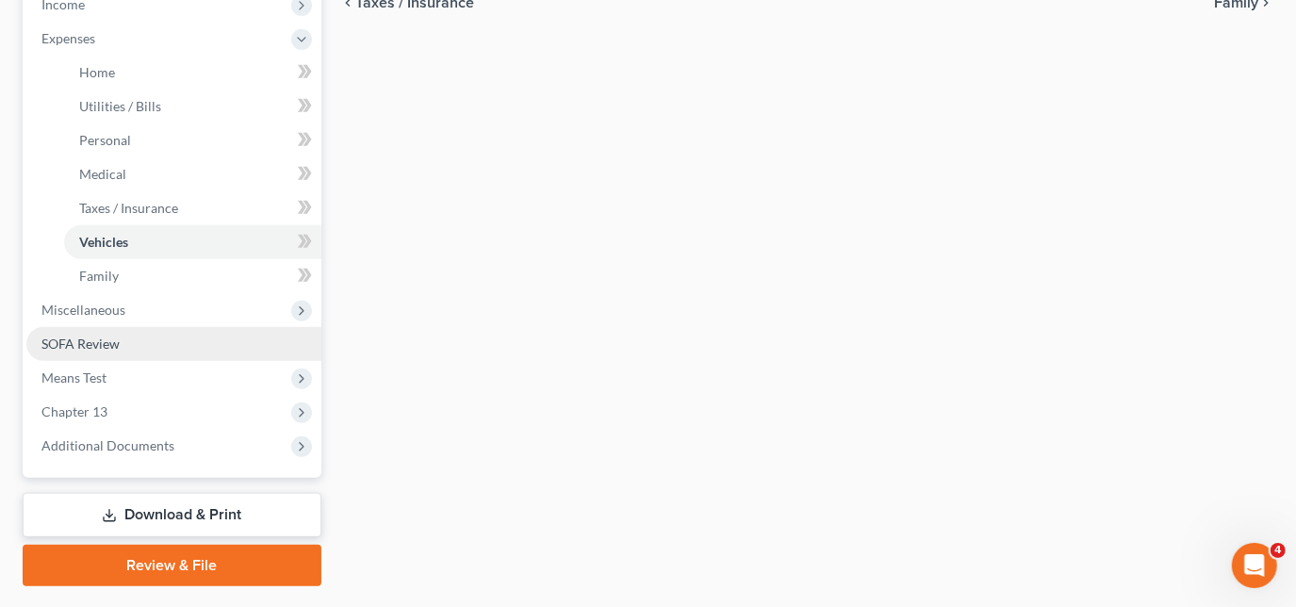
scroll to position [665, 0]
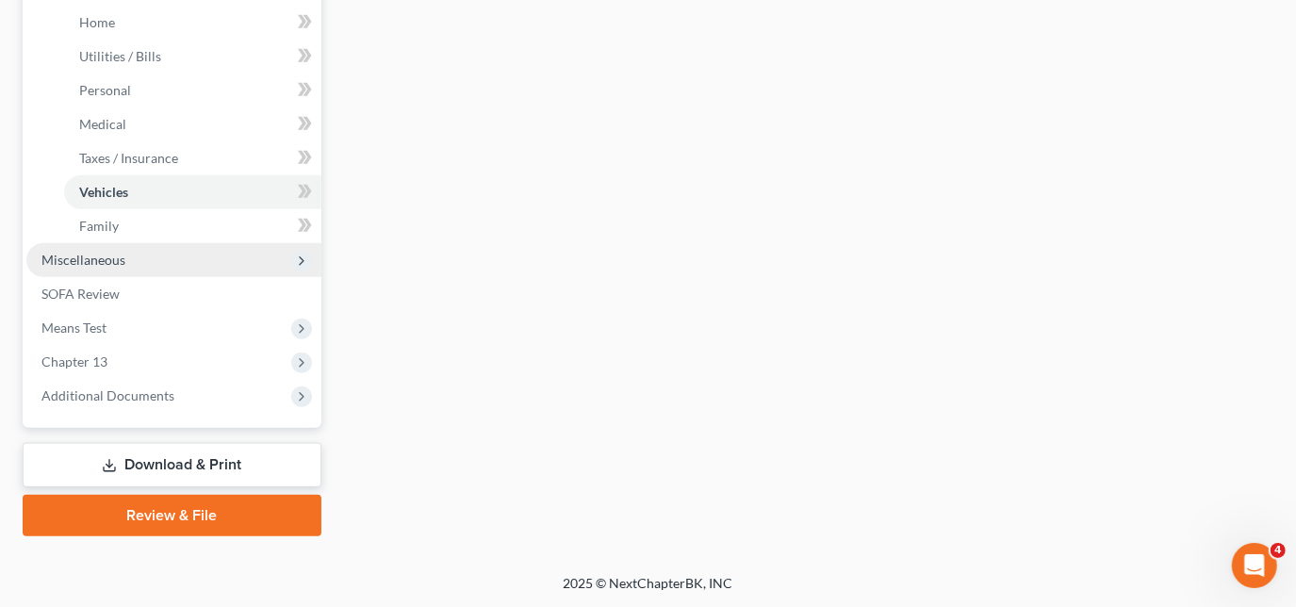
click at [95, 260] on span "Miscellaneous" at bounding box center [83, 260] width 84 height 16
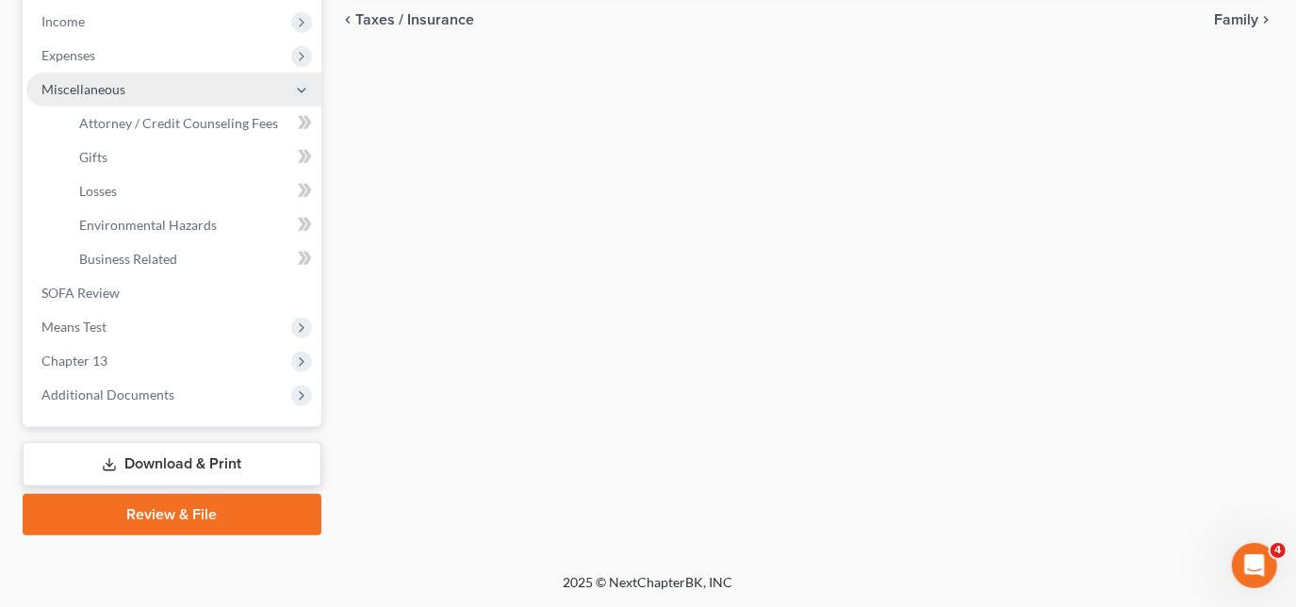
scroll to position [597, 0]
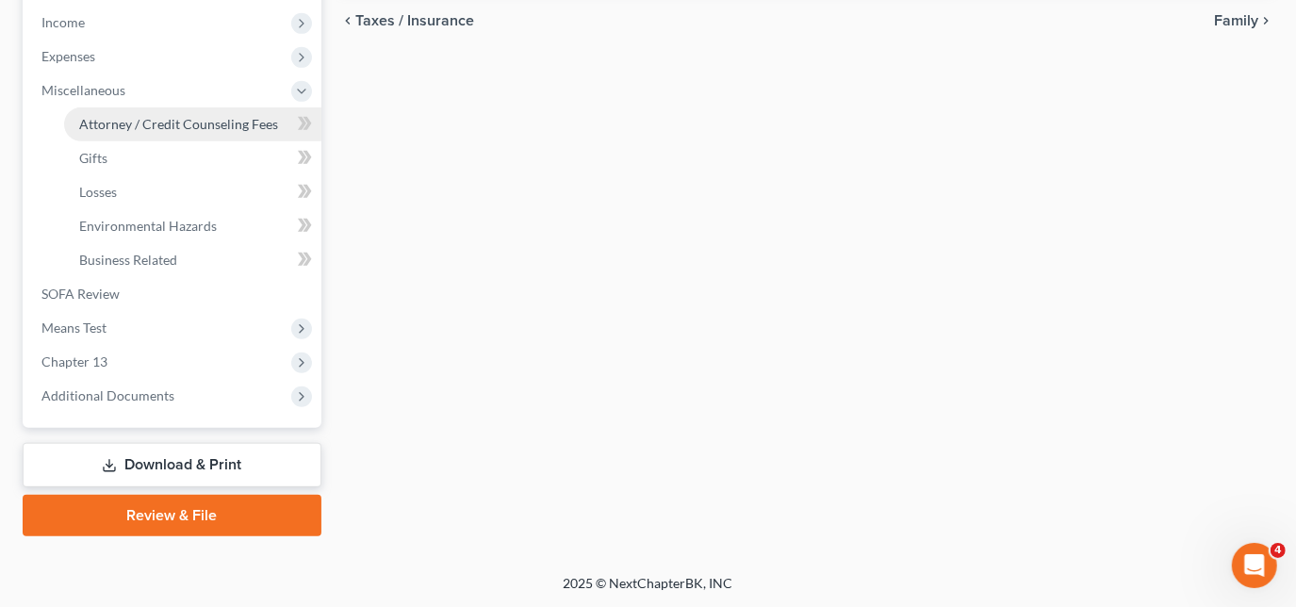
click at [134, 120] on span "Attorney / Credit Counseling Fees" at bounding box center [178, 124] width 199 height 16
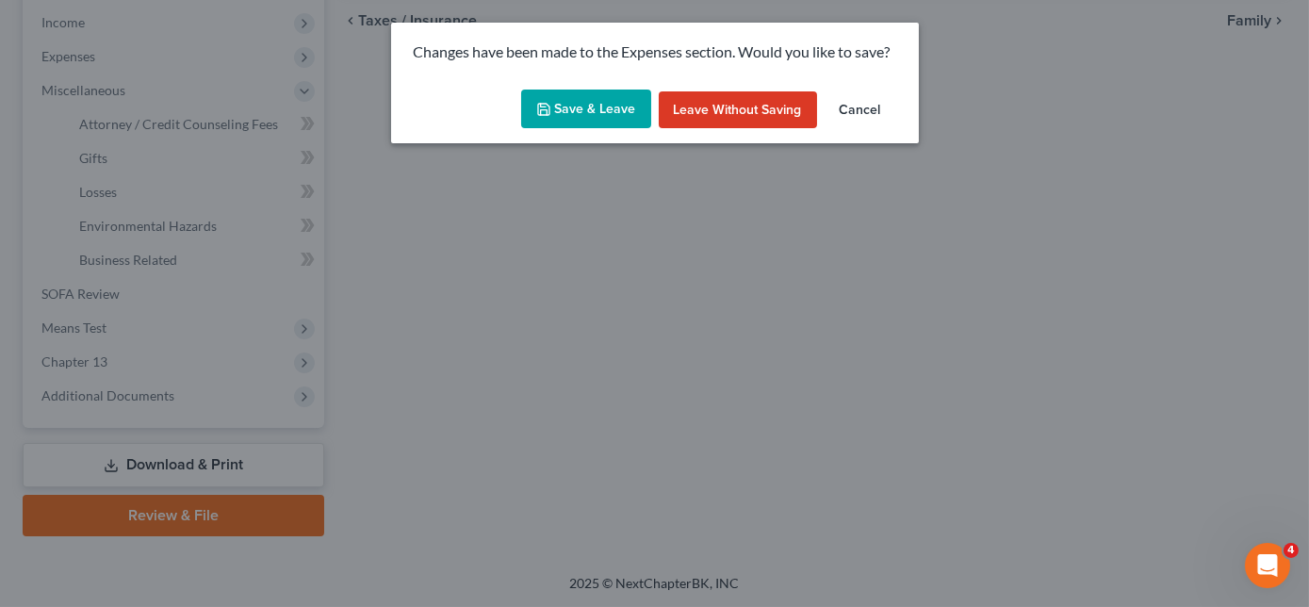
click at [615, 118] on button "Save & Leave" at bounding box center [586, 110] width 130 height 40
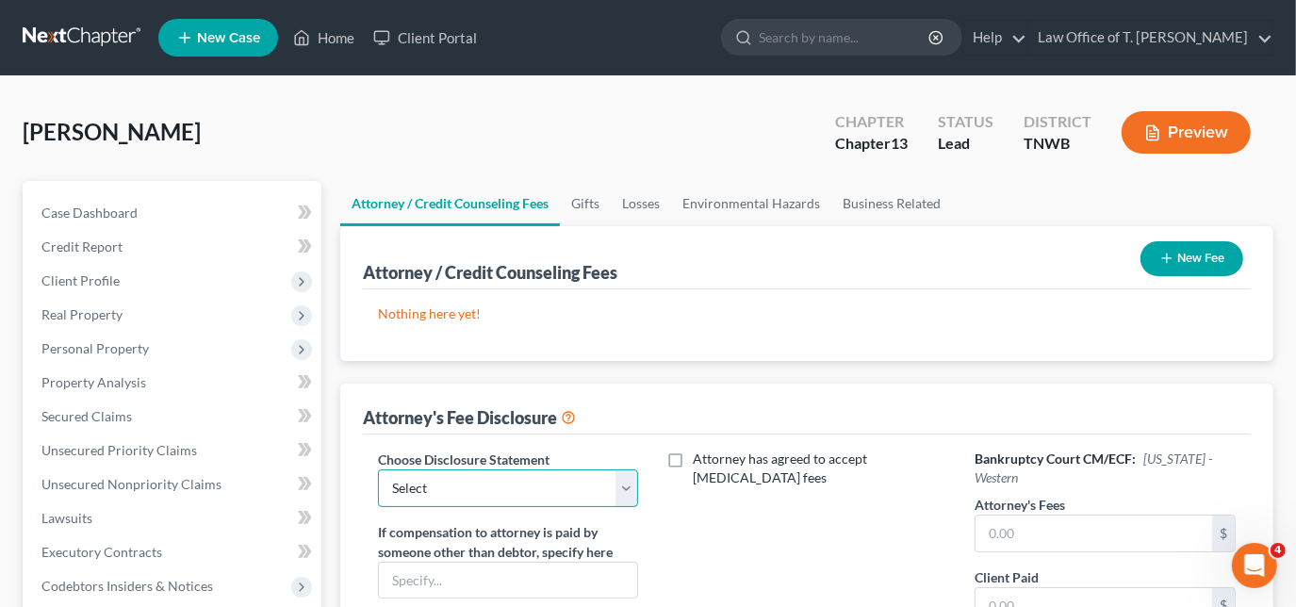
click at [507, 493] on select "Select Chapter 11 Ch 13 Chapter 7" at bounding box center [508, 488] width 261 height 38
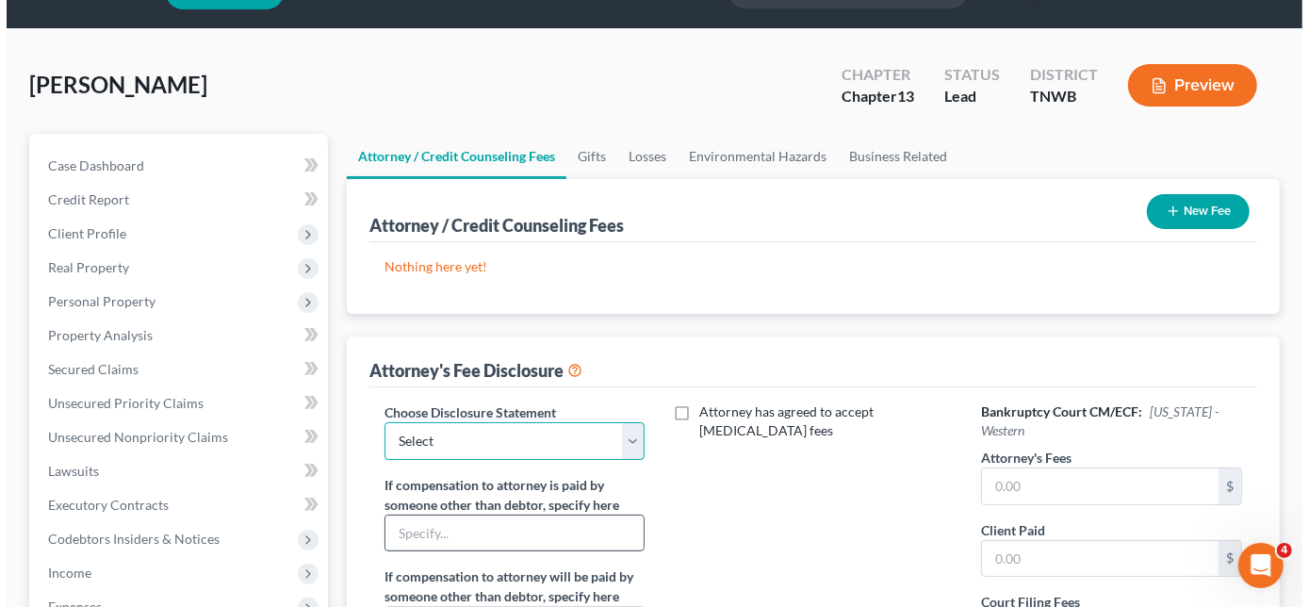
scroll to position [85, 0]
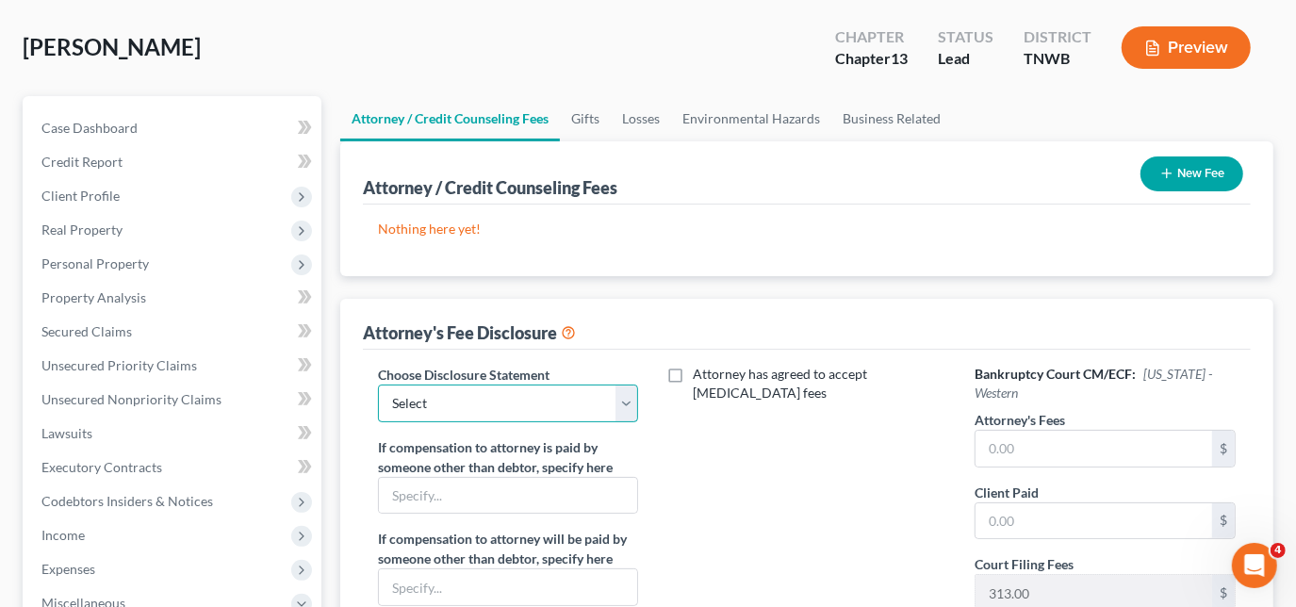
click at [445, 400] on select "Select Chapter 11 Ch 13 Chapter 7" at bounding box center [508, 404] width 261 height 38
select select "1"
click at [378, 385] on select "Select Chapter 11 Ch 13 Chapter 7" at bounding box center [508, 404] width 261 height 38
click at [1040, 445] on input "text" at bounding box center [1093, 449] width 237 height 36
type input "4,750.00"
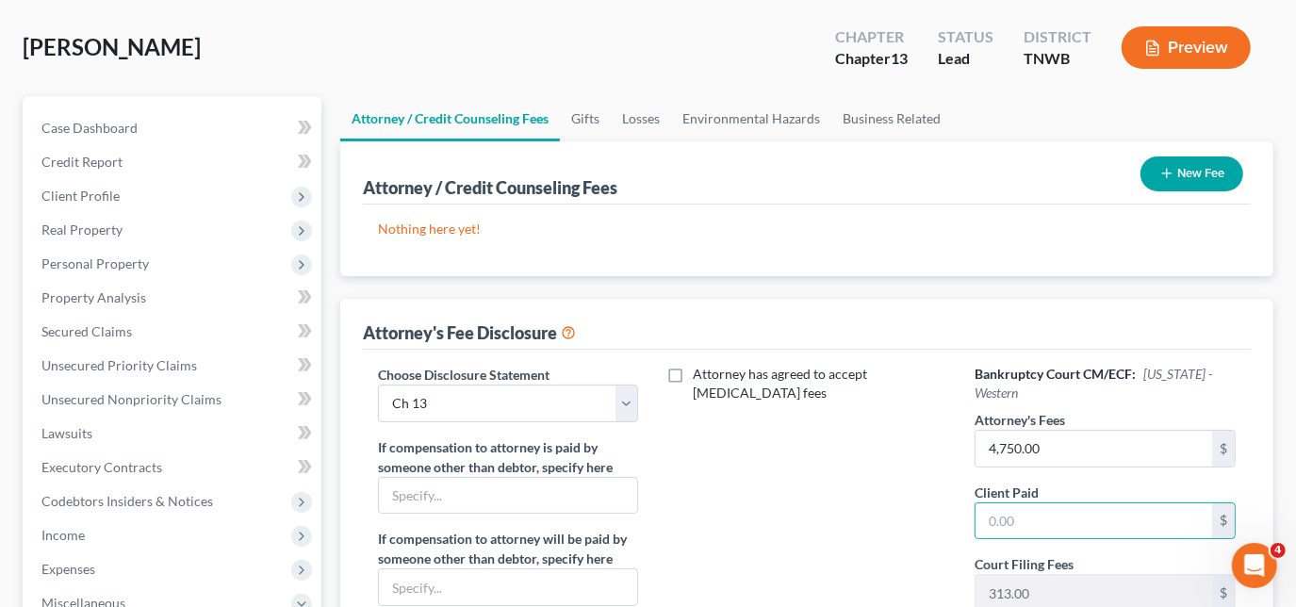
click at [1191, 175] on button "New Fee" at bounding box center [1191, 173] width 103 height 35
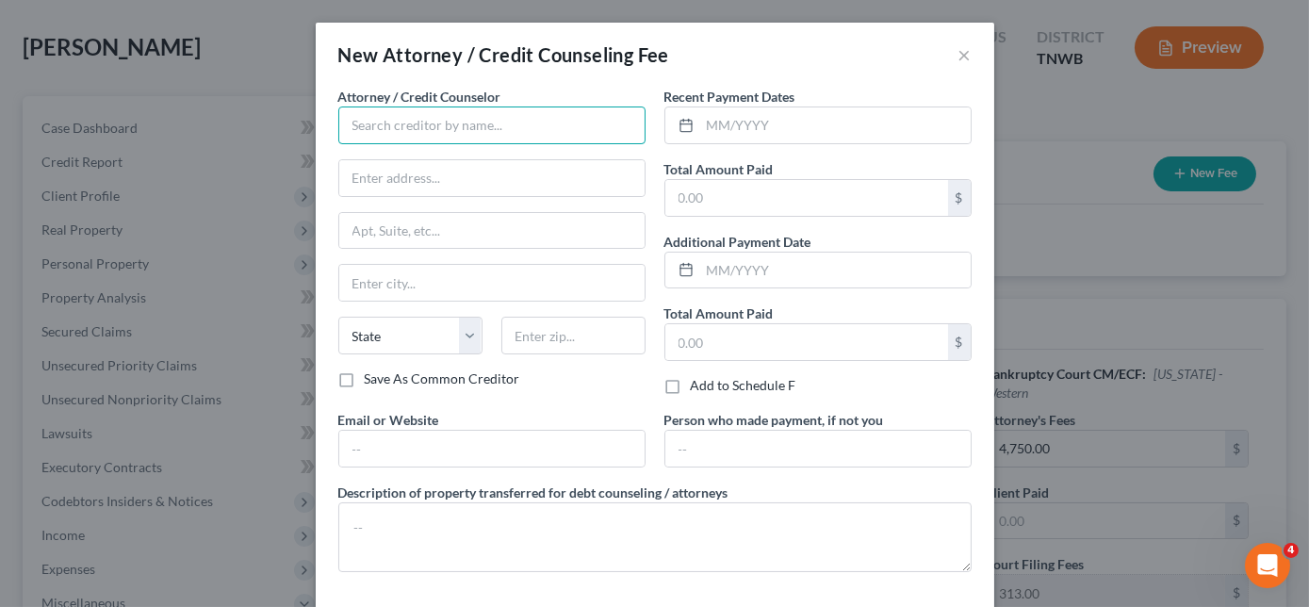
click at [562, 123] on input "text" at bounding box center [491, 125] width 307 height 38
type input "Cricket"
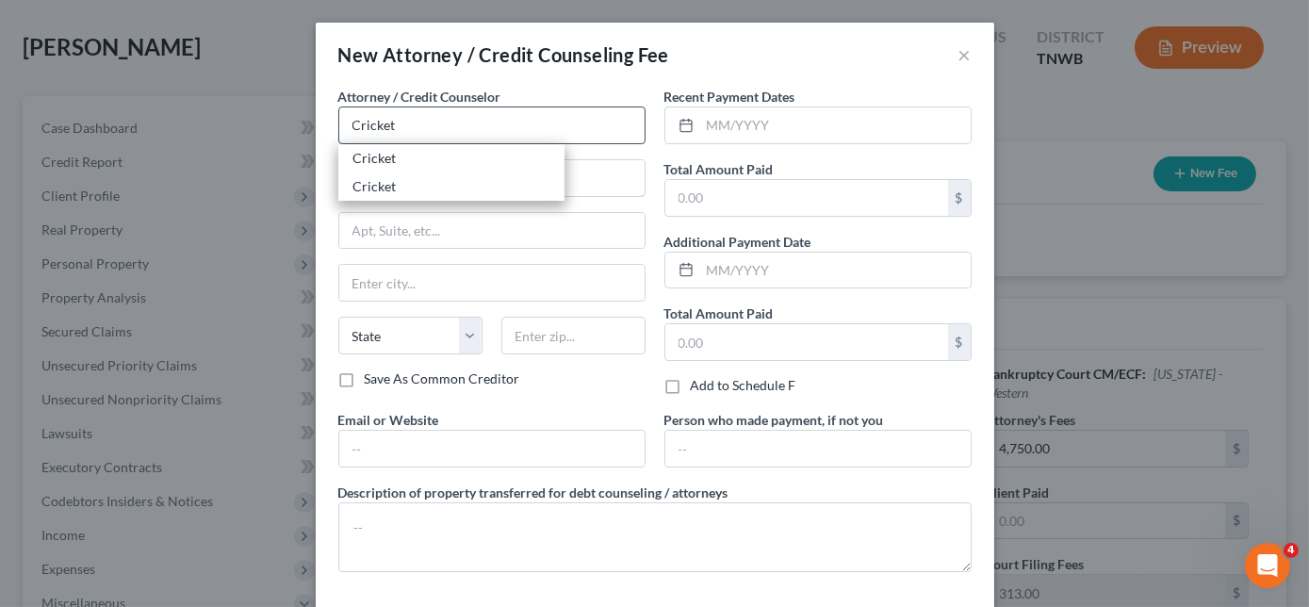
type input "[STREET_ADDRESS][PERSON_NAME]"
type input "Stockton"
select select "4"
type input "95210"
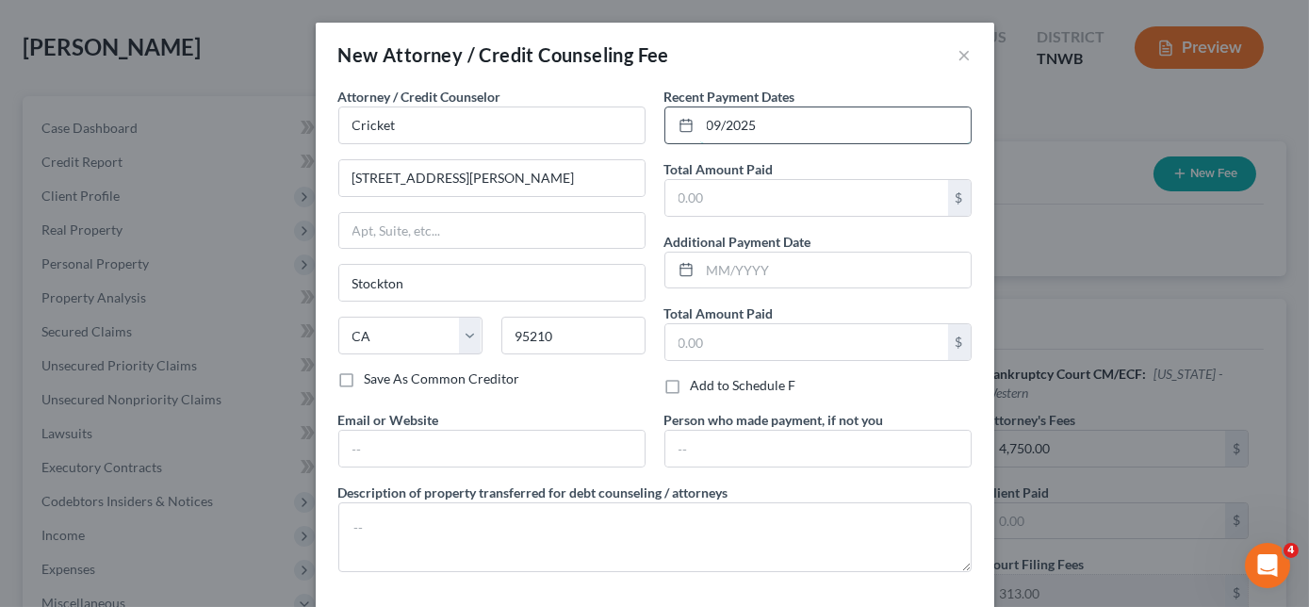
type input "09/2025"
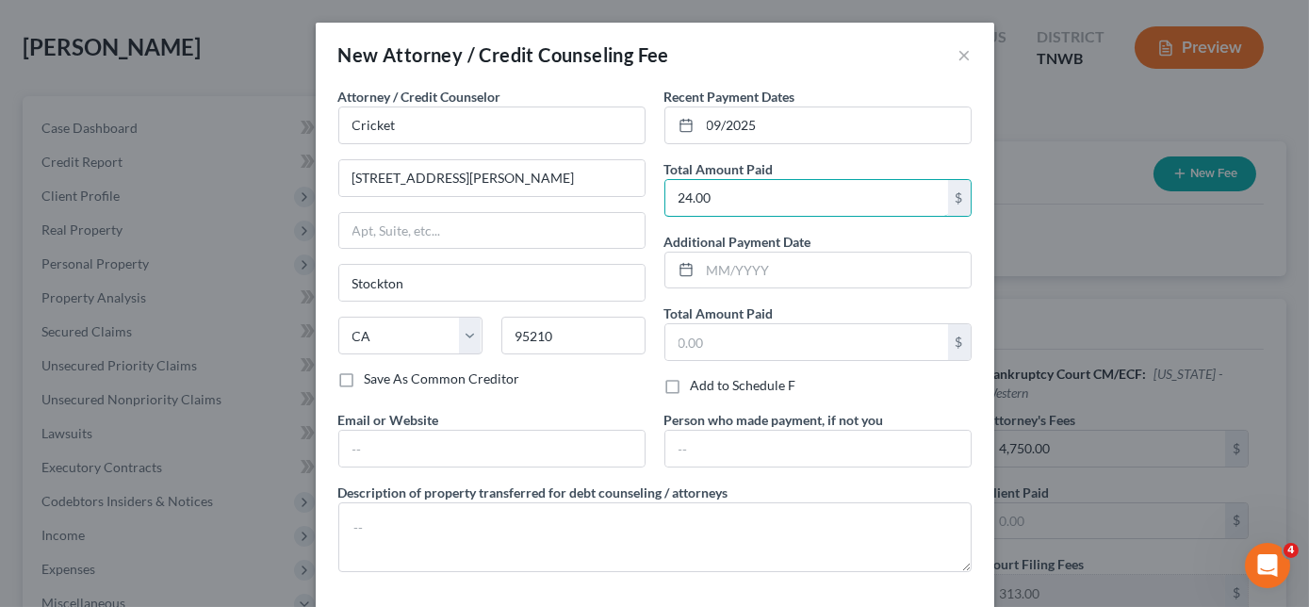
type input "24.00"
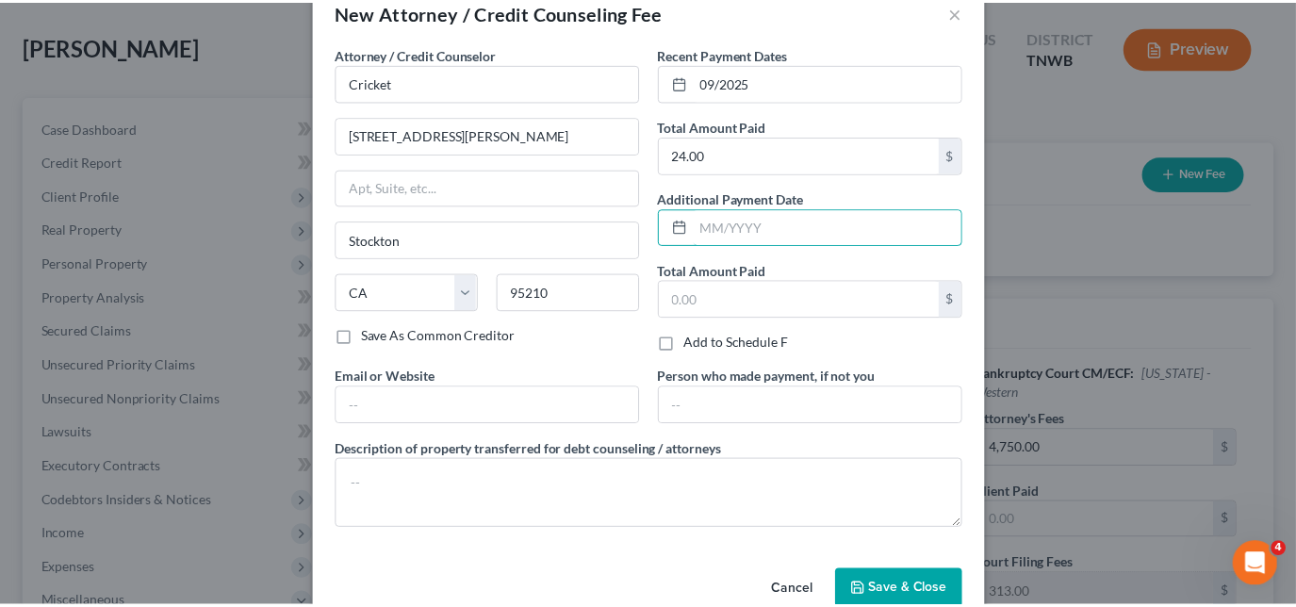
scroll to position [80, 0]
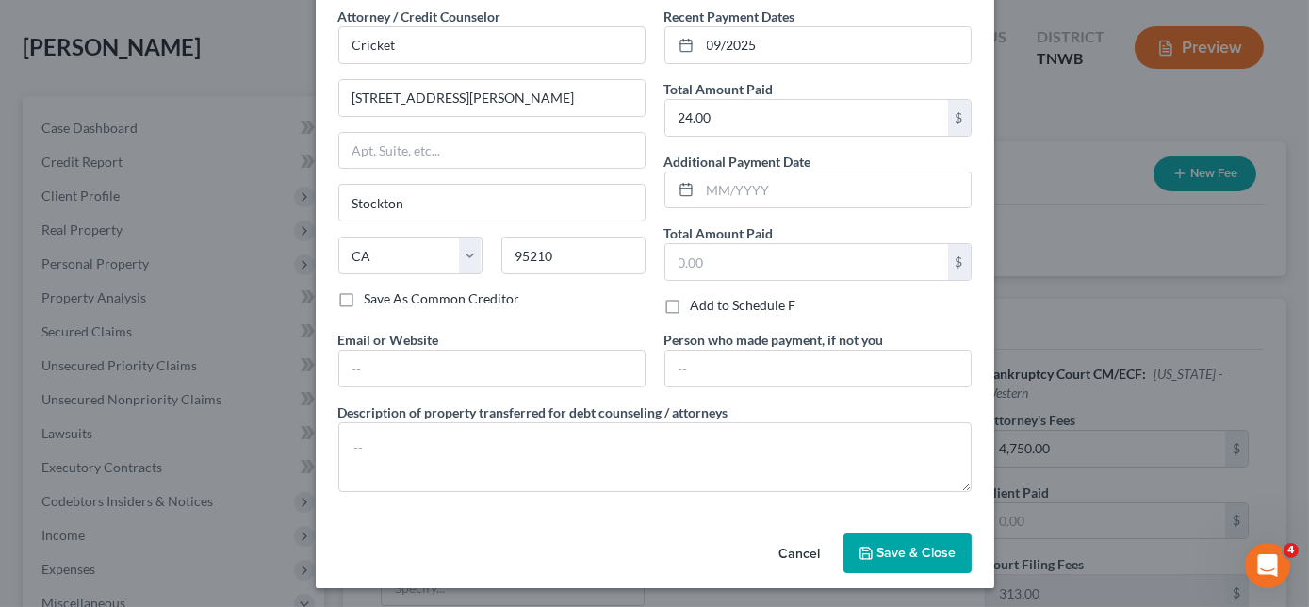
click at [927, 535] on button "Save & Close" at bounding box center [907, 553] width 128 height 40
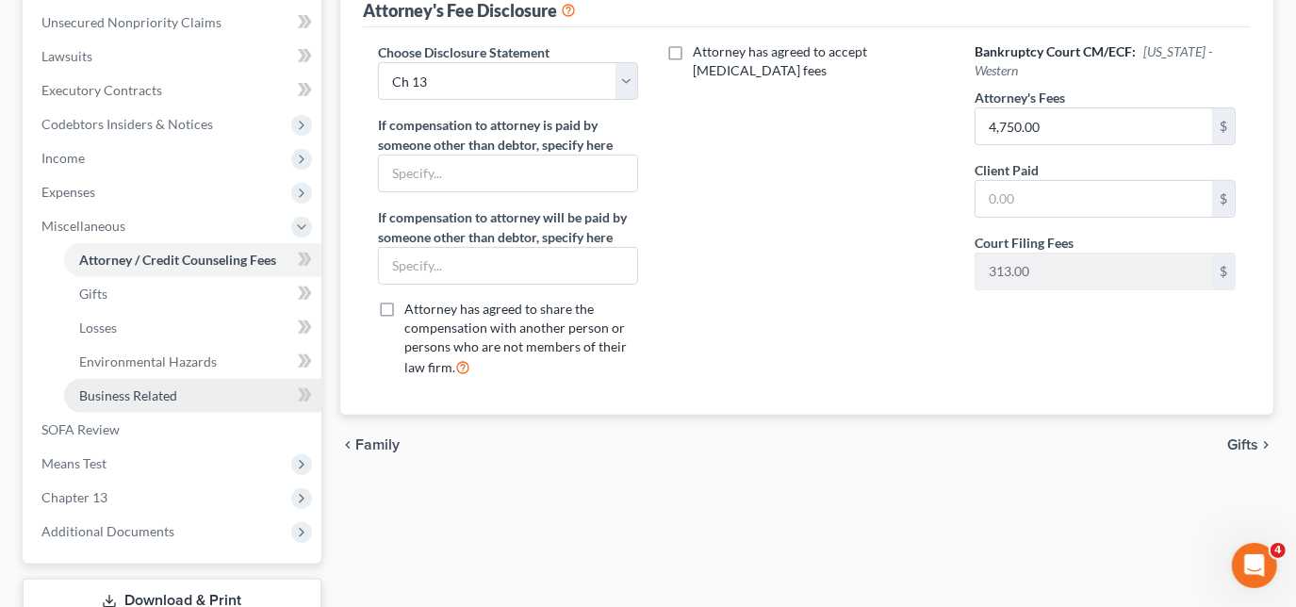
scroll to position [514, 0]
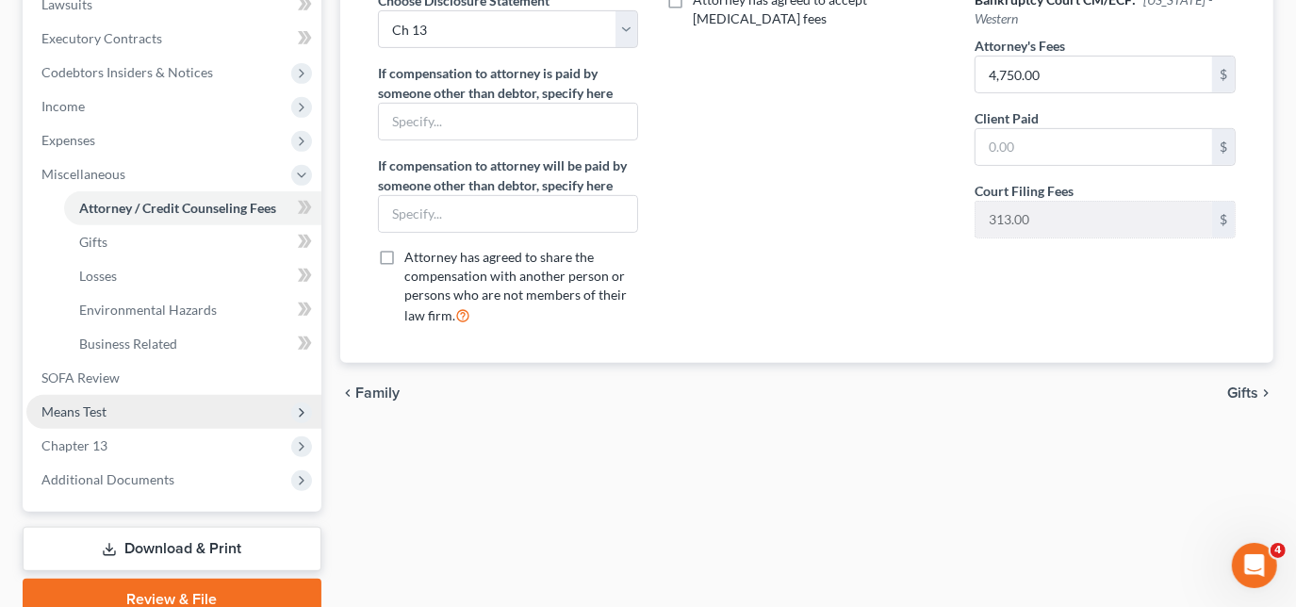
click at [105, 406] on span "Means Test" at bounding box center [73, 411] width 65 height 16
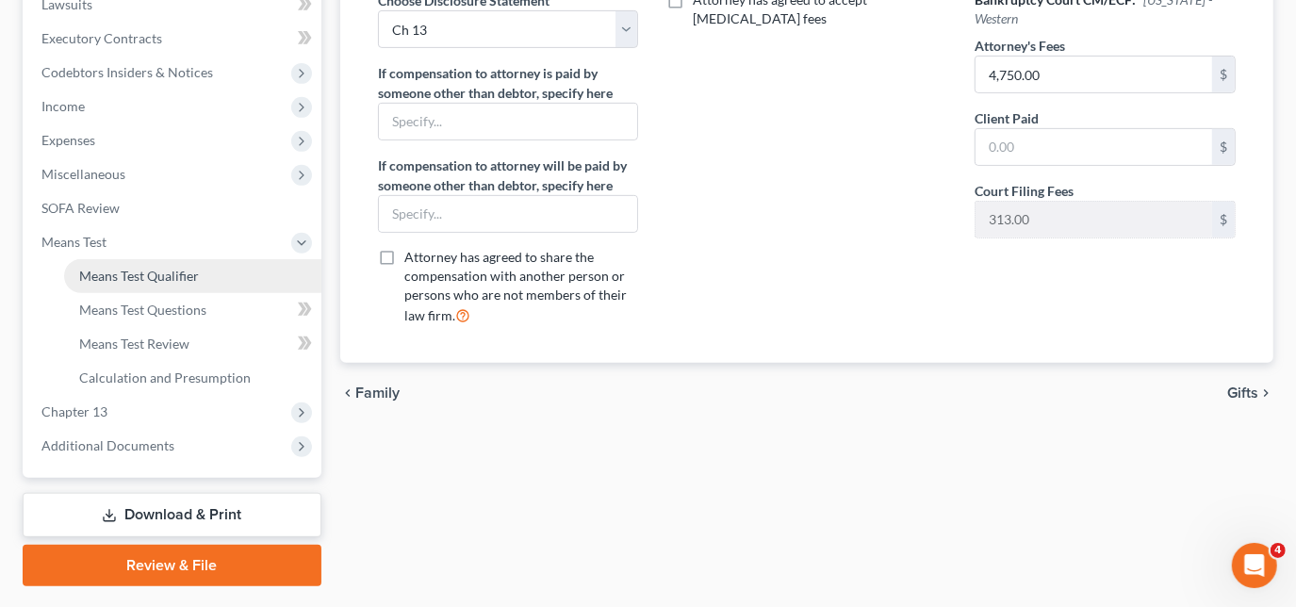
click at [175, 281] on span "Means Test Qualifier" at bounding box center [139, 276] width 120 height 16
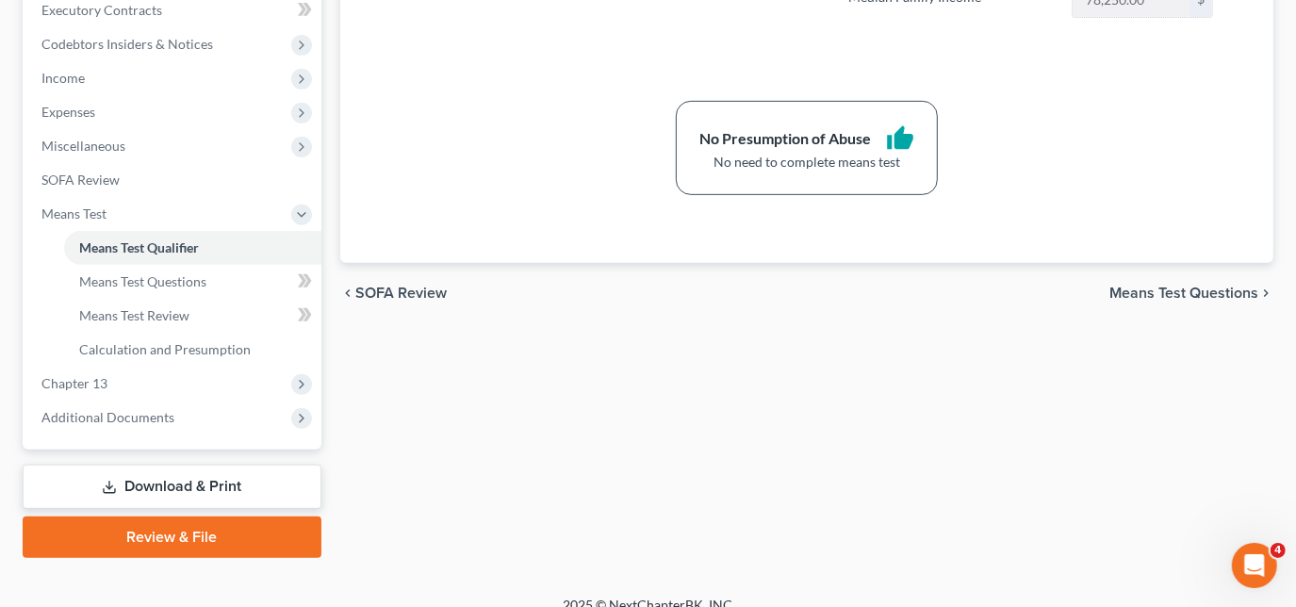
scroll to position [563, 0]
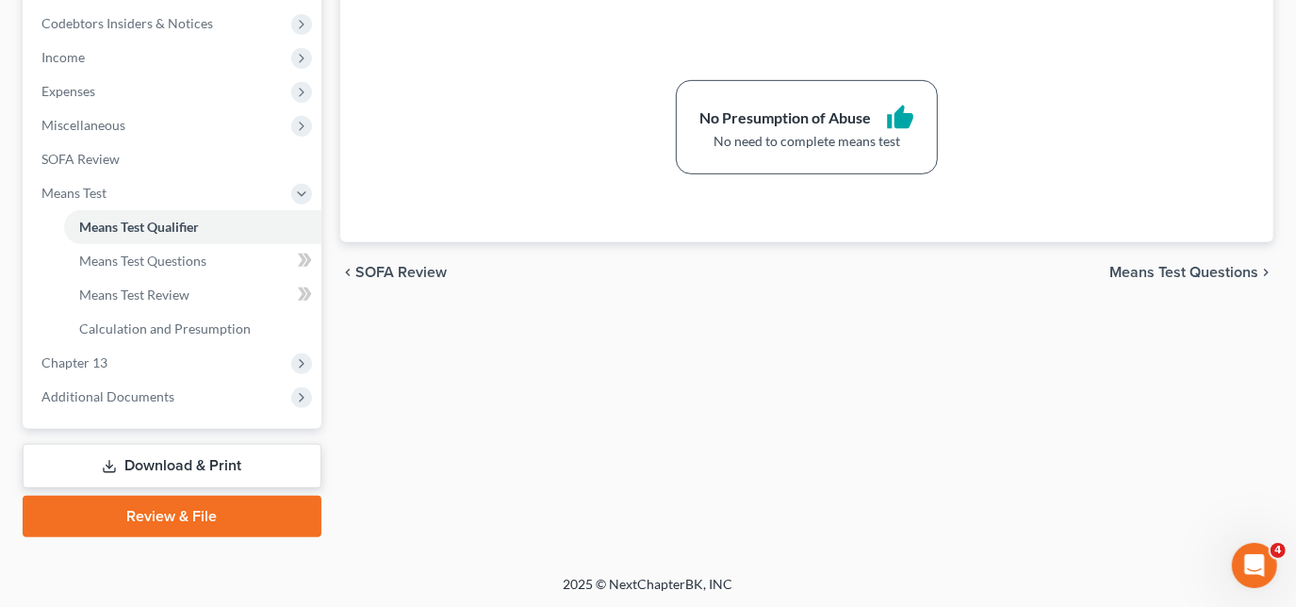
click at [168, 464] on link "Download & Print" at bounding box center [172, 466] width 299 height 44
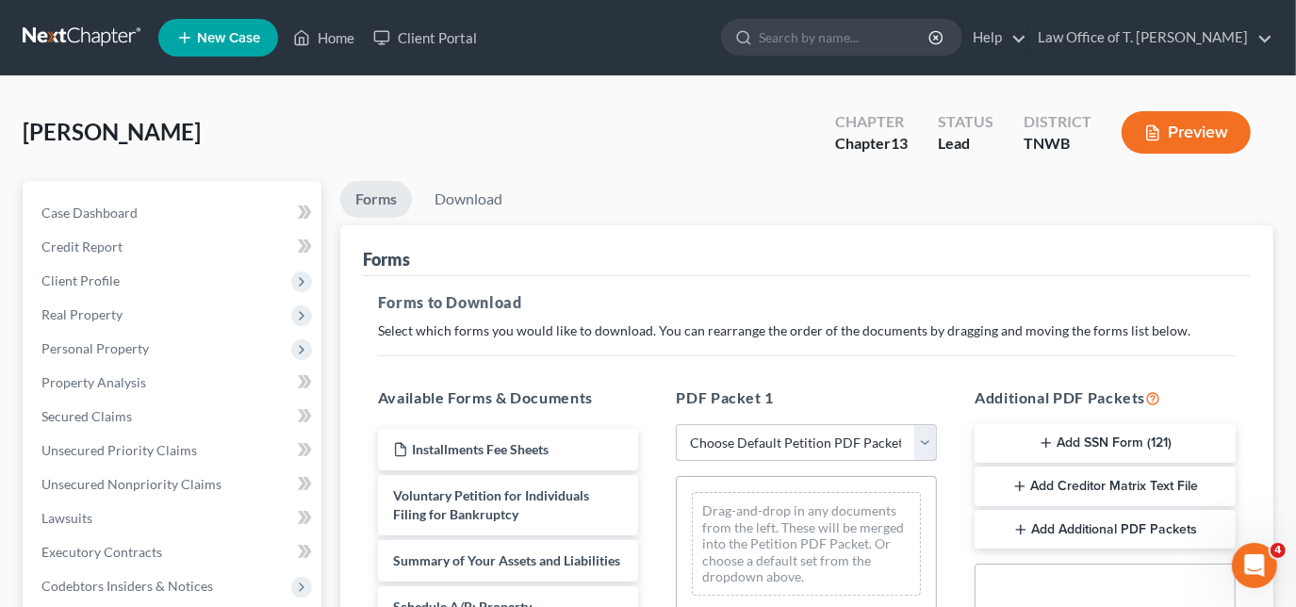
drag, startPoint x: 823, startPoint y: 439, endPoint x: 822, endPoint y: 455, distance: 16.0
click at [822, 439] on select "Choose Default Petition PDF Packet Complete Bankruptcy Petition (all forms and …" at bounding box center [806, 443] width 261 height 38
select select "3"
click at [676, 424] on select "Choose Default Petition PDF Packet Complete Bankruptcy Petition (all forms and …" at bounding box center [806, 443] width 261 height 38
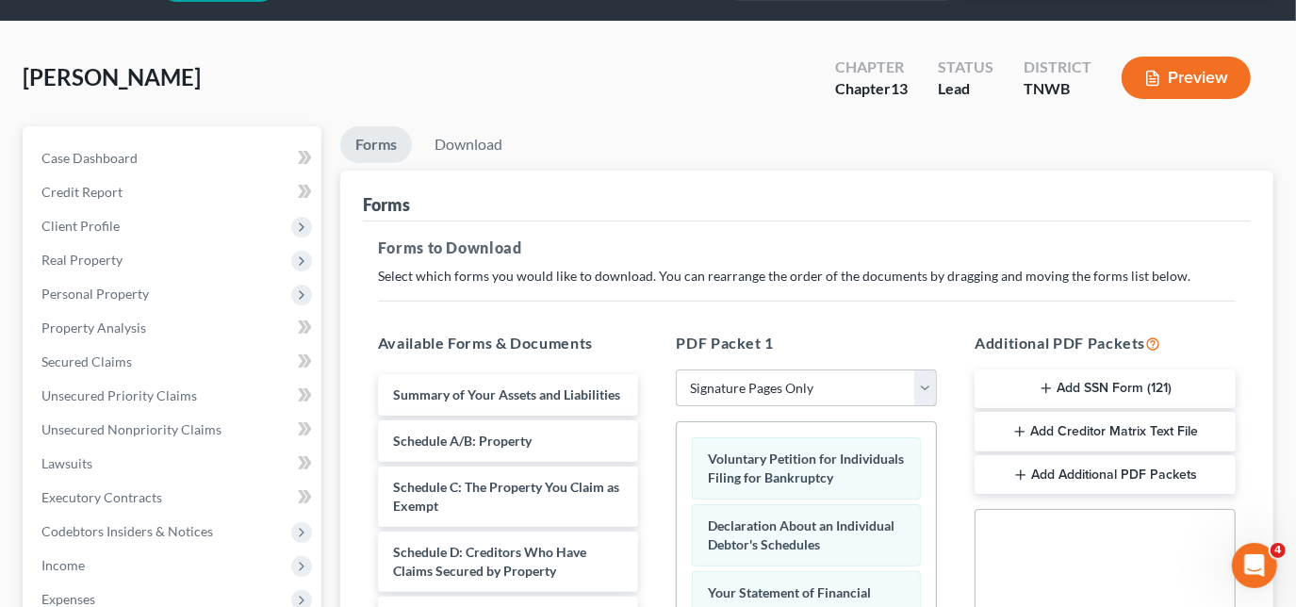
scroll to position [171, 0]
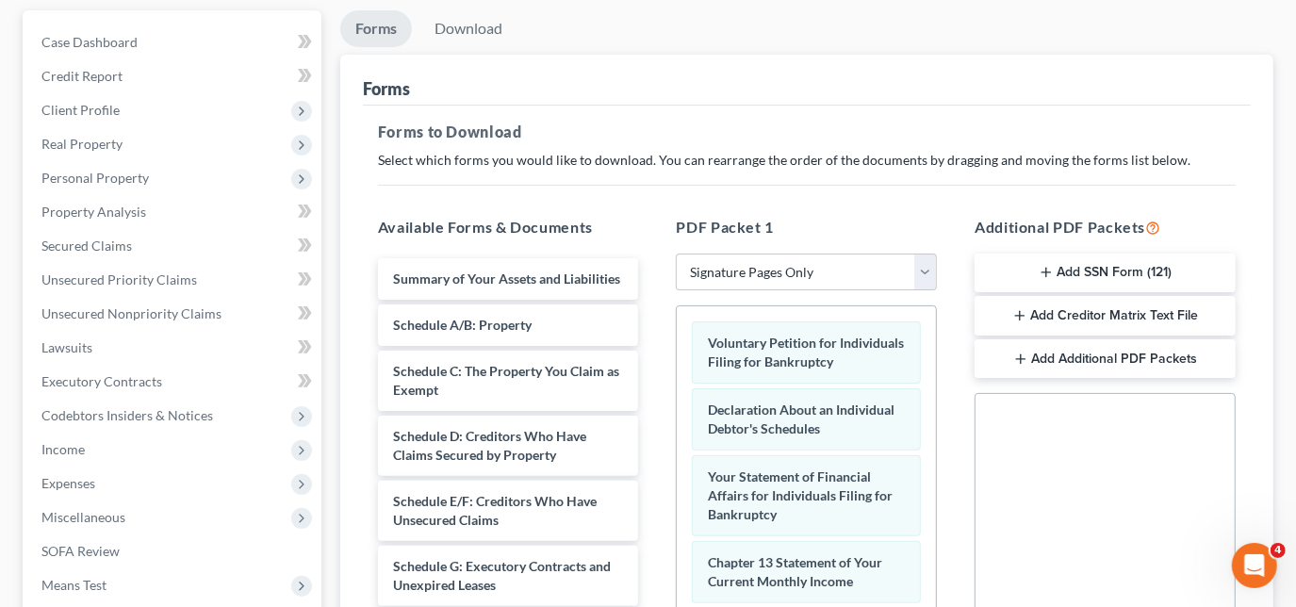
click at [1105, 279] on button "Add SSN Form (121)" at bounding box center [1104, 274] width 261 height 40
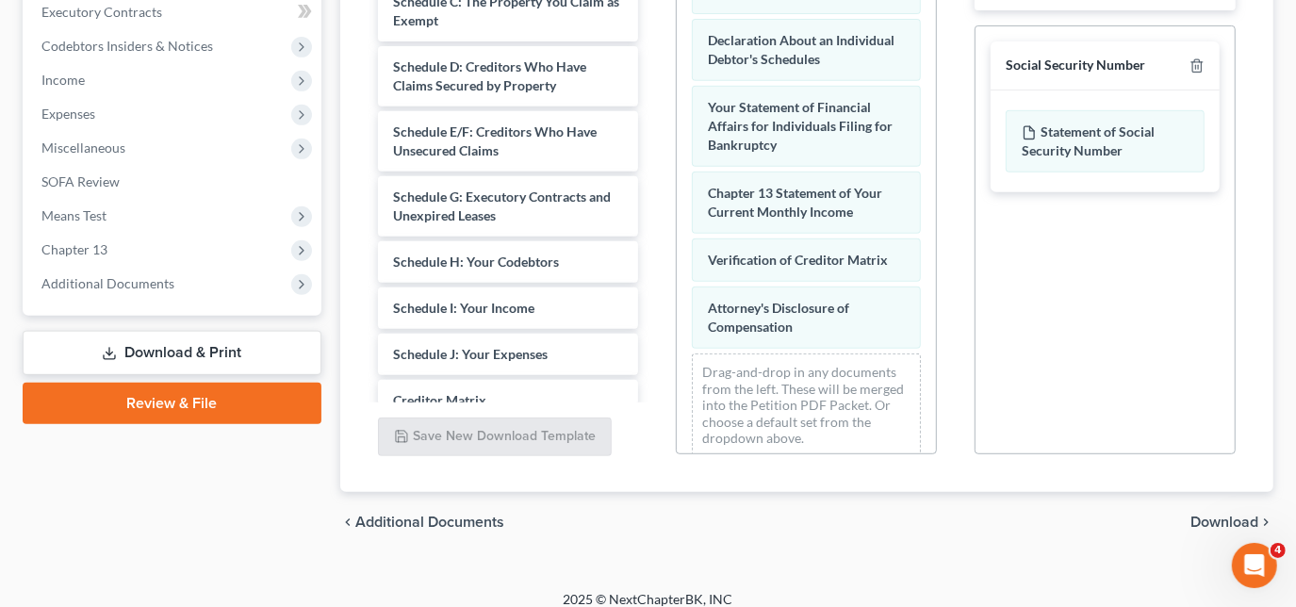
scroll to position [555, 0]
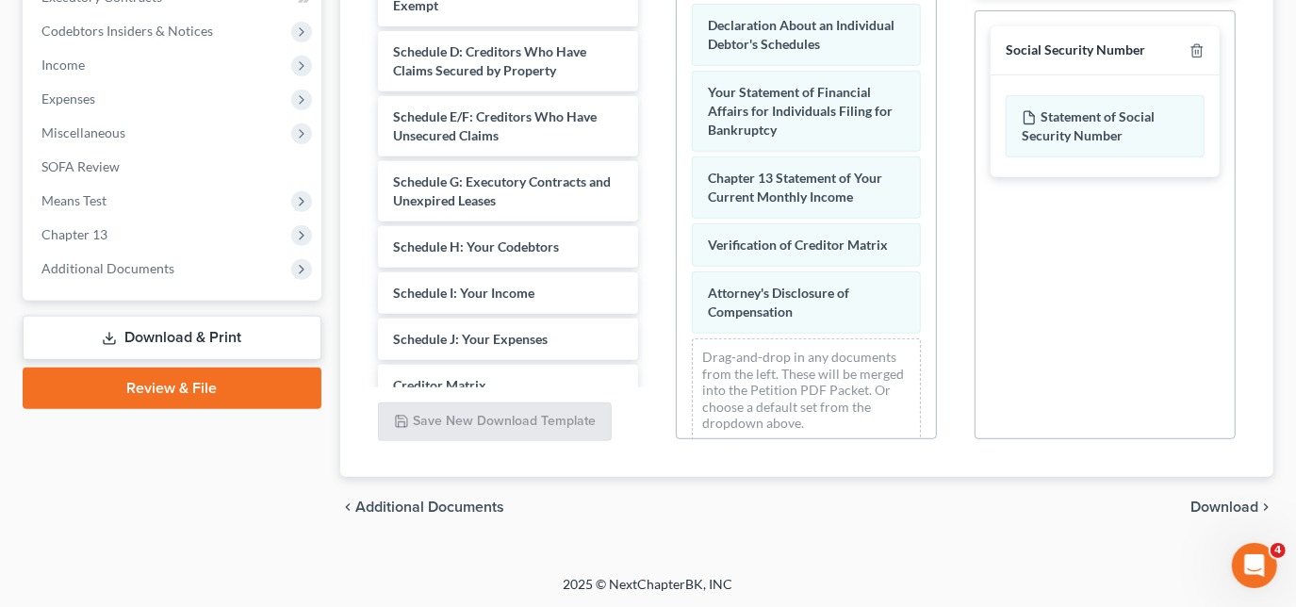
click at [1193, 502] on span "Download" at bounding box center [1224, 506] width 68 height 15
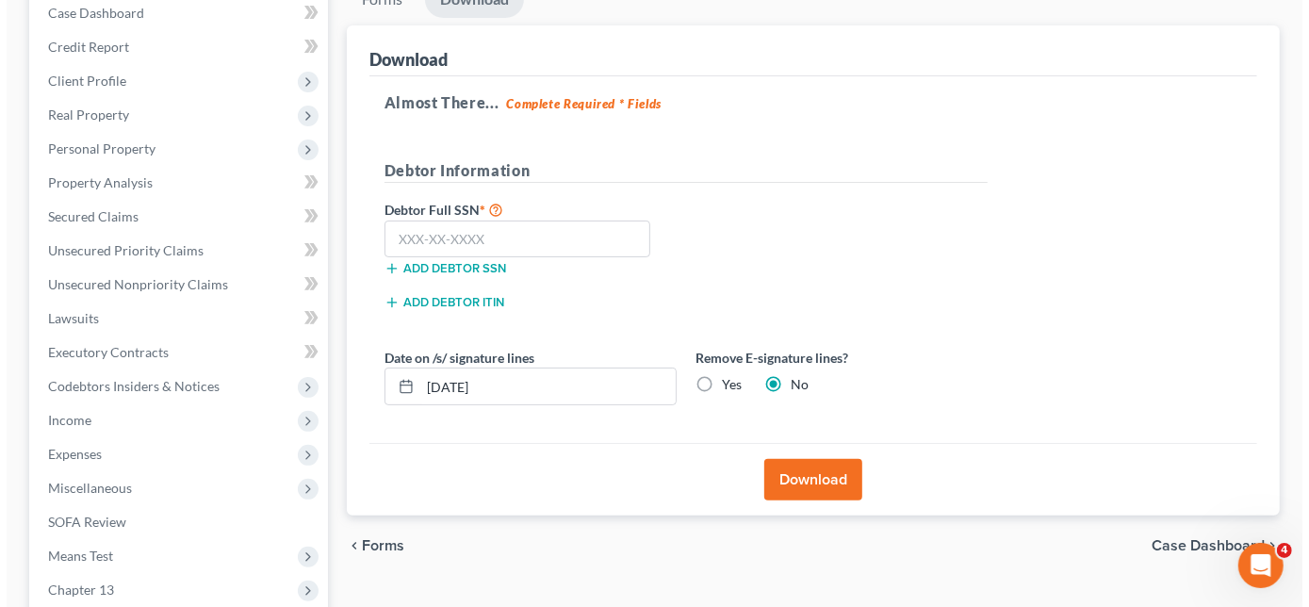
scroll to position [171, 0]
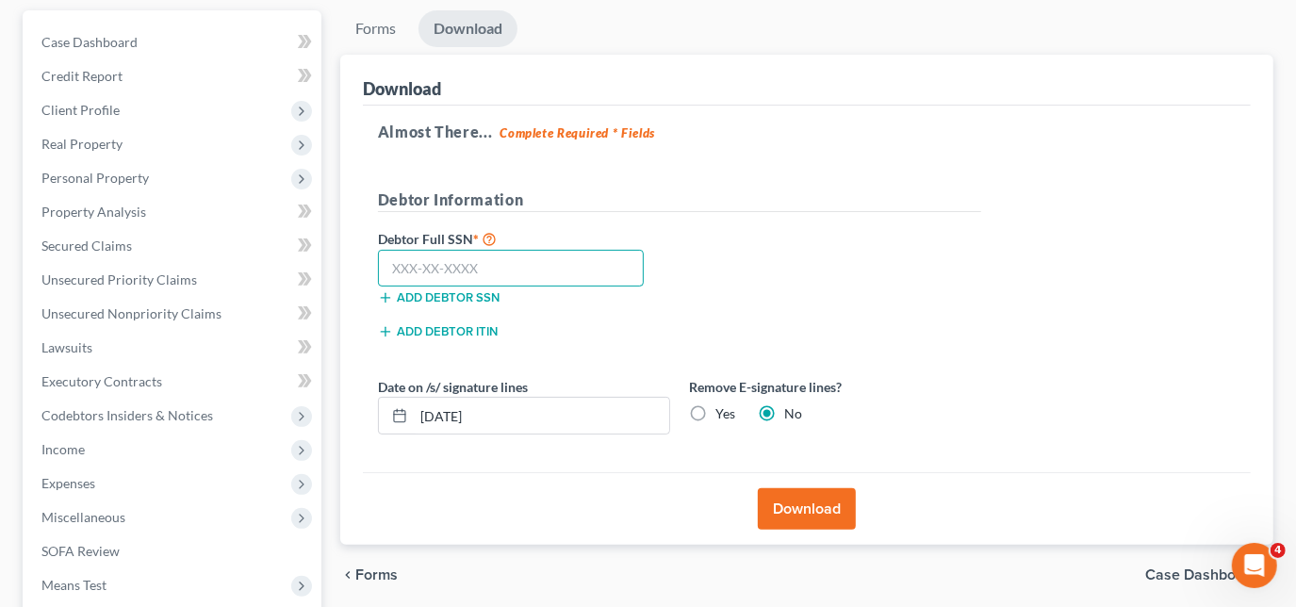
click at [573, 261] on input "text" at bounding box center [511, 269] width 267 height 38
type input "454-37-0992"
click at [816, 507] on button "Download" at bounding box center [807, 508] width 98 height 41
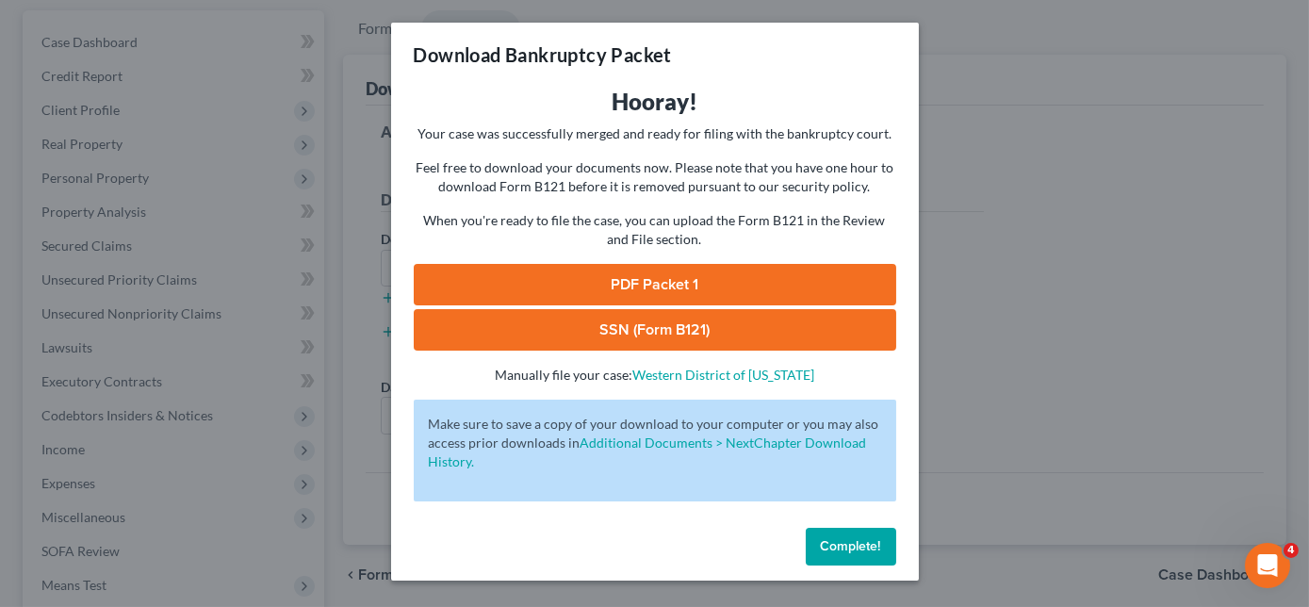
click at [739, 283] on link "PDF Packet 1" at bounding box center [655, 284] width 483 height 41
click at [575, 329] on link "SSN (Form B121)" at bounding box center [655, 329] width 483 height 41
